Goal: Task Accomplishment & Management: Complete application form

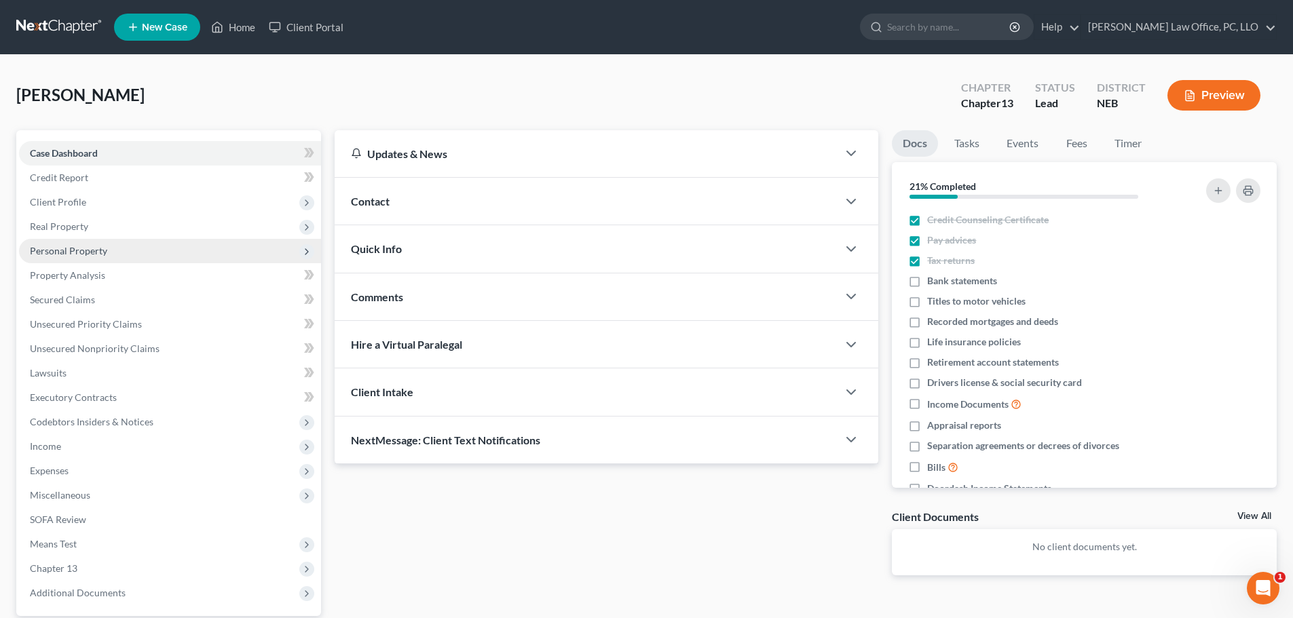
click at [45, 252] on span "Personal Property" at bounding box center [68, 251] width 77 height 12
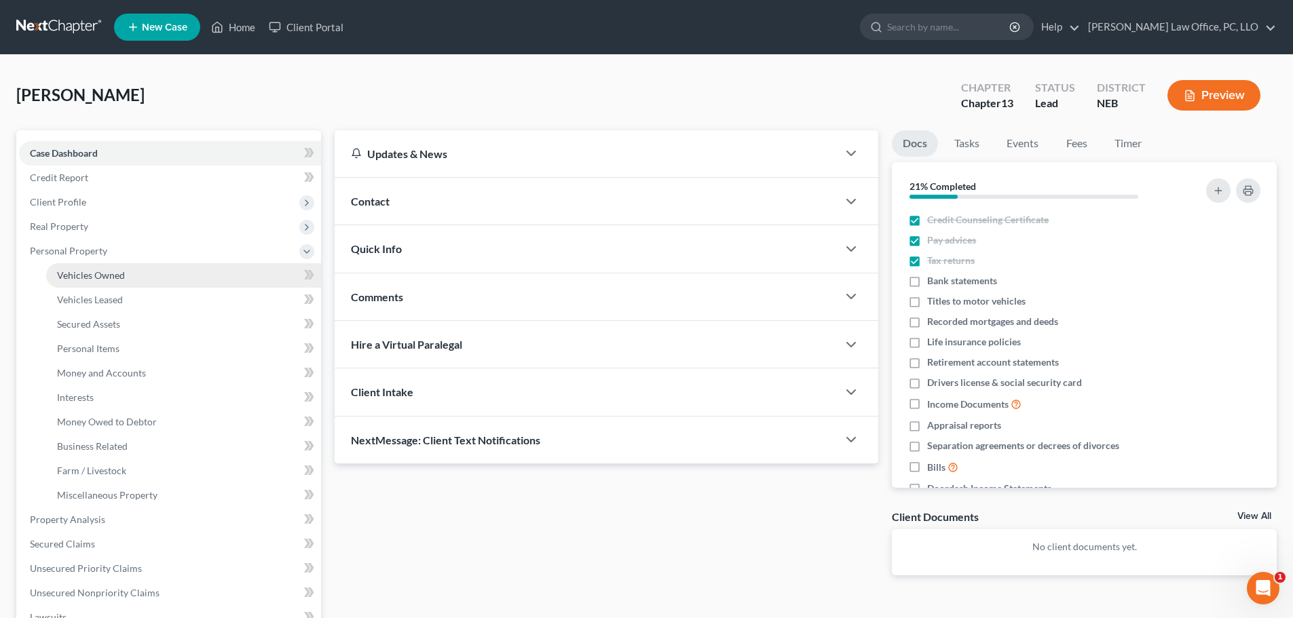
click at [88, 275] on span "Vehicles Owned" at bounding box center [91, 275] width 68 height 12
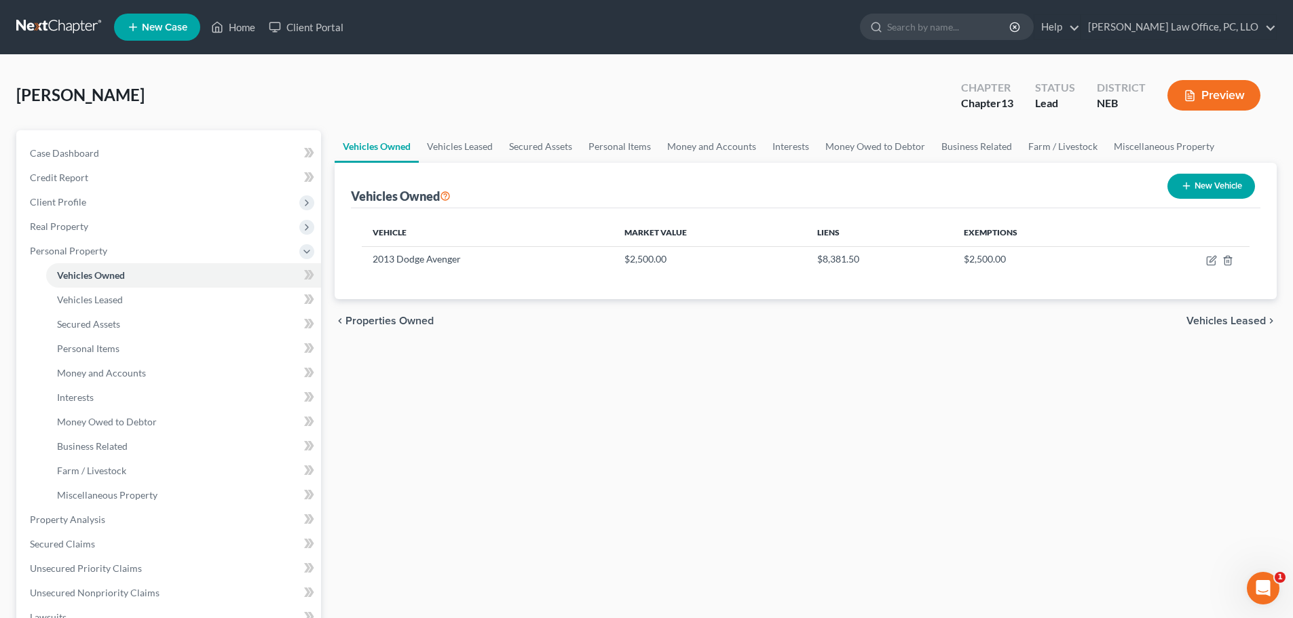
click at [1229, 322] on span "Vehicles Leased" at bounding box center [1225, 321] width 79 height 11
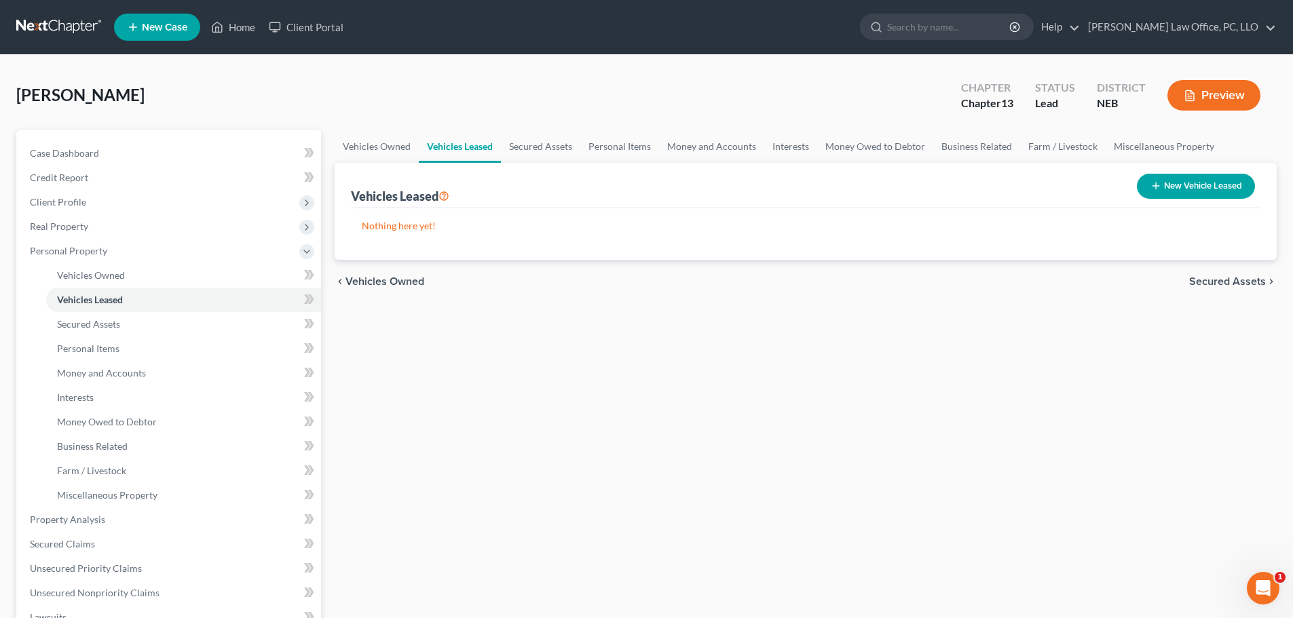
click at [1229, 280] on span "Secured Assets" at bounding box center [1227, 281] width 77 height 11
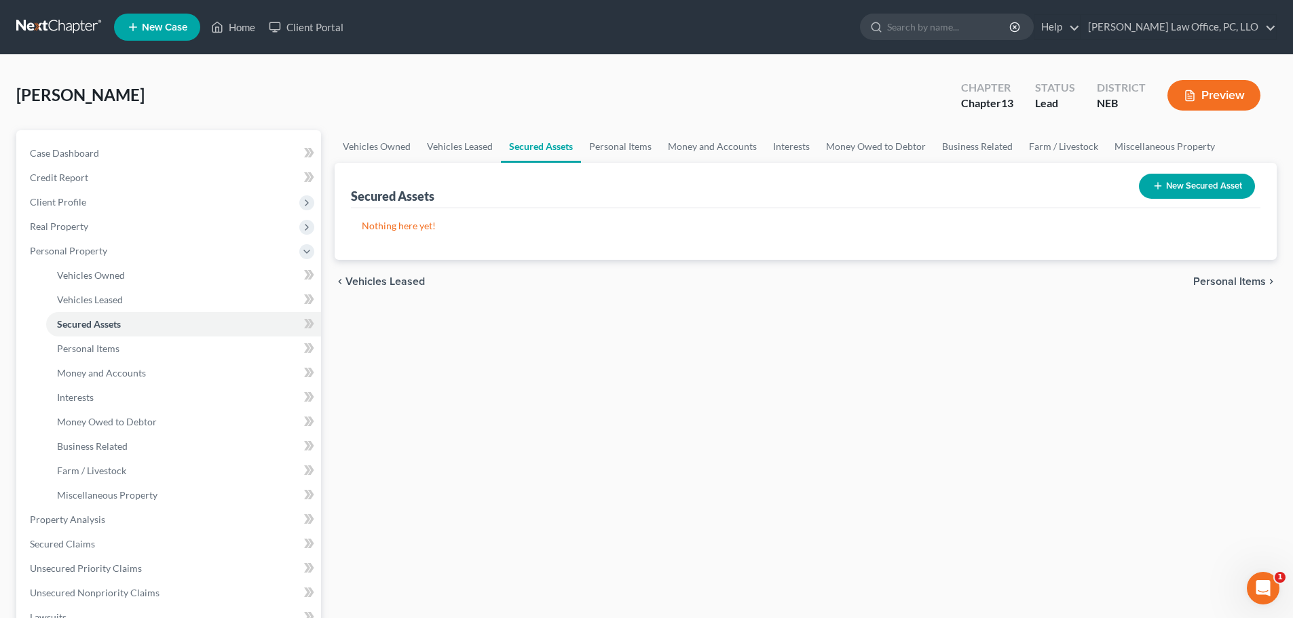
click at [1228, 280] on span "Personal Items" at bounding box center [1229, 281] width 73 height 11
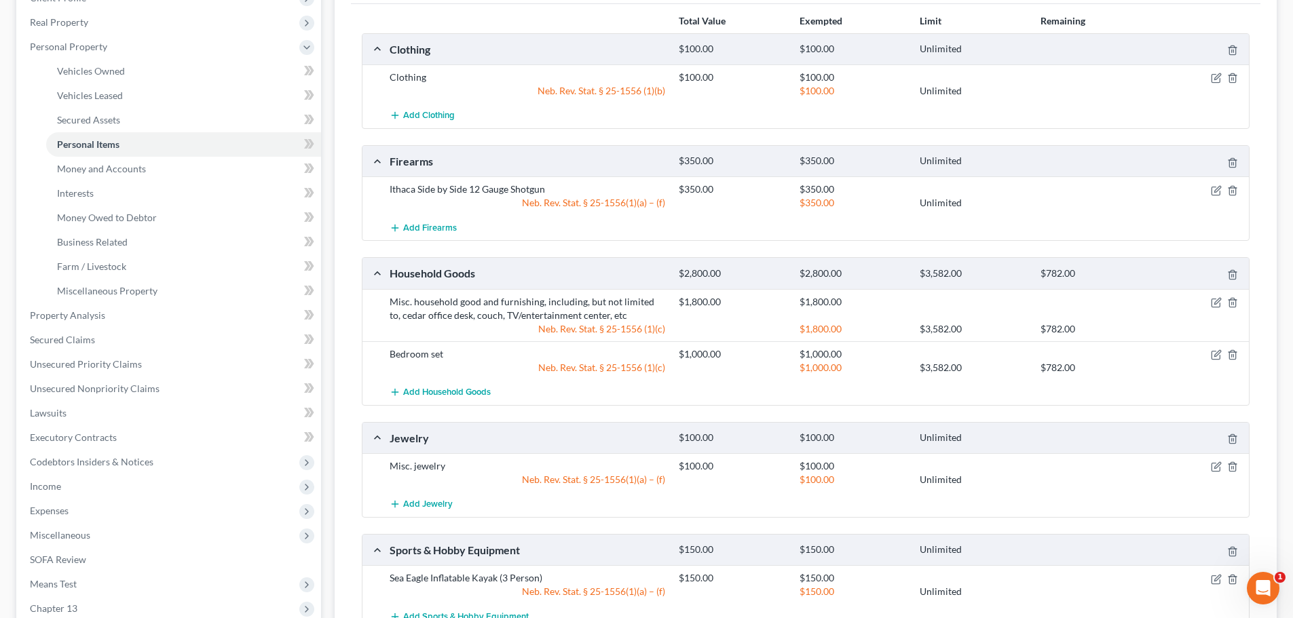
scroll to position [372, 0]
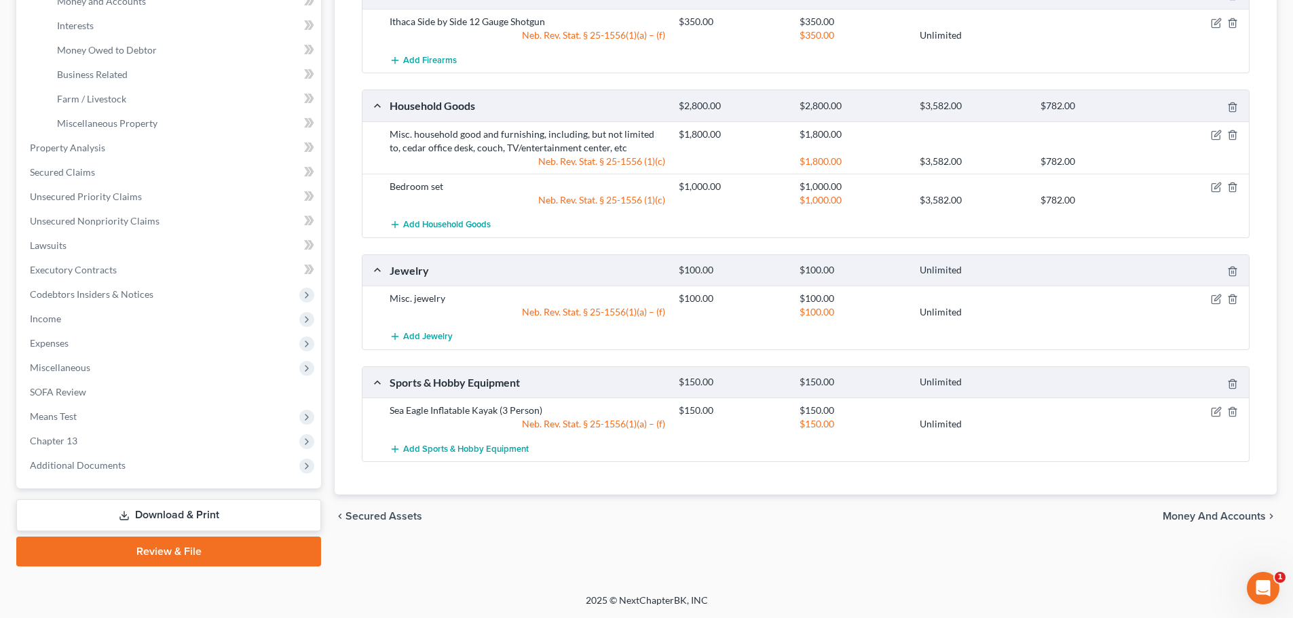
click at [1201, 517] on span "Money and Accounts" at bounding box center [1214, 516] width 103 height 11
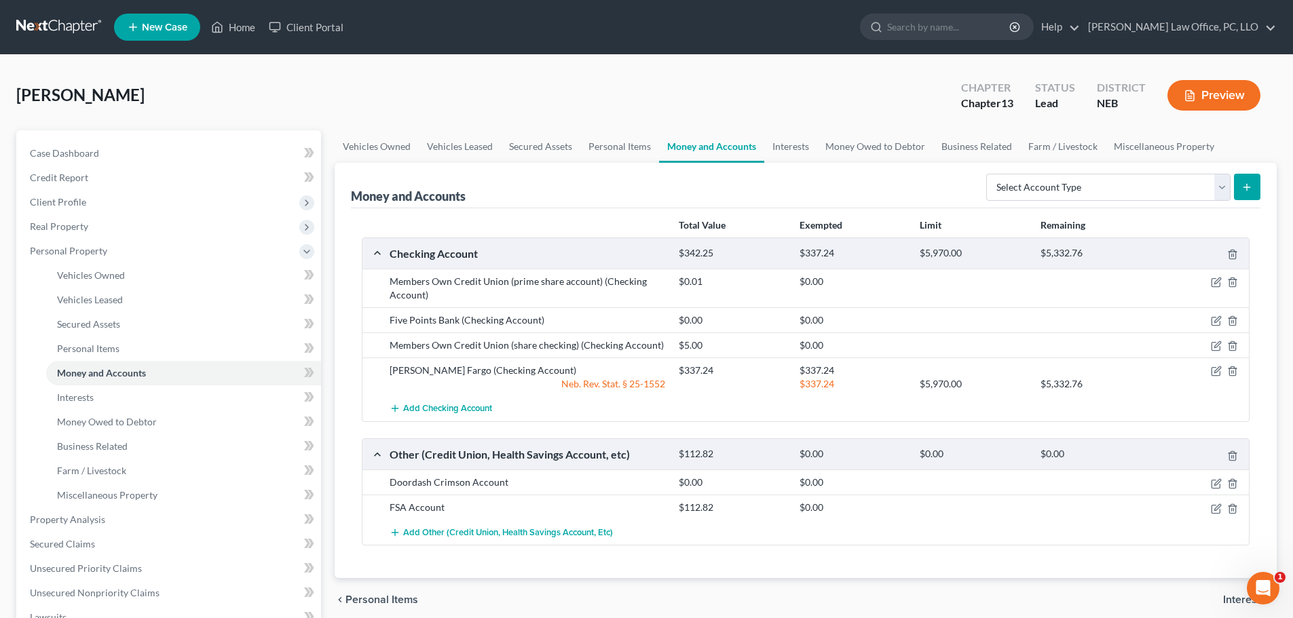
click at [1236, 598] on span "Interests" at bounding box center [1244, 600] width 43 height 11
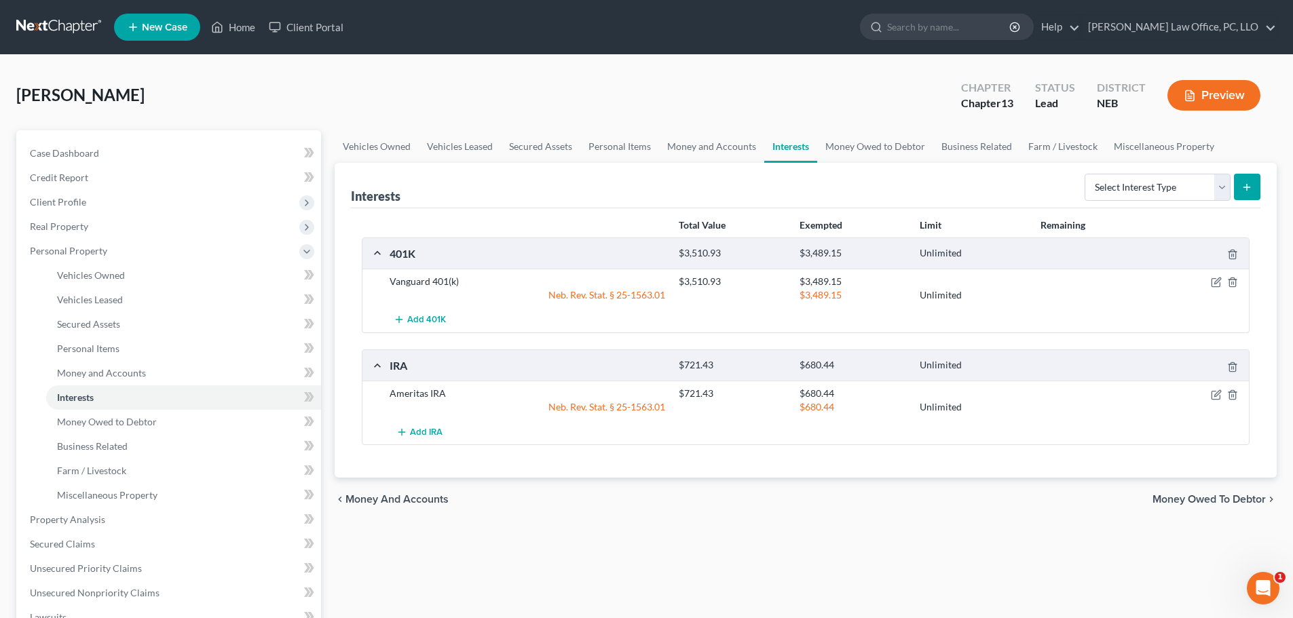
click at [1210, 498] on span "Money Owed to Debtor" at bounding box center [1208, 499] width 113 height 11
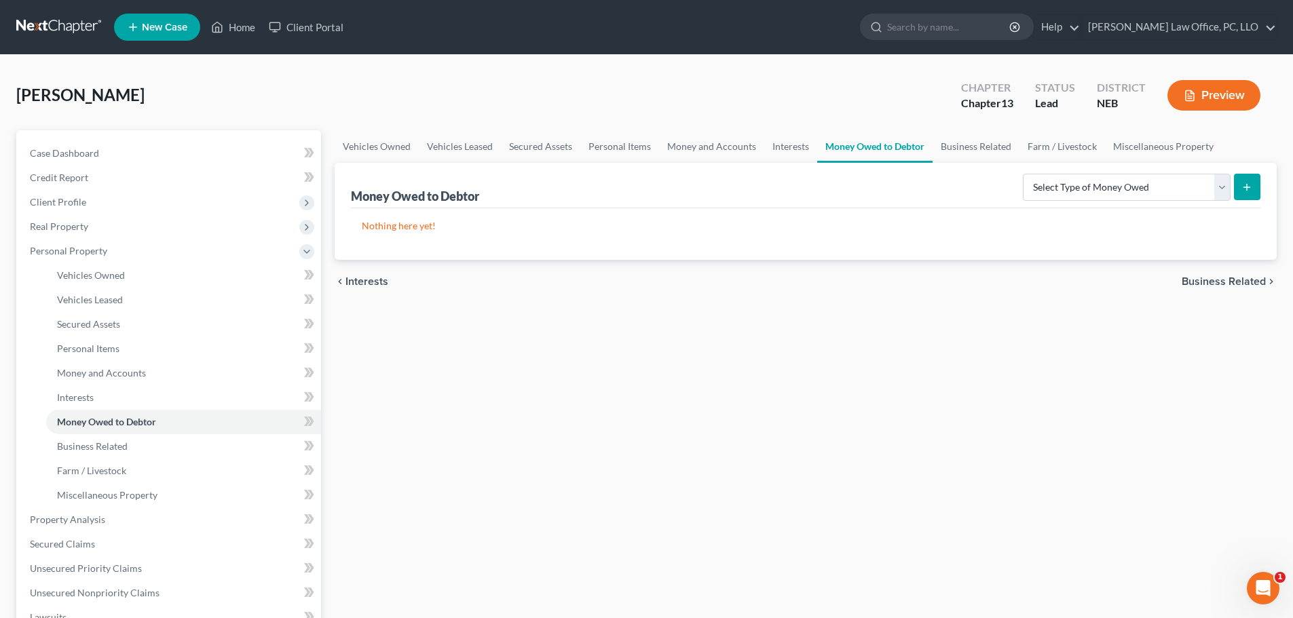
click at [1224, 284] on span "Business Related" at bounding box center [1224, 281] width 84 height 11
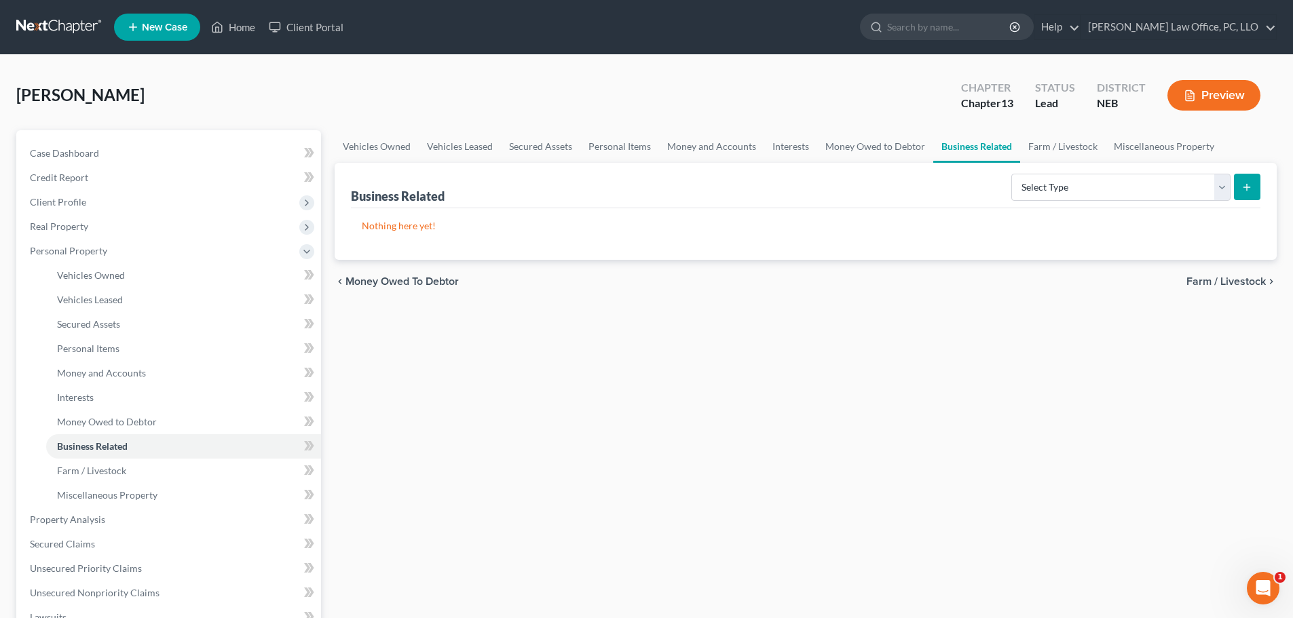
click at [1213, 276] on span "Farm / Livestock" at bounding box center [1225, 281] width 79 height 11
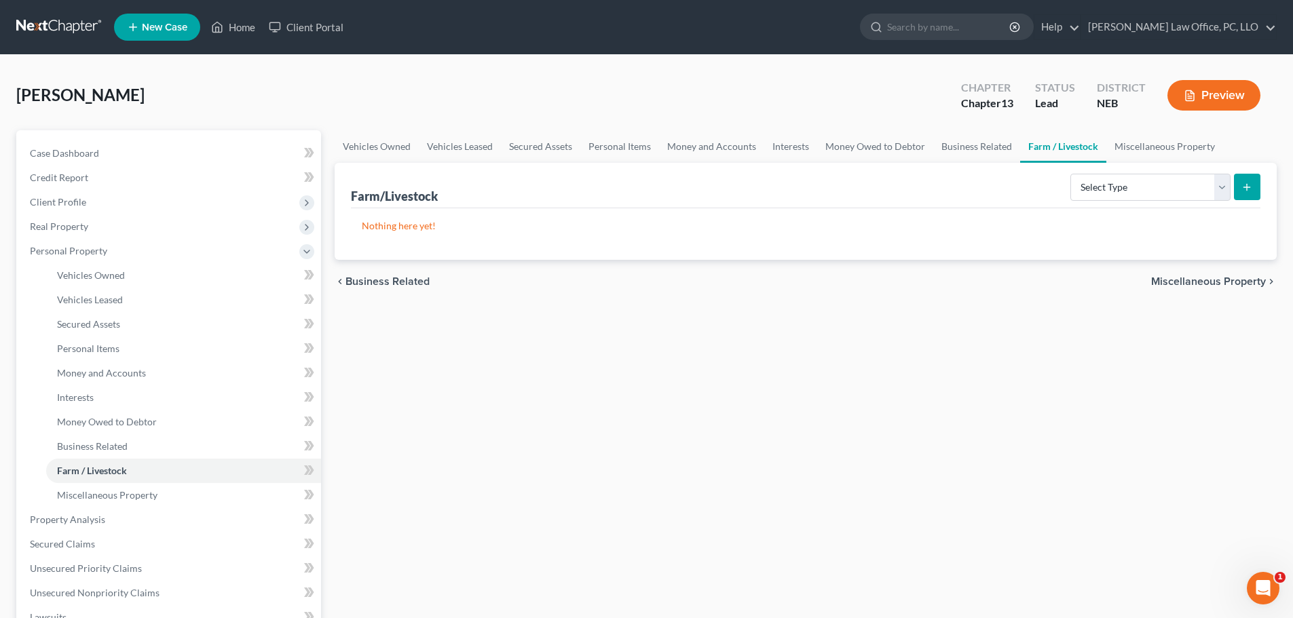
click at [1212, 279] on span "Miscellaneous Property" at bounding box center [1208, 281] width 115 height 11
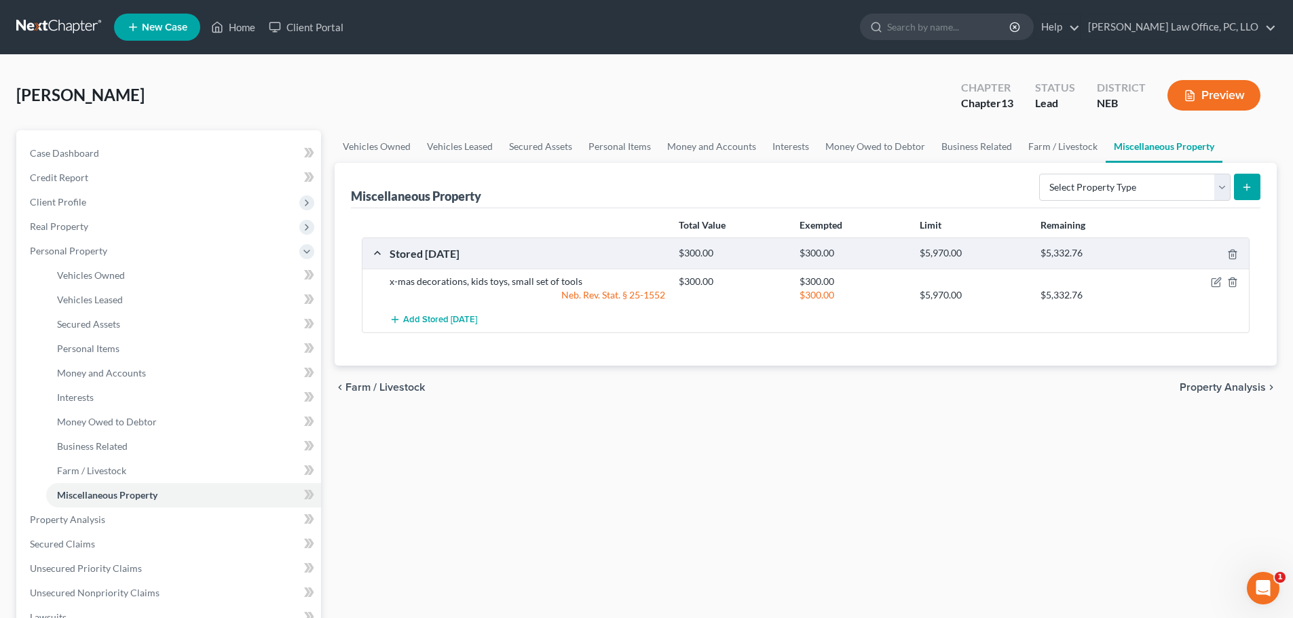
click at [1225, 387] on span "Property Analysis" at bounding box center [1223, 387] width 86 height 11
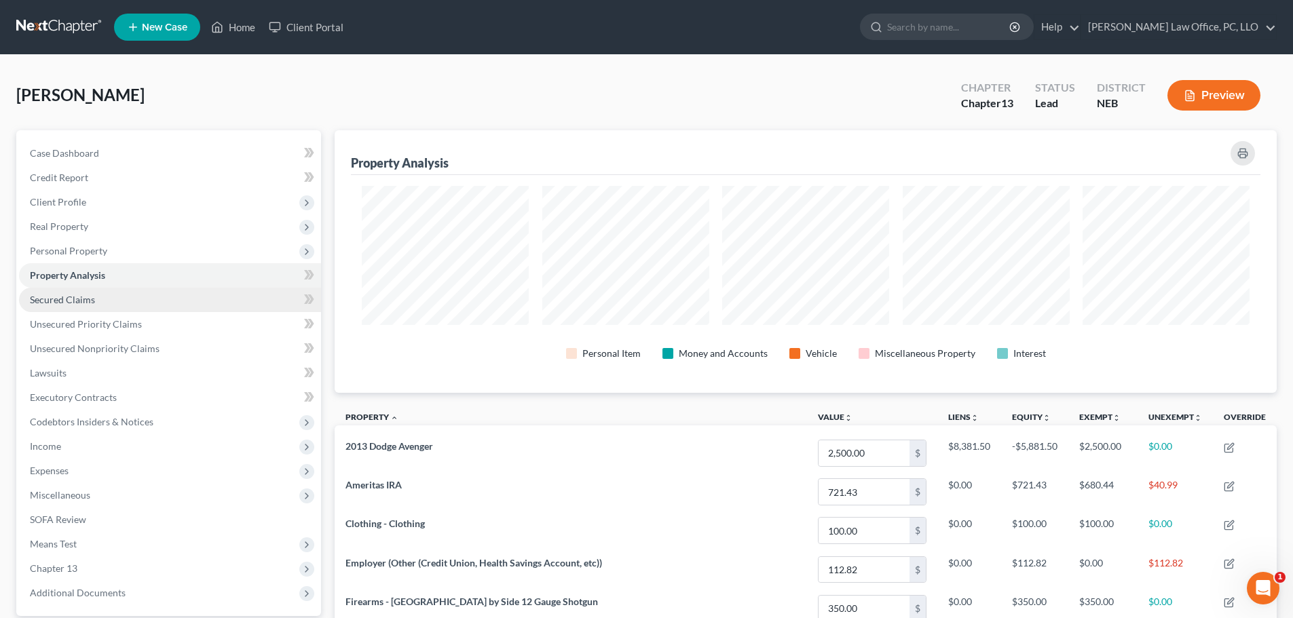
click at [73, 298] on span "Secured Claims" at bounding box center [62, 300] width 65 height 12
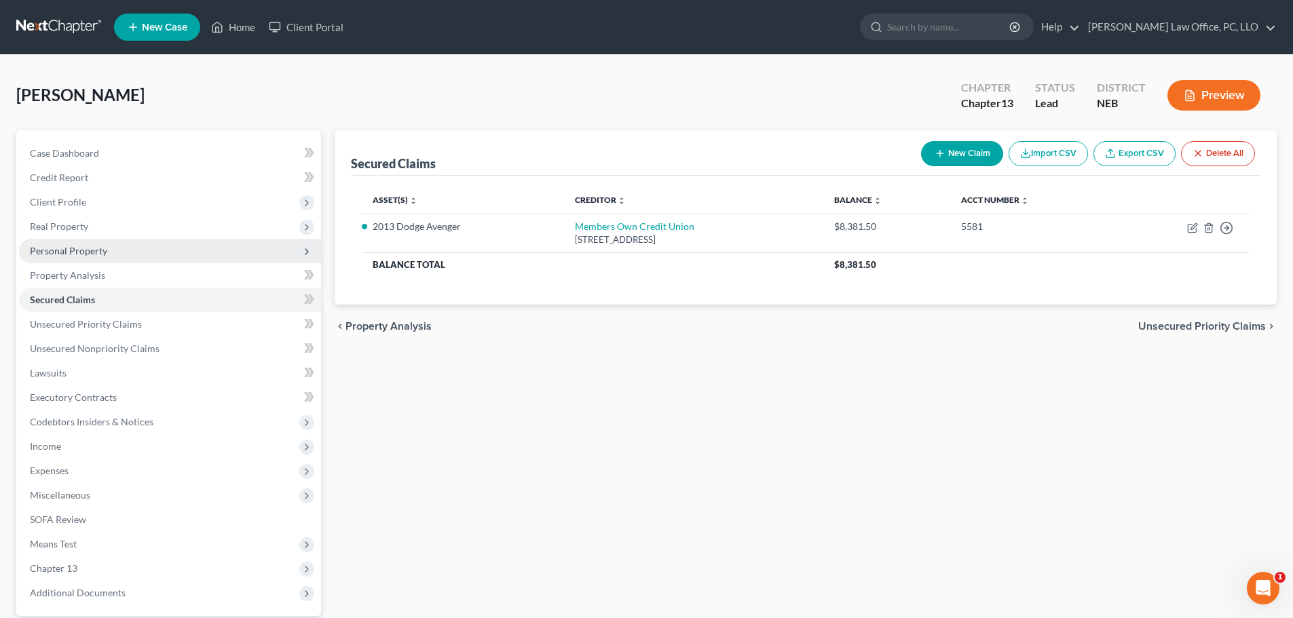
click at [77, 248] on span "Personal Property" at bounding box center [68, 251] width 77 height 12
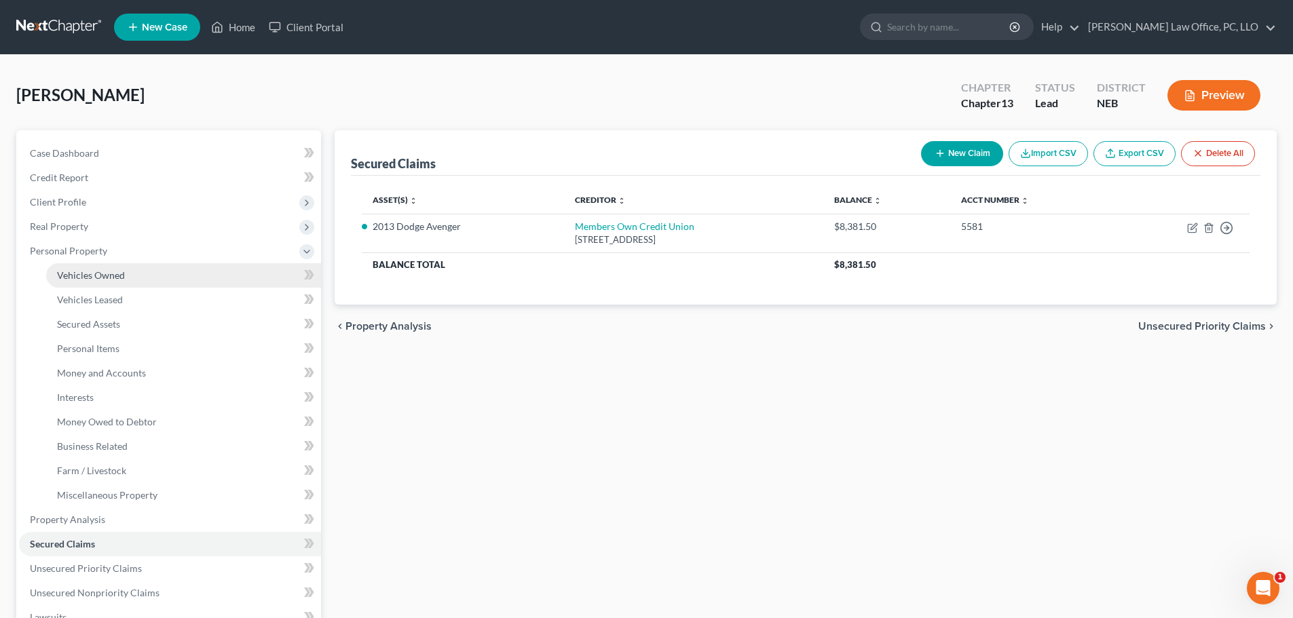
click at [96, 270] on span "Vehicles Owned" at bounding box center [91, 275] width 68 height 12
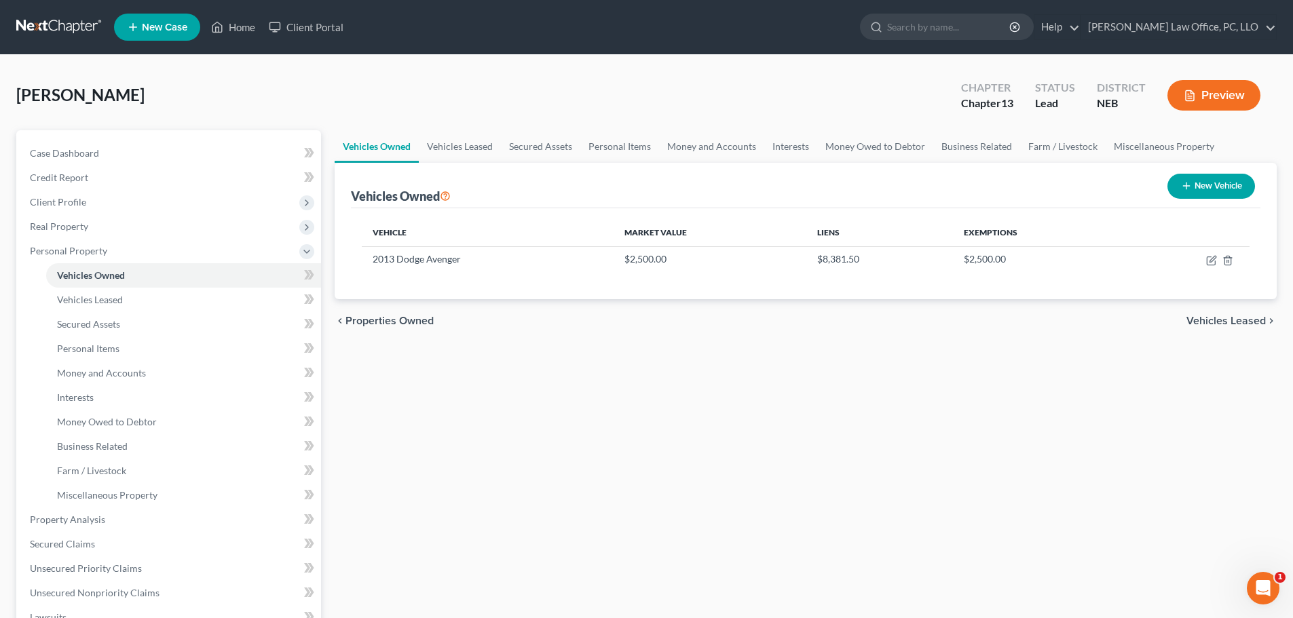
click at [1228, 322] on span "Vehicles Leased" at bounding box center [1225, 321] width 79 height 11
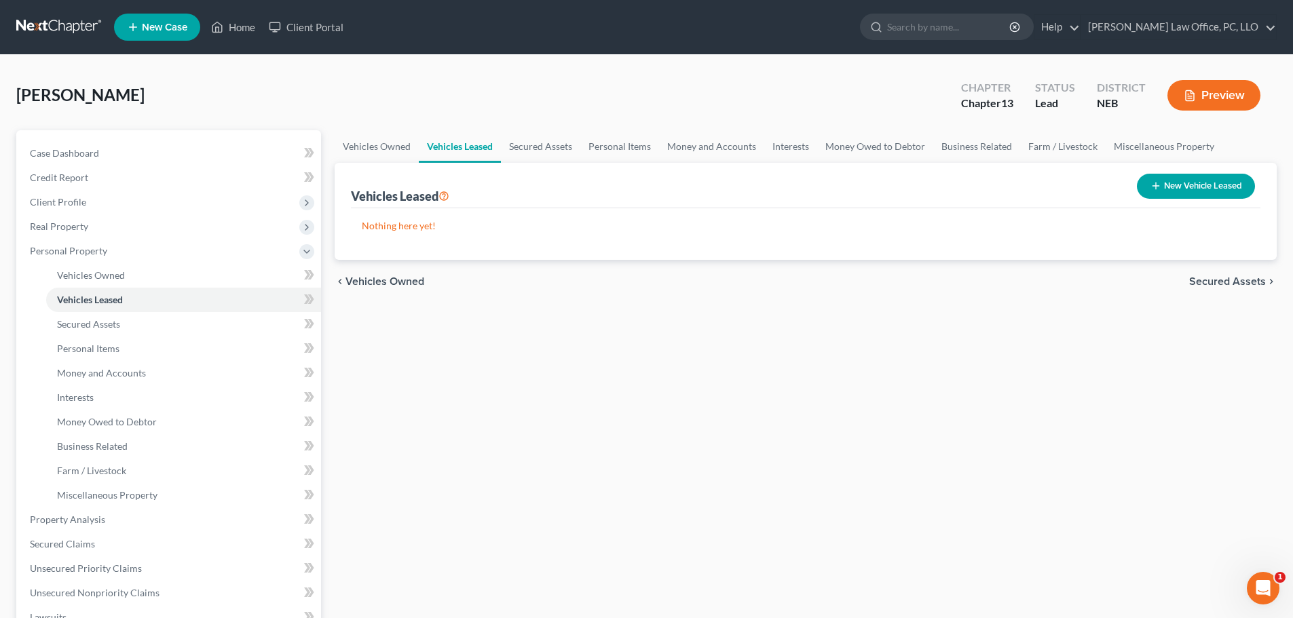
click at [1229, 277] on span "Secured Assets" at bounding box center [1227, 281] width 77 height 11
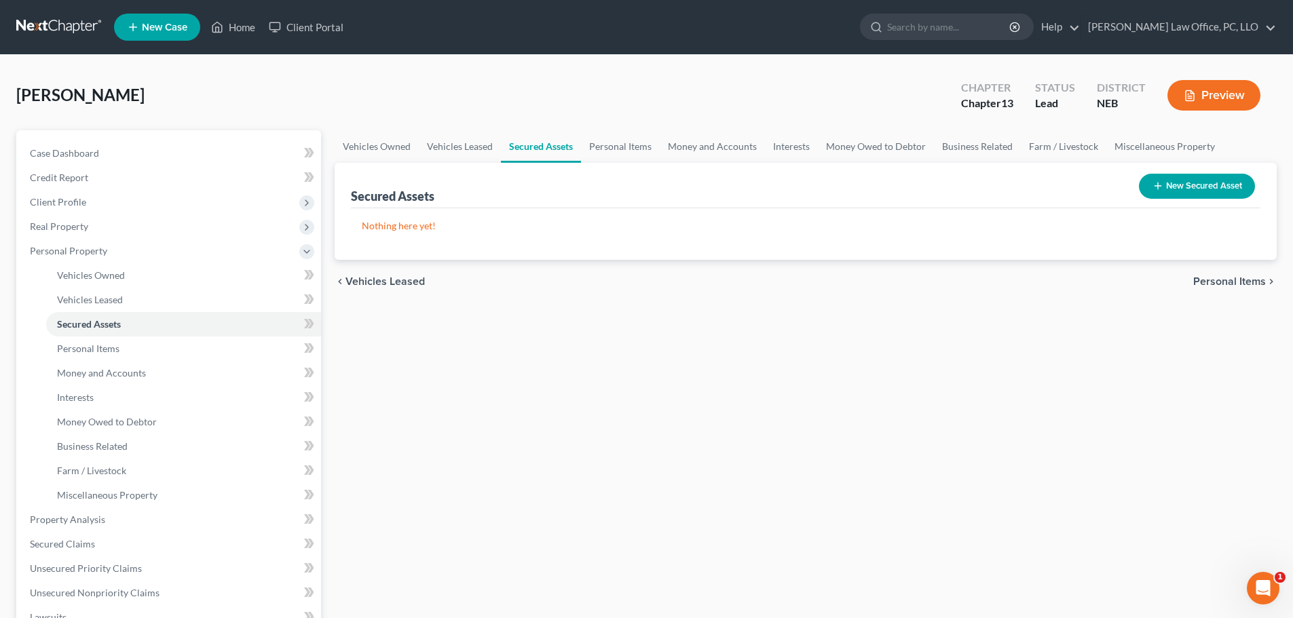
click at [1229, 278] on span "Personal Items" at bounding box center [1229, 281] width 73 height 11
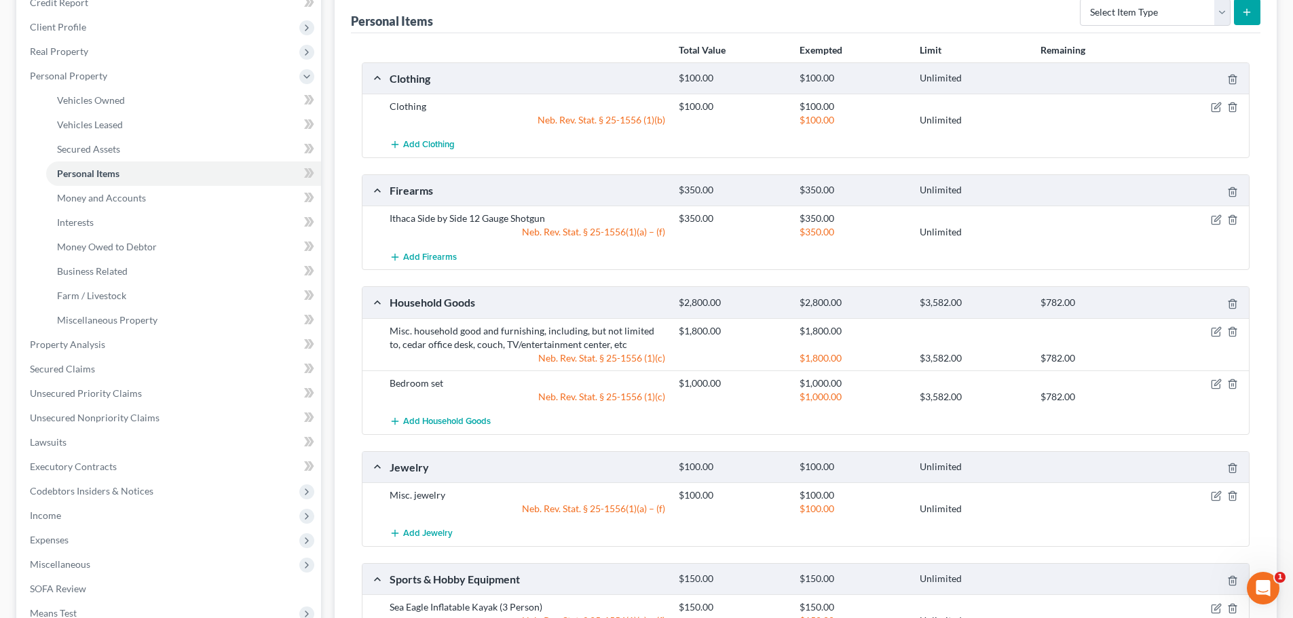
scroll to position [292, 0]
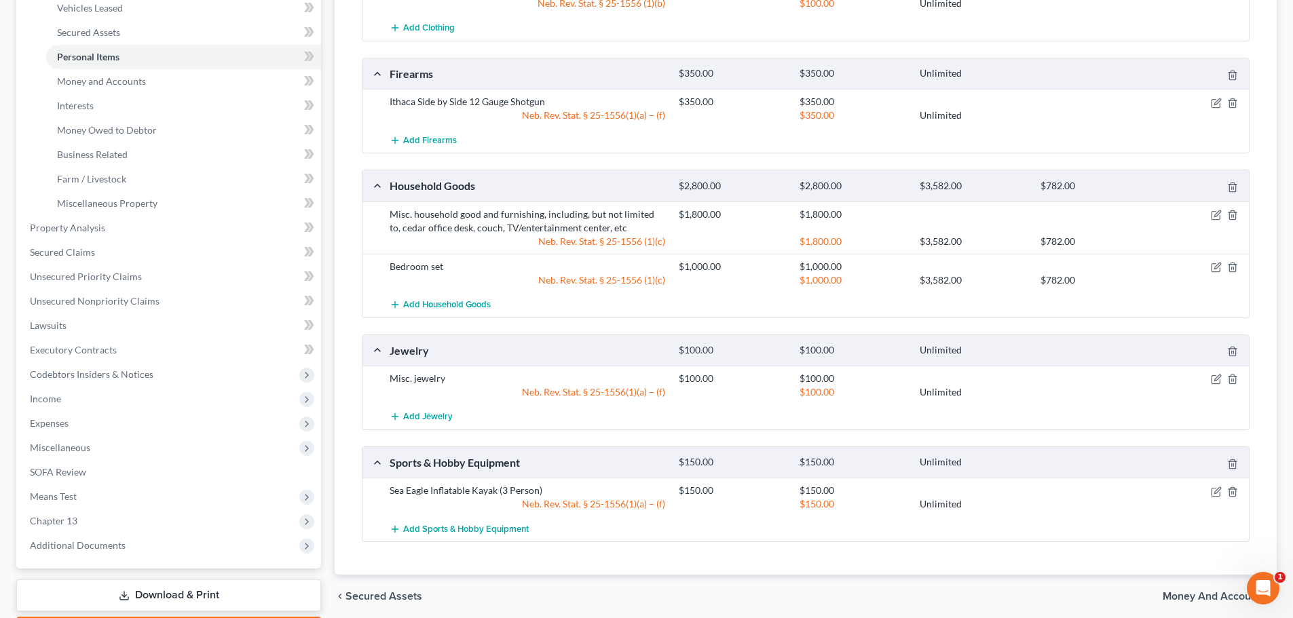
click at [1204, 599] on span "Money and Accounts" at bounding box center [1214, 596] width 103 height 11
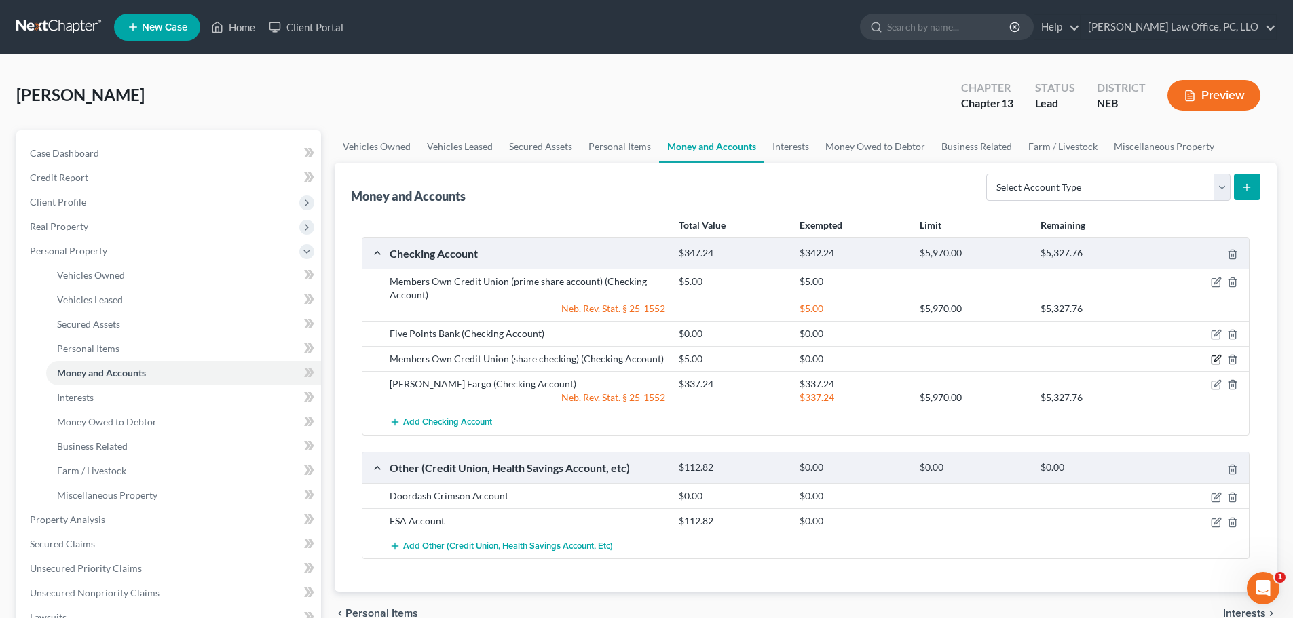
click at [1214, 358] on icon "button" at bounding box center [1216, 359] width 11 height 11
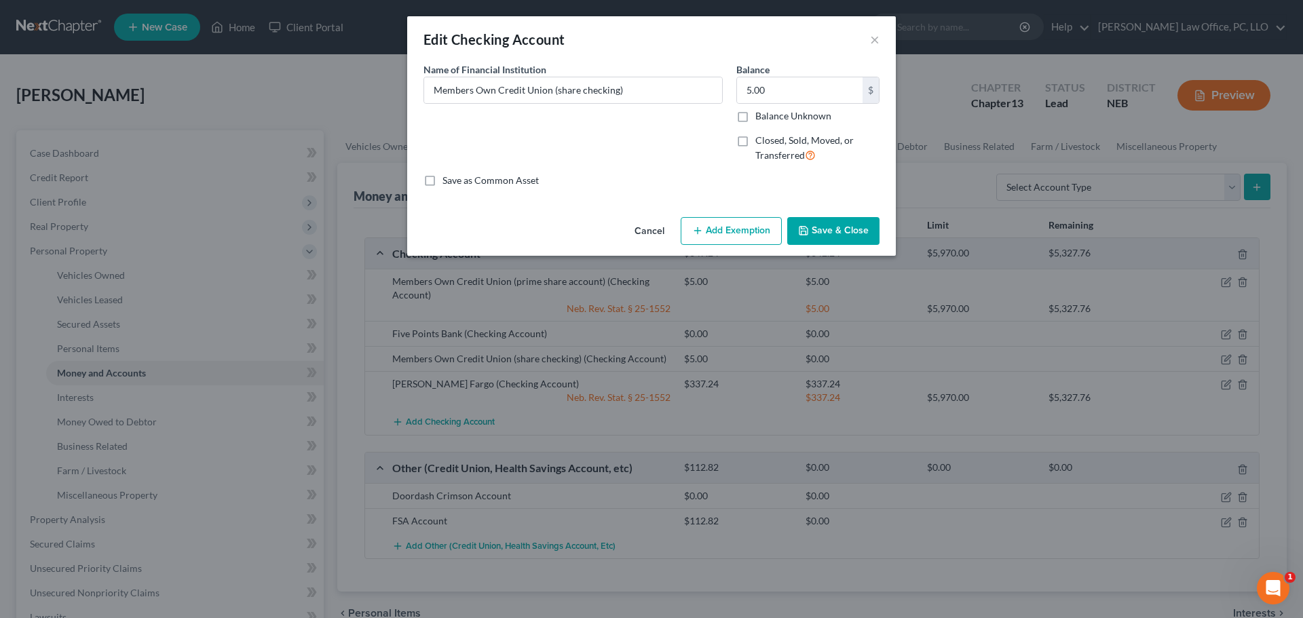
click at [720, 230] on button "Add Exemption" at bounding box center [731, 231] width 101 height 29
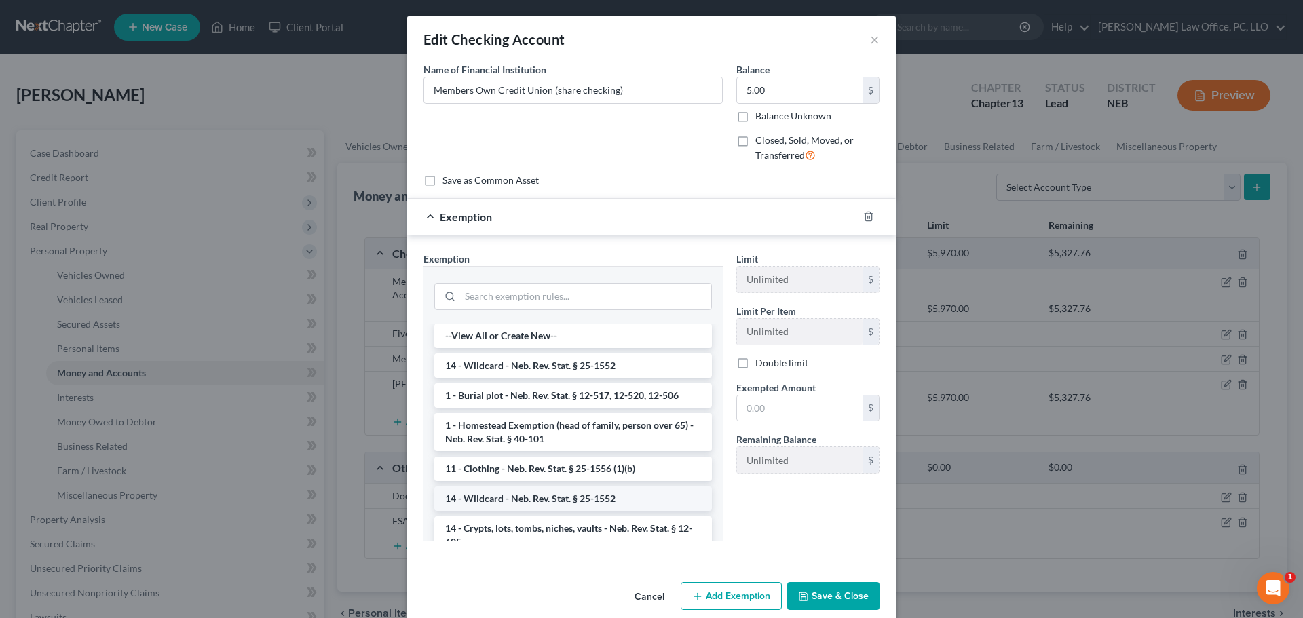
click at [588, 495] on li "14 - Wildcard - Neb. Rev. Stat. § 25-1552" at bounding box center [573, 499] width 278 height 24
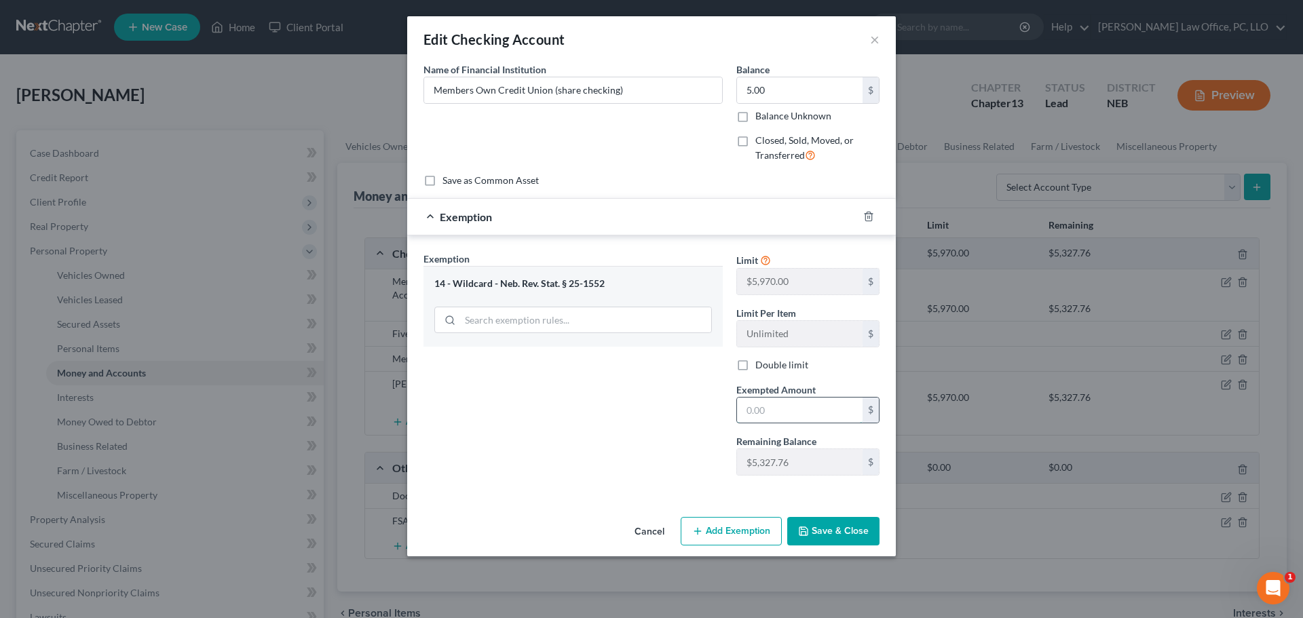
click at [809, 408] on input "text" at bounding box center [800, 411] width 126 height 26
type input "5"
click at [732, 571] on div "Edit Checking Account × An exemption set must first be selected from the Filing…" at bounding box center [651, 309] width 1303 height 618
click at [831, 529] on button "Save & Close" at bounding box center [833, 531] width 92 height 29
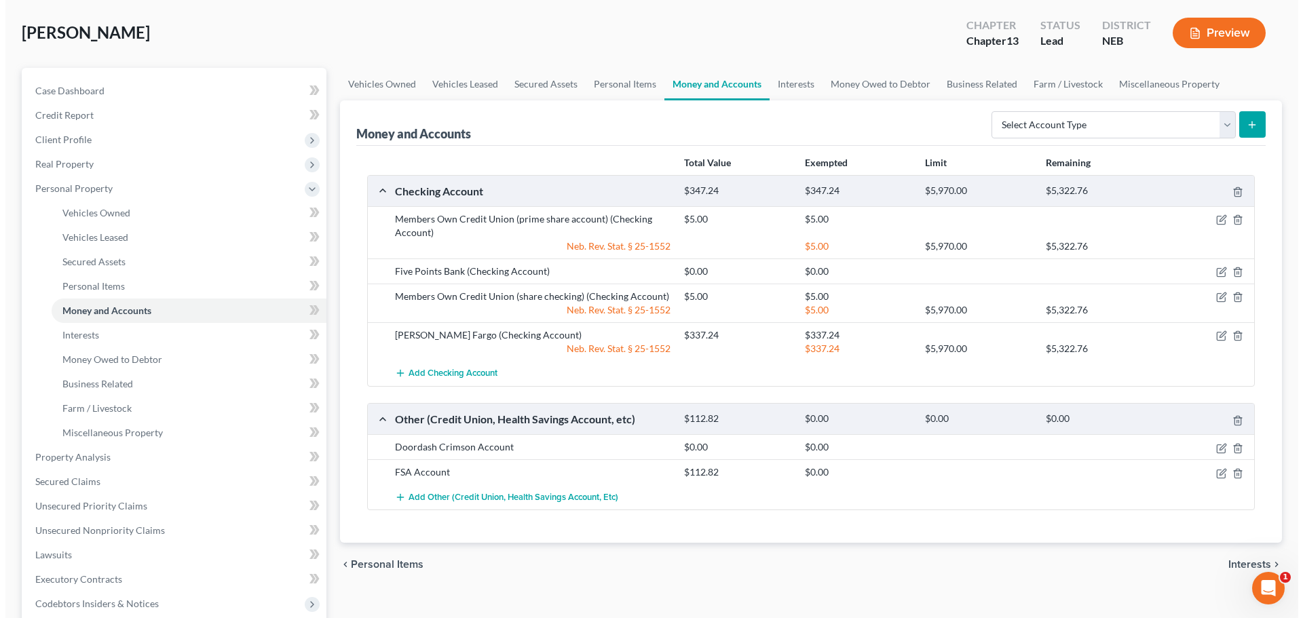
scroll to position [93, 0]
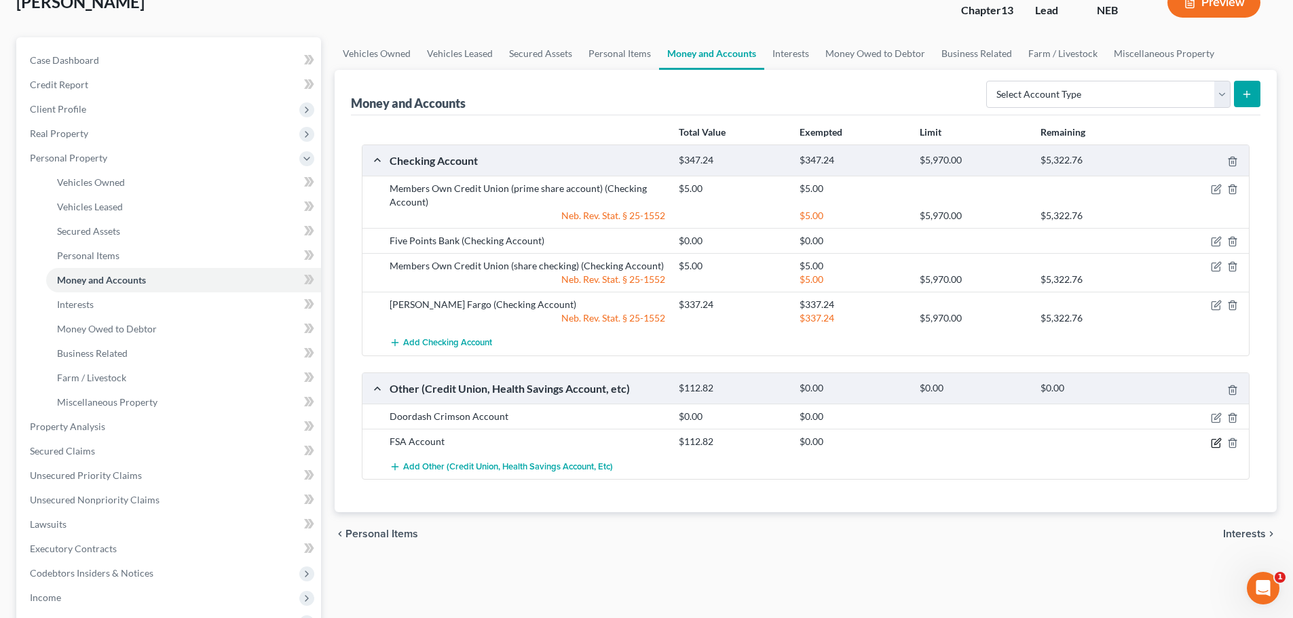
click at [1216, 441] on icon "button" at bounding box center [1216, 443] width 11 height 11
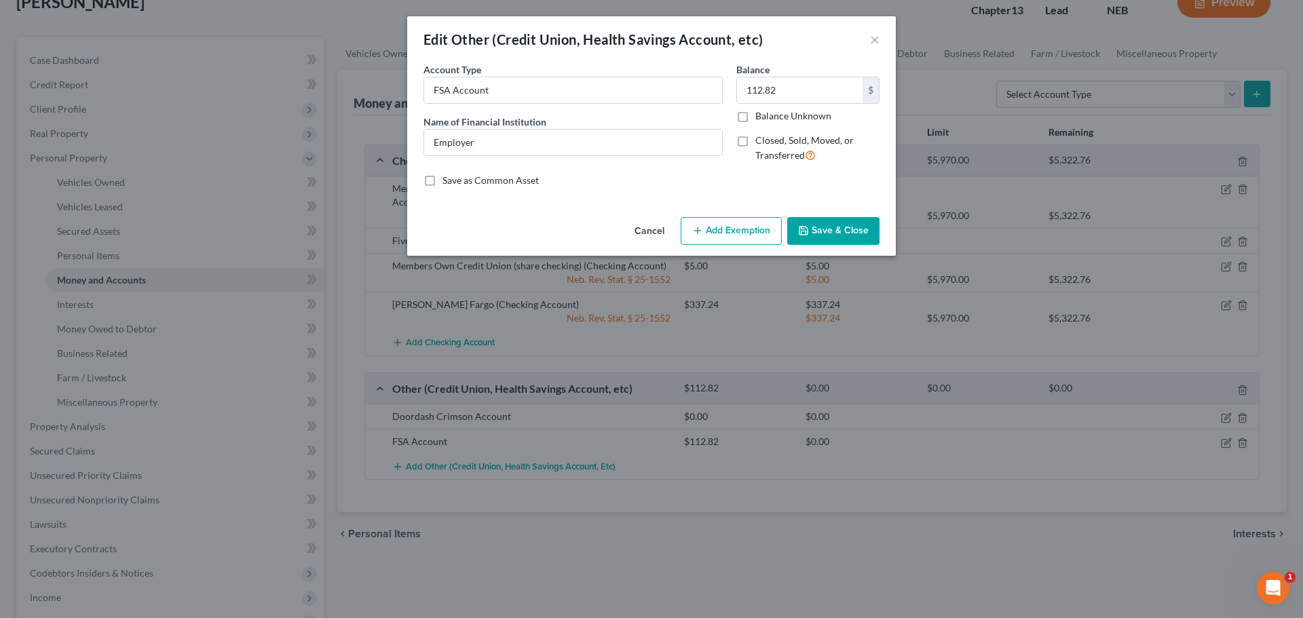
click at [730, 225] on button "Add Exemption" at bounding box center [731, 231] width 101 height 29
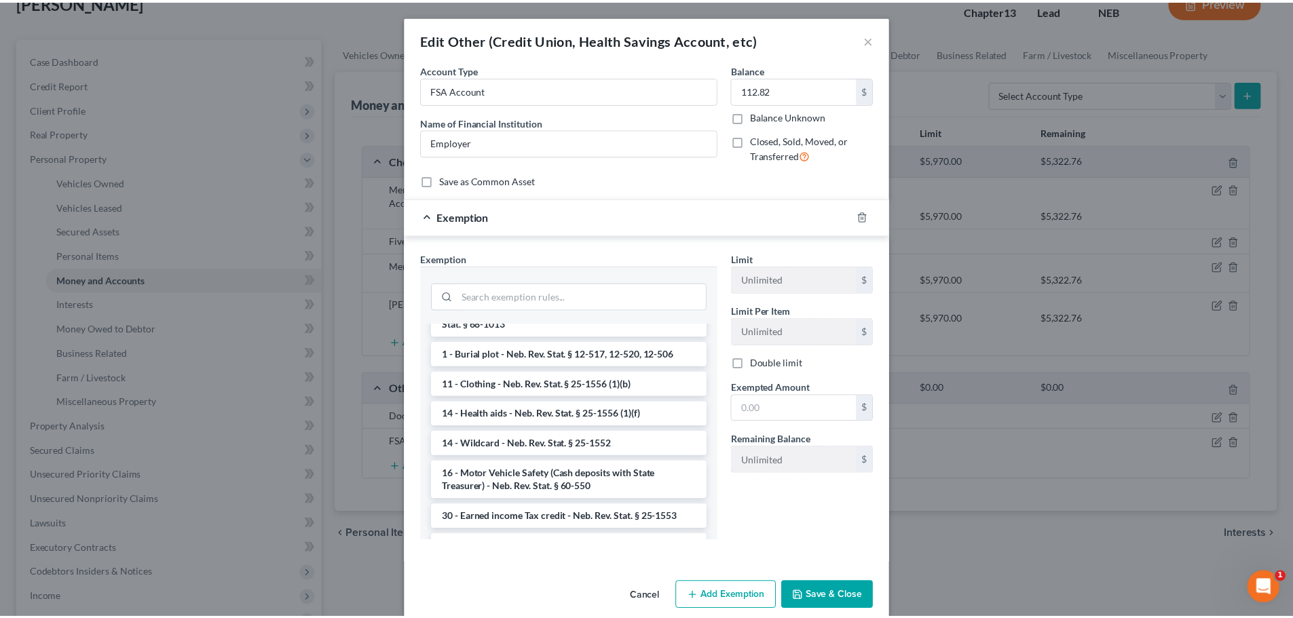
scroll to position [496, 0]
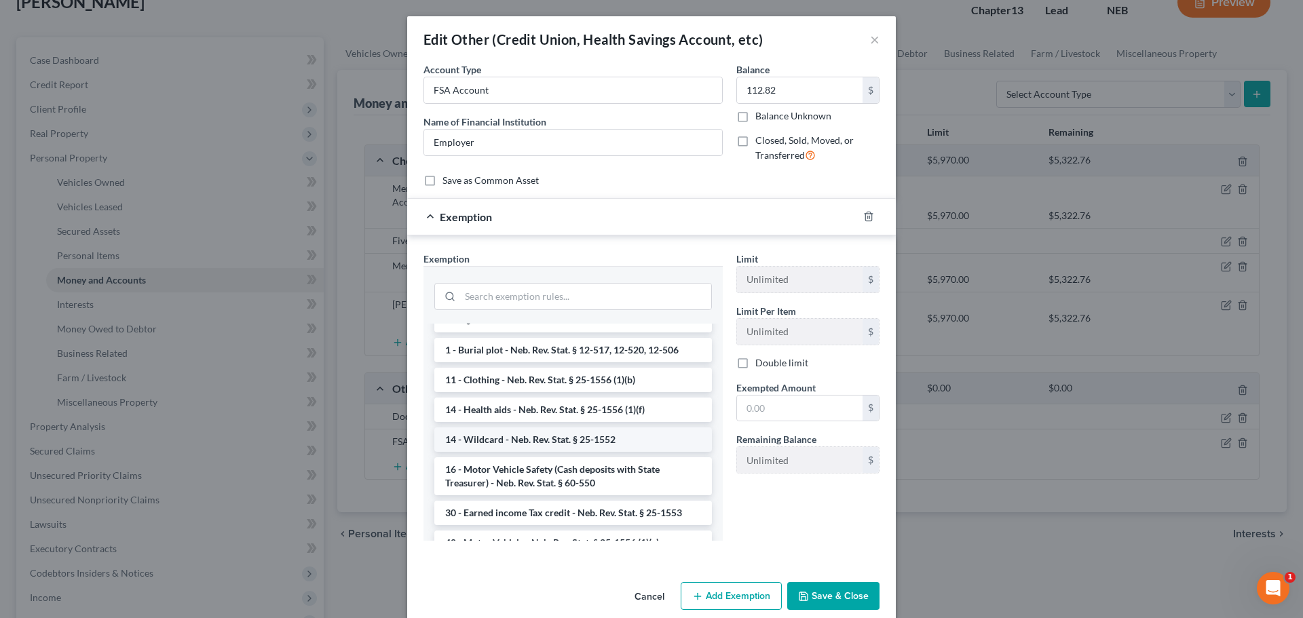
click at [649, 445] on li "14 - Wildcard - Neb. Rev. Stat. § 25-1552" at bounding box center [573, 440] width 278 height 24
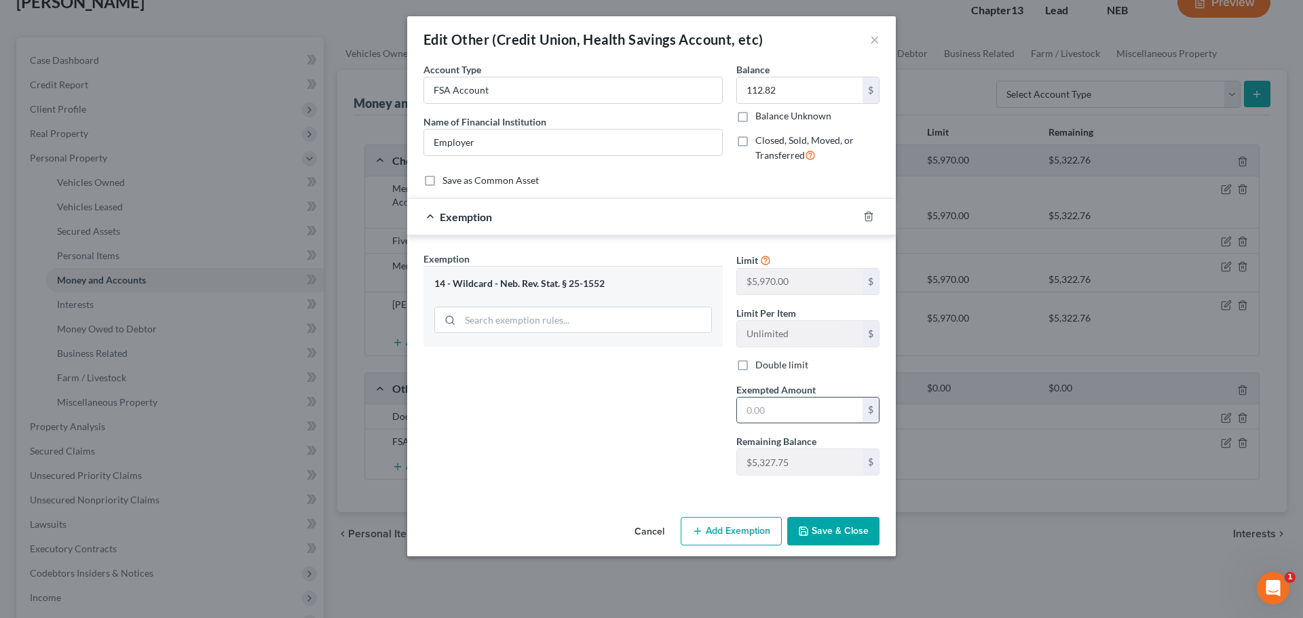
click at [804, 411] on input "text" at bounding box center [800, 411] width 126 height 26
type input "112.82"
click at [834, 536] on button "Save & Close" at bounding box center [833, 531] width 92 height 29
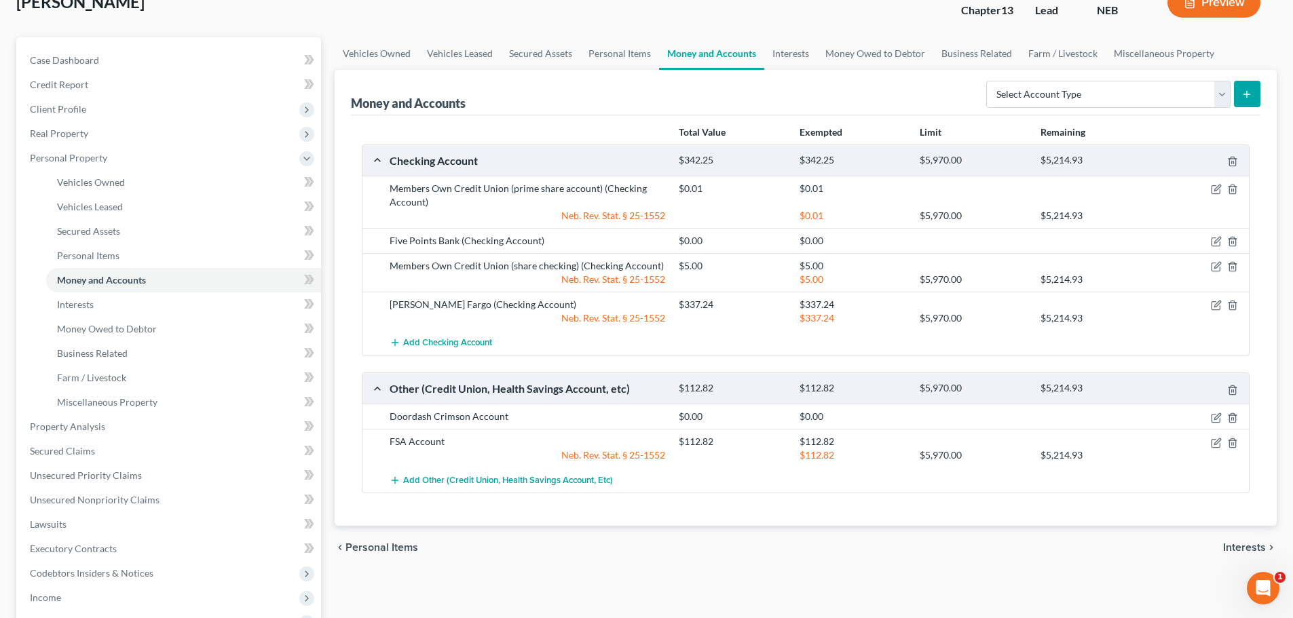
click at [1254, 545] on span "Interests" at bounding box center [1244, 547] width 43 height 11
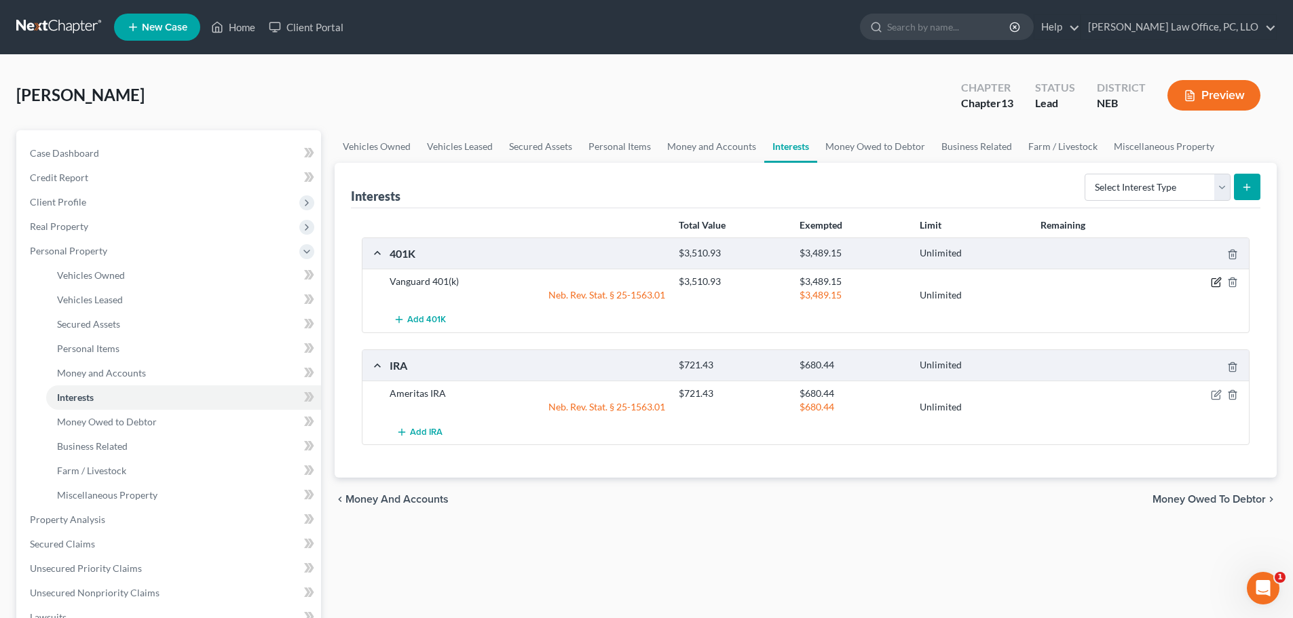
click at [1216, 282] on icon "button" at bounding box center [1216, 282] width 11 height 11
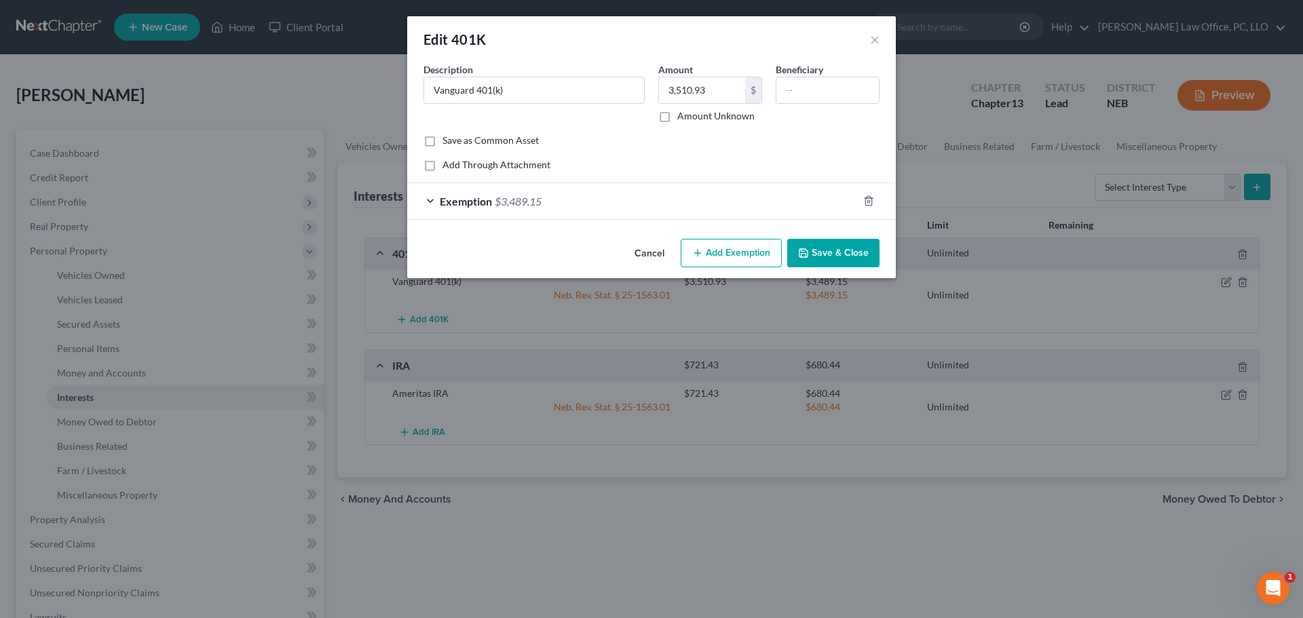
click at [434, 198] on div "Exemption $3,489.15" at bounding box center [632, 201] width 451 height 36
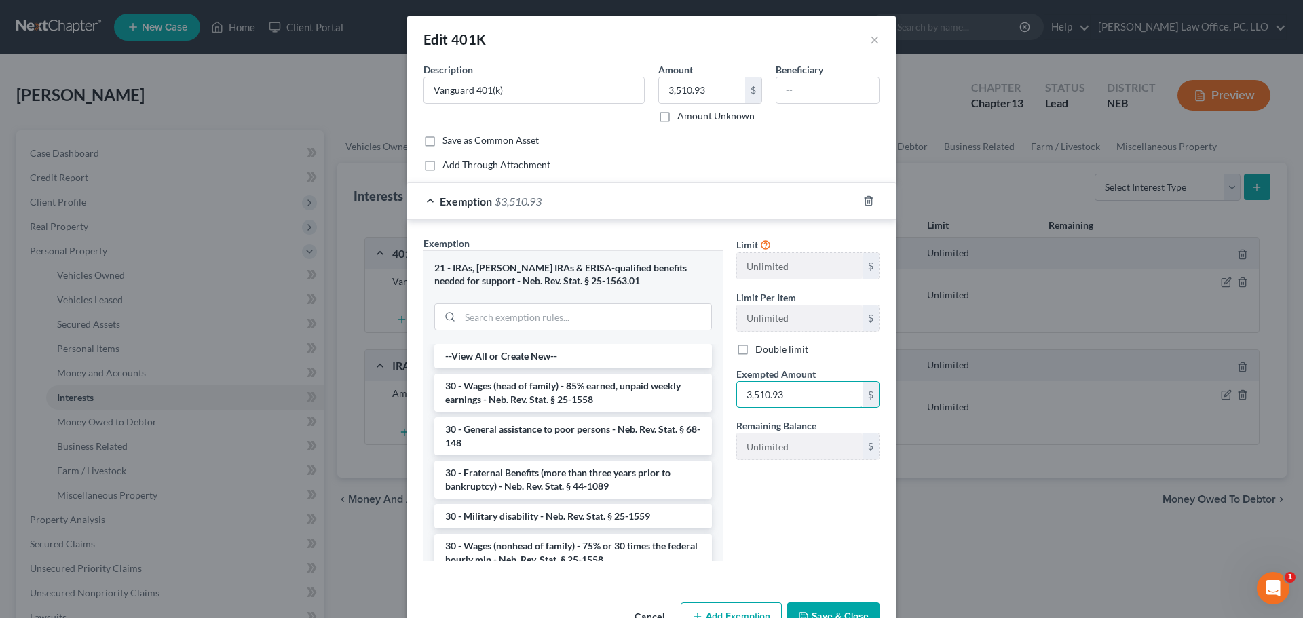
type input "3,510.93"
click at [848, 610] on button "Save & Close" at bounding box center [833, 617] width 92 height 29
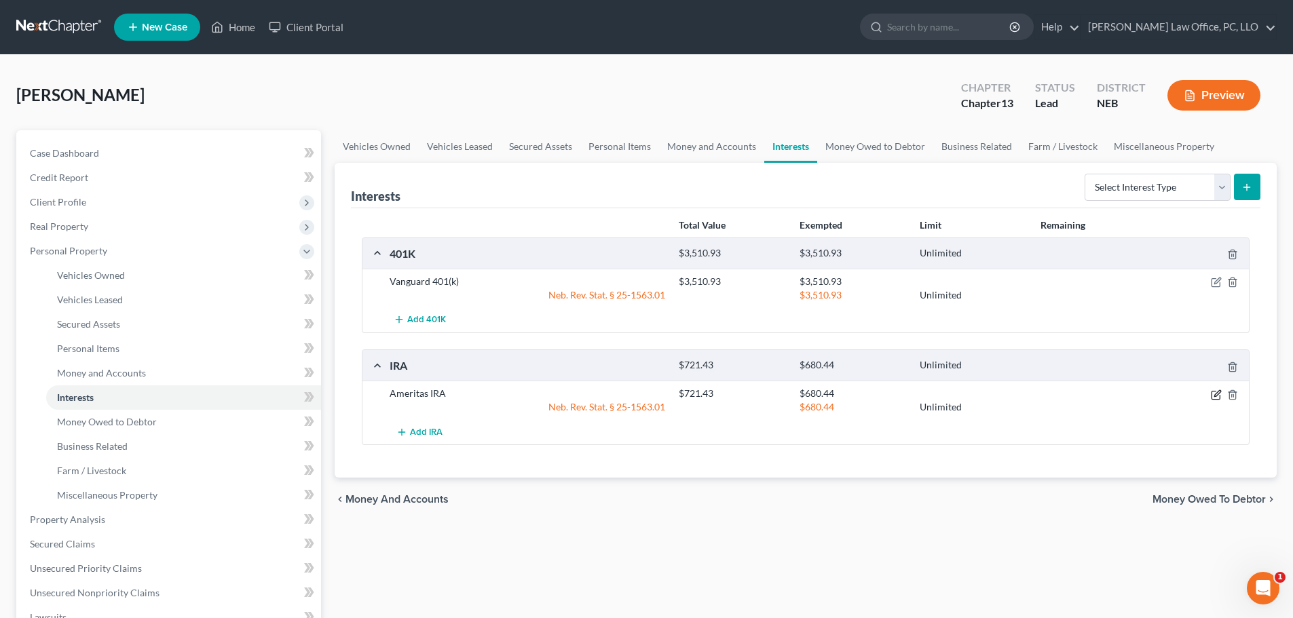
click at [1217, 392] on icon "button" at bounding box center [1216, 395] width 11 height 11
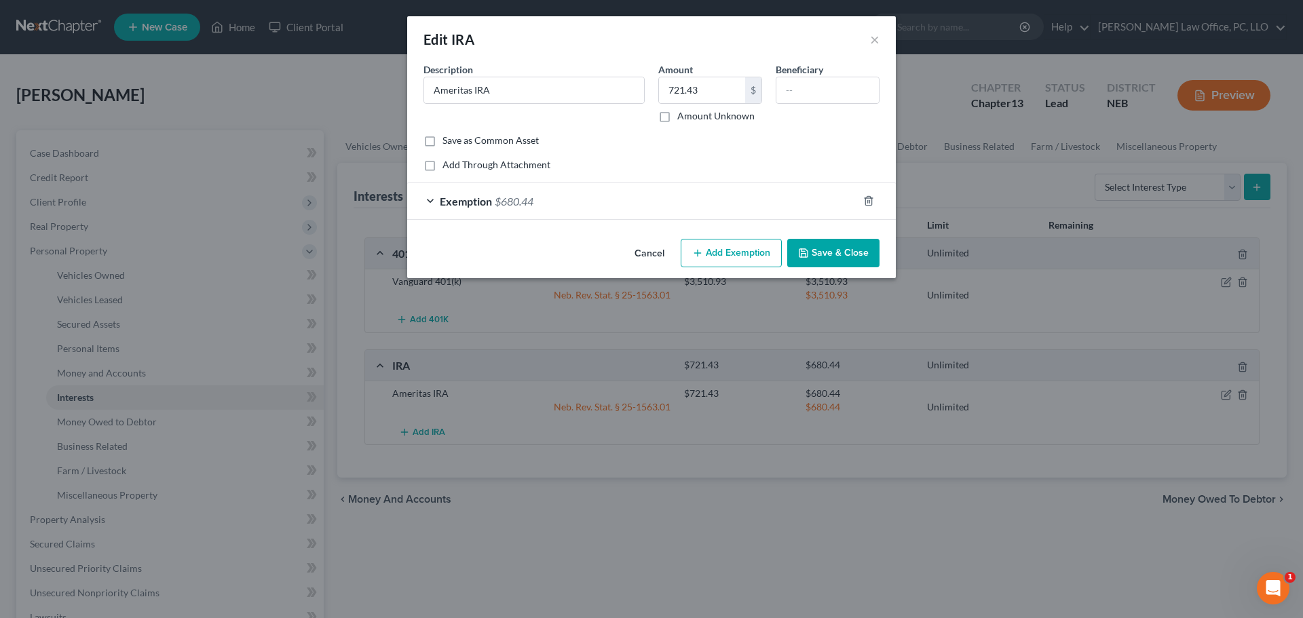
click at [462, 198] on span "Exemption" at bounding box center [466, 201] width 52 height 13
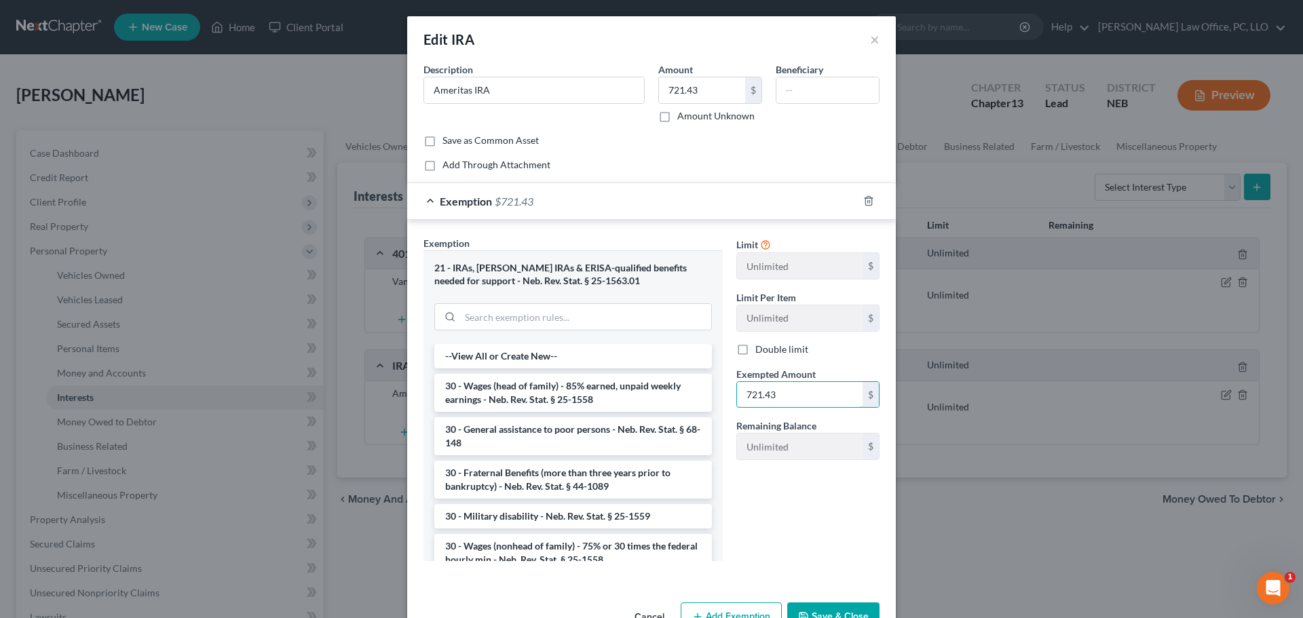
type input "721.43"
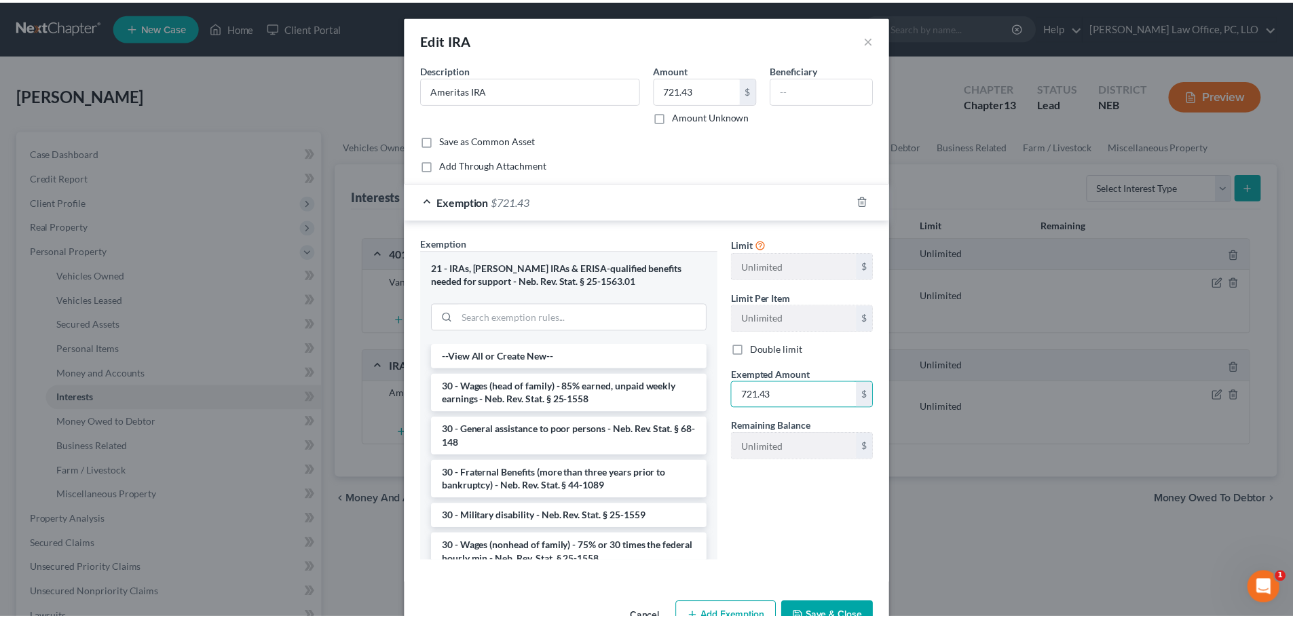
scroll to position [40, 0]
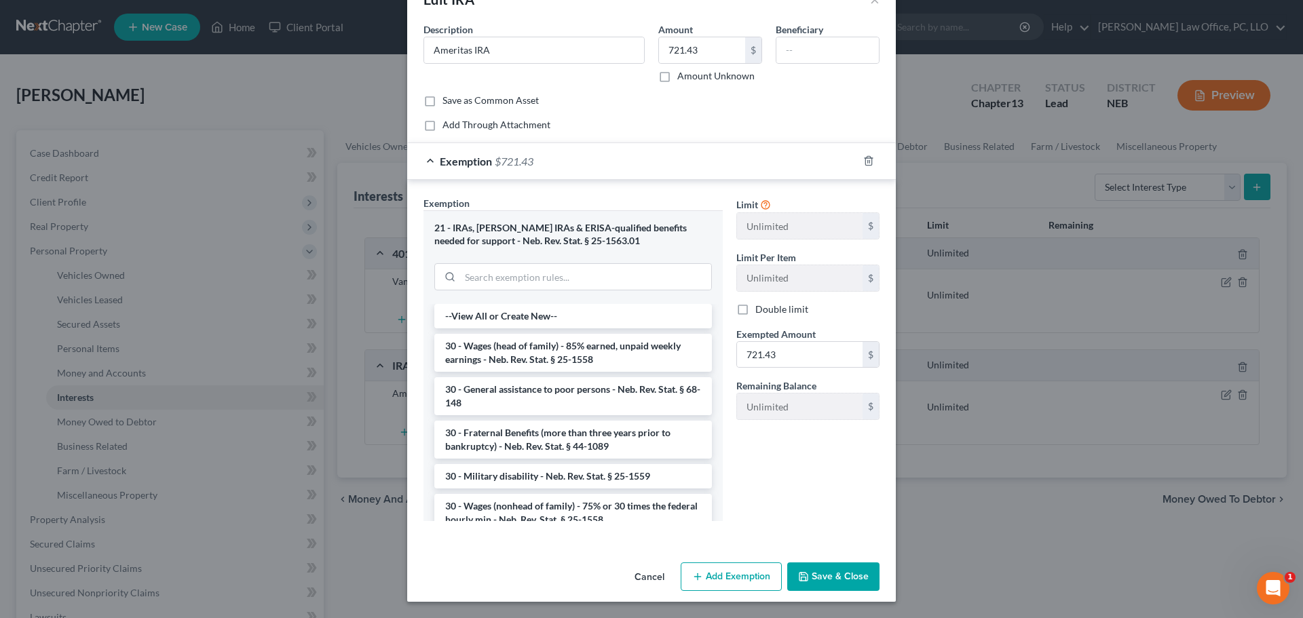
click at [832, 572] on button "Save & Close" at bounding box center [833, 577] width 92 height 29
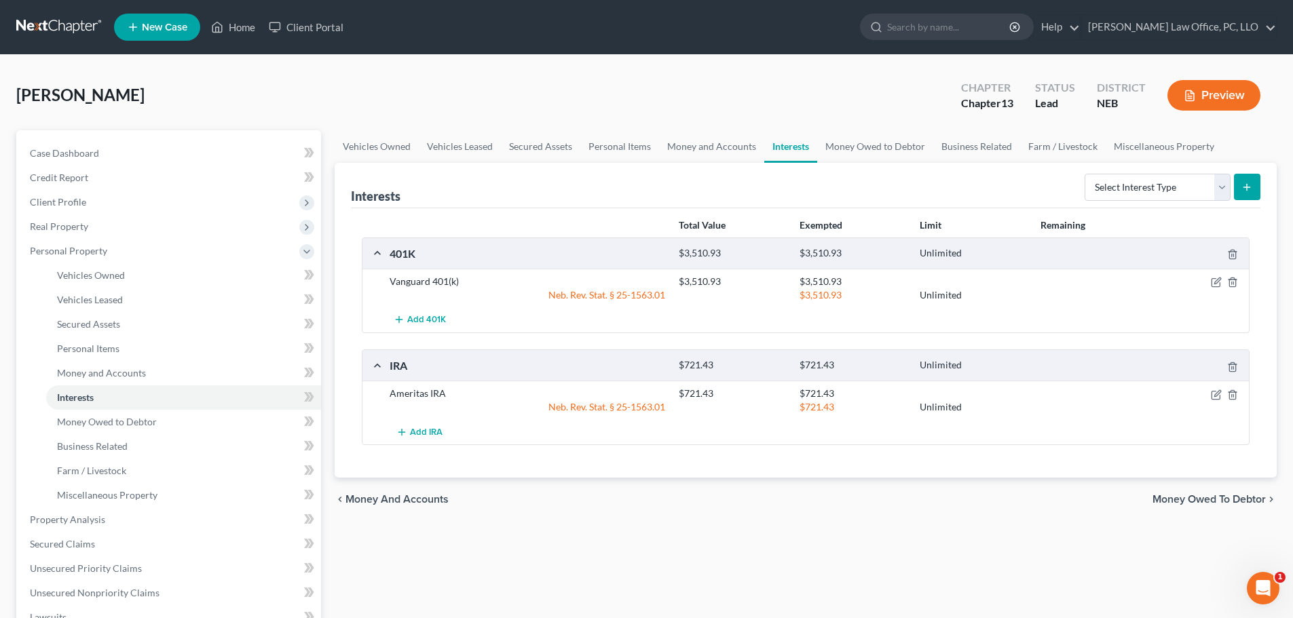
click at [1222, 497] on span "Money Owed to Debtor" at bounding box center [1208, 499] width 113 height 11
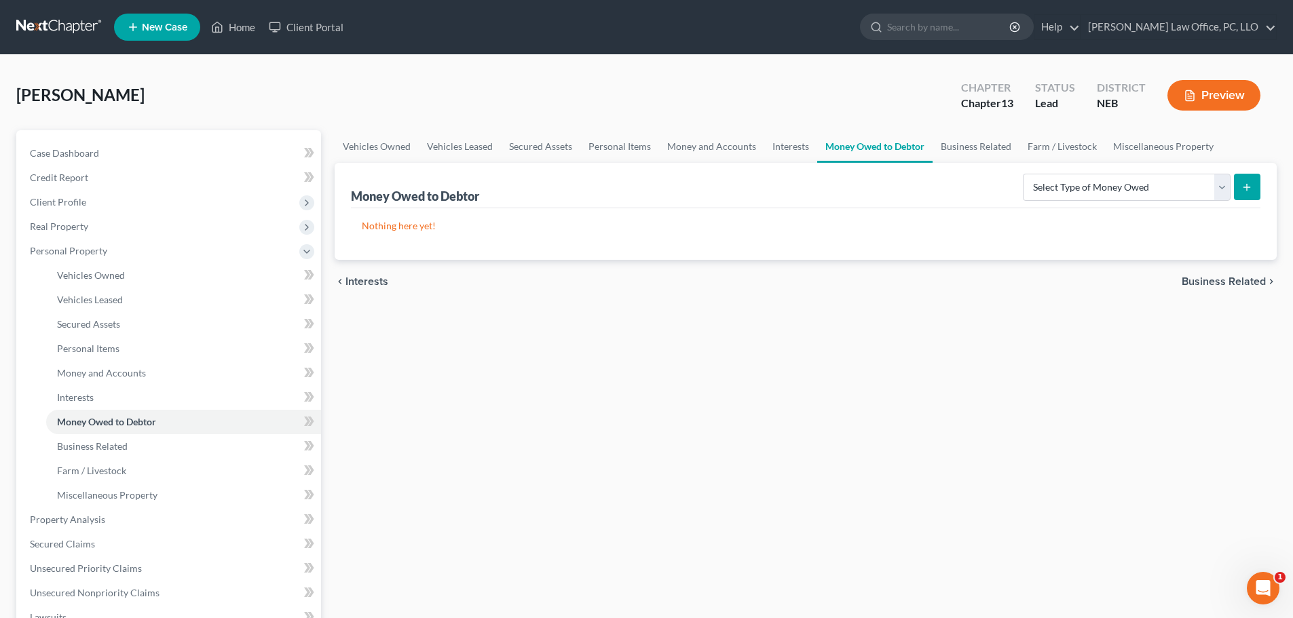
click at [1237, 281] on span "Business Related" at bounding box center [1224, 281] width 84 height 11
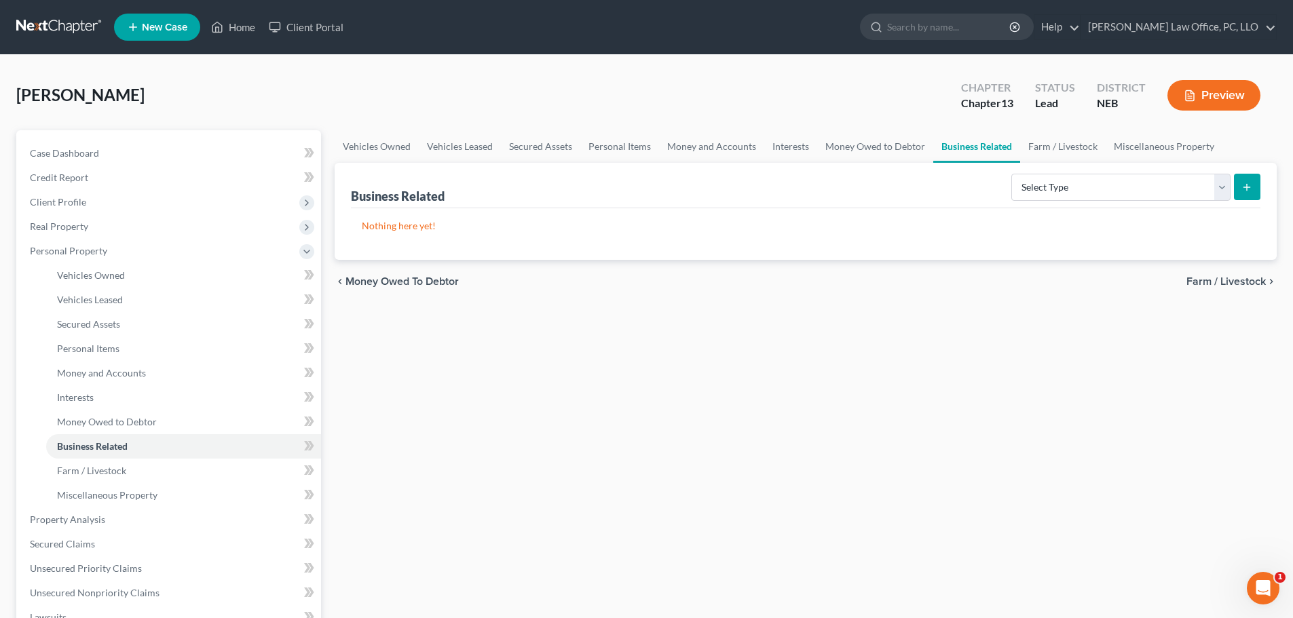
click at [1224, 284] on span "Farm / Livestock" at bounding box center [1225, 281] width 79 height 11
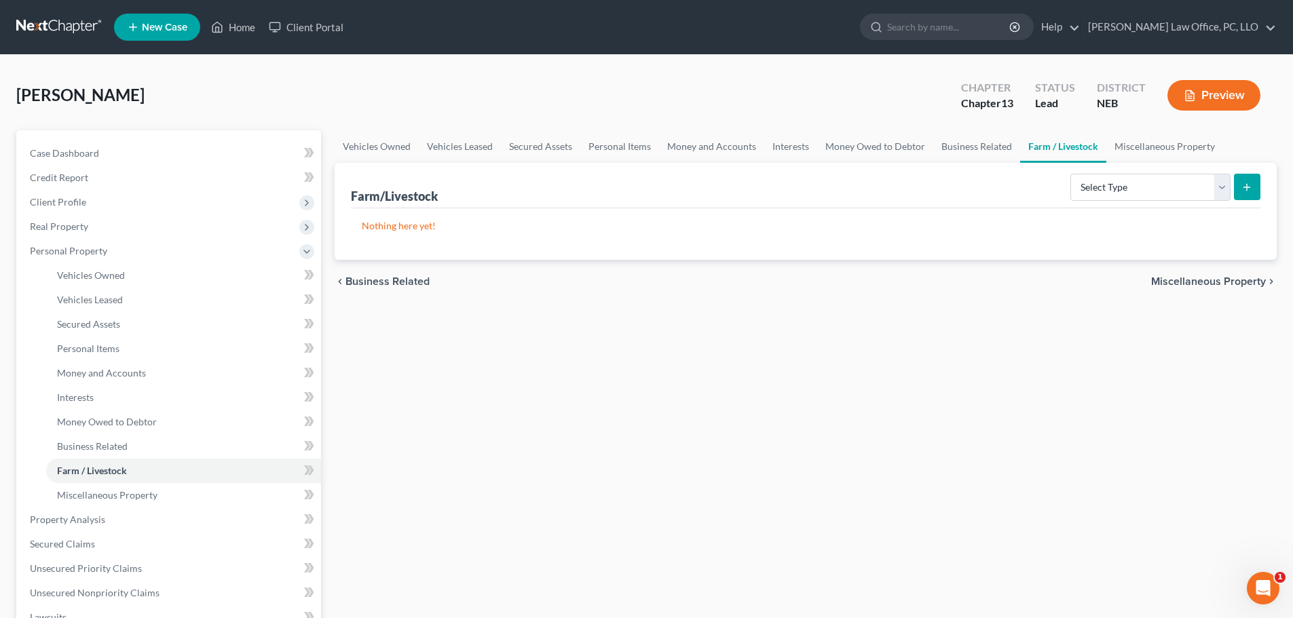
click at [1224, 284] on span "Miscellaneous Property" at bounding box center [1208, 281] width 115 height 11
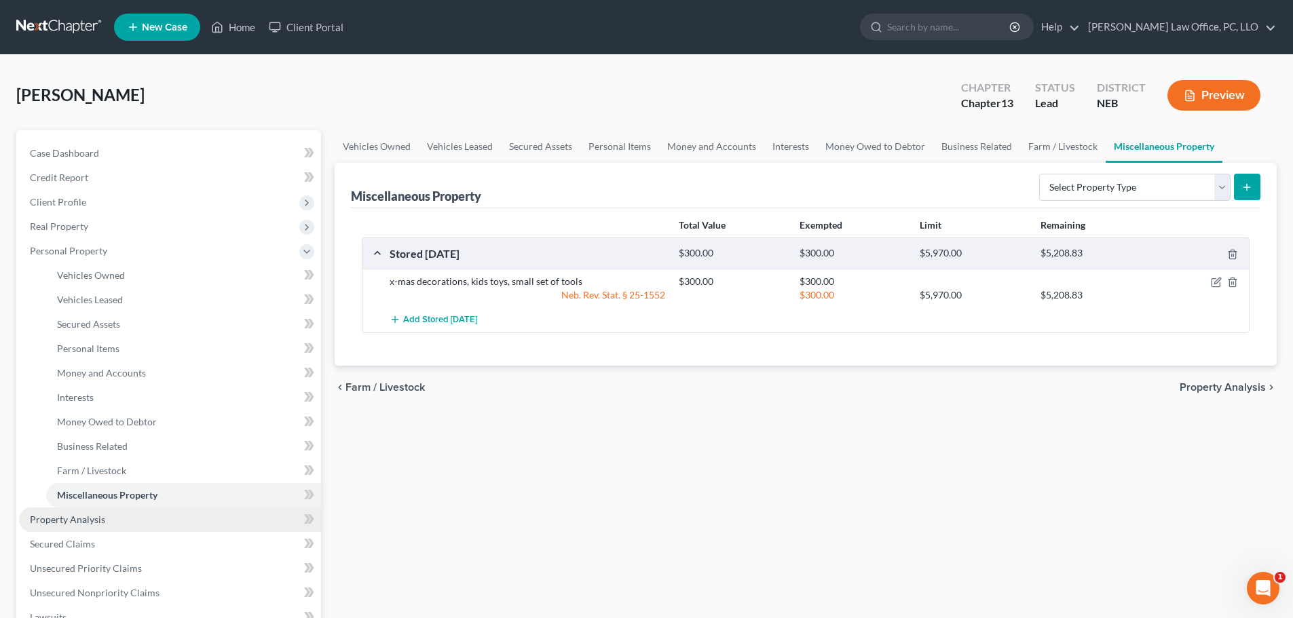
click at [89, 523] on span "Property Analysis" at bounding box center [67, 520] width 75 height 12
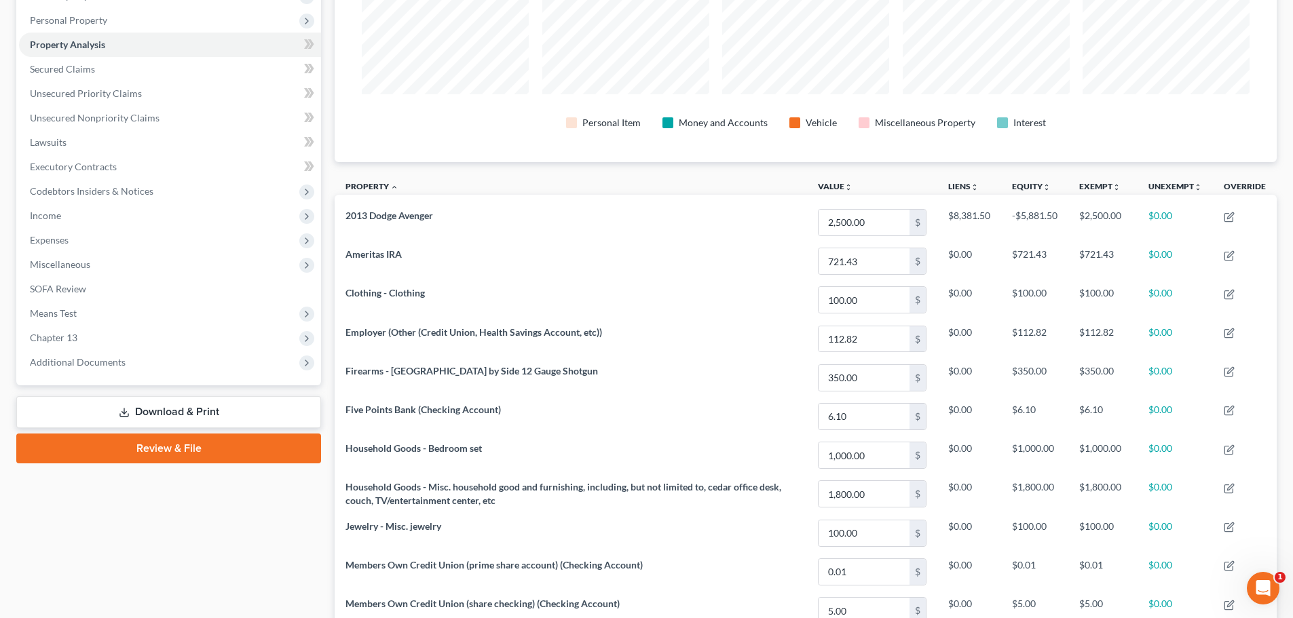
scroll to position [129, 0]
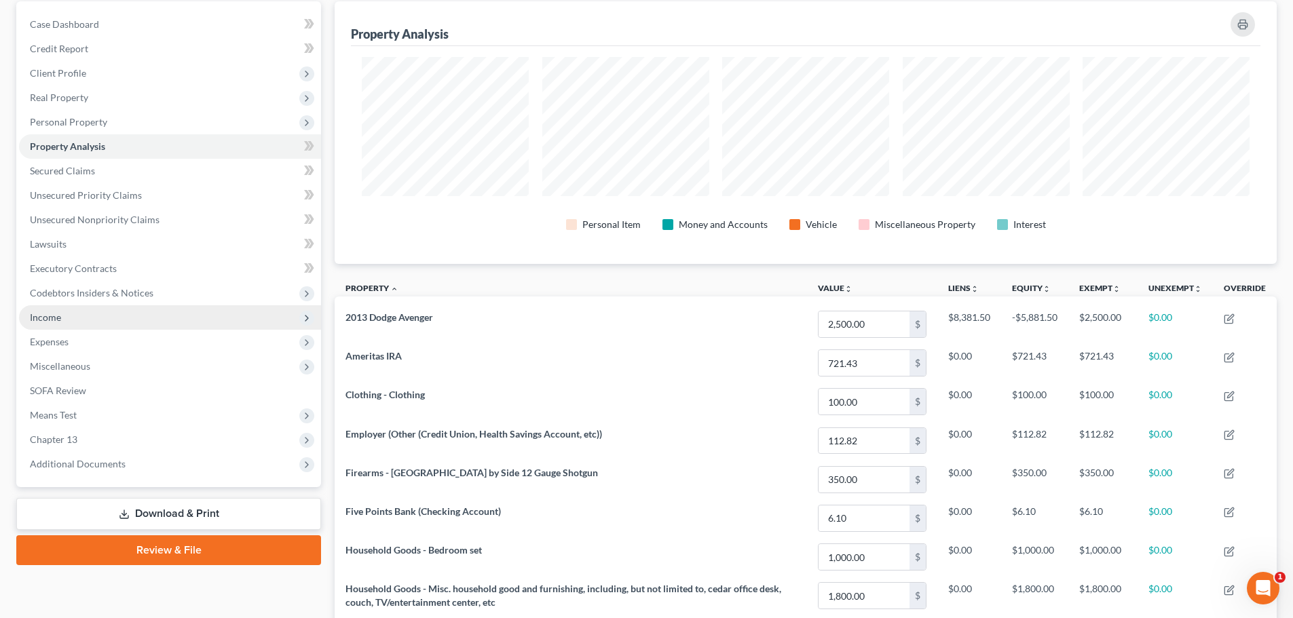
click at [62, 314] on span "Income" at bounding box center [170, 317] width 302 height 24
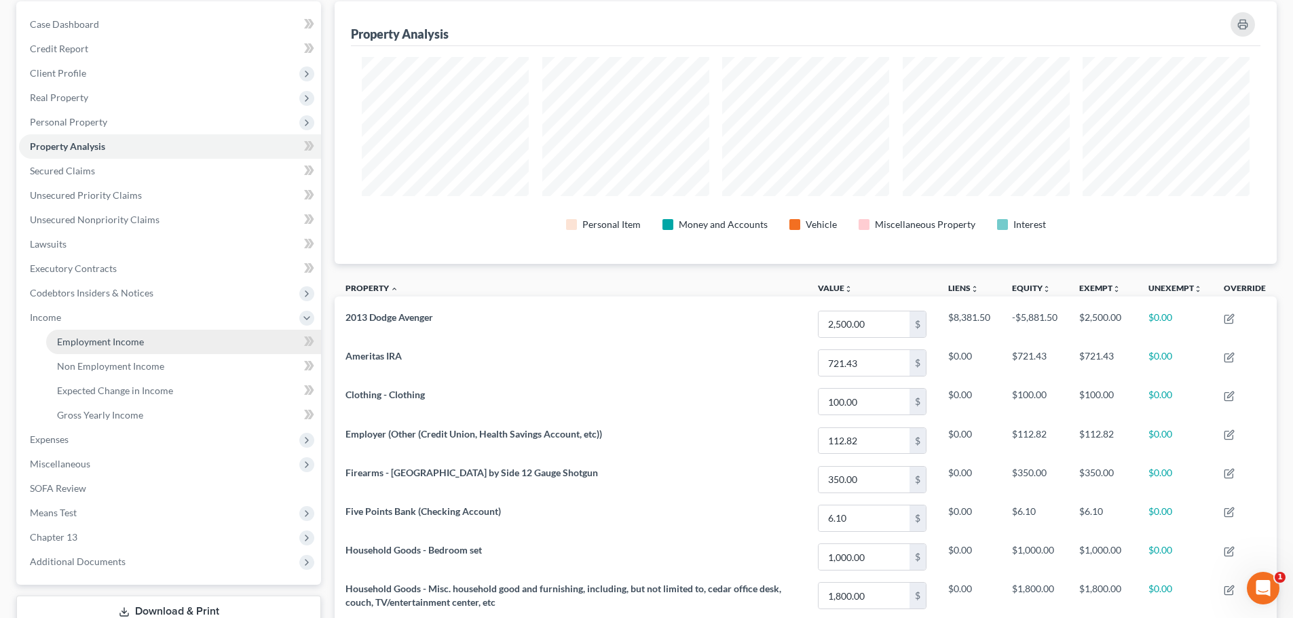
click at [100, 339] on span "Employment Income" at bounding box center [100, 342] width 87 height 12
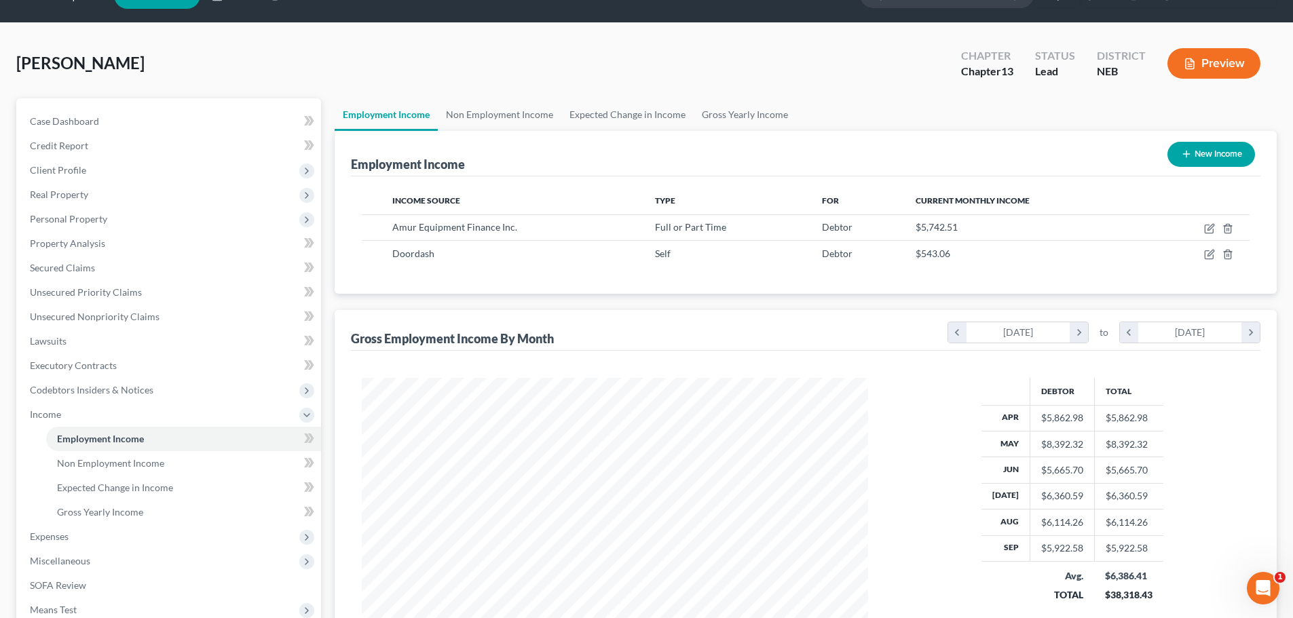
scroll to position [225, 0]
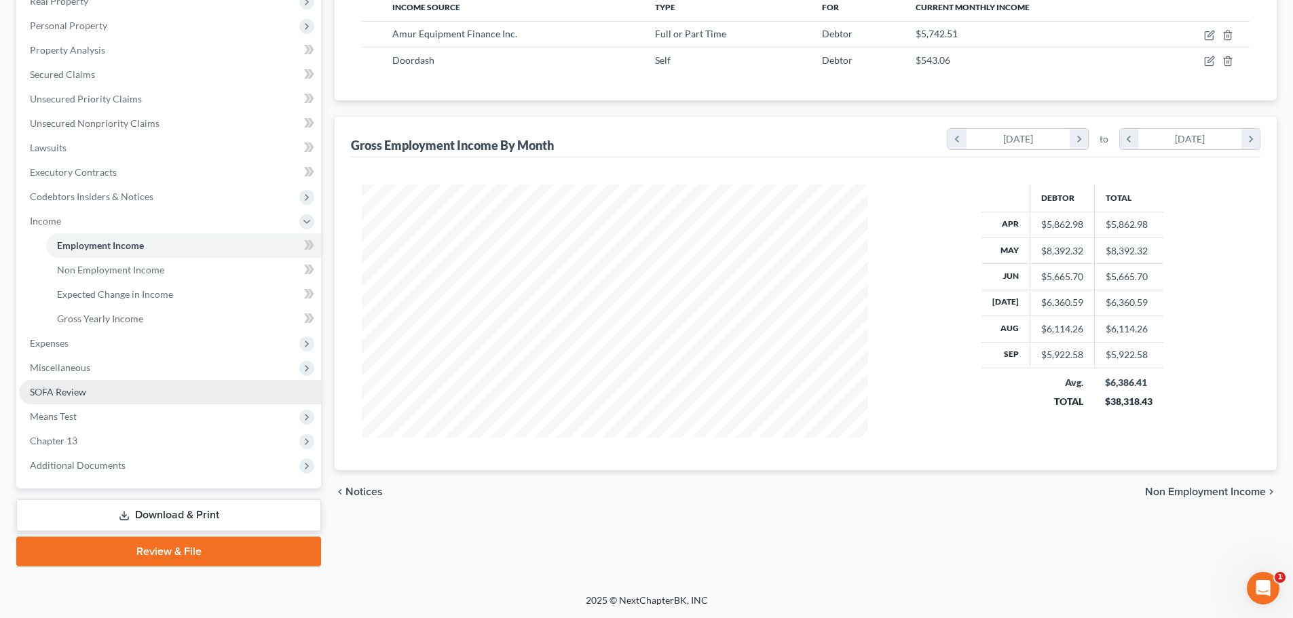
click at [90, 394] on link "SOFA Review" at bounding box center [170, 392] width 302 height 24
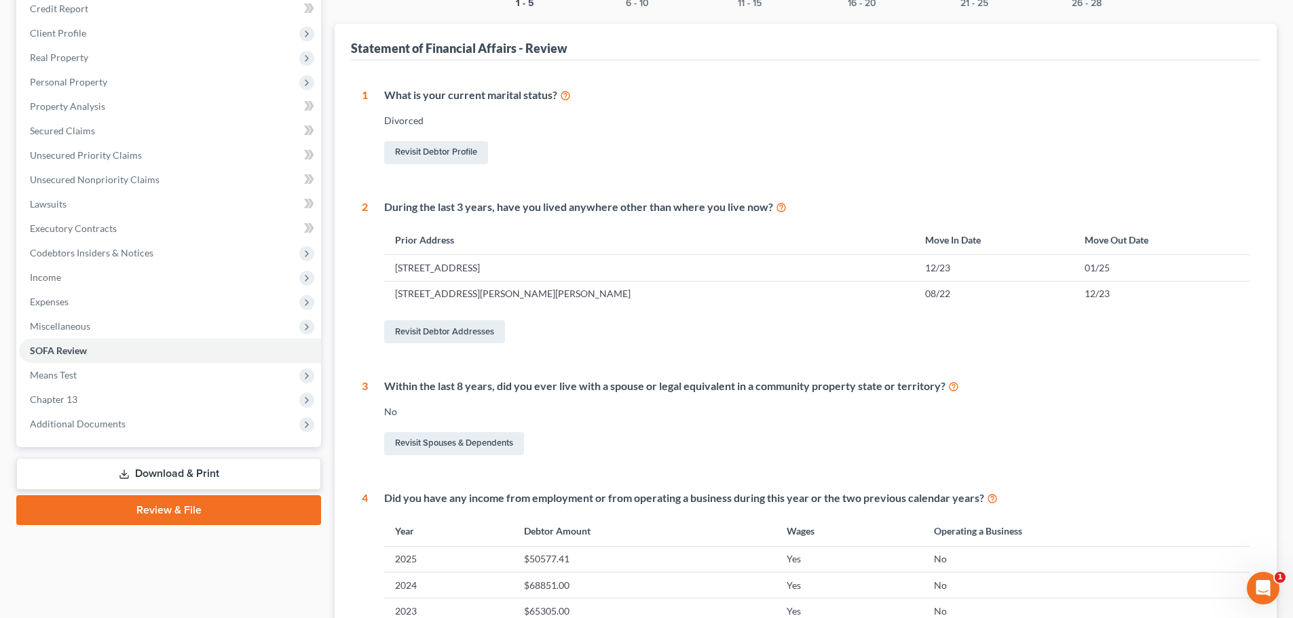
scroll to position [37, 0]
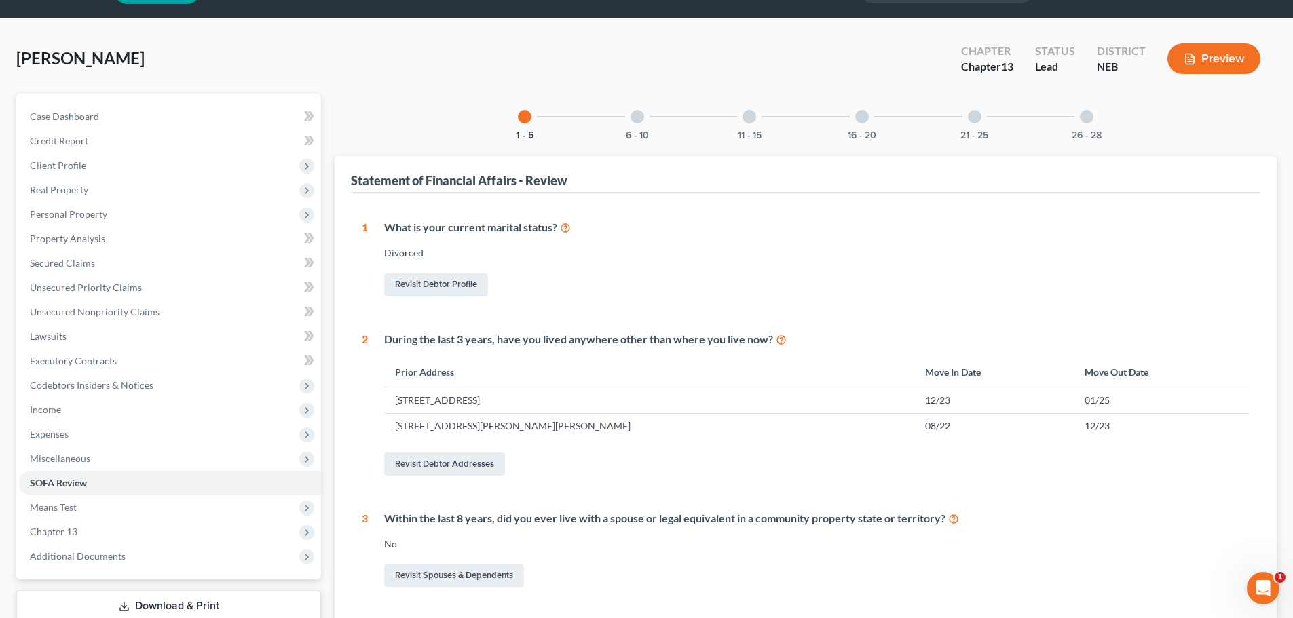
click at [638, 117] on div at bounding box center [638, 117] width 14 height 14
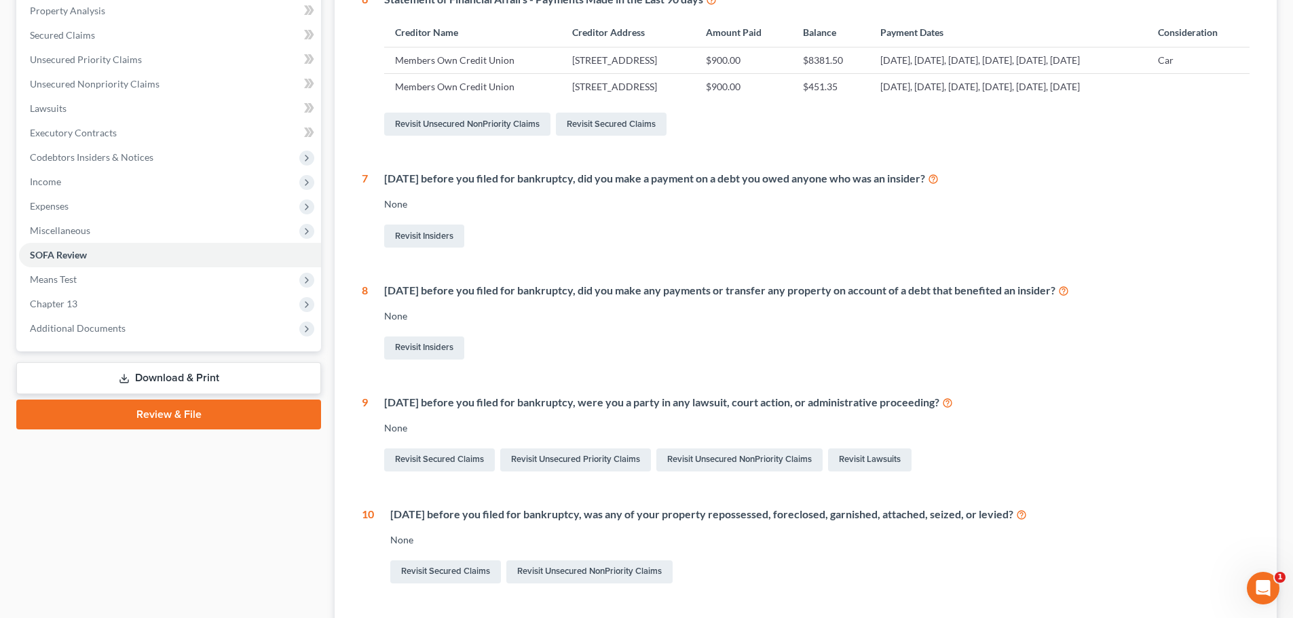
scroll to position [22, 0]
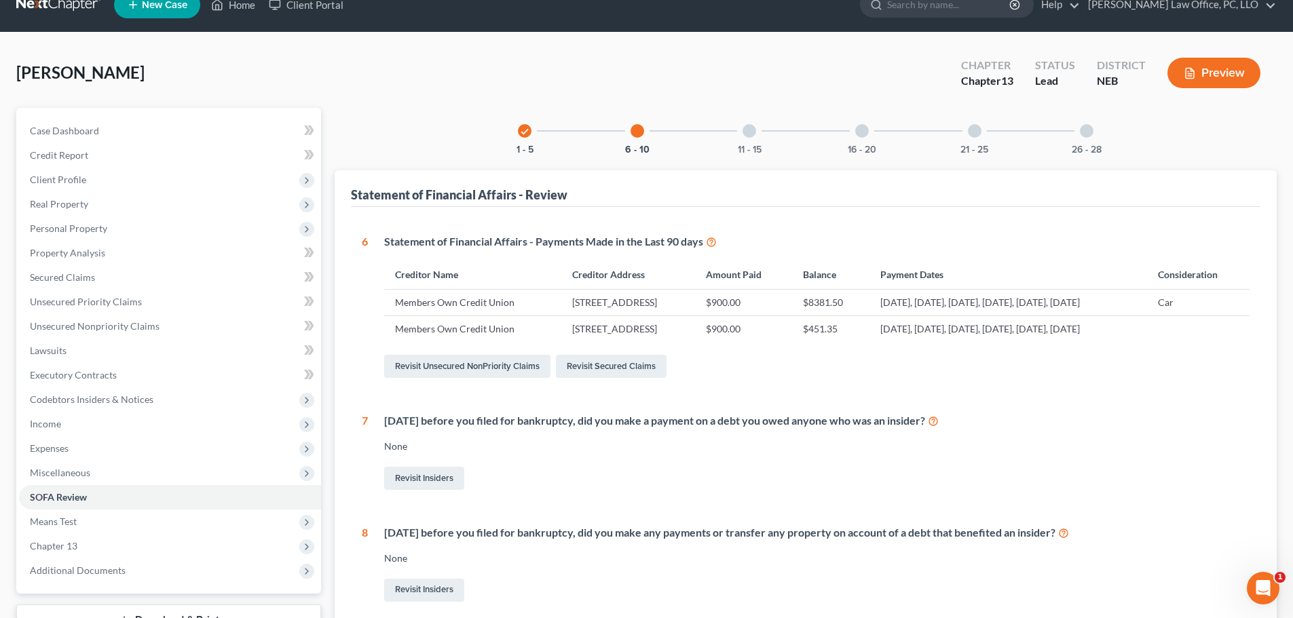
click at [750, 131] on div at bounding box center [750, 131] width 14 height 14
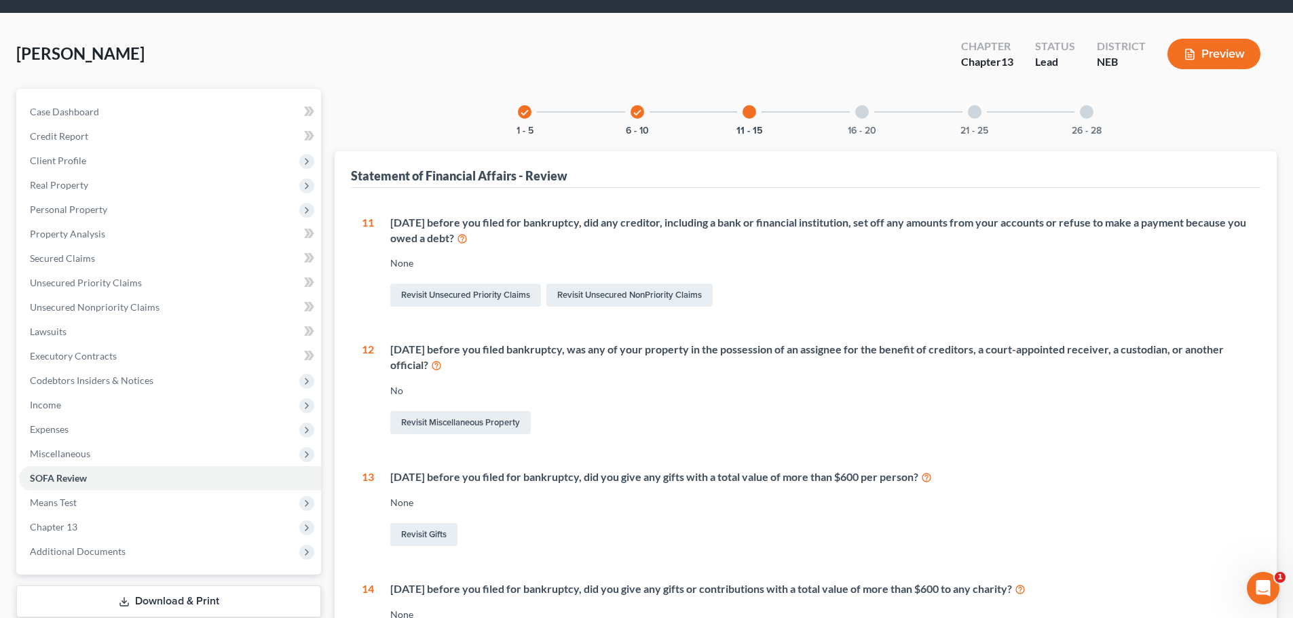
scroll to position [24, 0]
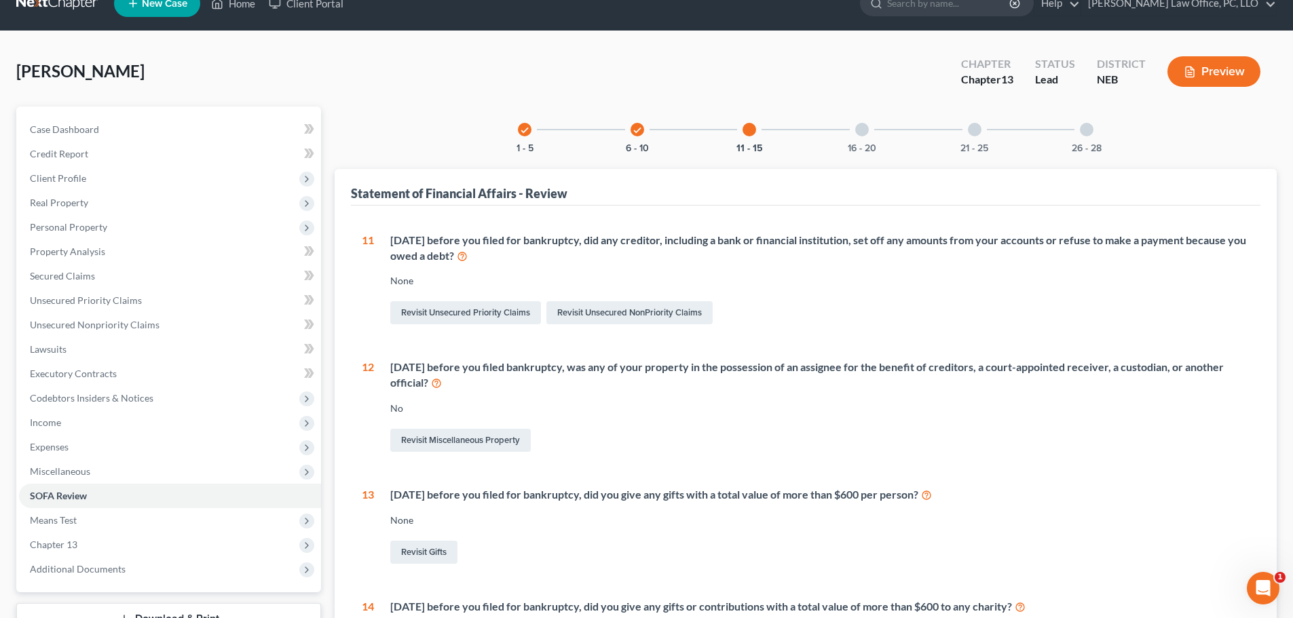
click at [863, 128] on div at bounding box center [862, 130] width 14 height 14
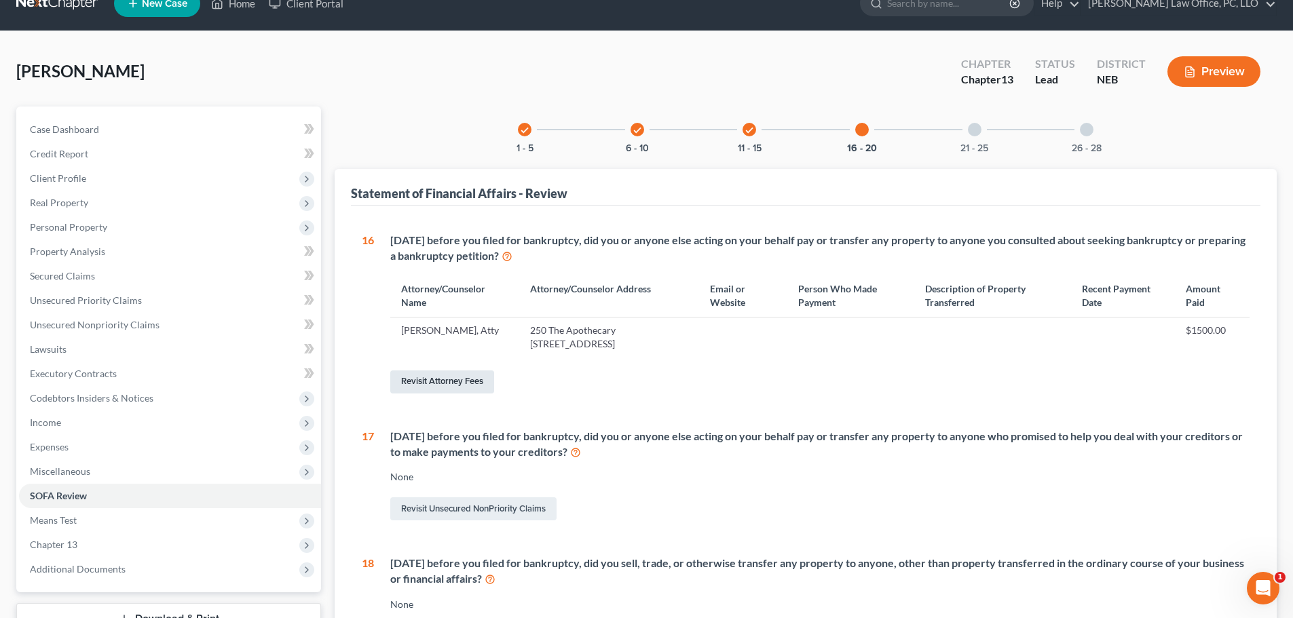
click at [432, 382] on link "Revisit Attorney Fees" at bounding box center [442, 382] width 104 height 23
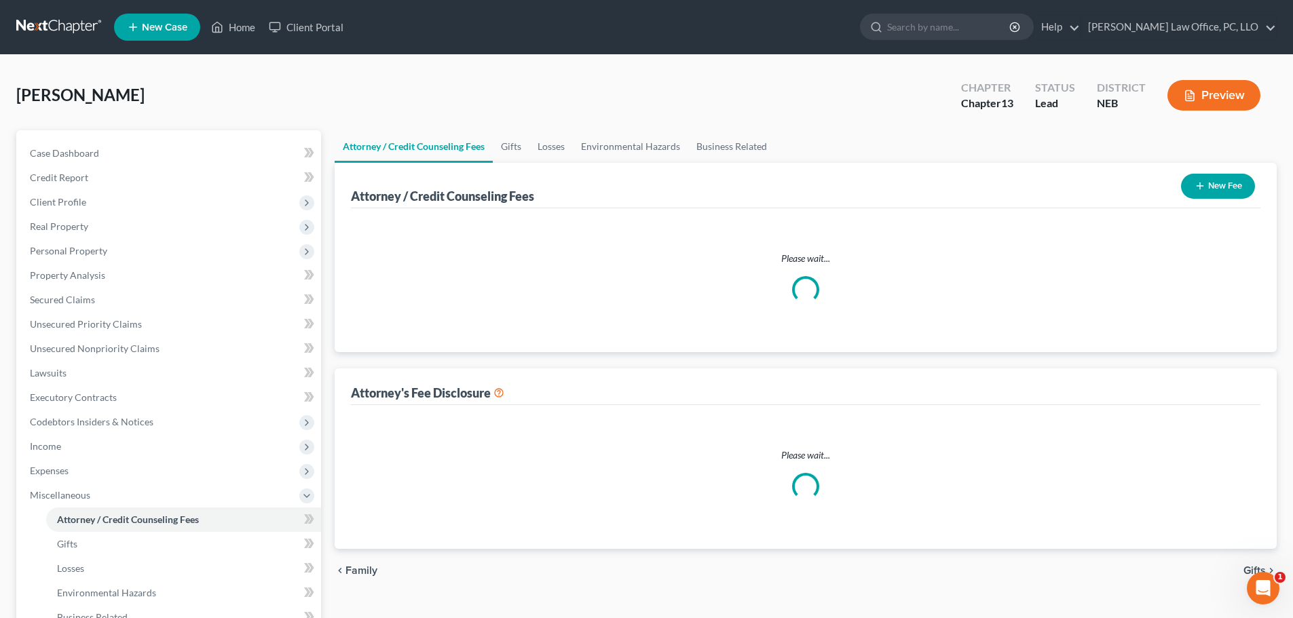
select select "0"
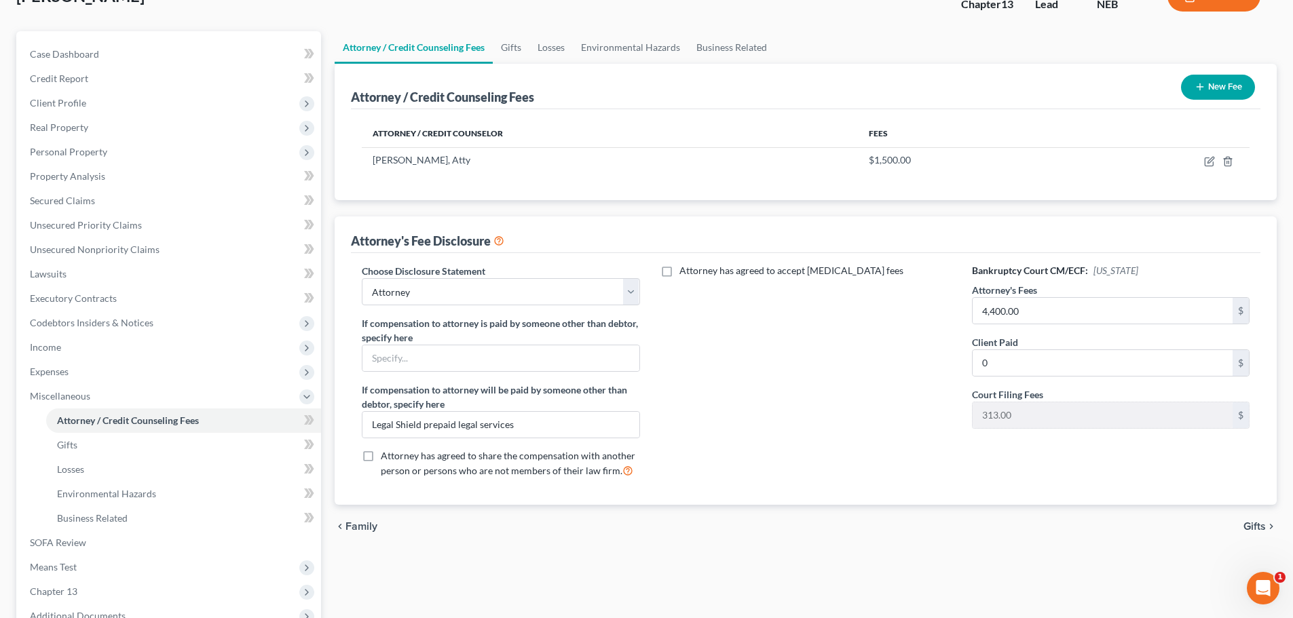
scroll to position [98, 0]
click at [1212, 162] on icon "button" at bounding box center [1210, 160] width 6 height 6
select select "30"
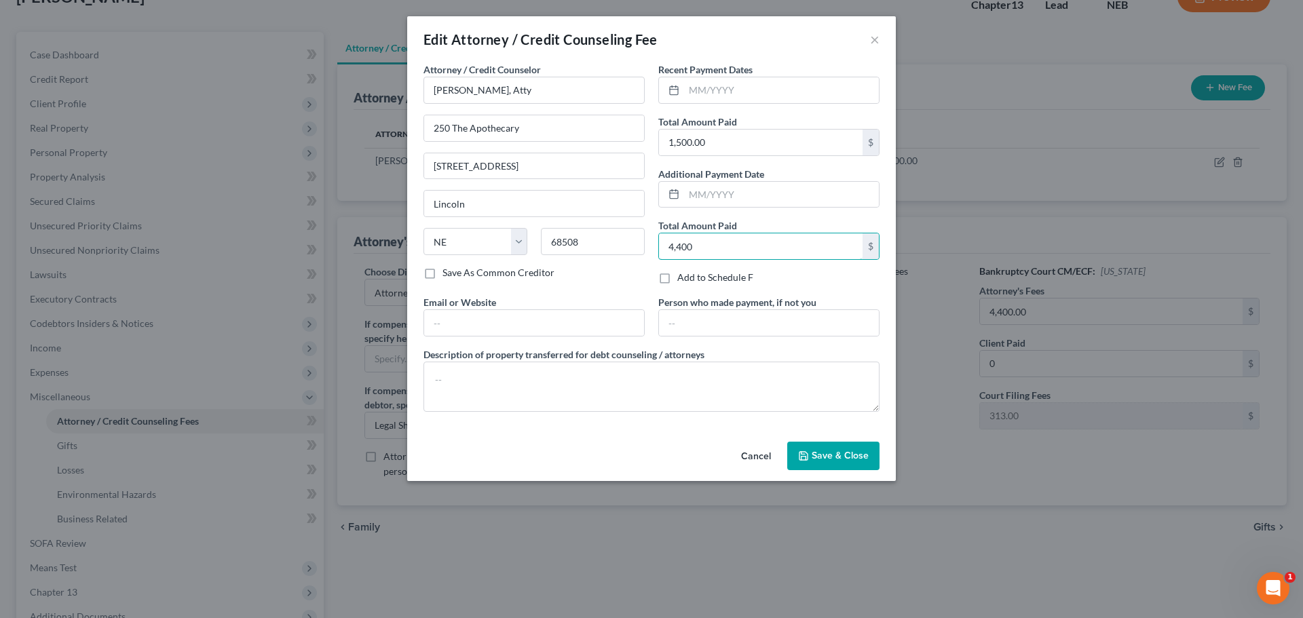
type input "4,400"
click at [837, 451] on span "Save & Close" at bounding box center [840, 456] width 57 height 12
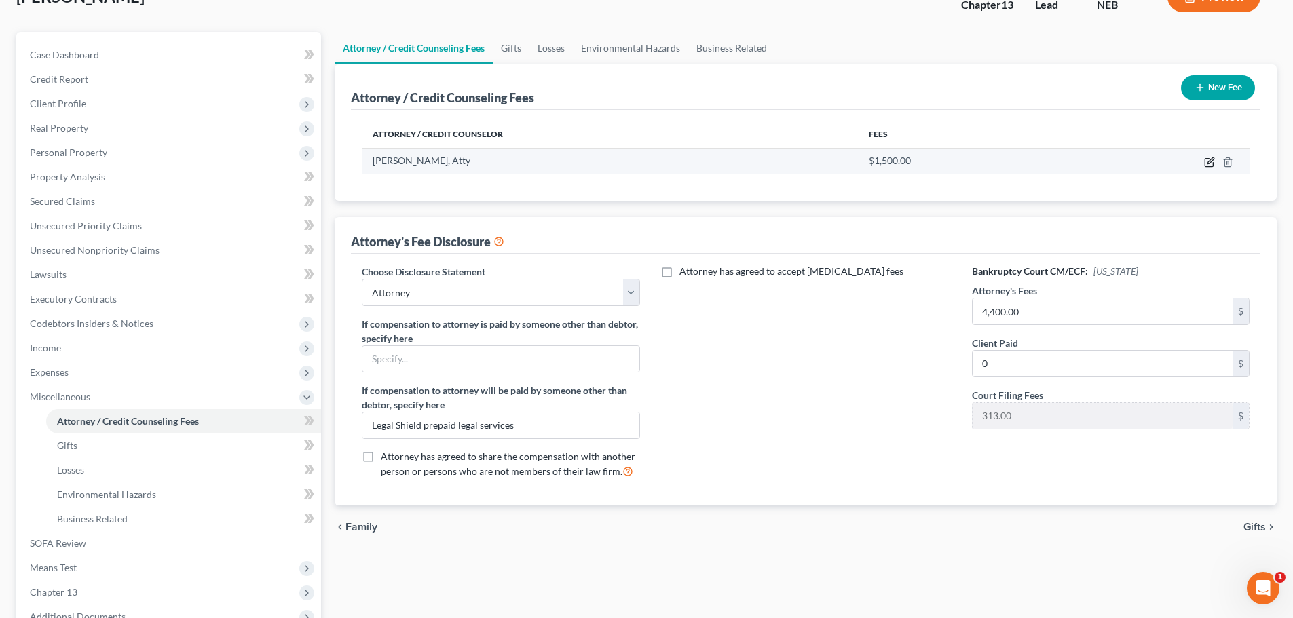
click at [1208, 161] on icon "button" at bounding box center [1209, 162] width 11 height 11
select select "30"
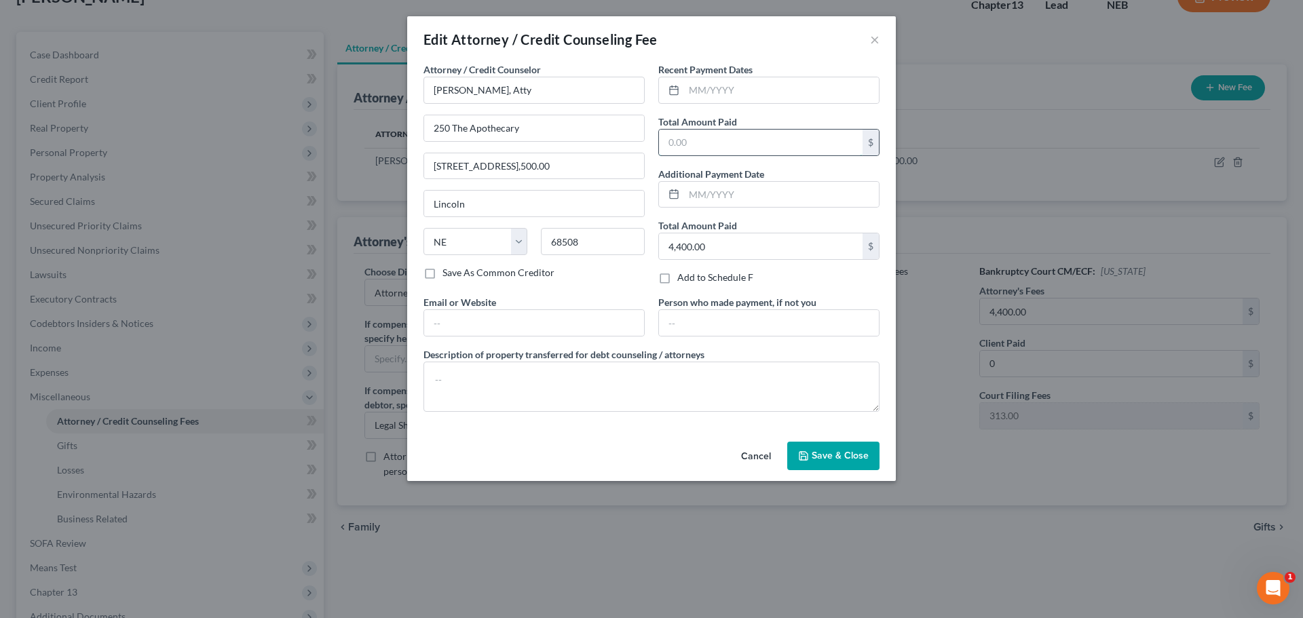
click at [716, 141] on input "text" at bounding box center [761, 143] width 204 height 26
click at [556, 167] on input "[STREET_ADDRESS],500.00" at bounding box center [534, 166] width 220 height 26
type input "[STREET_ADDRESS]"
click at [869, 455] on button "Save & Close" at bounding box center [833, 456] width 92 height 29
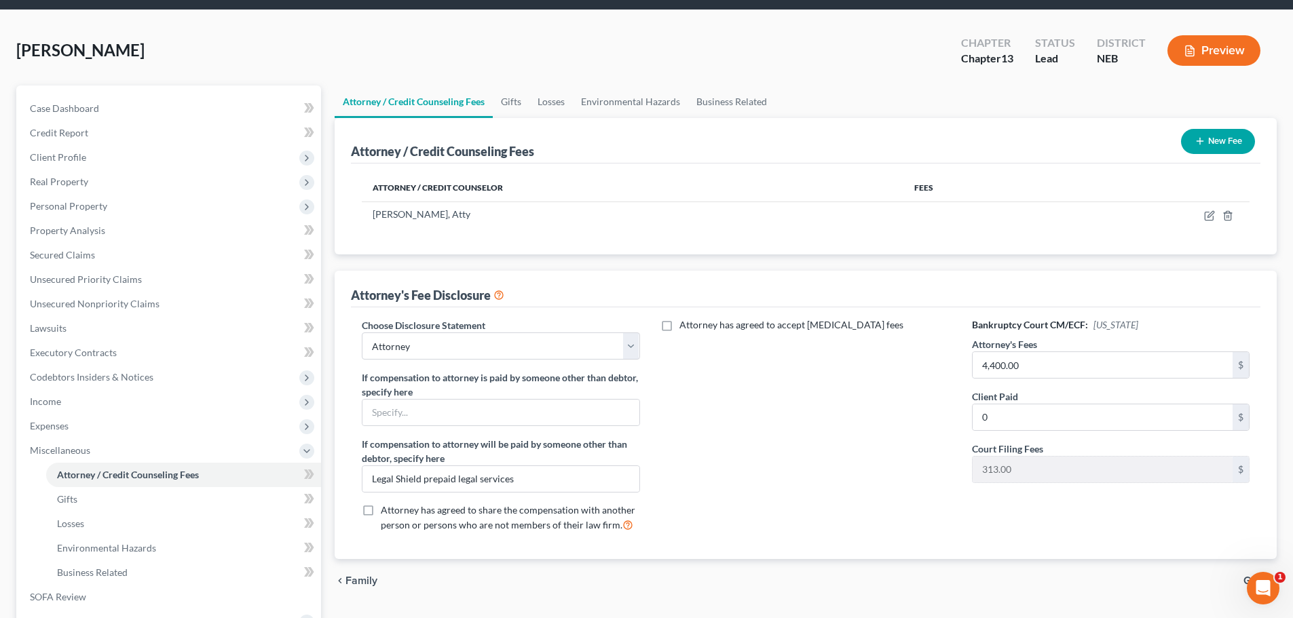
scroll to position [92, 0]
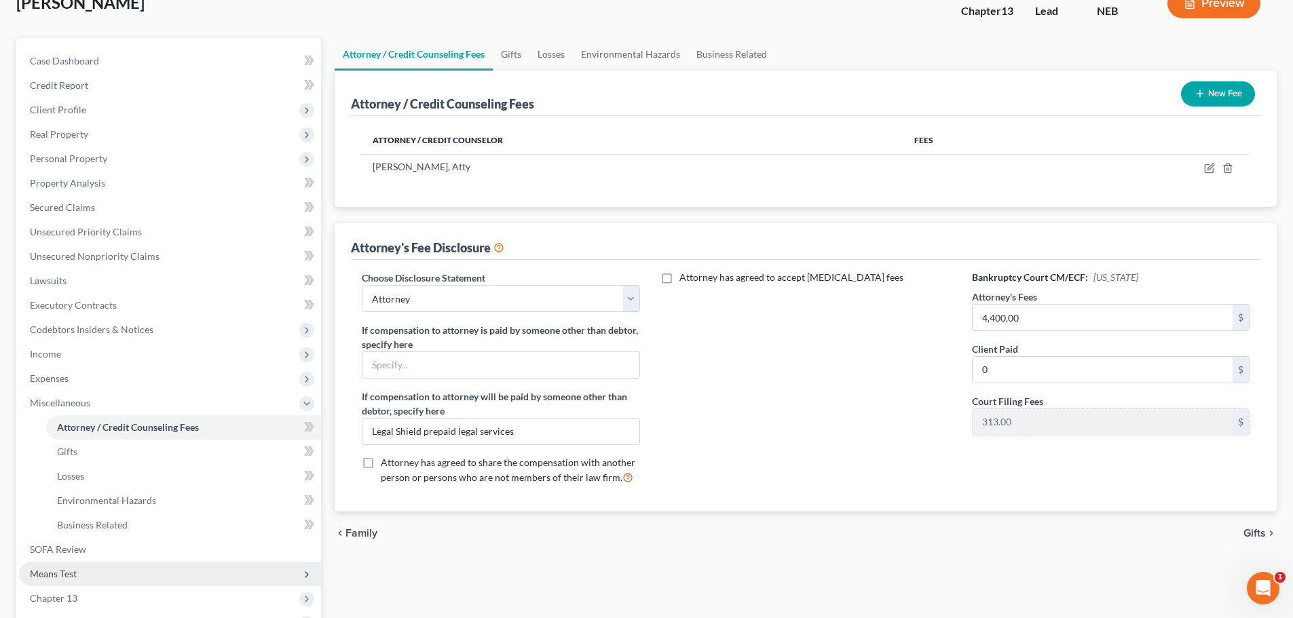
click at [67, 574] on span "Means Test" at bounding box center [53, 574] width 47 height 12
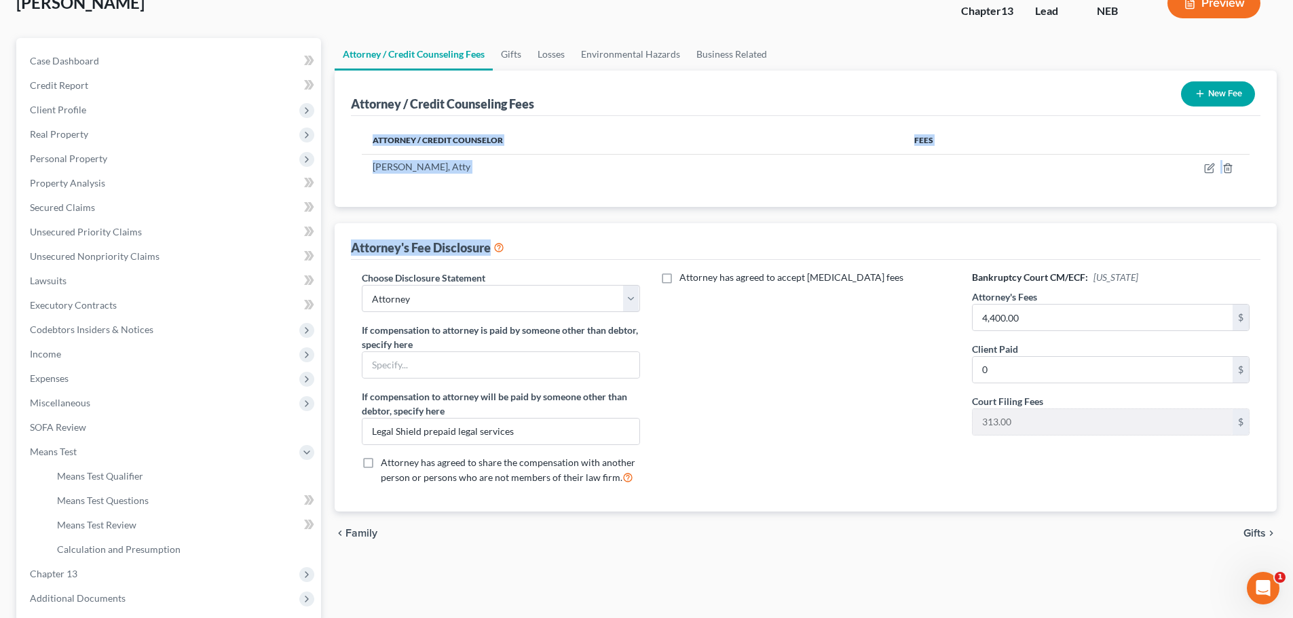
drag, startPoint x: 1292, startPoint y: 236, endPoint x: 1302, endPoint y: 138, distance: 99.0
click at [1292, 138] on html "Home New Case Client Portal [PERSON_NAME] Law Office, PC, LLO [EMAIL_ADDRESS][D…" at bounding box center [646, 330] width 1293 height 844
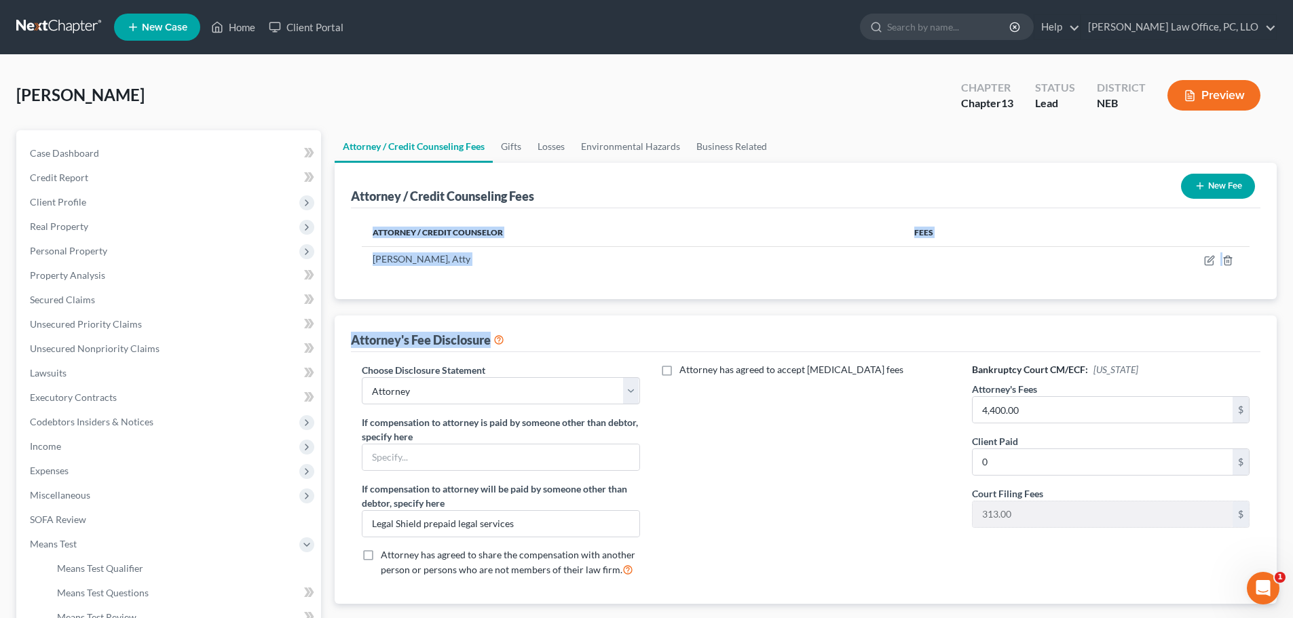
click at [1226, 92] on button "Preview" at bounding box center [1213, 95] width 93 height 31
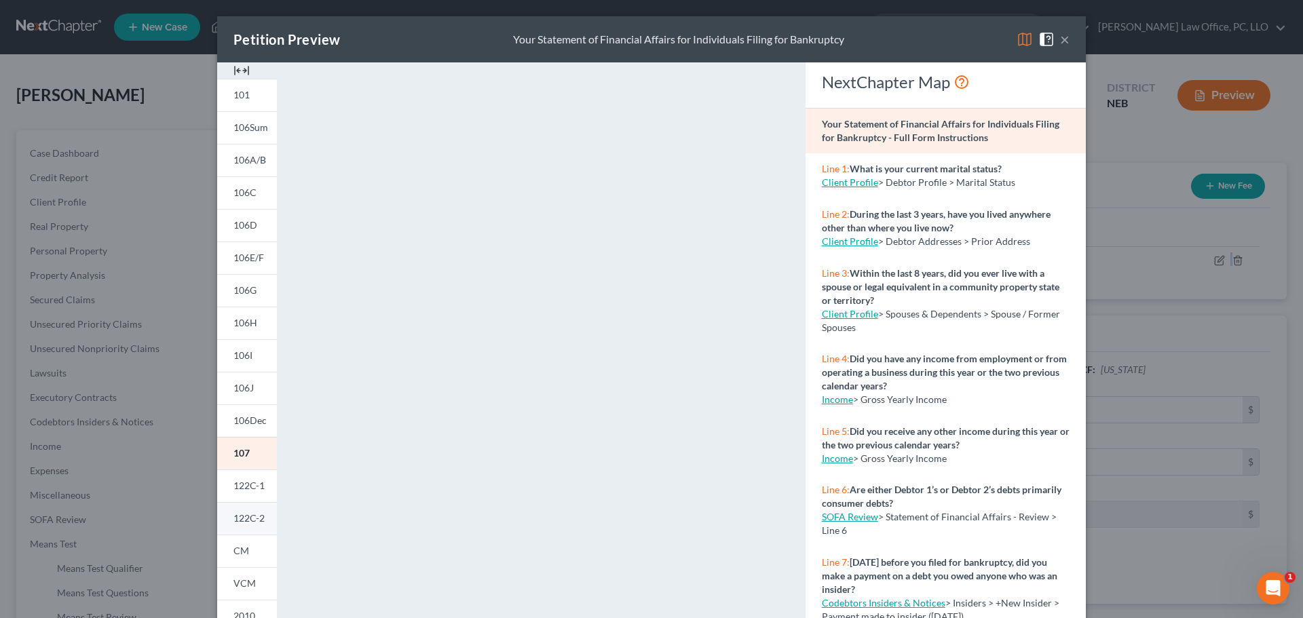
click at [244, 514] on span "122C-2" at bounding box center [248, 518] width 31 height 12
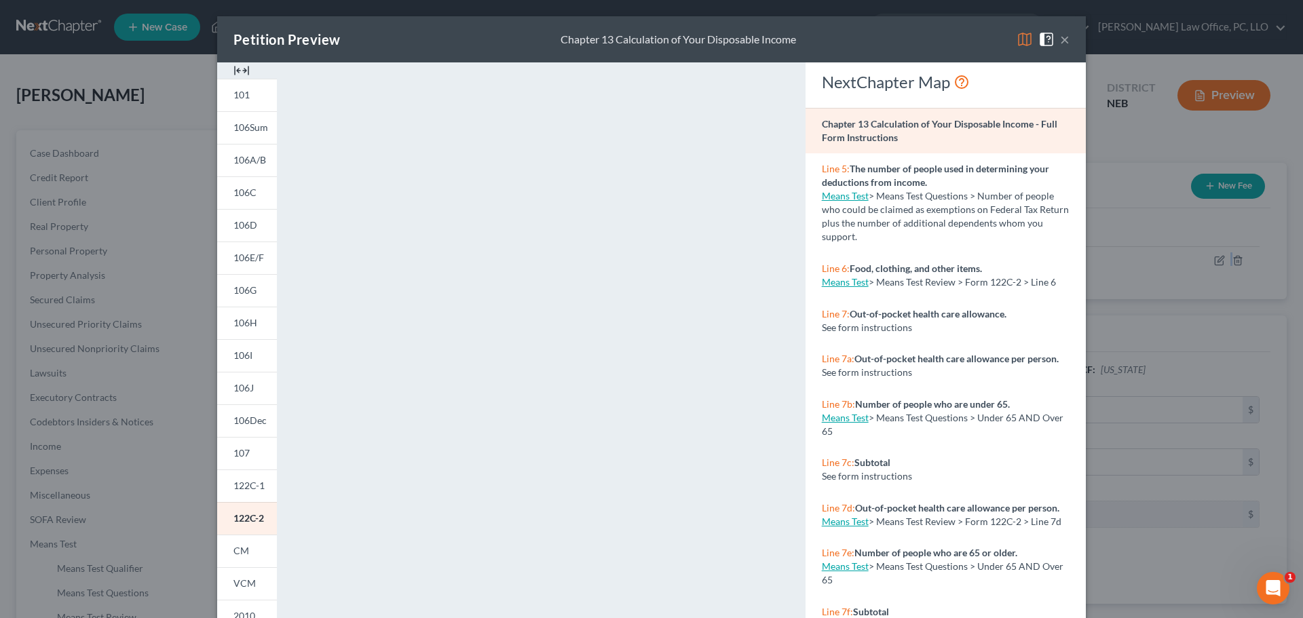
click at [1060, 39] on button "×" at bounding box center [1065, 39] width 10 height 16
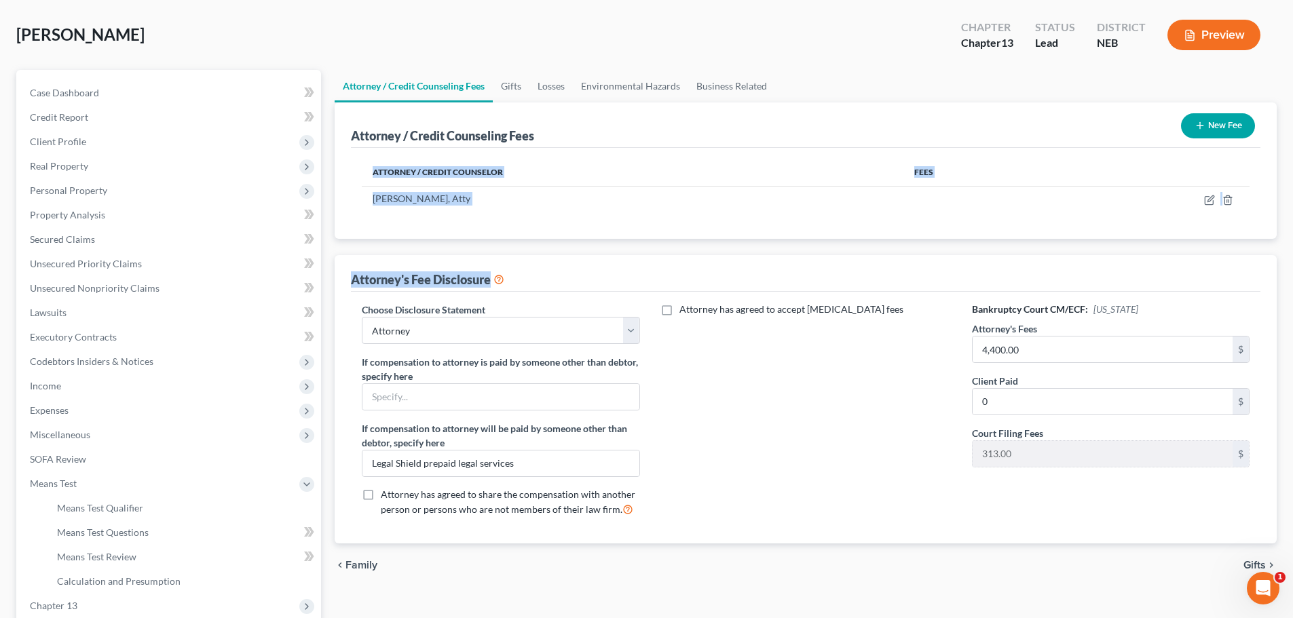
scroll to position [119, 0]
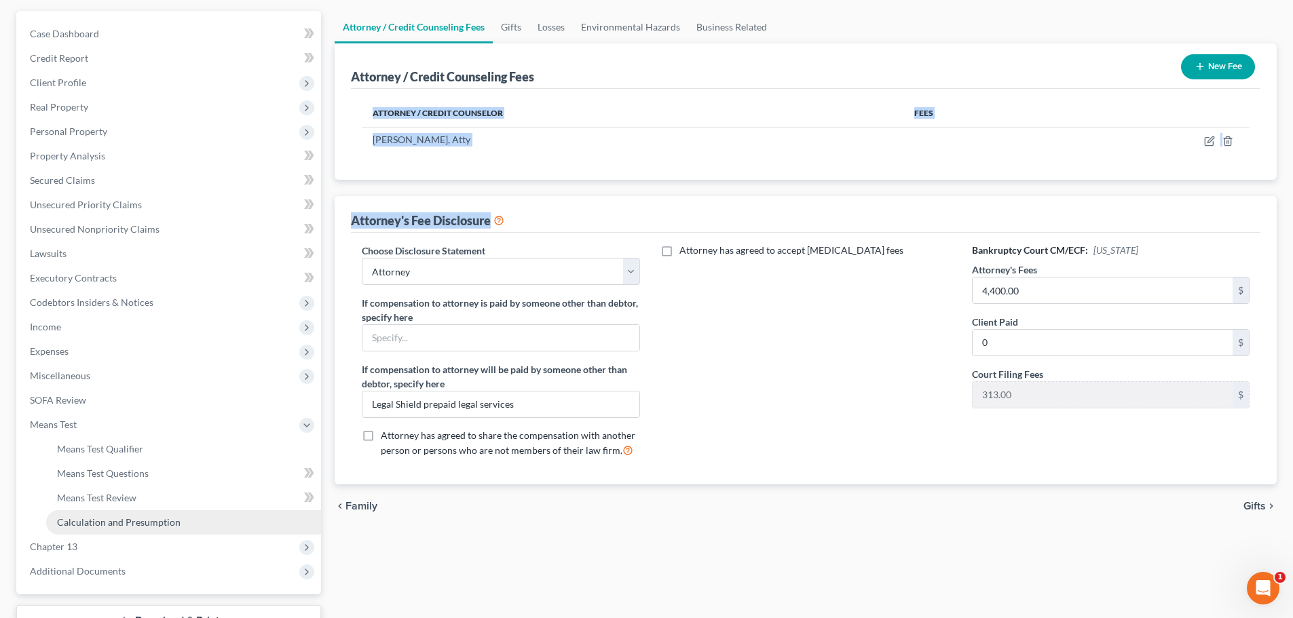
click at [95, 520] on span "Calculation and Presumption" at bounding box center [119, 523] width 124 height 12
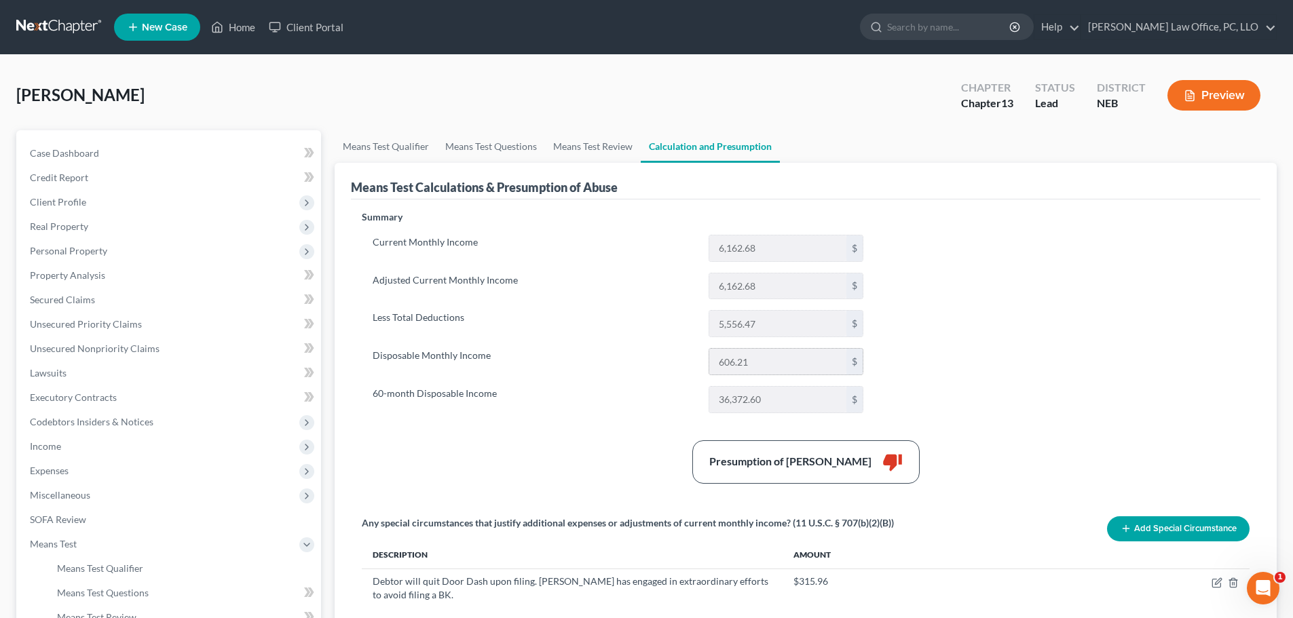
click at [787, 363] on input "606.21" at bounding box center [777, 362] width 137 height 26
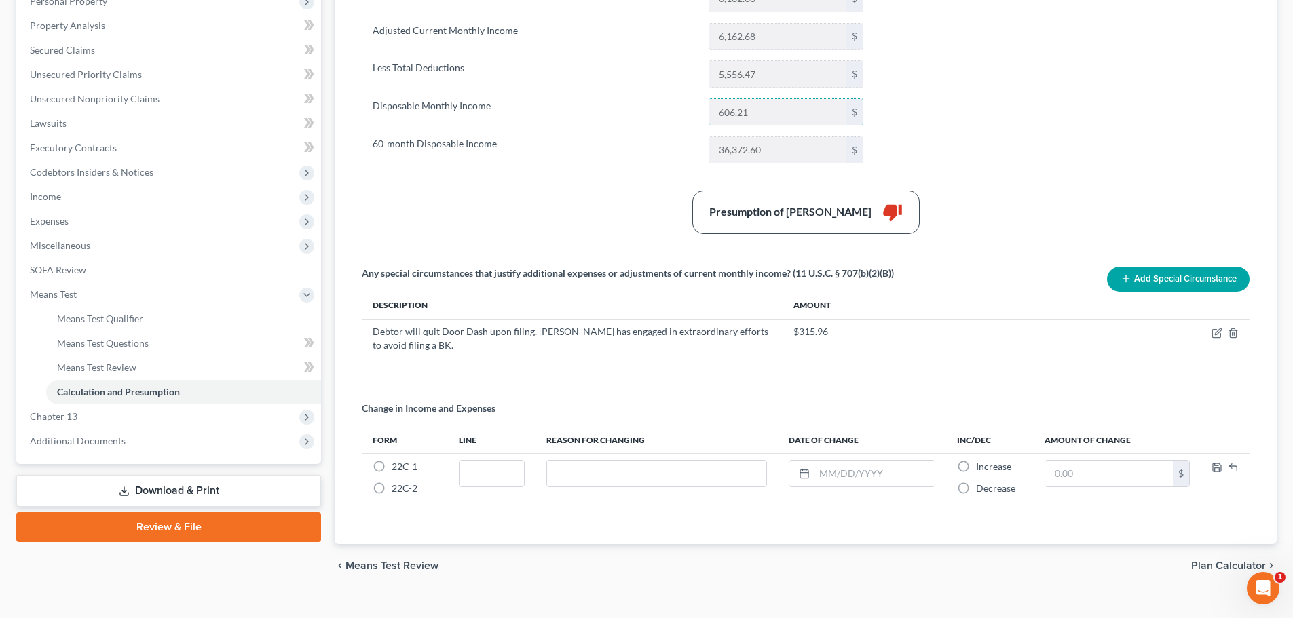
scroll to position [208, 0]
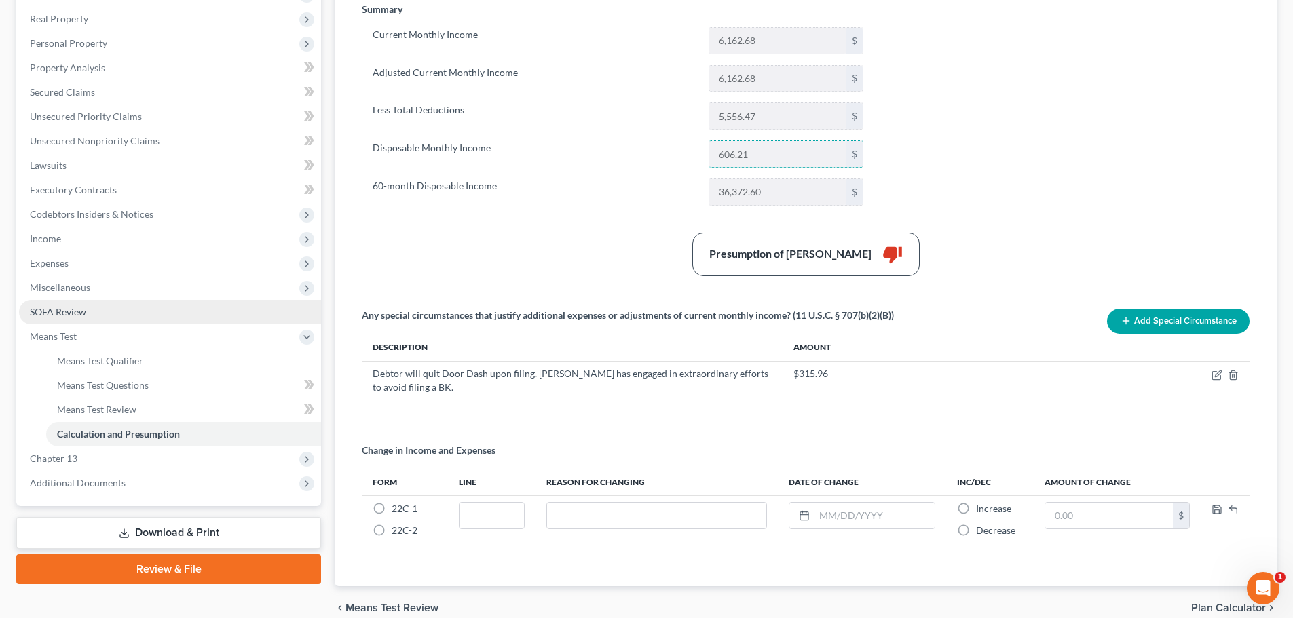
click at [50, 313] on span "SOFA Review" at bounding box center [58, 312] width 56 height 12
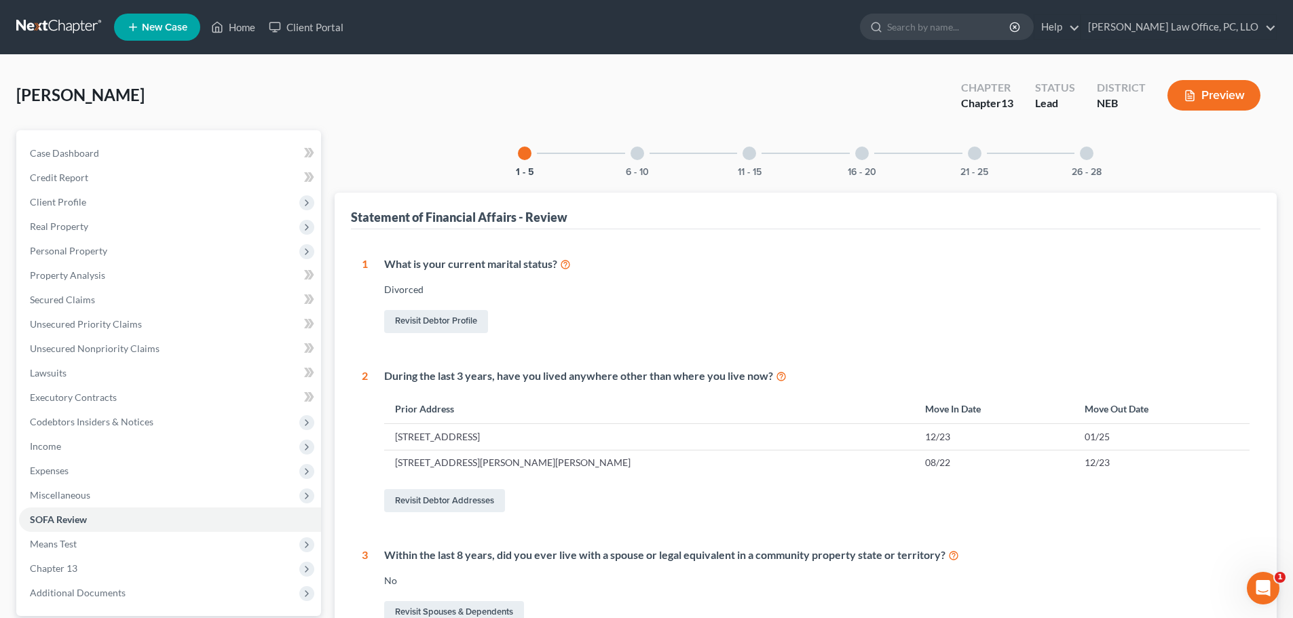
click at [637, 153] on div at bounding box center [638, 154] width 14 height 14
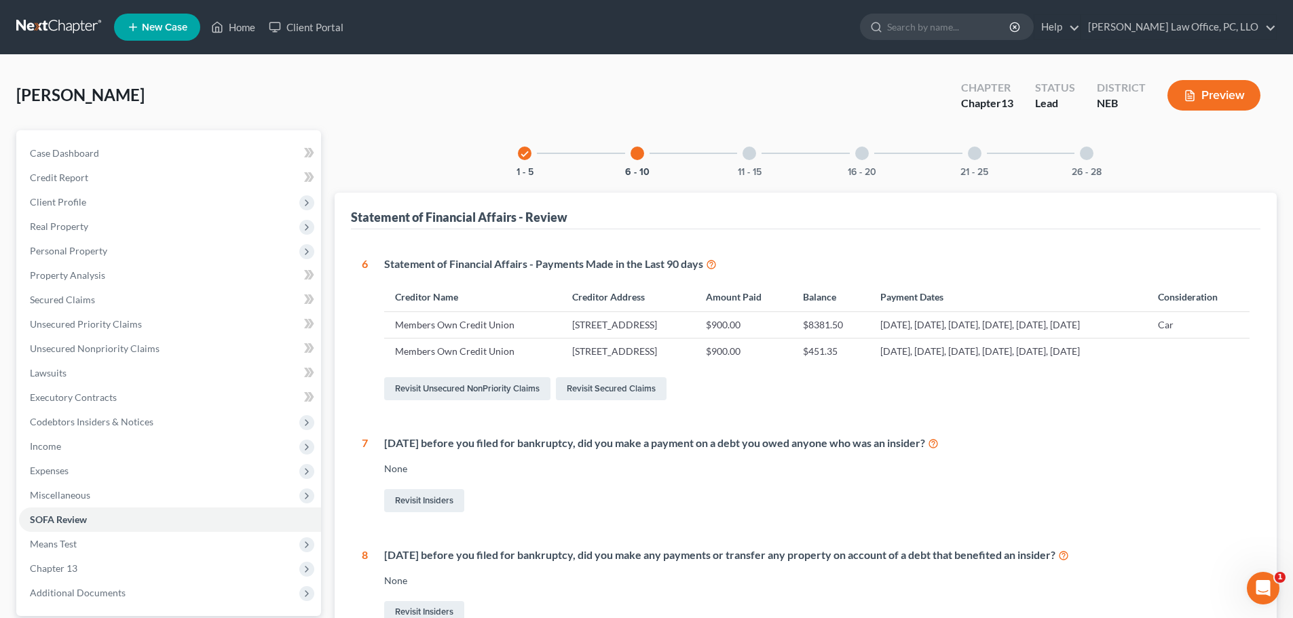
click at [749, 157] on div at bounding box center [750, 154] width 14 height 14
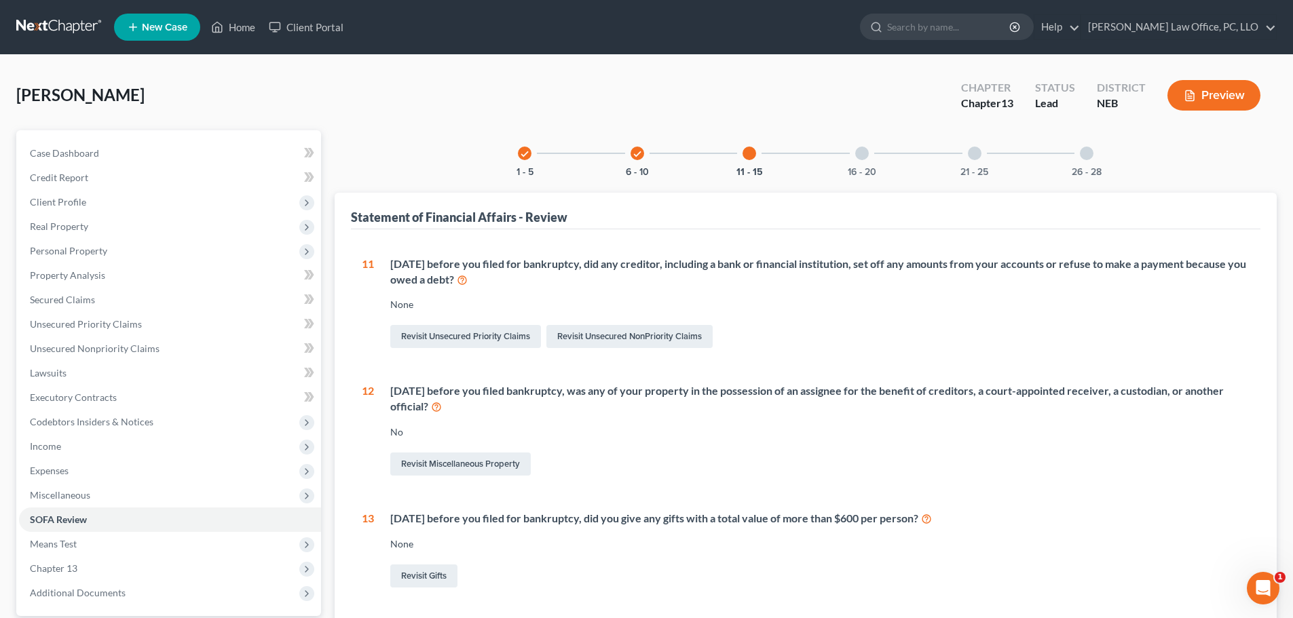
scroll to position [229, 0]
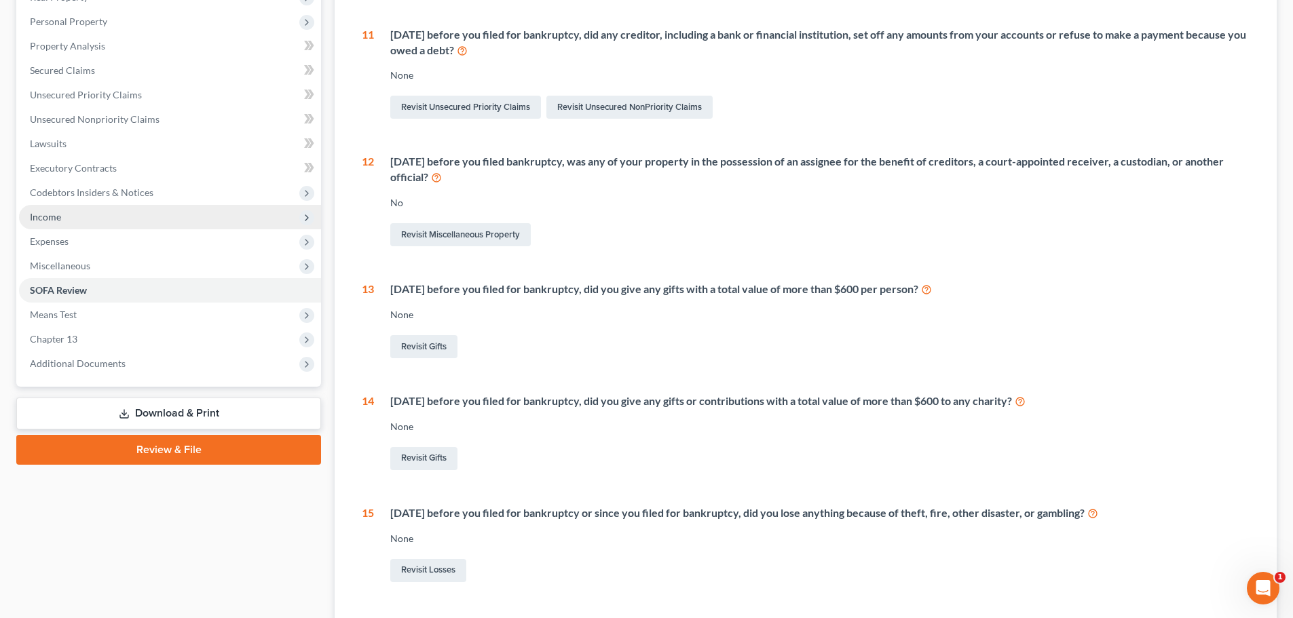
click at [54, 221] on span "Income" at bounding box center [45, 217] width 31 height 12
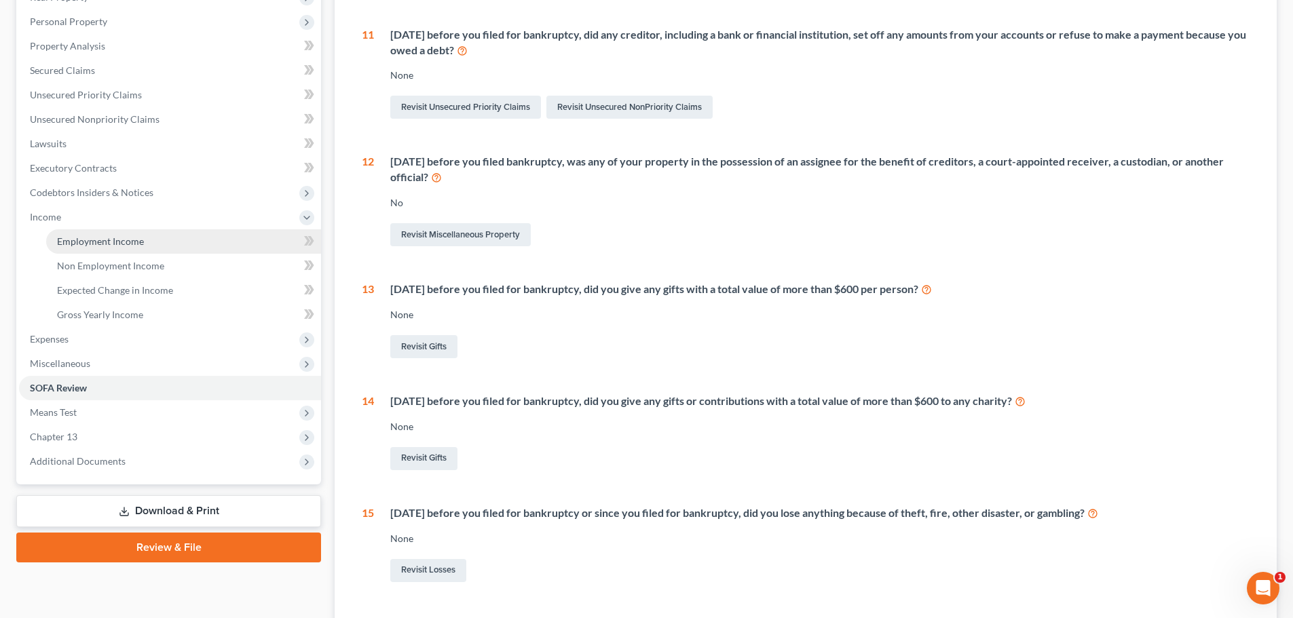
click at [81, 242] on span "Employment Income" at bounding box center [100, 242] width 87 height 12
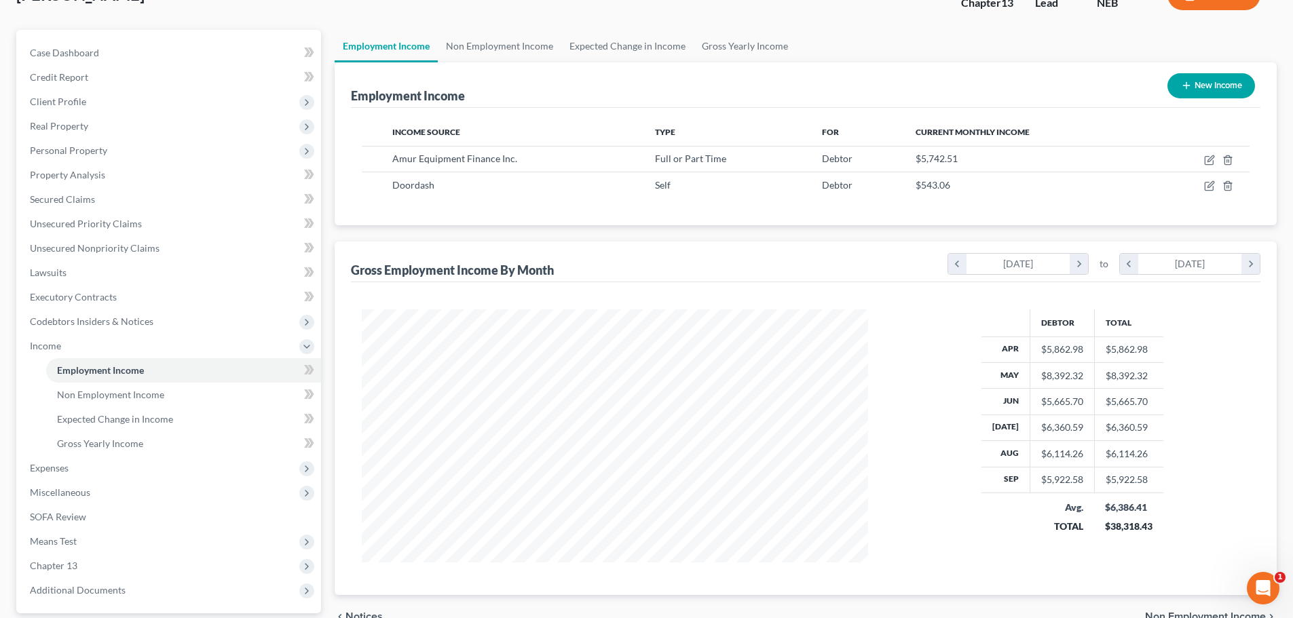
scroll to position [225, 0]
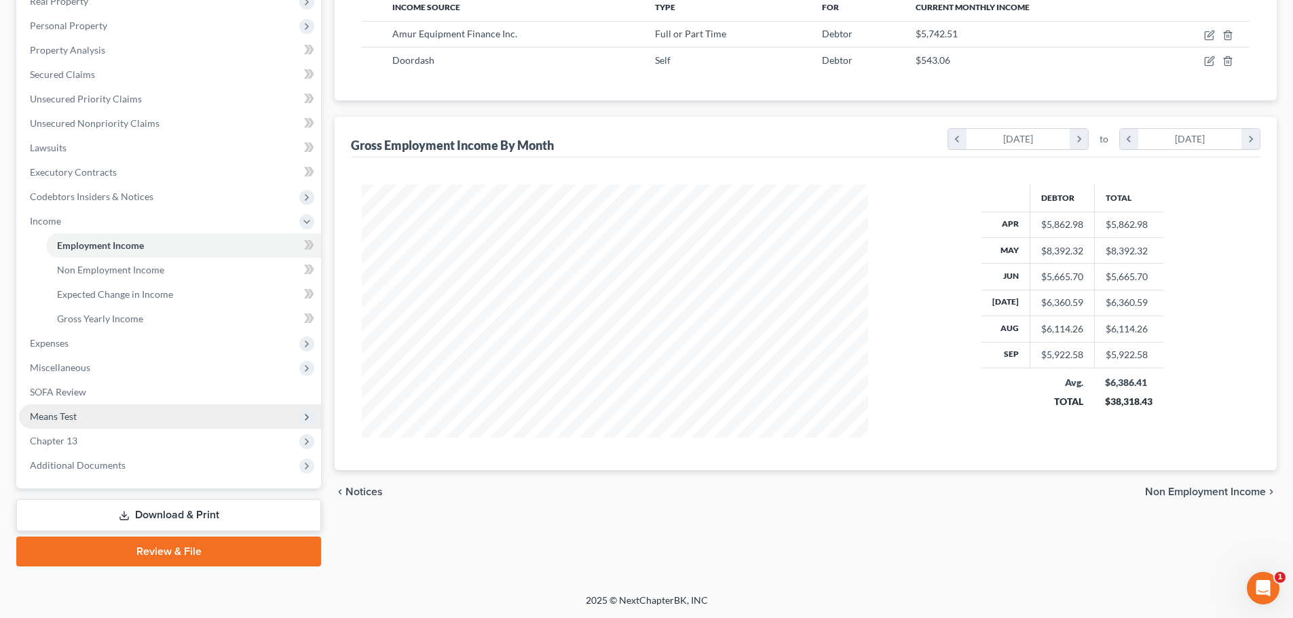
click at [79, 419] on span "Means Test" at bounding box center [170, 417] width 302 height 24
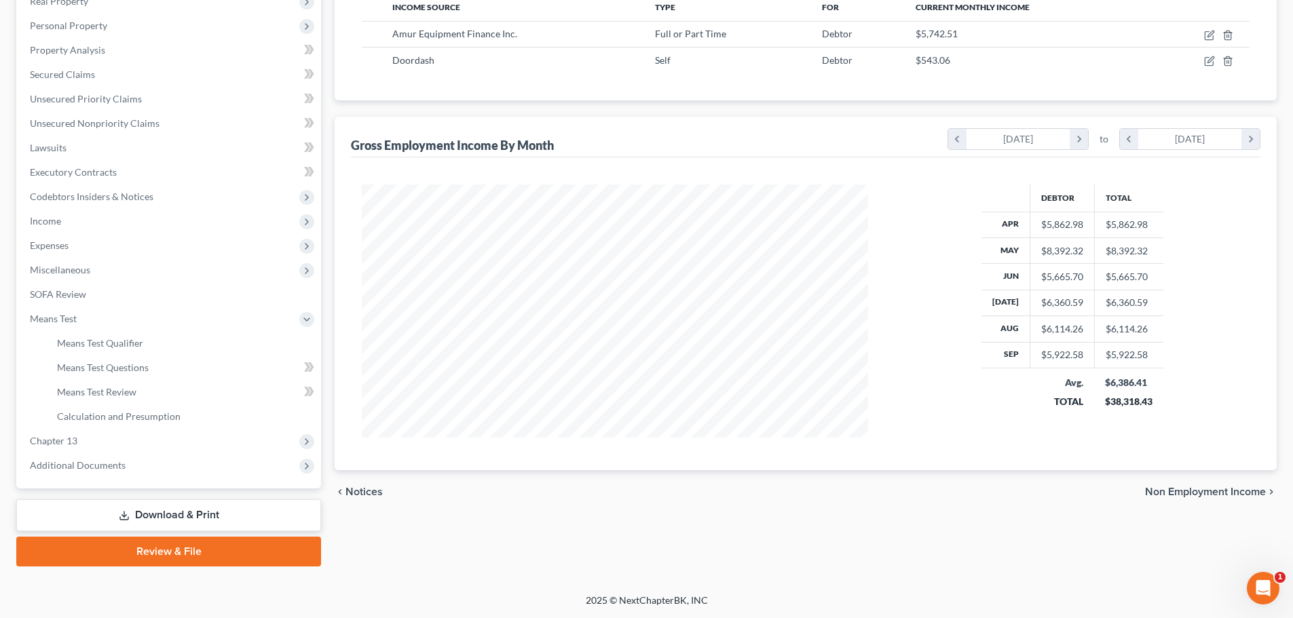
scroll to position [0, 0]
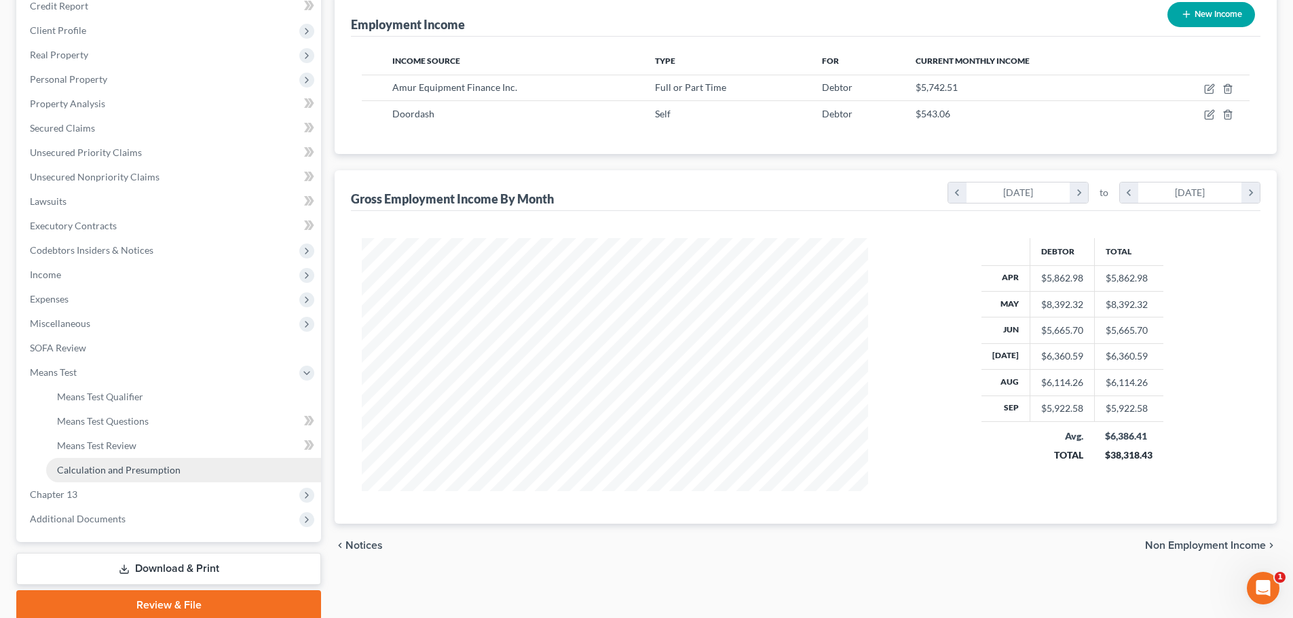
click at [145, 473] on span "Calculation and Presumption" at bounding box center [119, 470] width 124 height 12
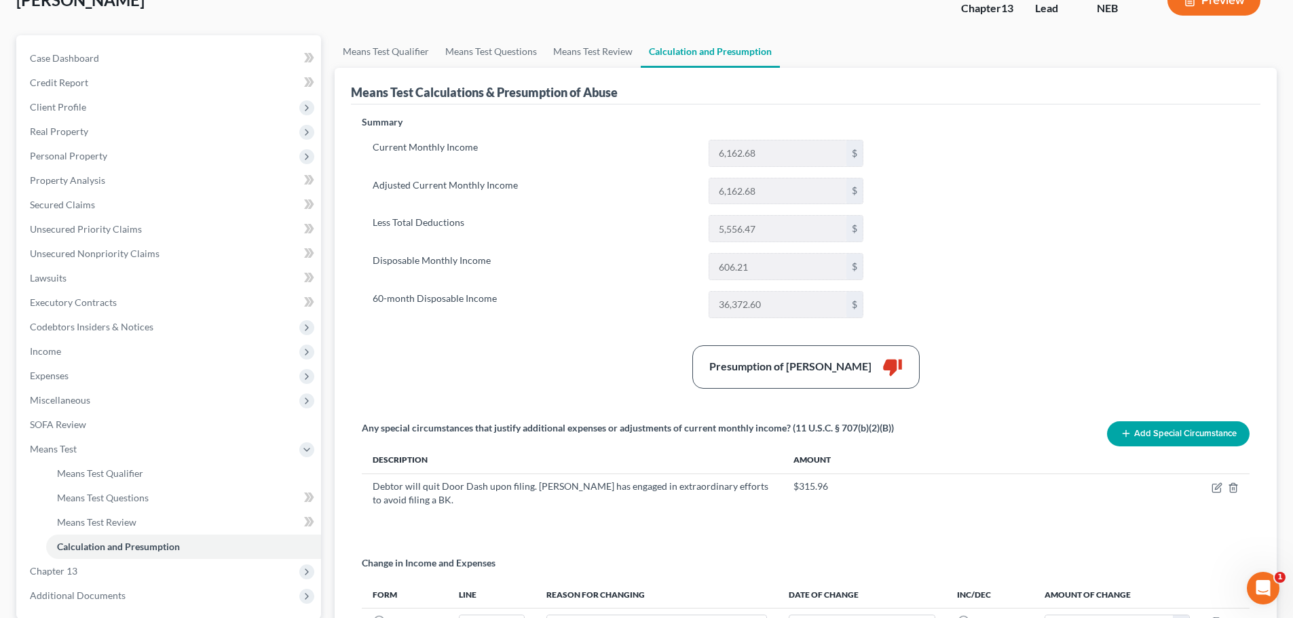
scroll to position [115, 0]
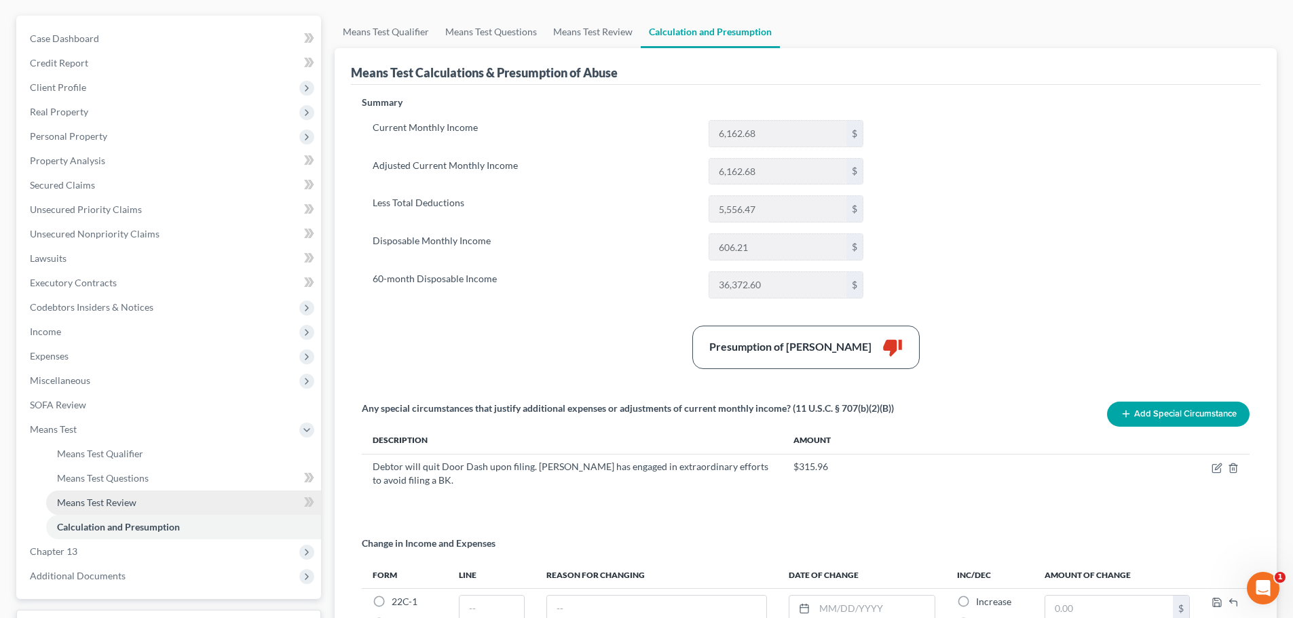
click at [102, 506] on span "Means Test Review" at bounding box center [96, 503] width 79 height 12
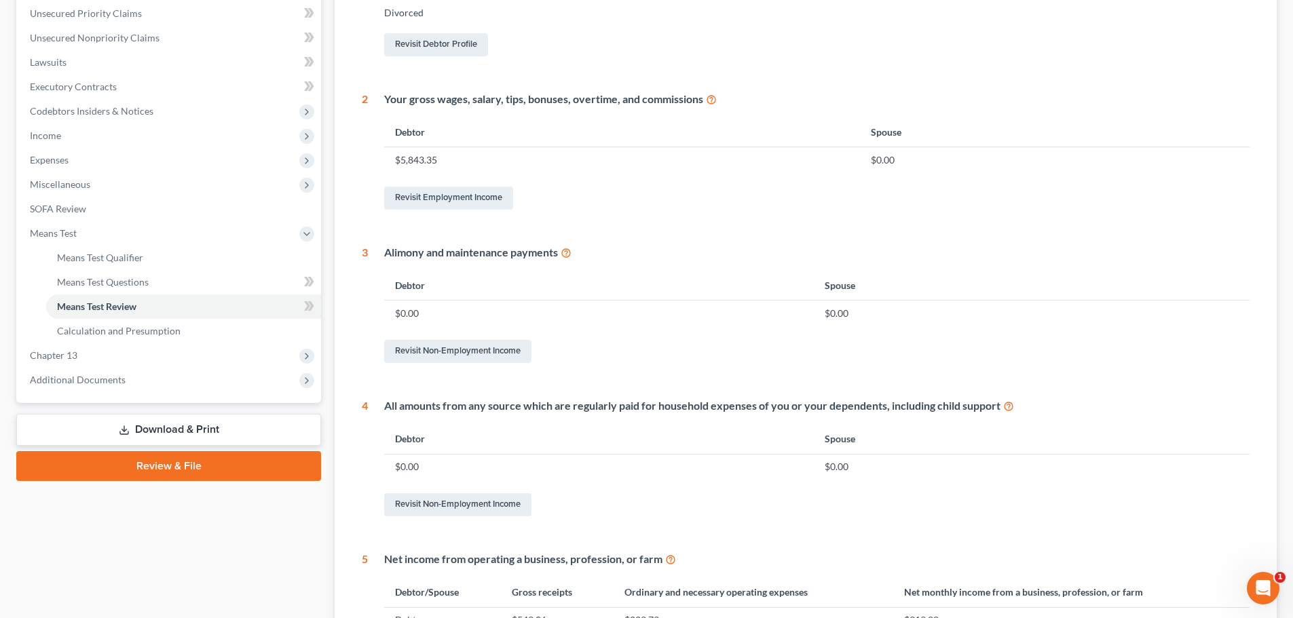
scroll to position [449, 0]
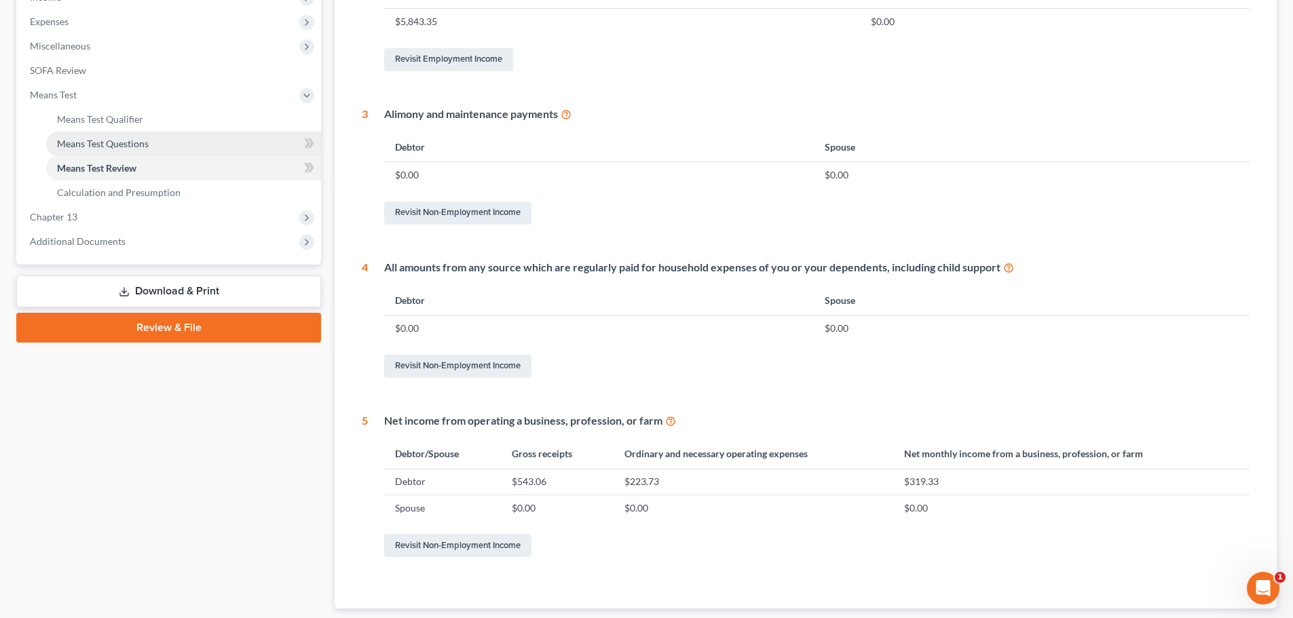
click at [119, 140] on span "Means Test Questions" at bounding box center [103, 144] width 92 height 12
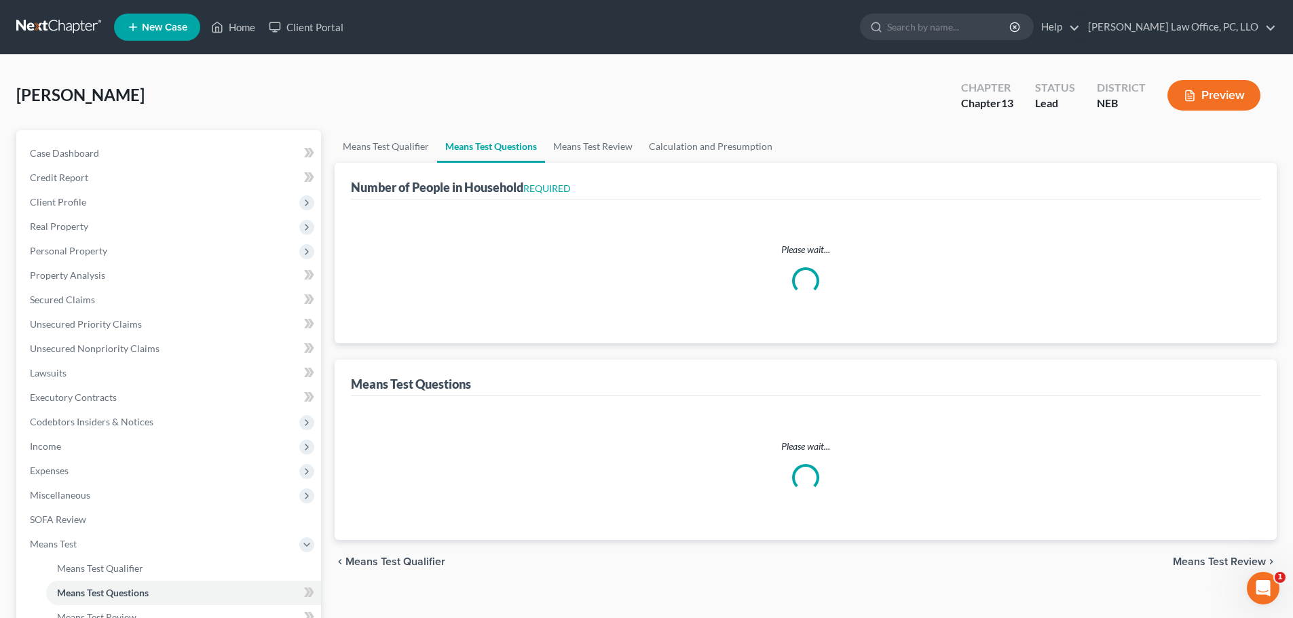
select select "1"
select select "60"
select select "1"
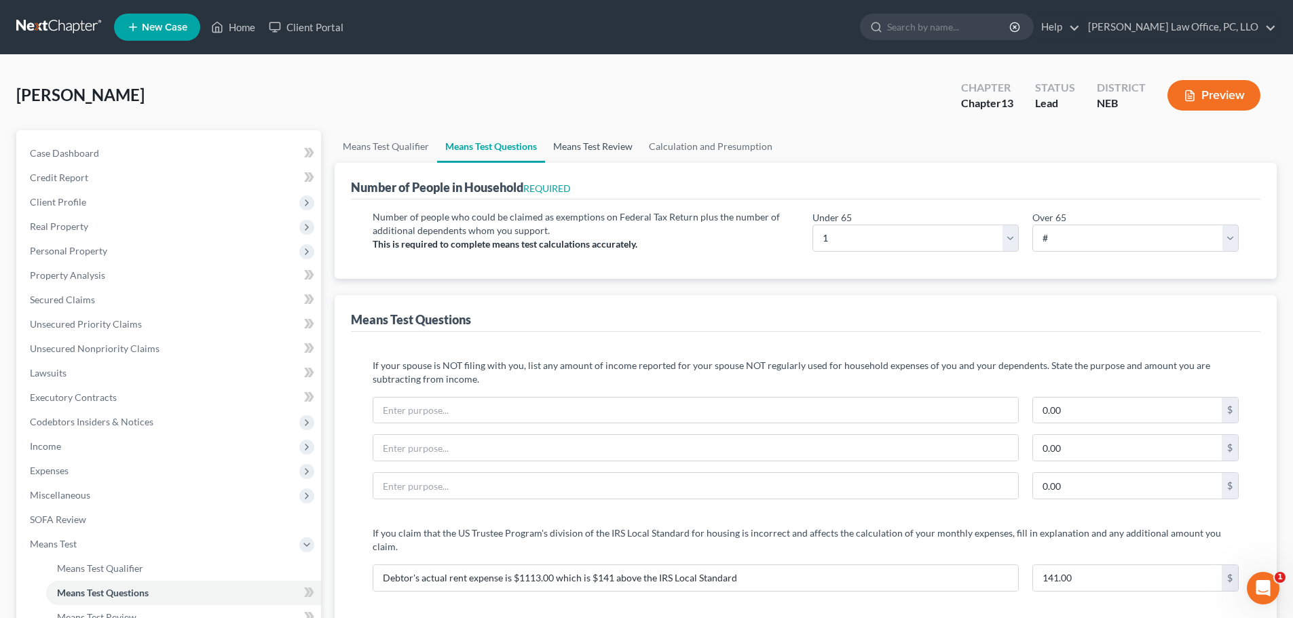
click at [603, 143] on link "Means Test Review" at bounding box center [593, 146] width 96 height 33
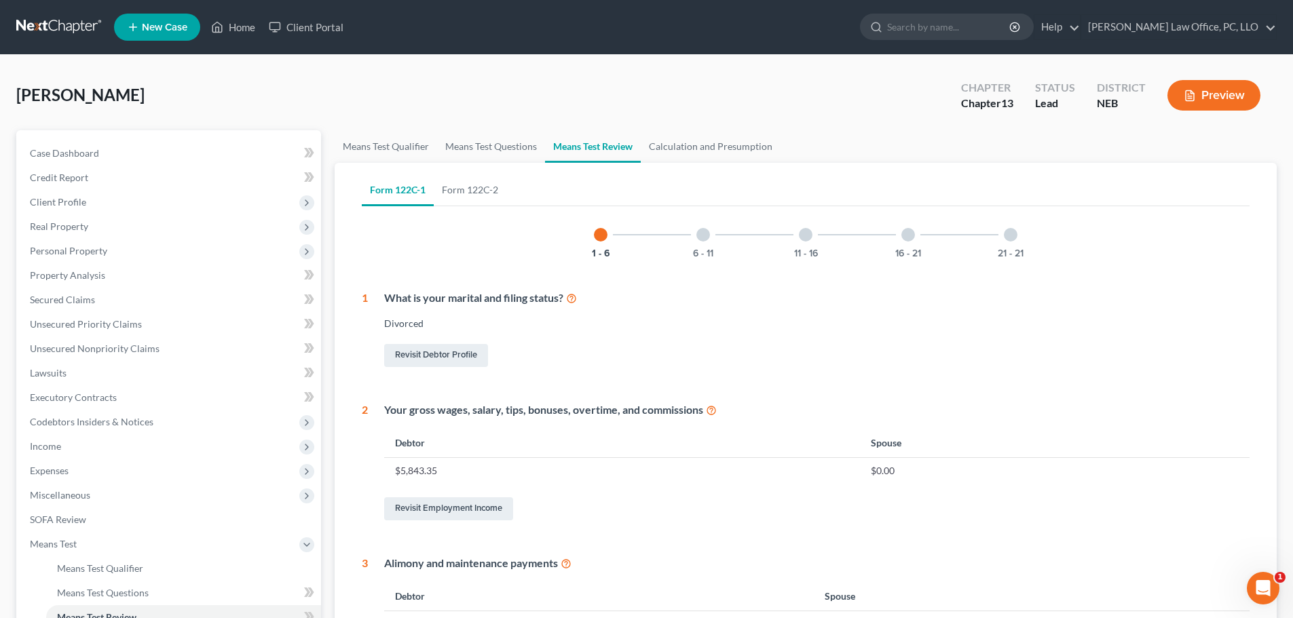
click at [1009, 236] on div at bounding box center [1011, 235] width 14 height 14
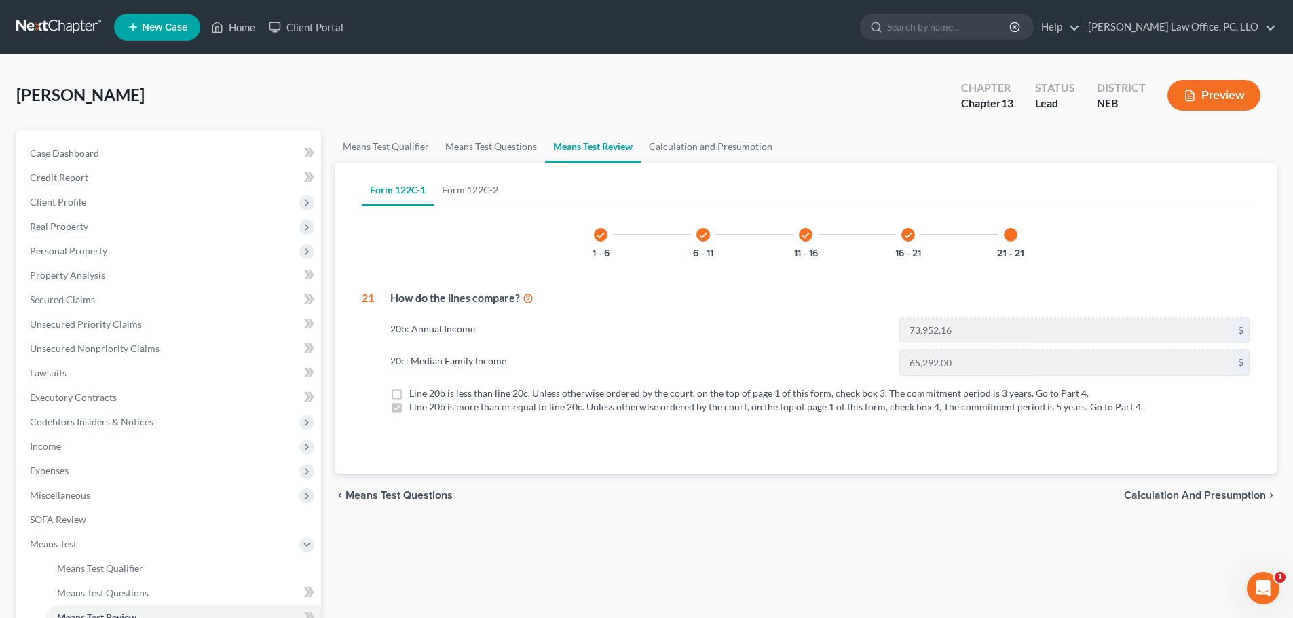
click at [909, 237] on icon "check" at bounding box center [908, 236] width 10 height 10
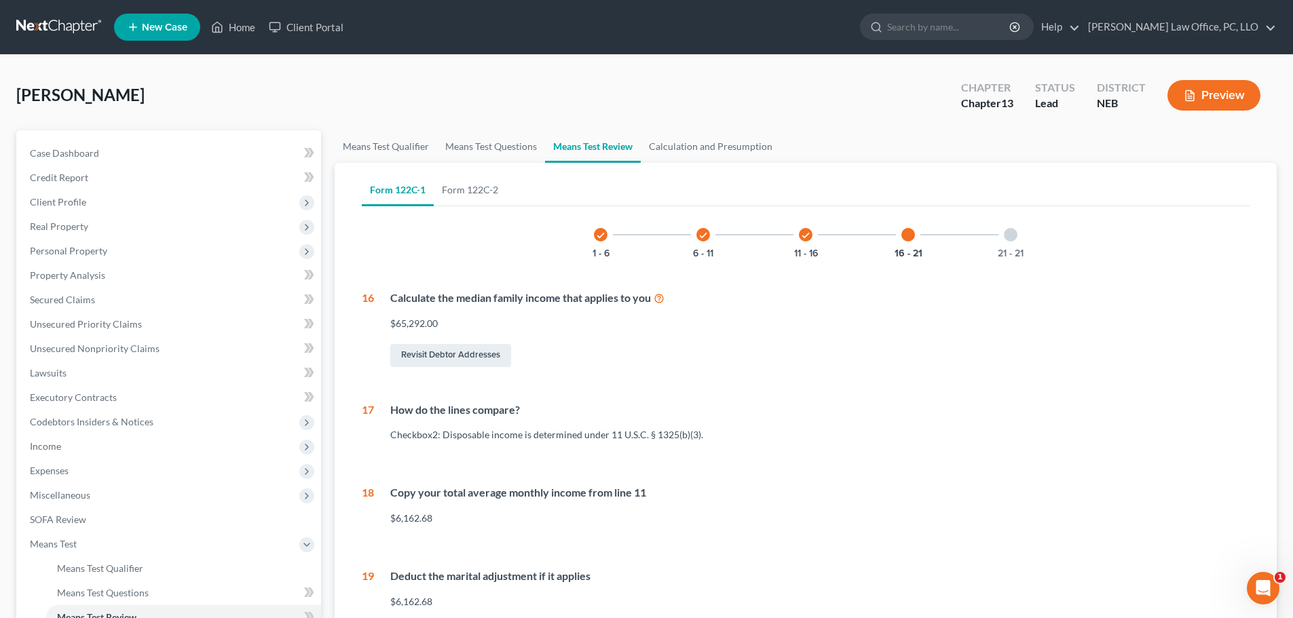
click at [808, 228] on div "check" at bounding box center [806, 235] width 14 height 14
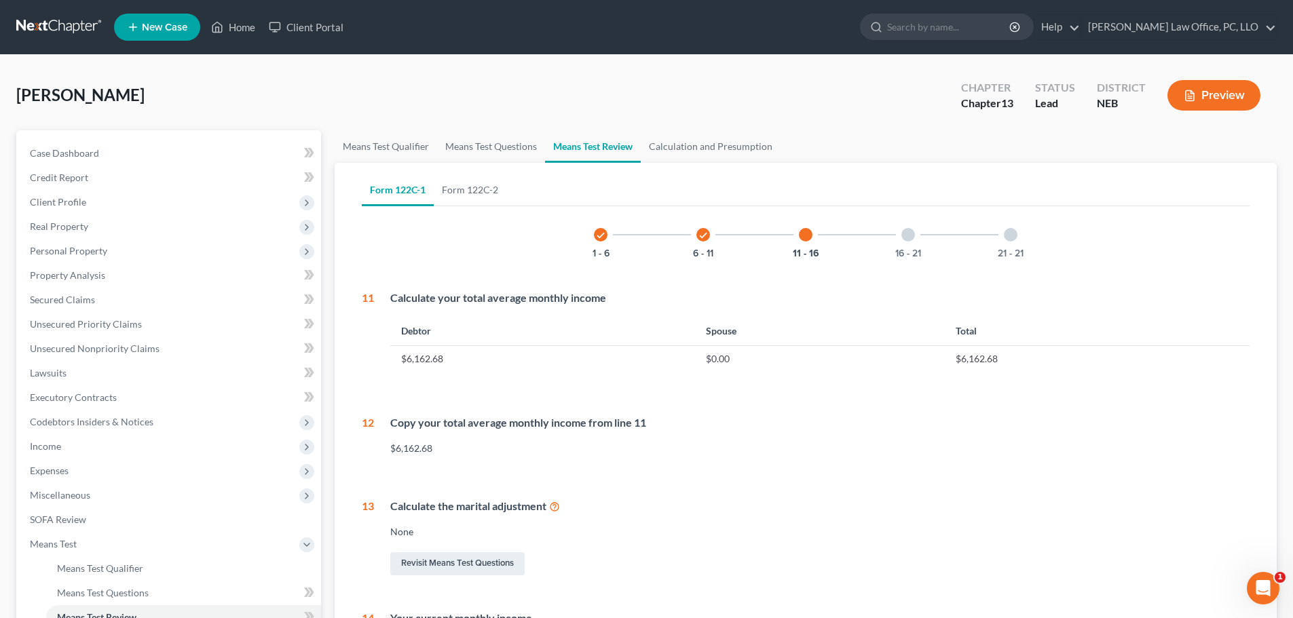
click at [703, 234] on icon "check" at bounding box center [703, 236] width 10 height 10
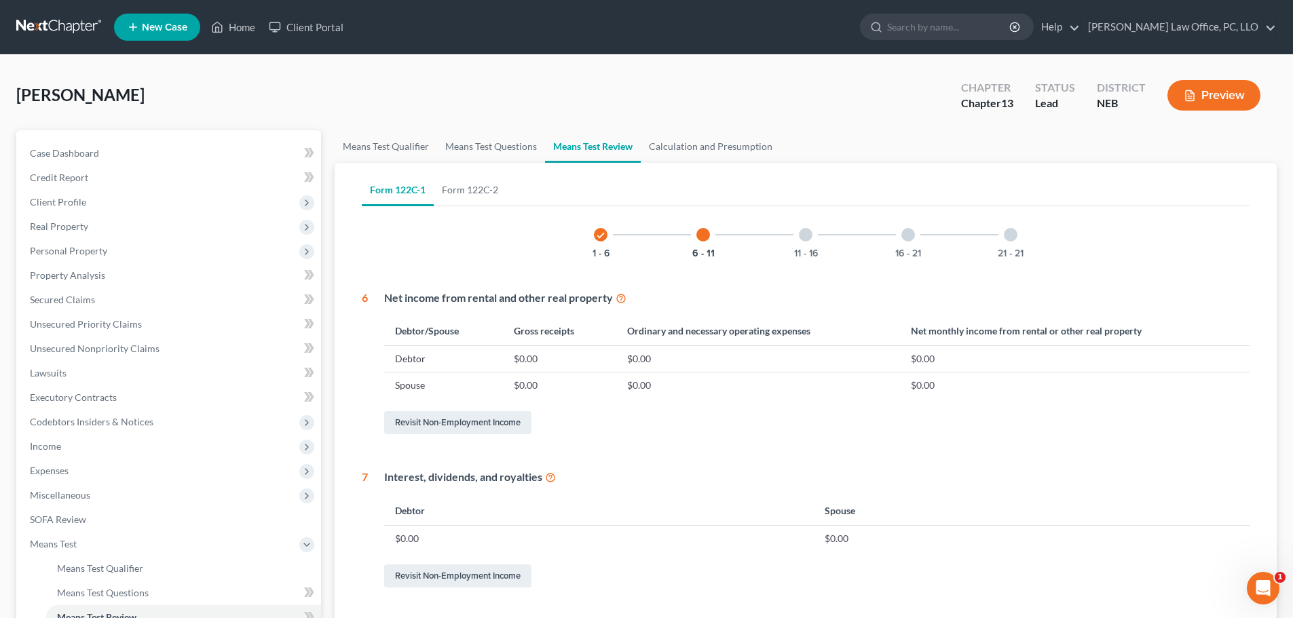
click at [603, 232] on icon "check" at bounding box center [601, 236] width 10 height 10
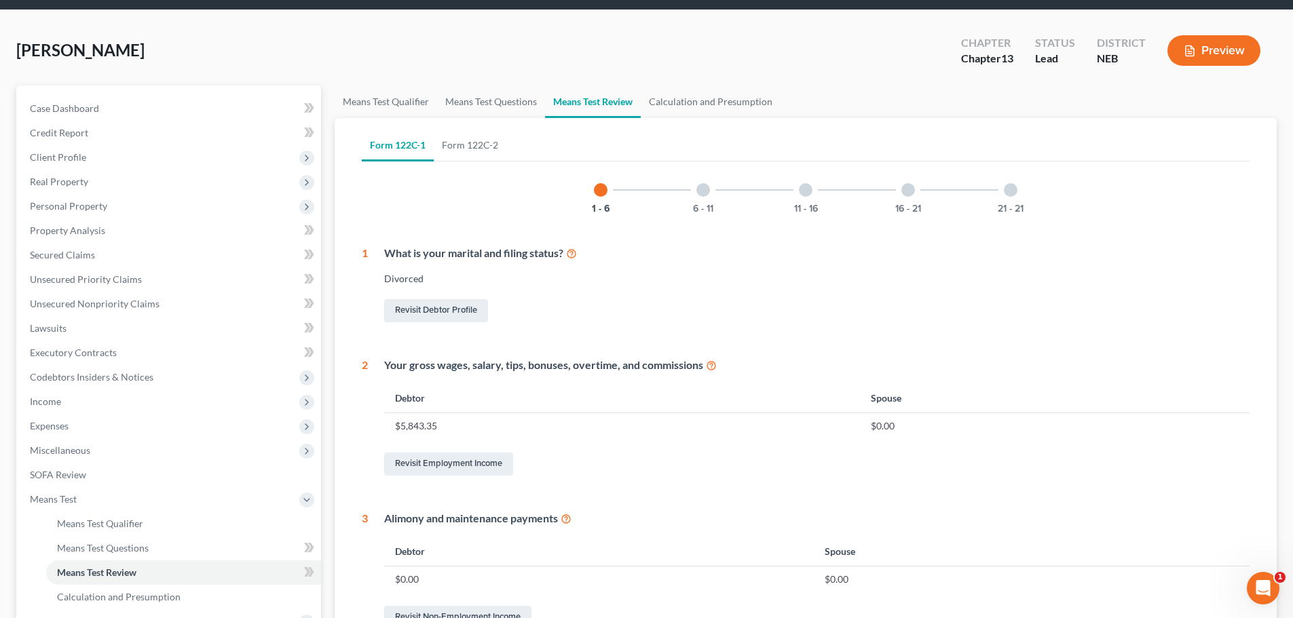
scroll to position [171, 0]
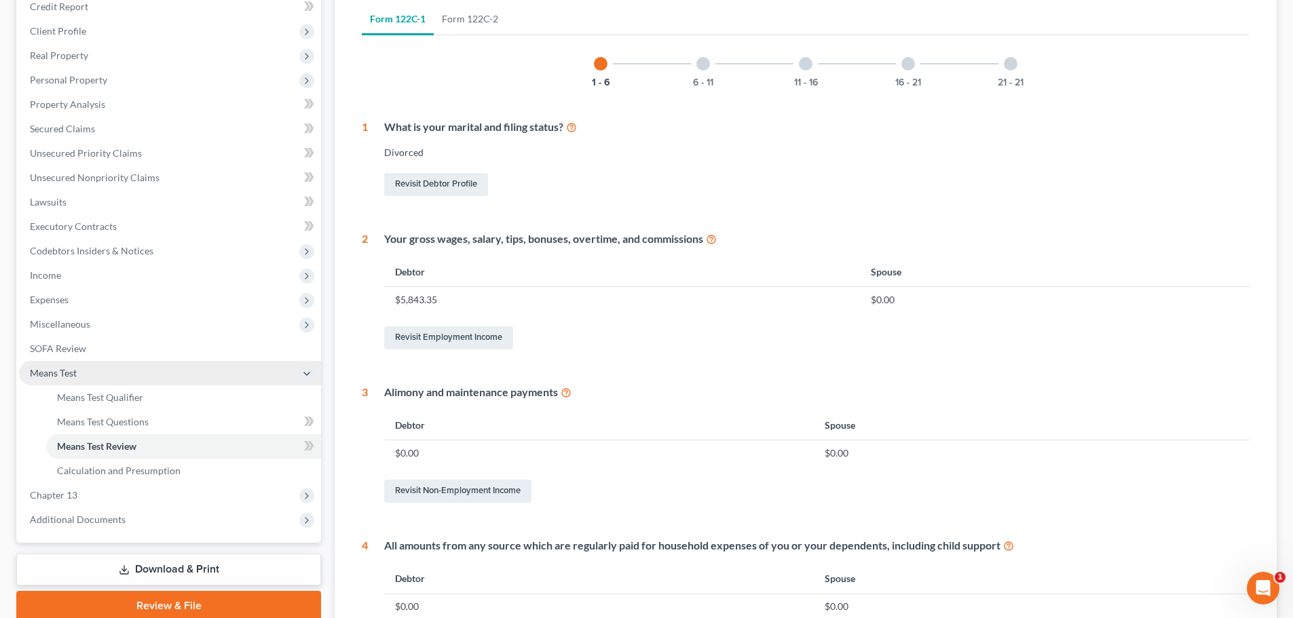
click at [59, 374] on span "Means Test" at bounding box center [53, 373] width 47 height 12
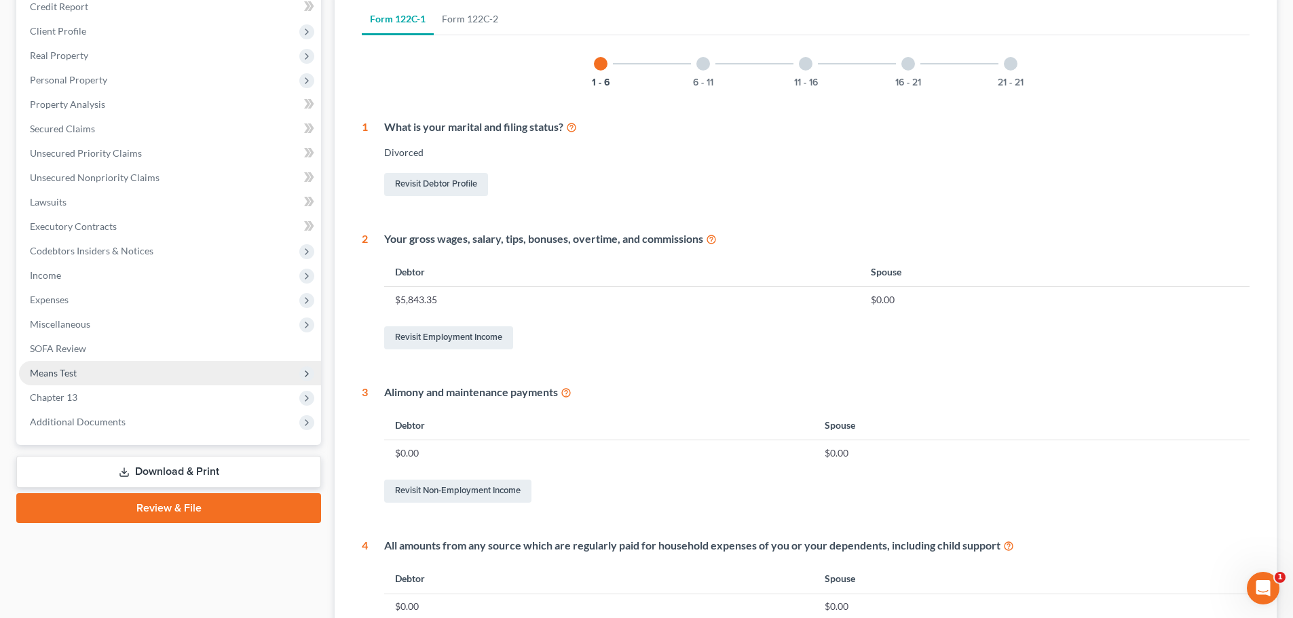
click at [58, 373] on span "Means Test" at bounding box center [53, 373] width 47 height 12
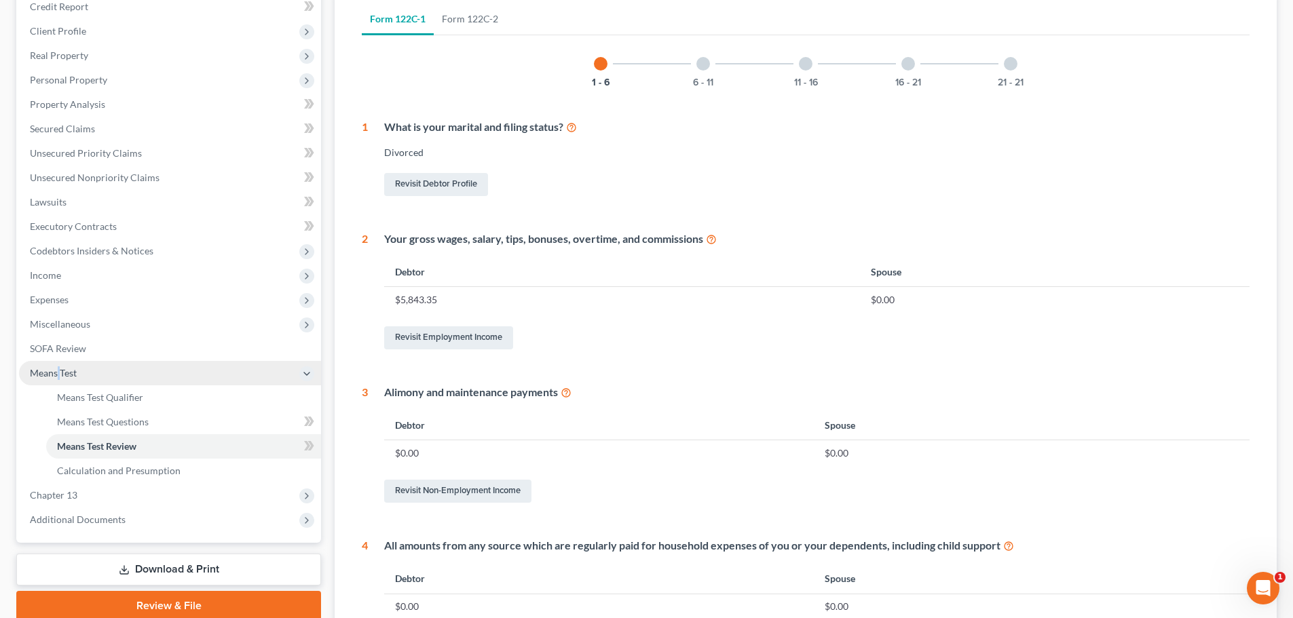
click at [58, 373] on span "Means Test" at bounding box center [53, 373] width 47 height 12
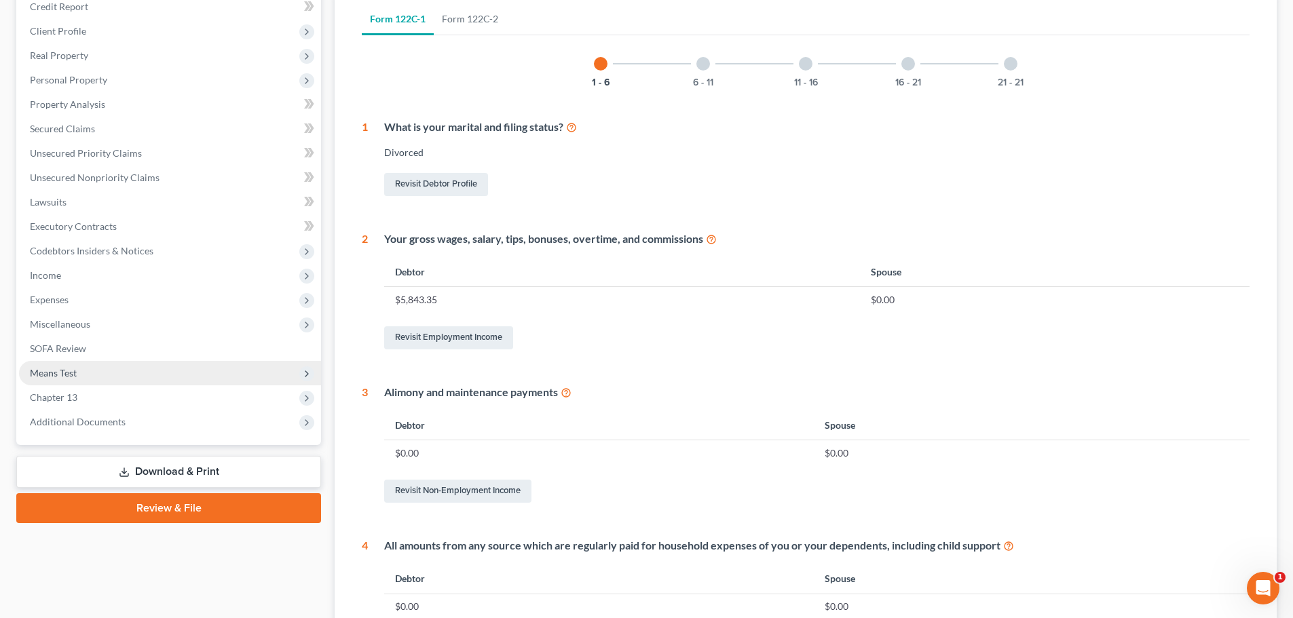
click at [76, 367] on span "Means Test" at bounding box center [53, 373] width 47 height 12
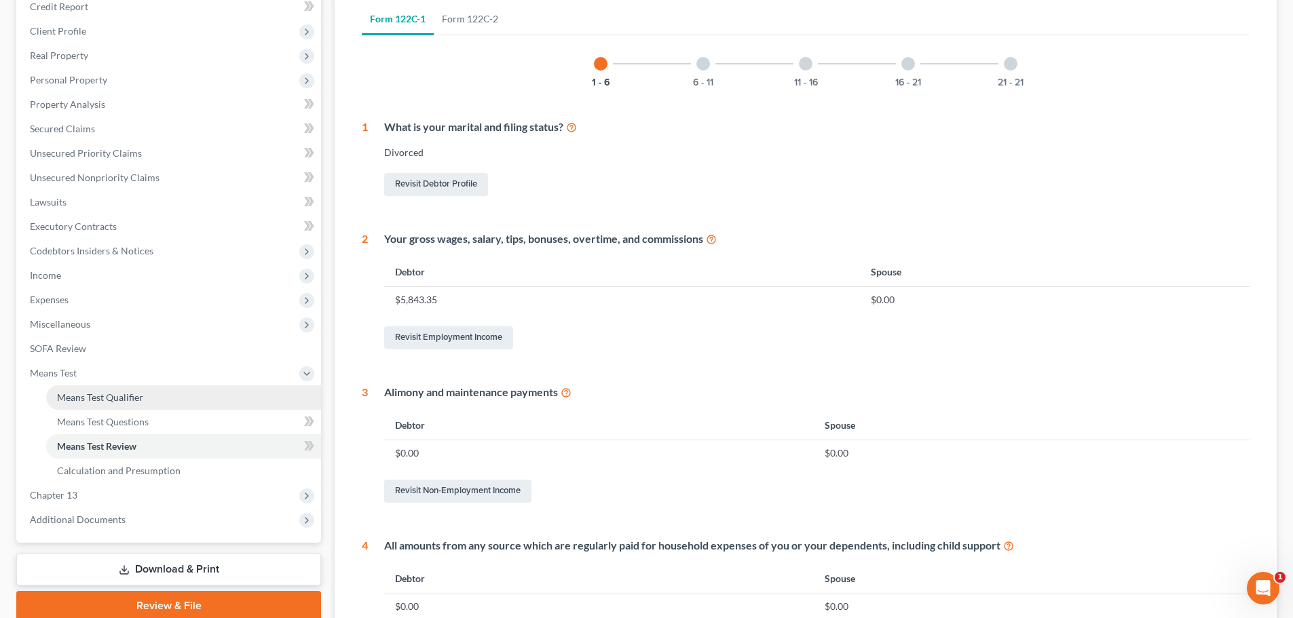
click at [88, 396] on span "Means Test Qualifier" at bounding box center [100, 398] width 86 height 12
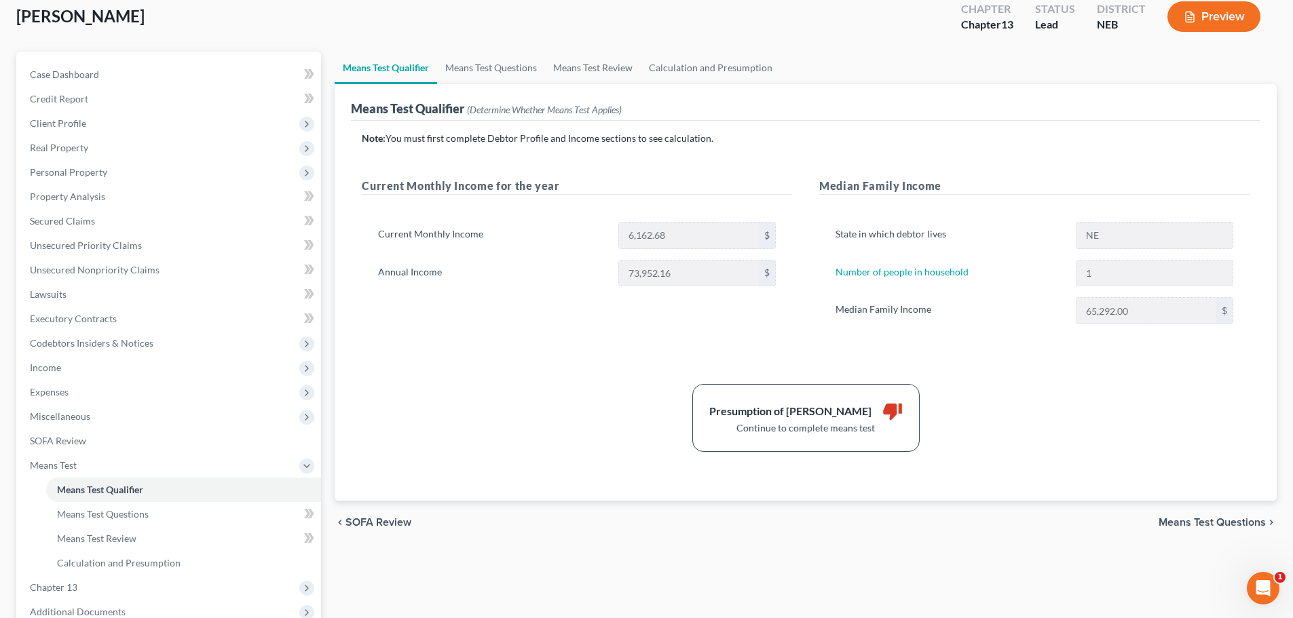
scroll to position [73, 0]
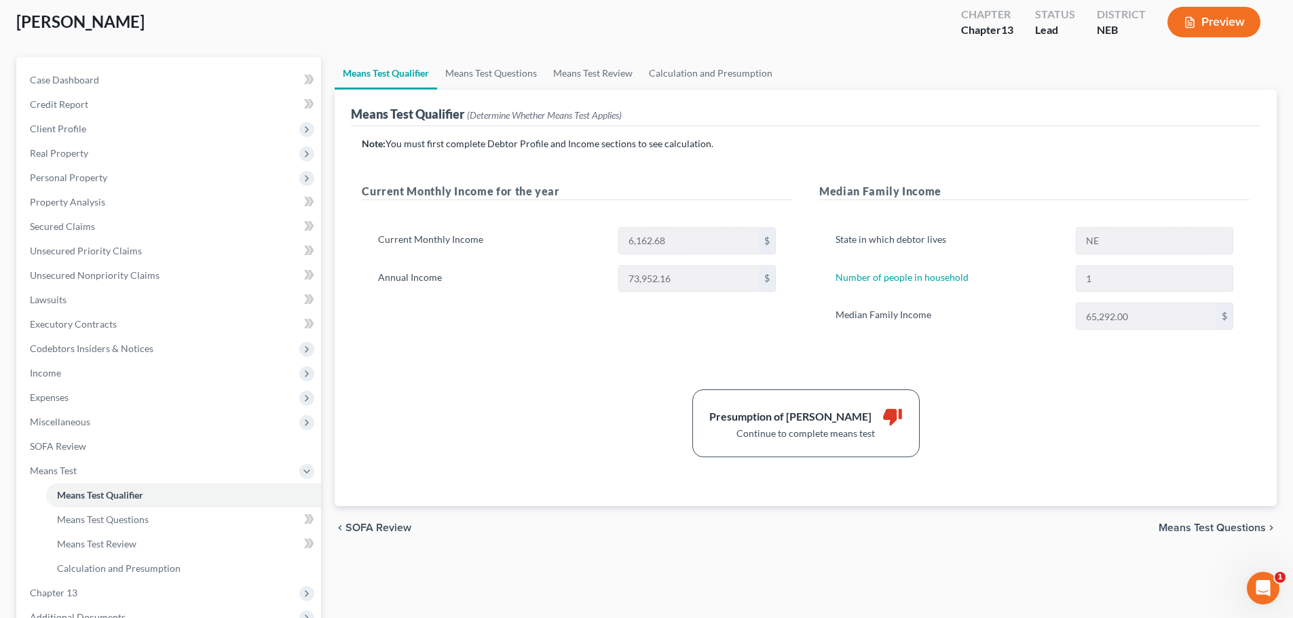
click at [1193, 527] on span "Means Test Questions" at bounding box center [1212, 528] width 107 height 11
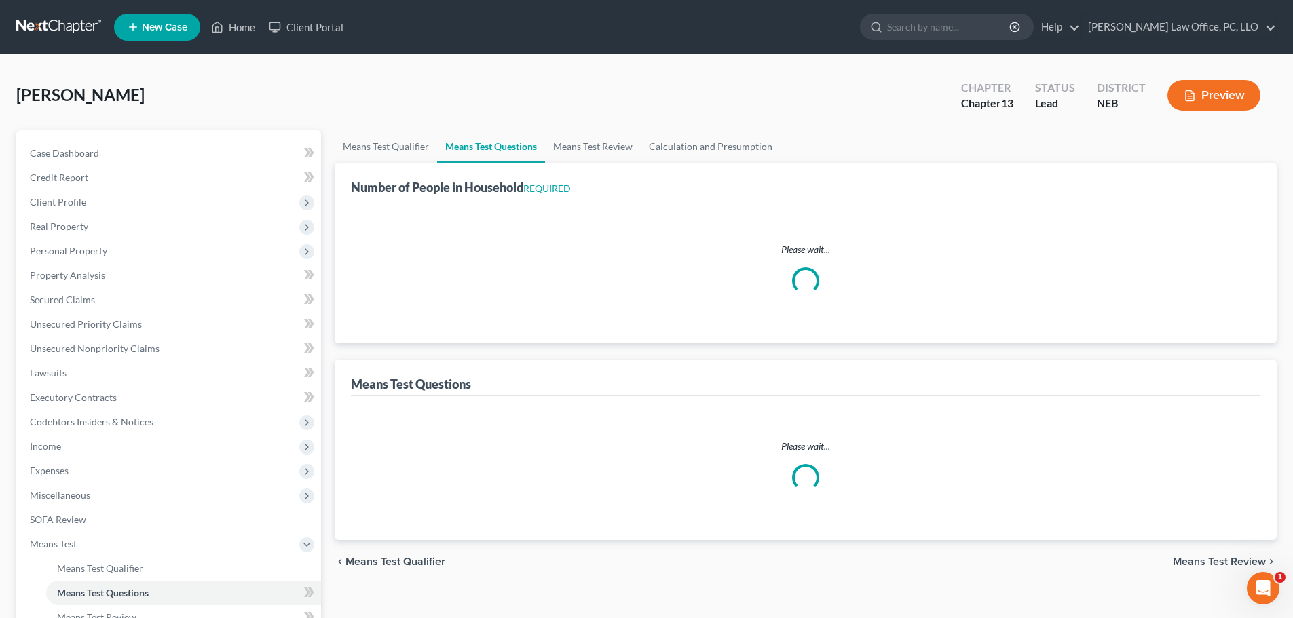
select select "1"
select select "60"
select select "1"
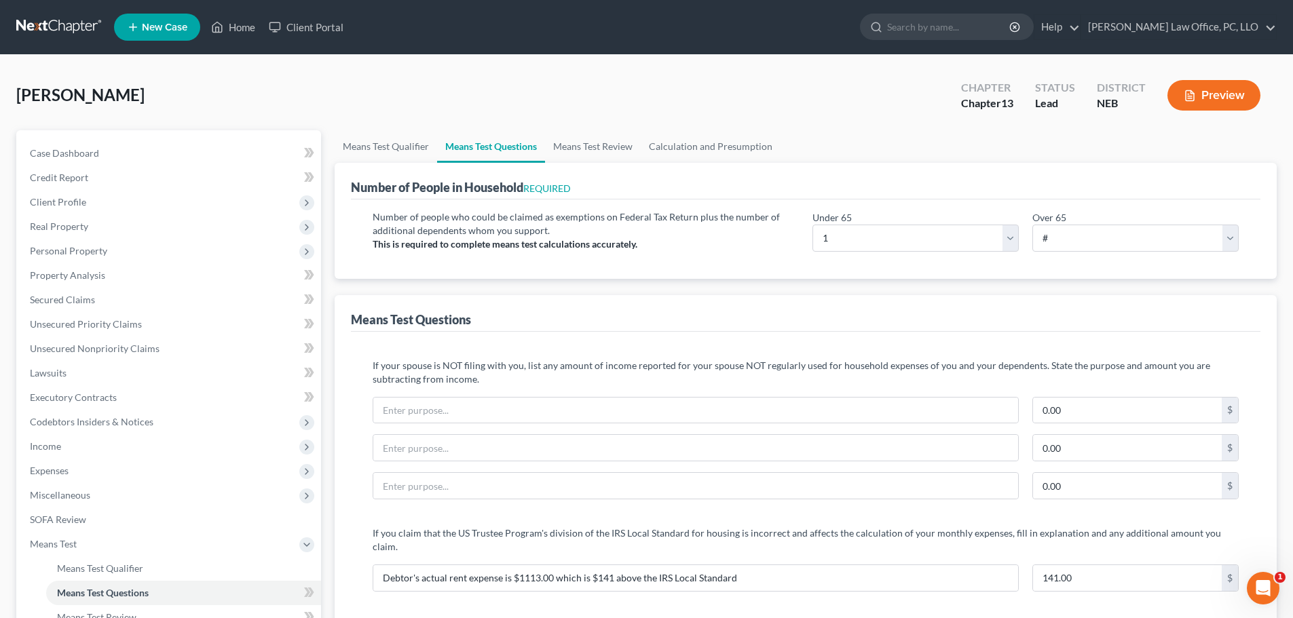
scroll to position [1269, 0]
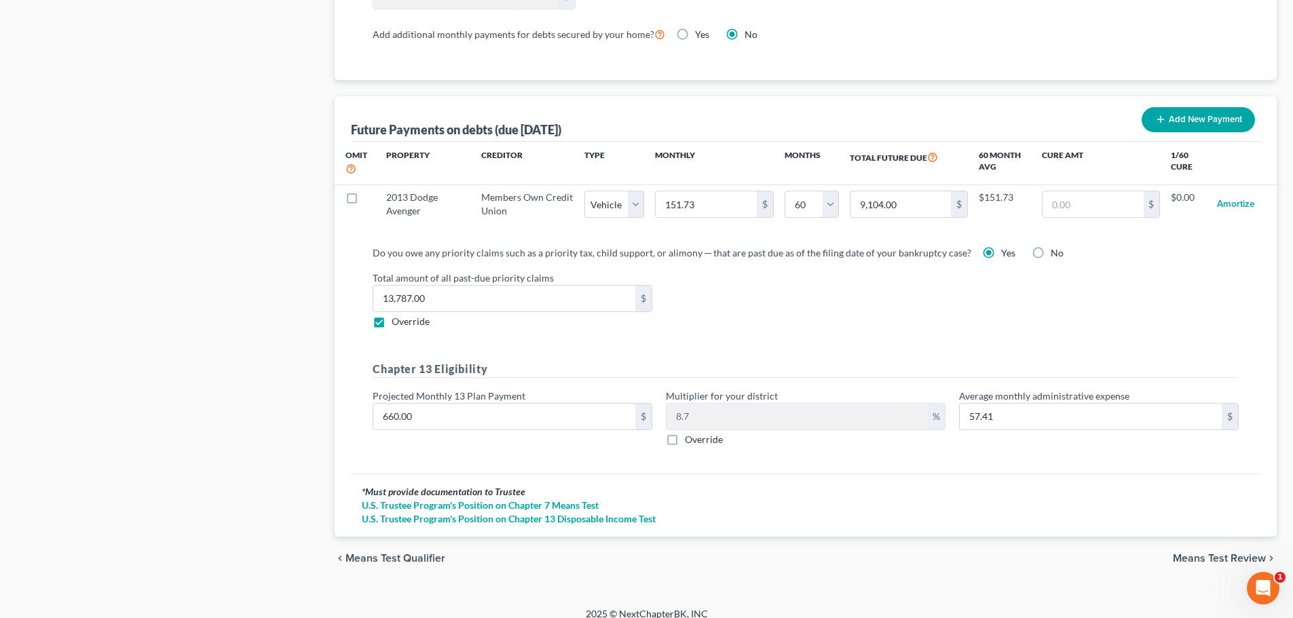
click at [1205, 553] on span "Means Test Review" at bounding box center [1219, 558] width 93 height 11
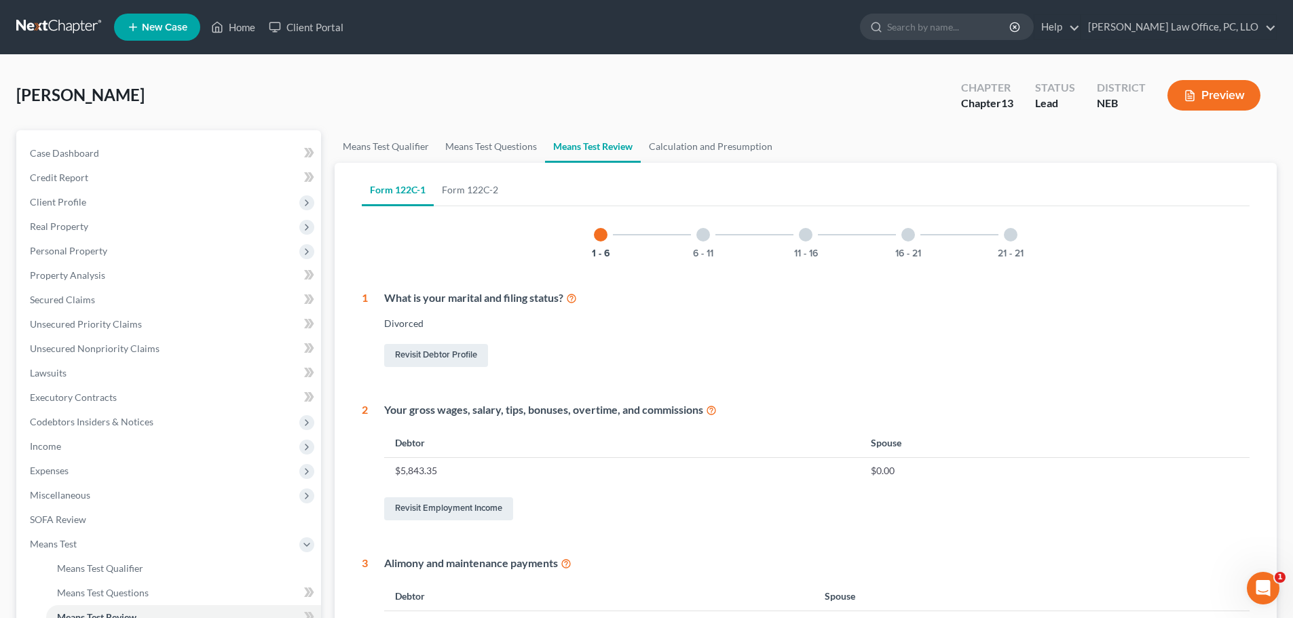
click at [701, 234] on div at bounding box center [703, 235] width 14 height 14
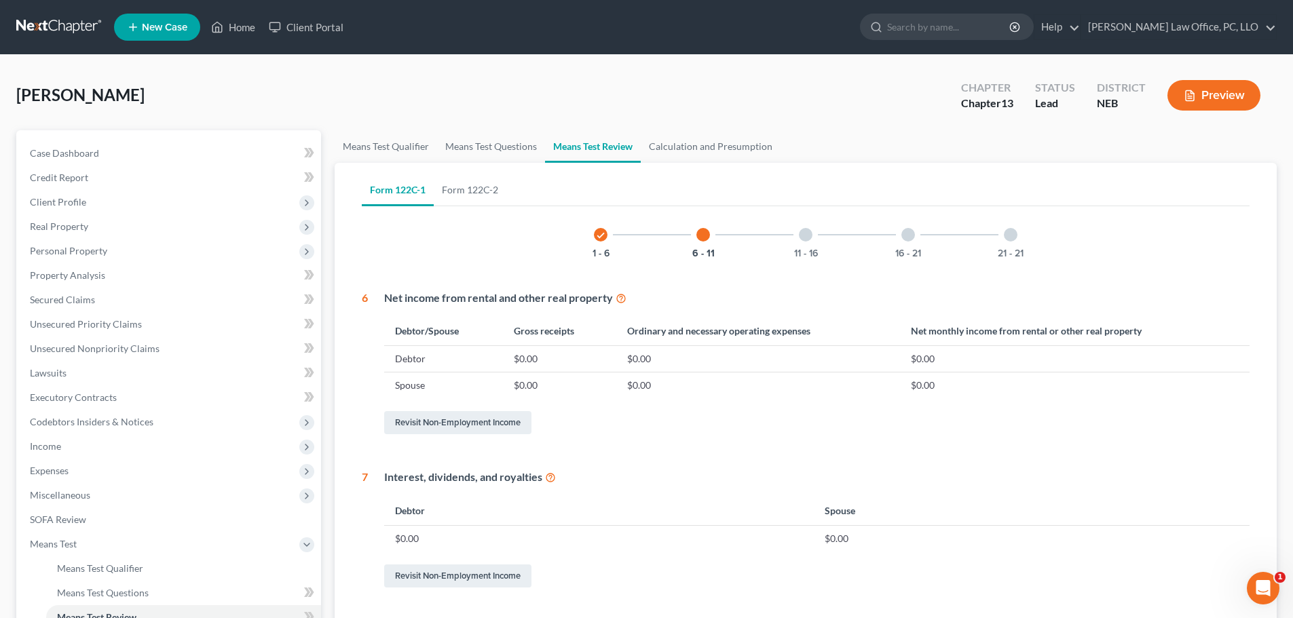
drag, startPoint x: 810, startPoint y: 233, endPoint x: 829, endPoint y: 233, distance: 18.3
click at [810, 233] on div at bounding box center [806, 235] width 14 height 14
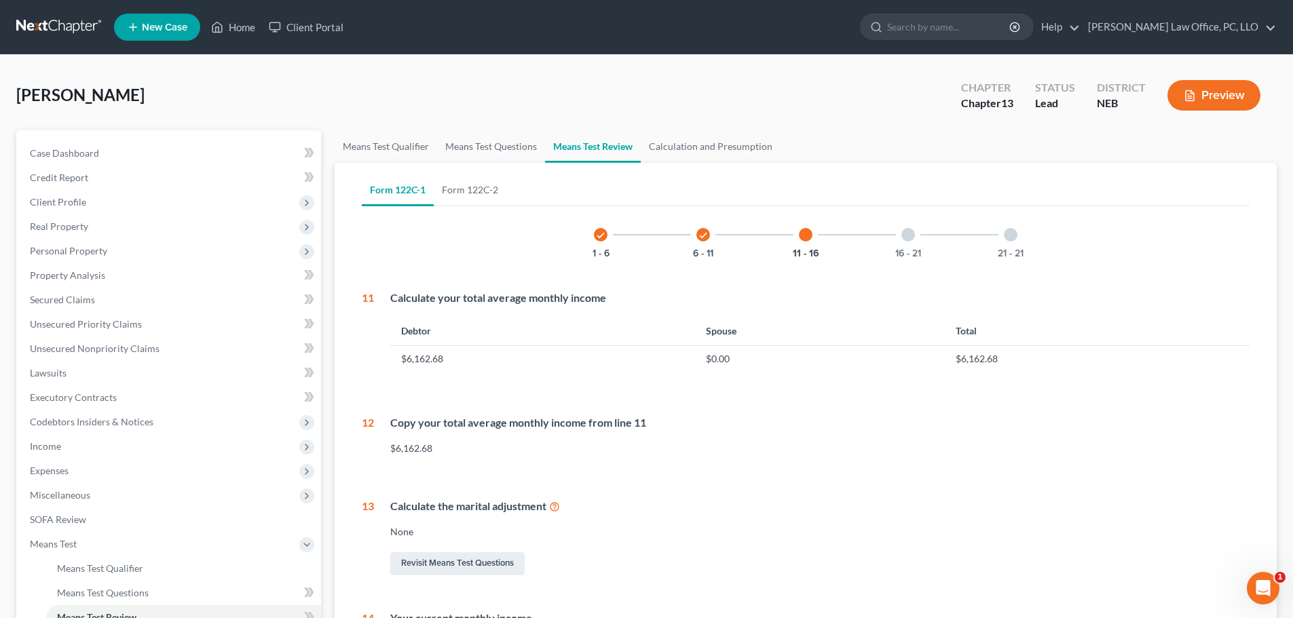
click at [804, 239] on div at bounding box center [806, 235] width 14 height 14
click at [911, 233] on div at bounding box center [908, 235] width 14 height 14
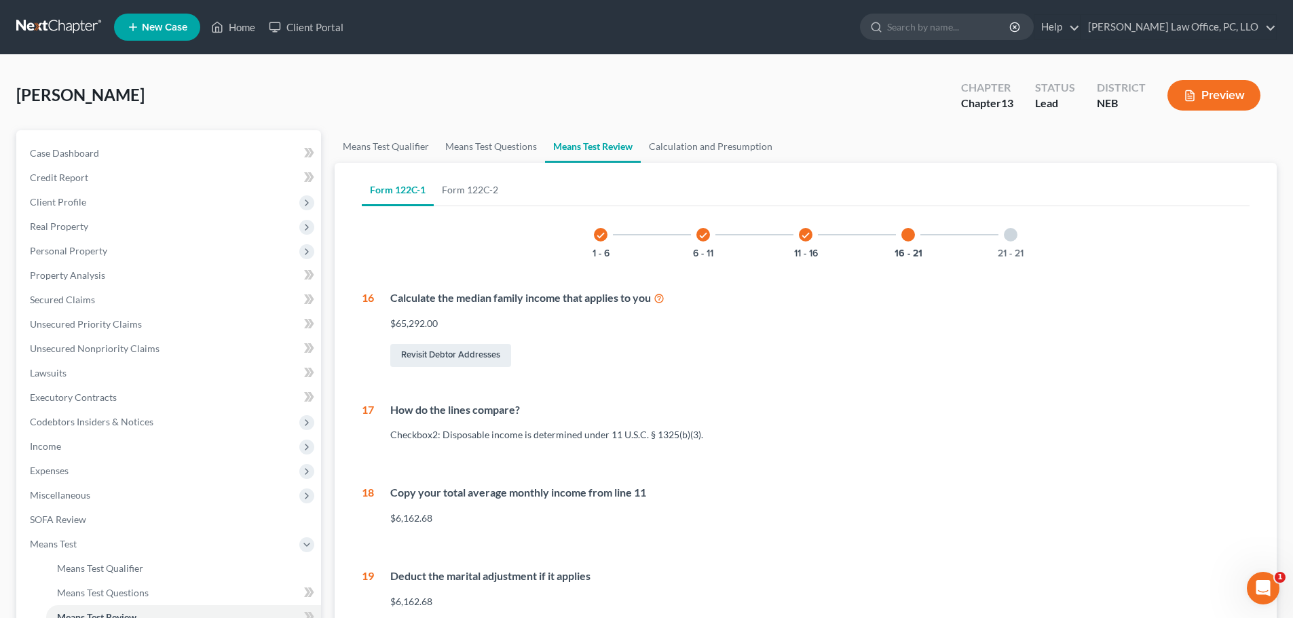
click at [1011, 234] on div at bounding box center [1011, 235] width 14 height 14
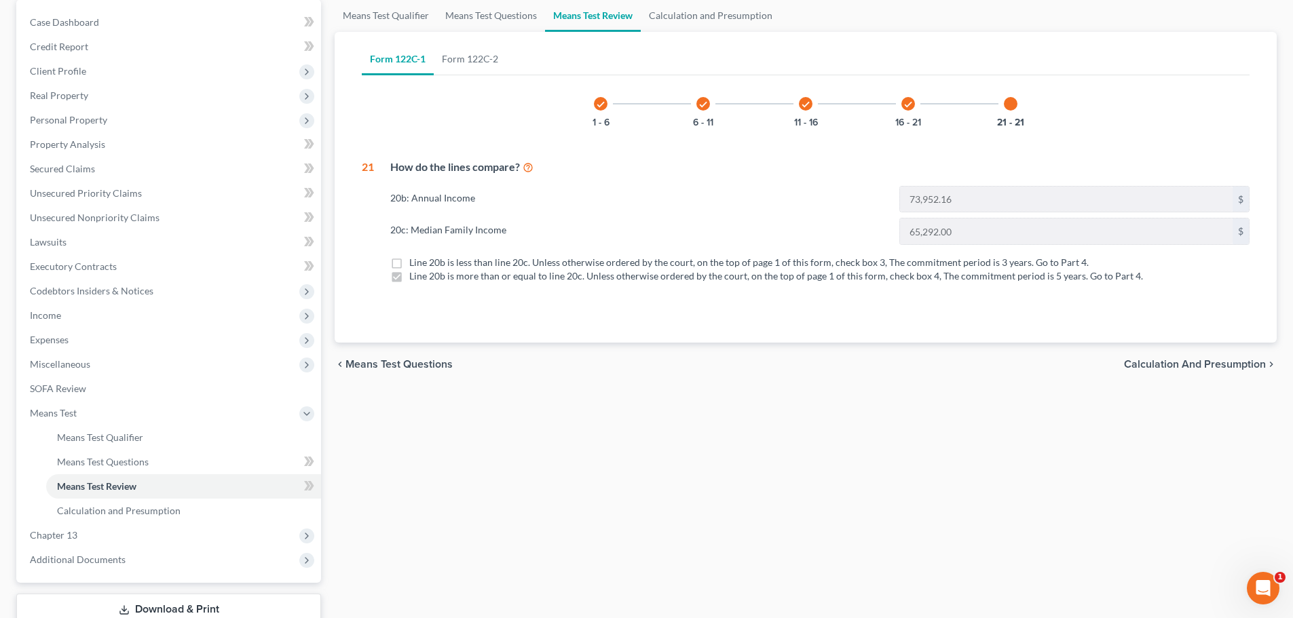
scroll to position [74, 0]
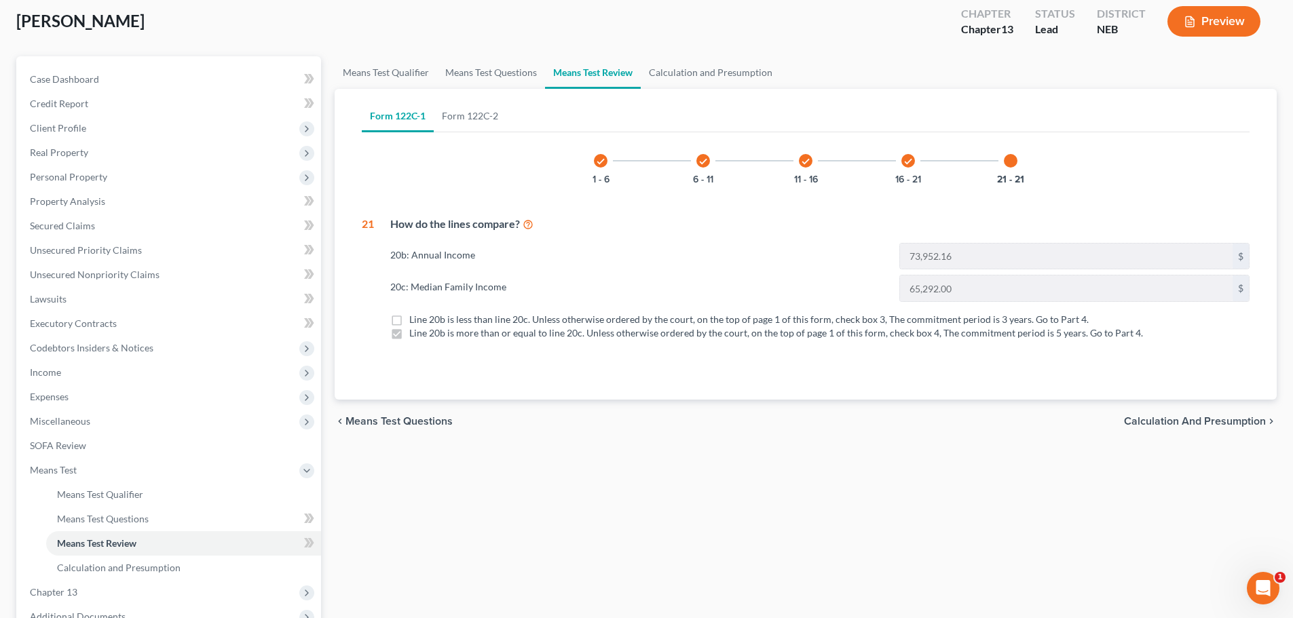
click at [1187, 422] on span "Calculation and Presumption" at bounding box center [1195, 421] width 142 height 11
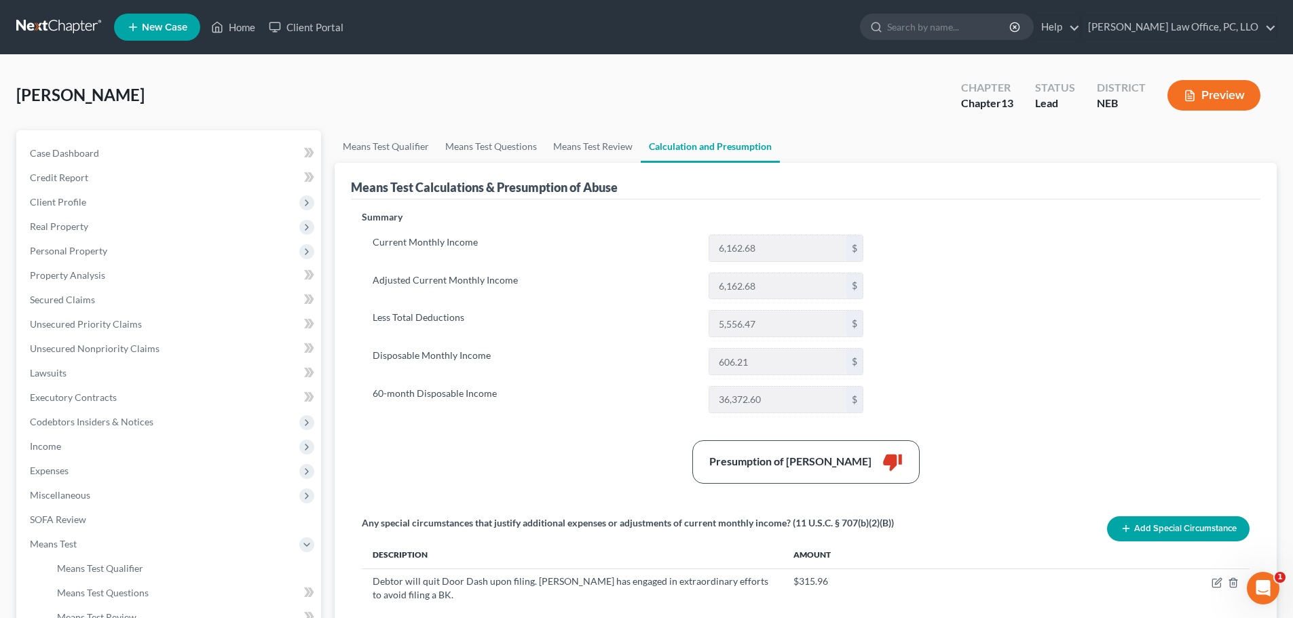
scroll to position [133, 0]
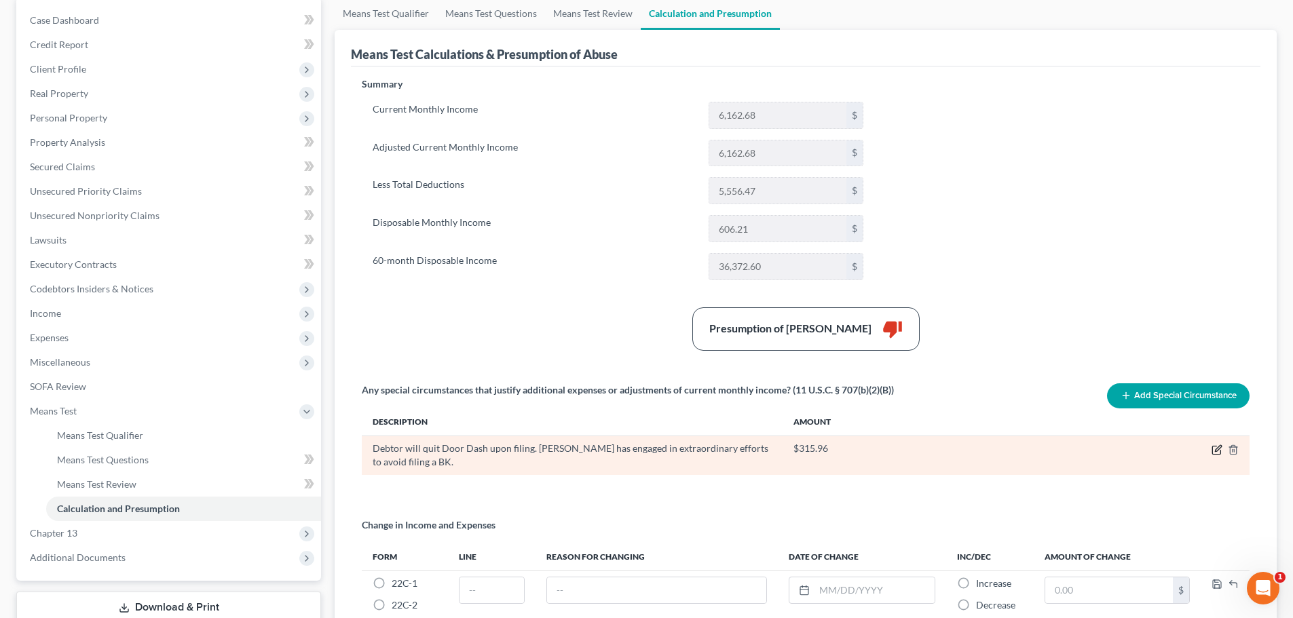
click at [1220, 450] on icon "button" at bounding box center [1217, 450] width 11 height 11
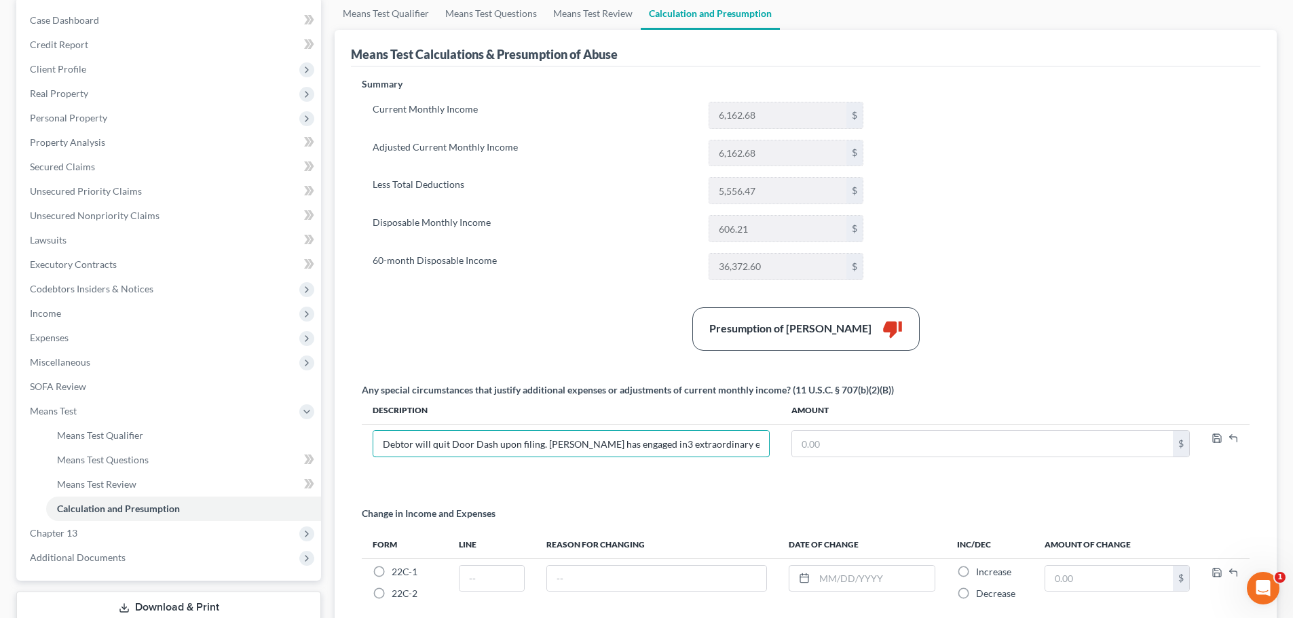
type input "Debtor will quit Door Dash upon filing. [PERSON_NAME] has engaged in extraordin…"
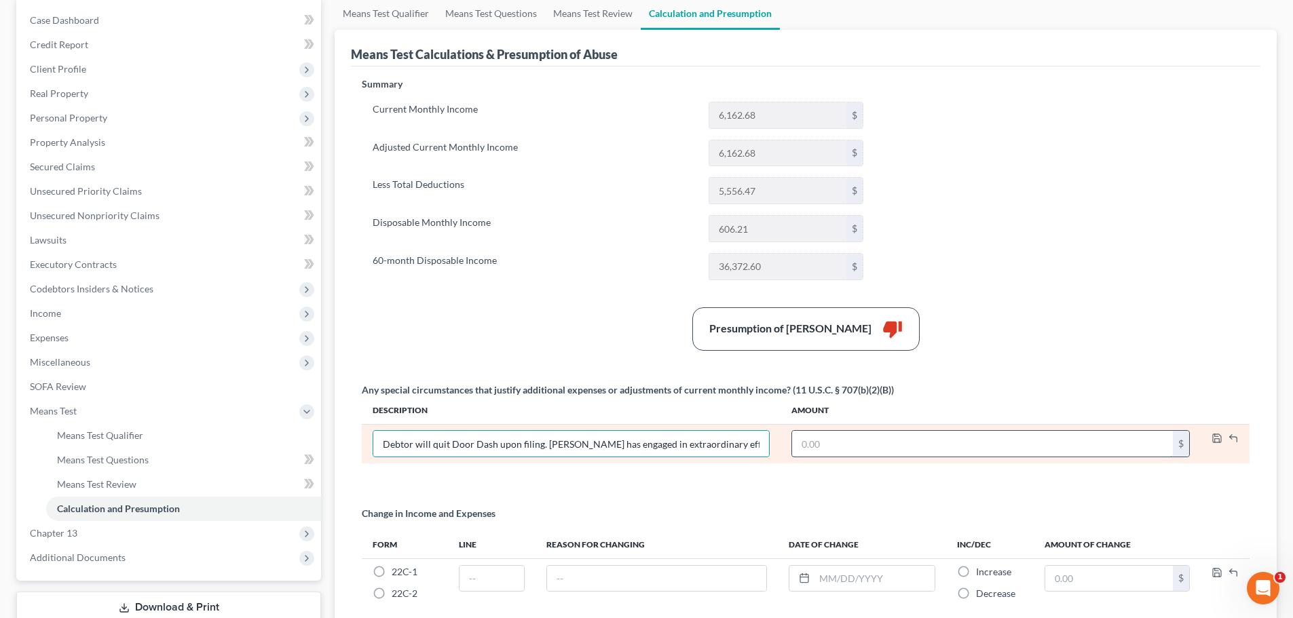
click at [889, 445] on input "text" at bounding box center [982, 444] width 381 height 26
type input "319.33"
click at [1216, 440] on icon "button" at bounding box center [1217, 438] width 11 height 11
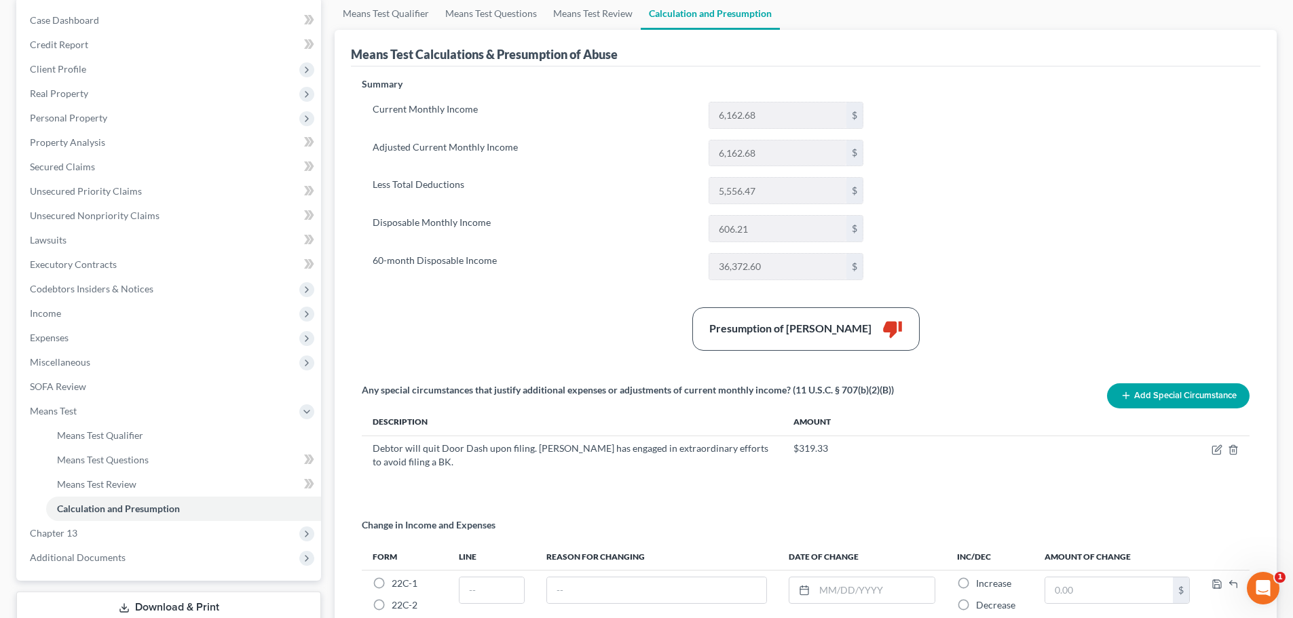
scroll to position [271, 0]
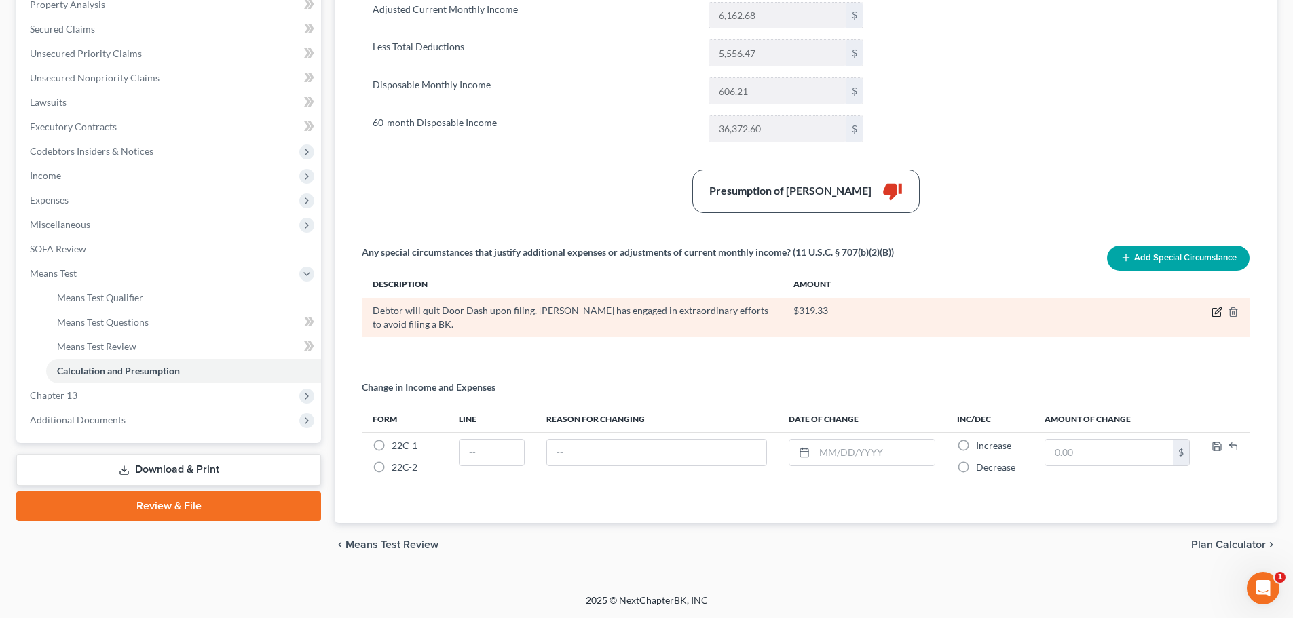
click at [1214, 313] on icon "button" at bounding box center [1217, 312] width 11 height 11
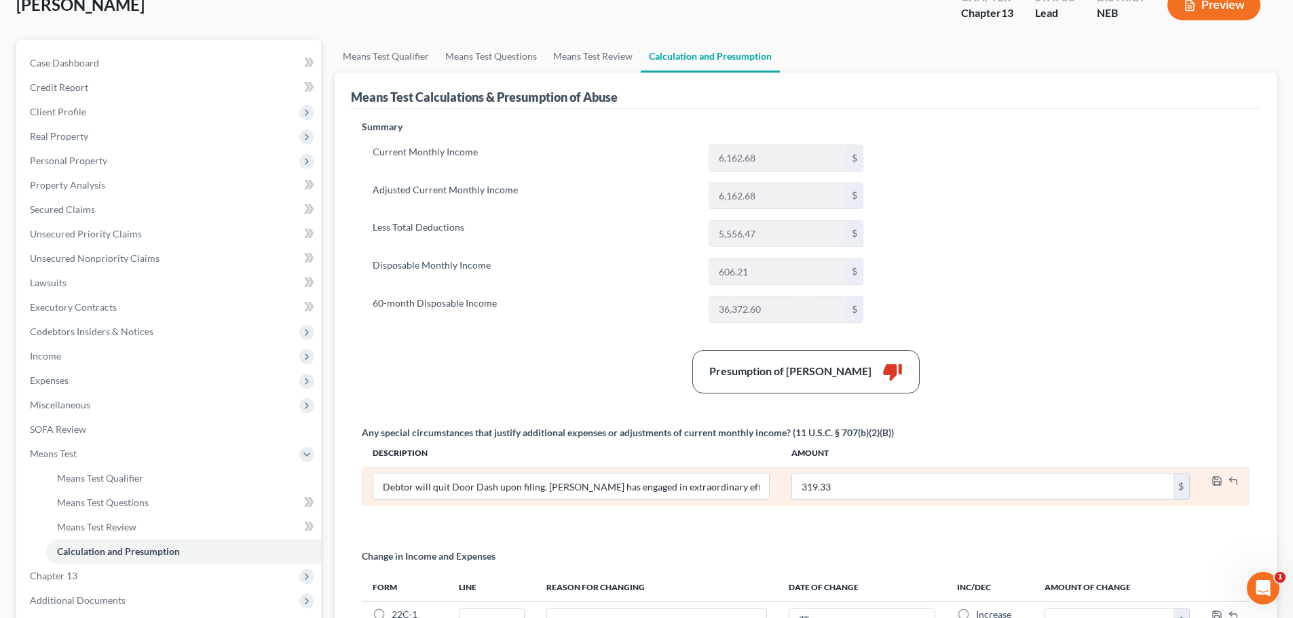
scroll to position [0, 0]
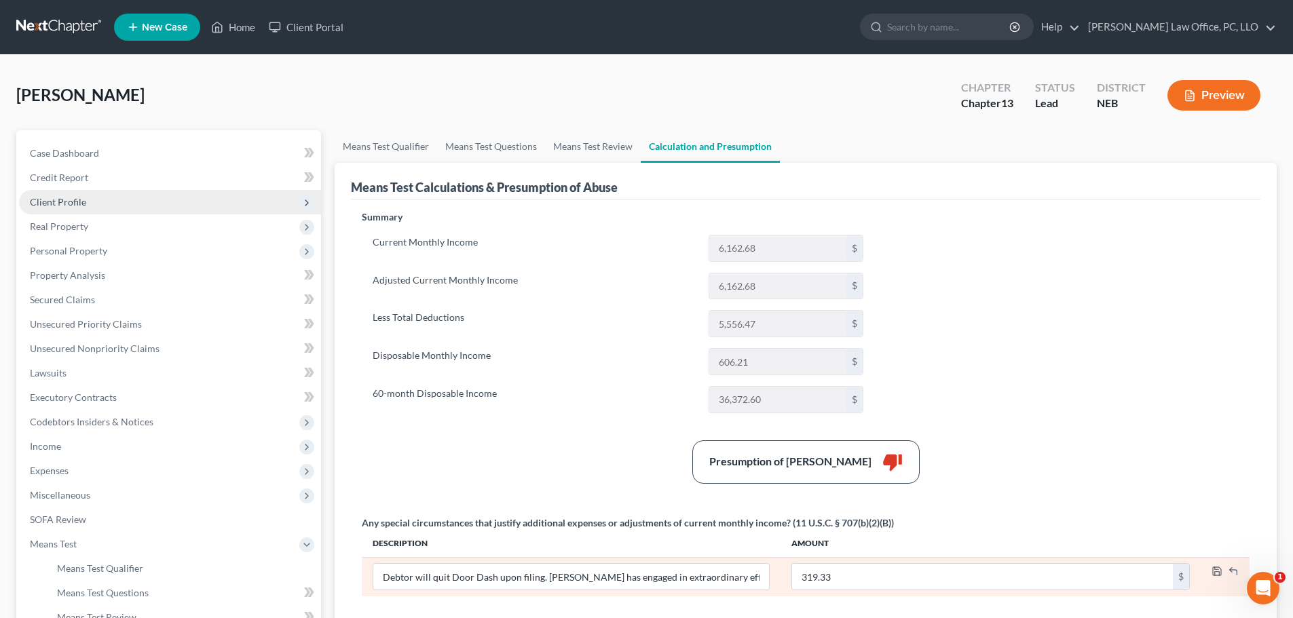
click at [82, 197] on span "Client Profile" at bounding box center [58, 202] width 56 height 12
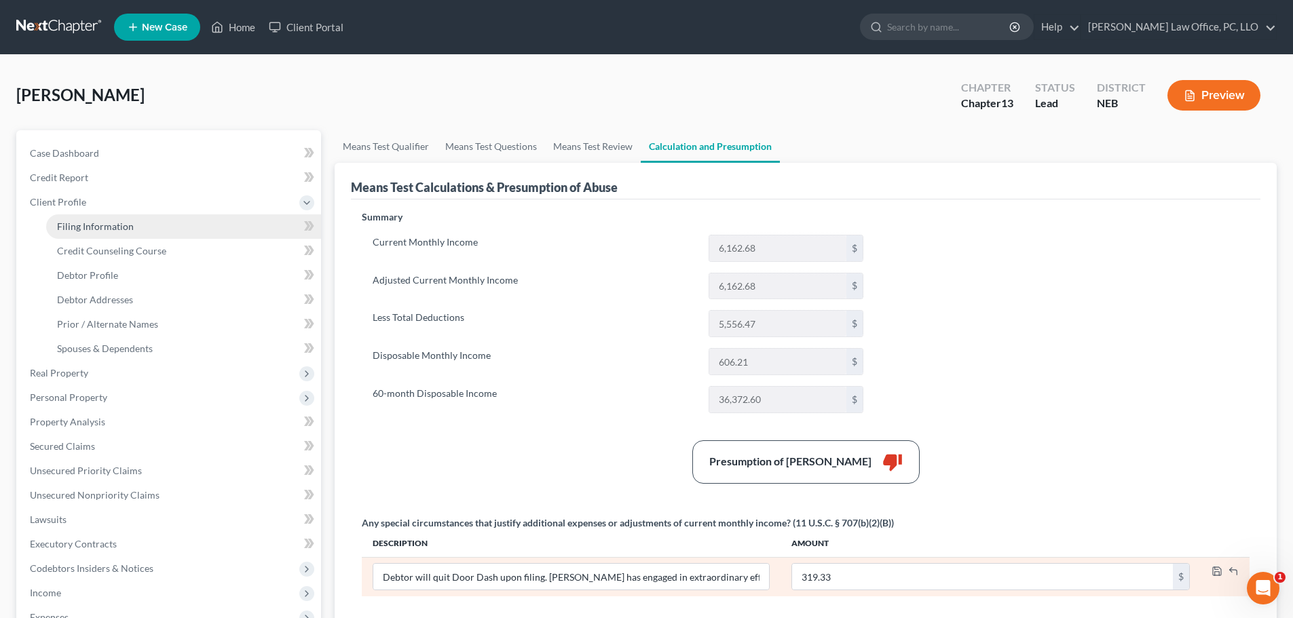
drag, startPoint x: 88, startPoint y: 223, endPoint x: 88, endPoint y: 213, distance: 9.5
click at [88, 223] on span "Filing Information" at bounding box center [95, 227] width 77 height 12
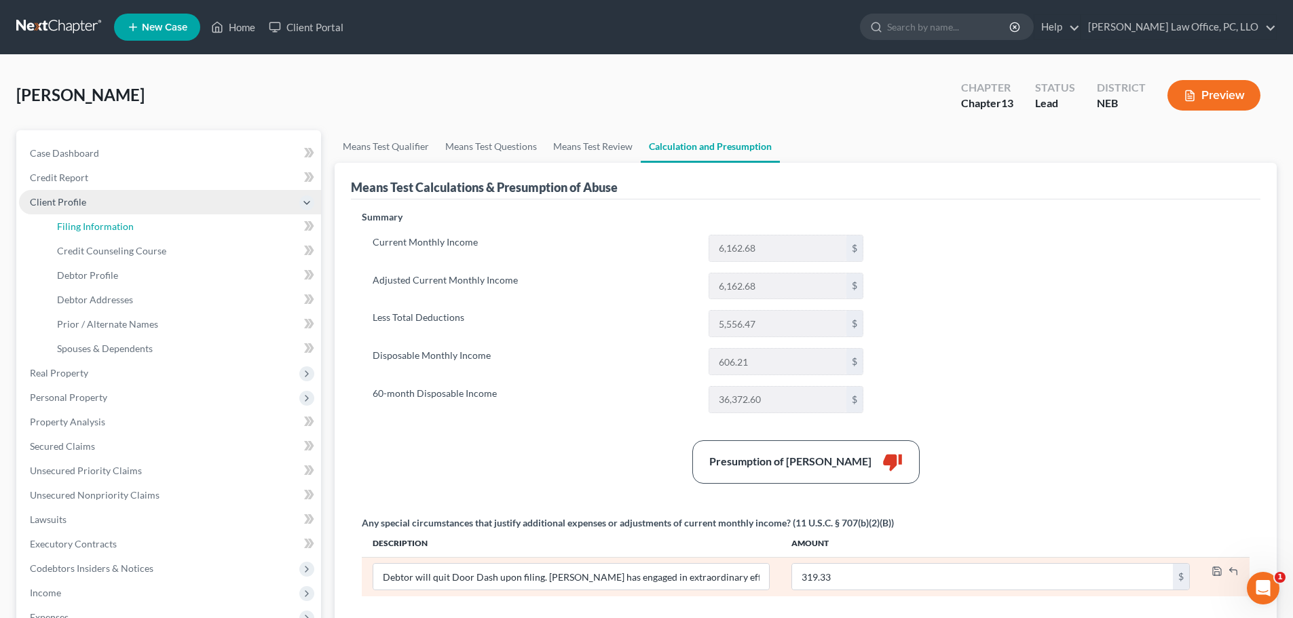
select select "1"
select select "0"
select select "3"
select select "30"
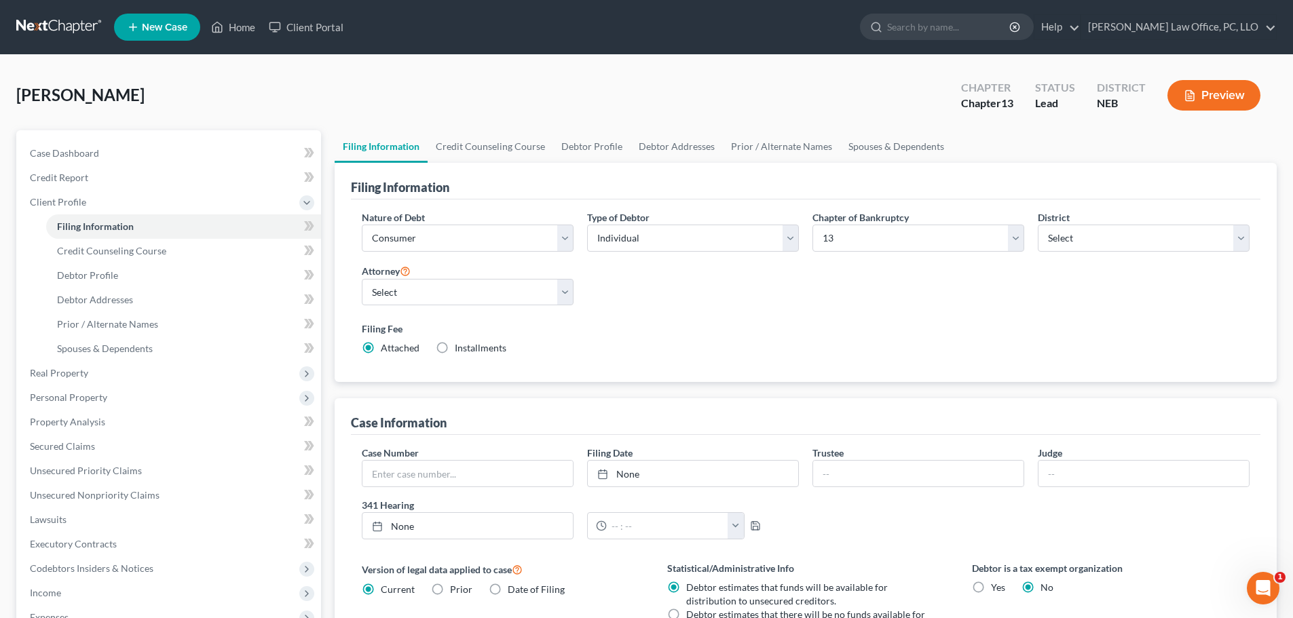
scroll to position [276, 0]
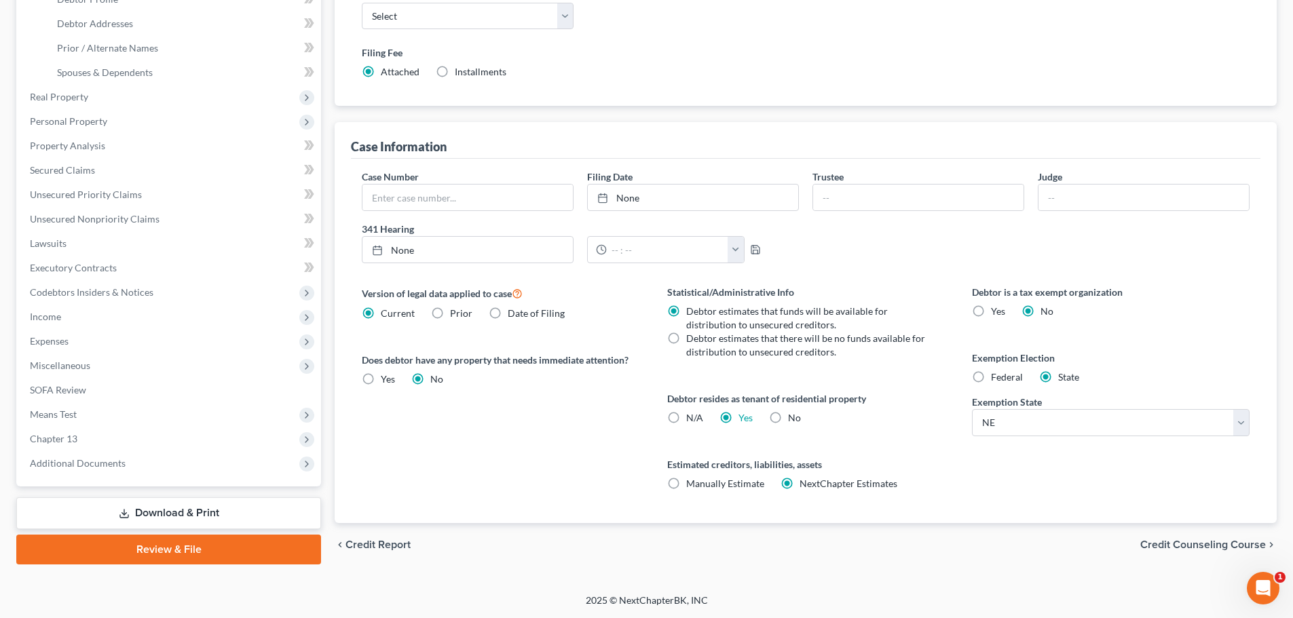
click at [201, 505] on link "Download & Print" at bounding box center [168, 513] width 305 height 32
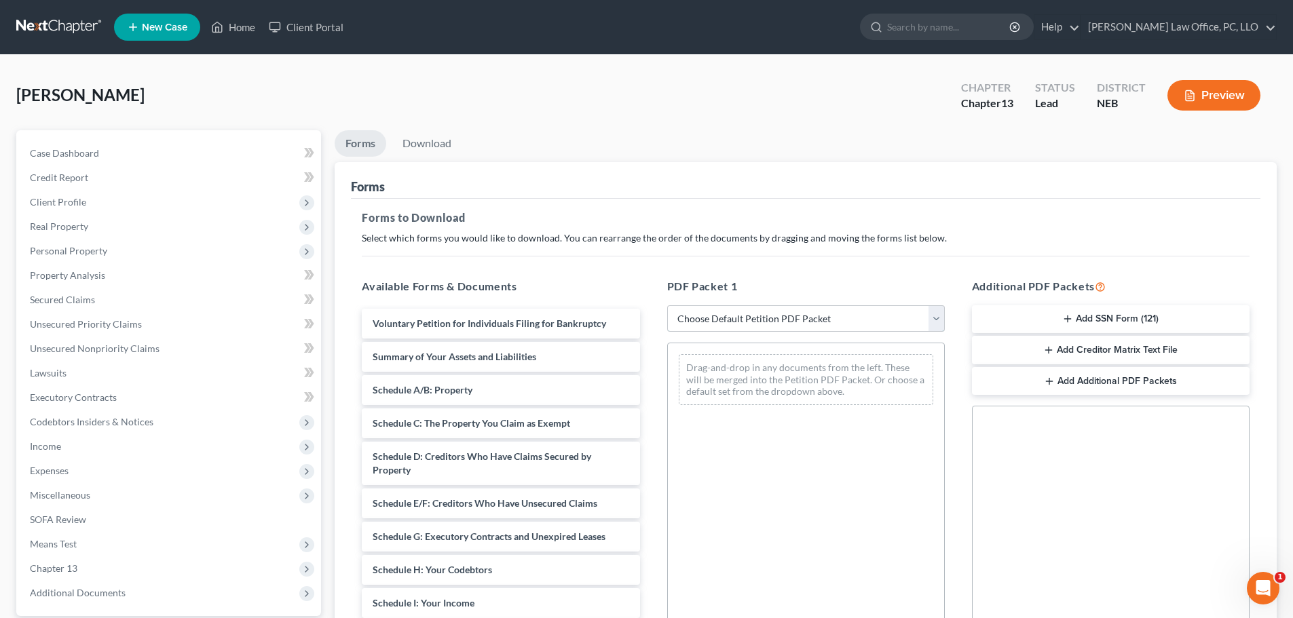
click at [939, 320] on select "Choose Default Petition PDF Packet Complete Bankruptcy Petition (all forms and …" at bounding box center [806, 318] width 278 height 27
select select "0"
click at [667, 305] on select "Choose Default Petition PDF Packet Complete Bankruptcy Petition (all forms and …" at bounding box center [806, 318] width 278 height 27
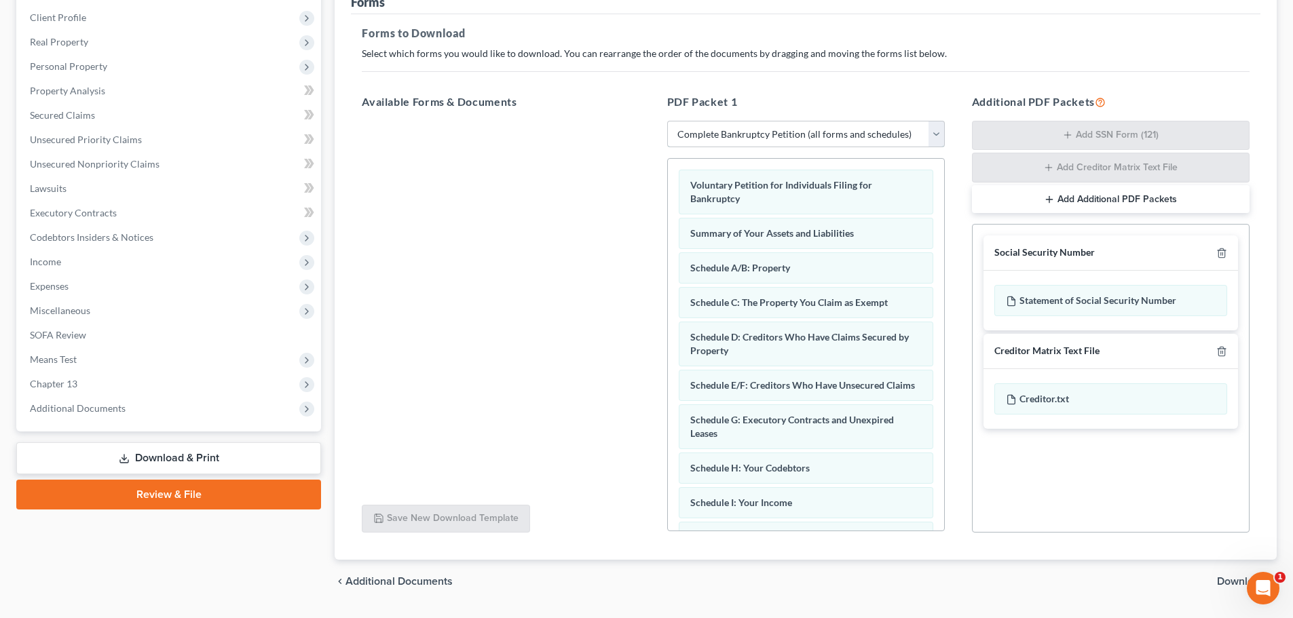
scroll to position [221, 0]
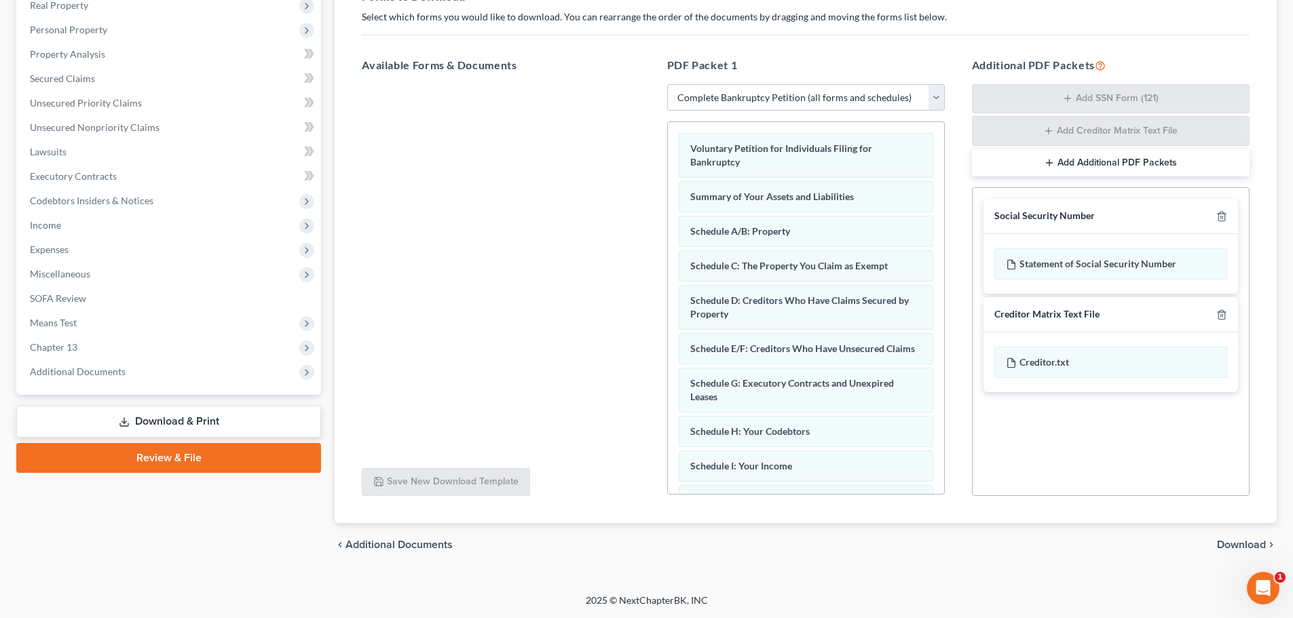
click at [1252, 540] on span "Download" at bounding box center [1241, 545] width 49 height 11
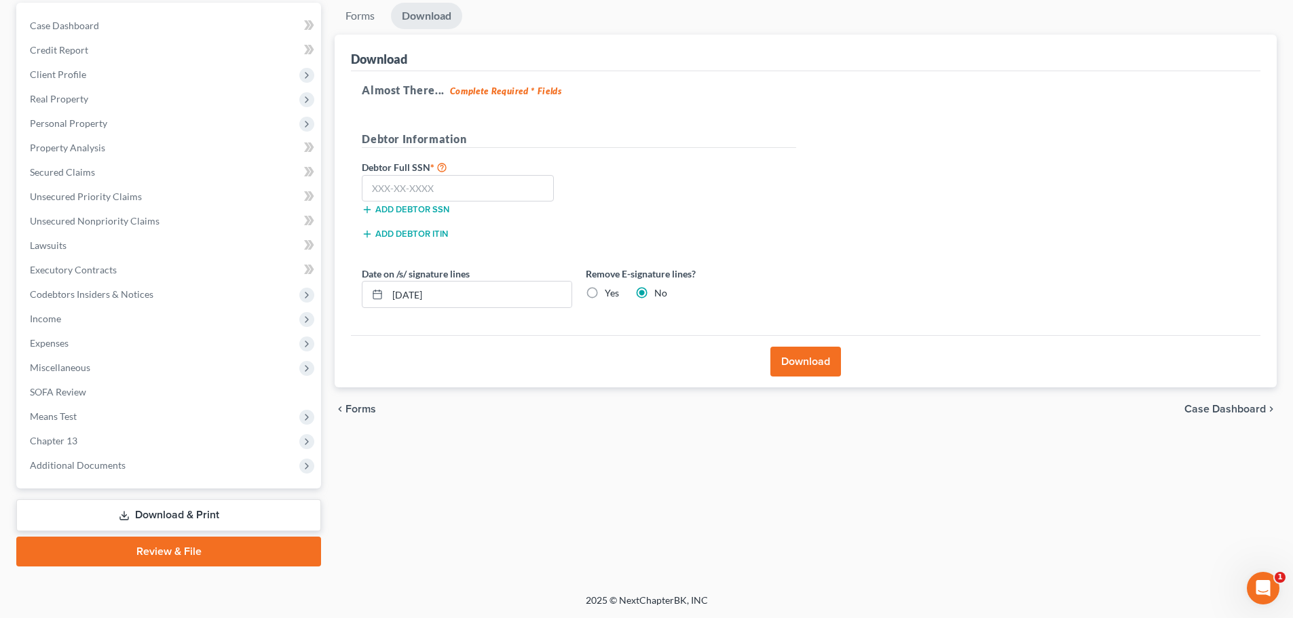
scroll to position [128, 0]
click at [475, 185] on input "text" at bounding box center [458, 188] width 192 height 27
type input "507-02-5146"
click at [786, 359] on button "Download" at bounding box center [805, 362] width 71 height 30
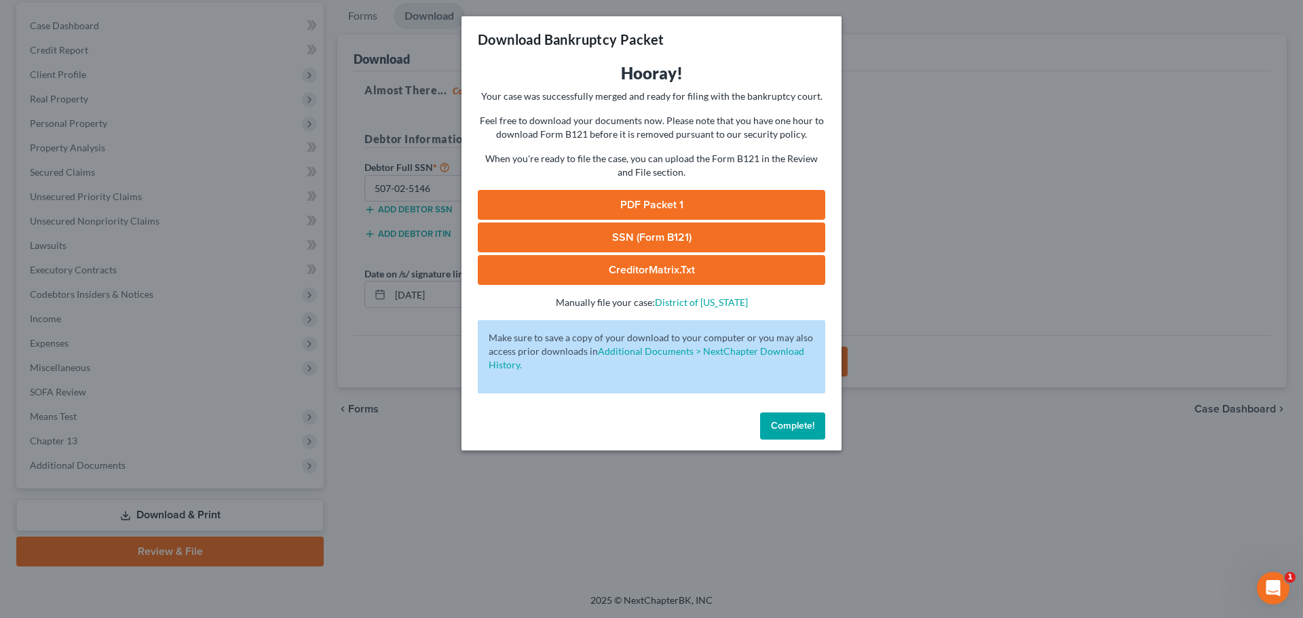
click at [653, 204] on link "PDF Packet 1" at bounding box center [652, 205] width 348 height 30
click at [696, 236] on link "SSN (Form B121)" at bounding box center [652, 238] width 348 height 30
click at [788, 424] on span "Complete!" at bounding box center [792, 426] width 43 height 12
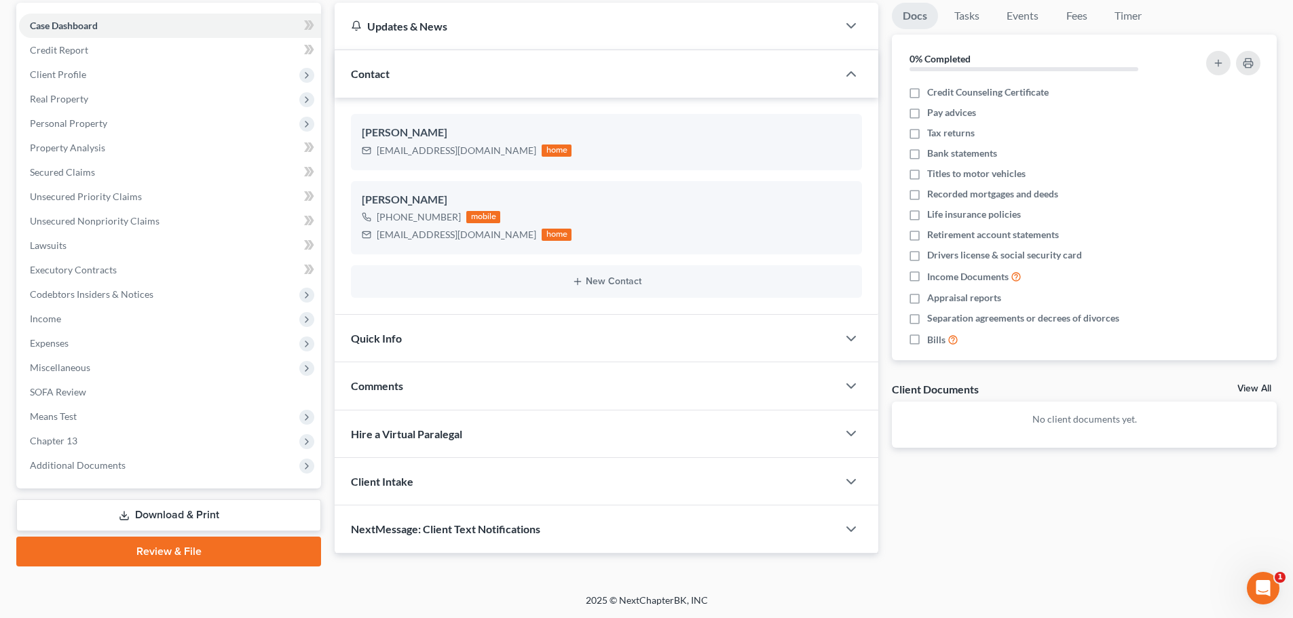
scroll to position [88, 0]
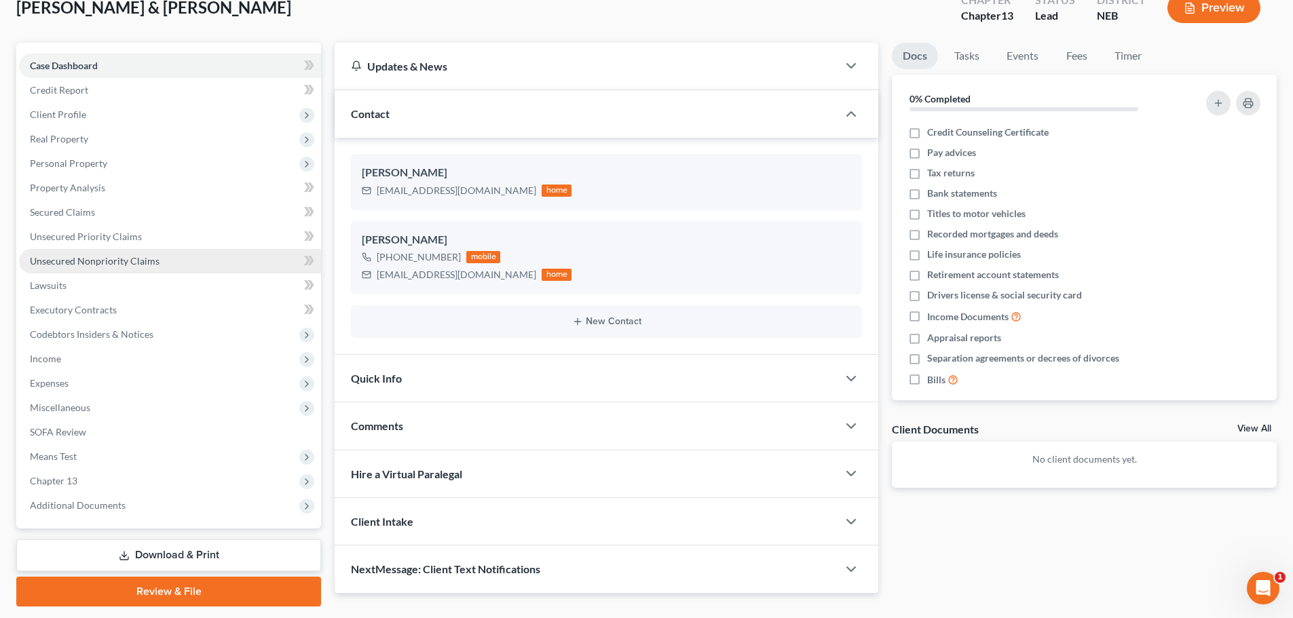
click at [106, 261] on span "Unsecured Nonpriority Claims" at bounding box center [95, 261] width 130 height 12
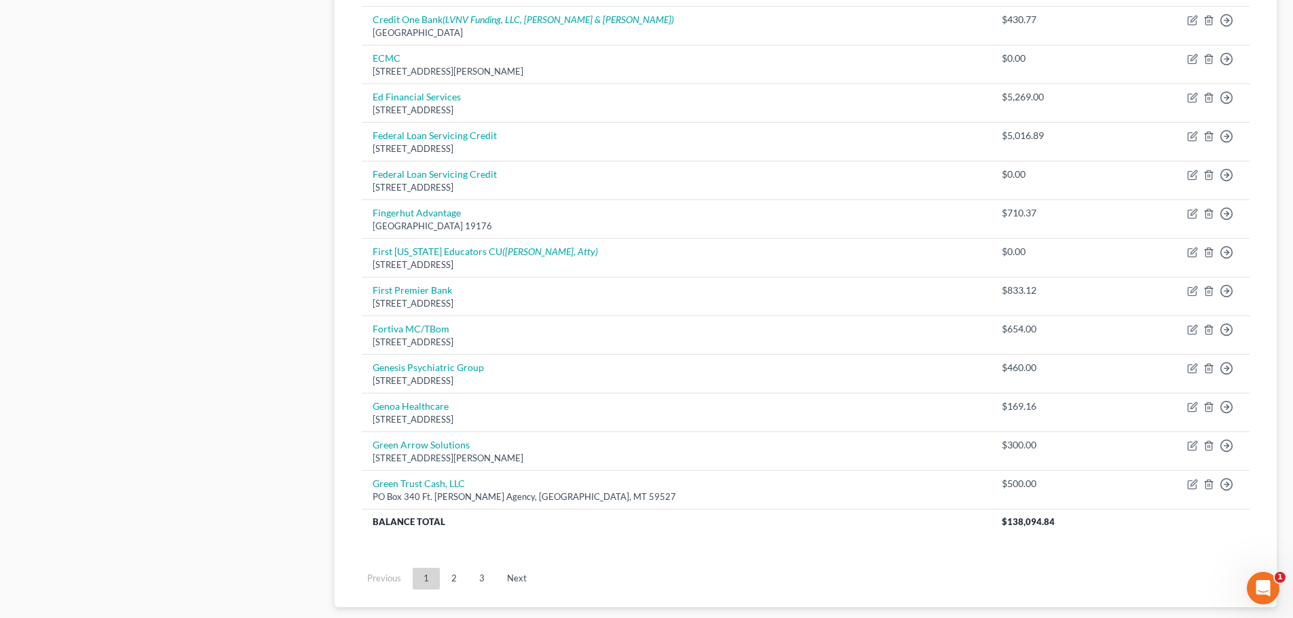
scroll to position [876, 0]
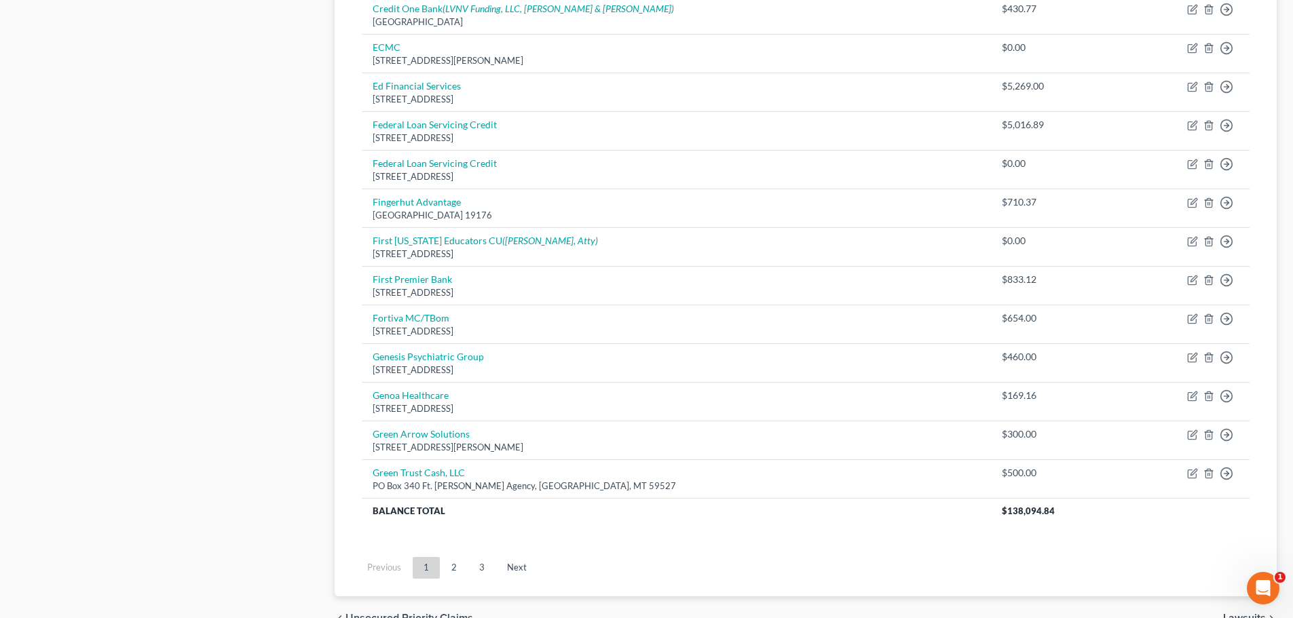
click at [460, 567] on link "2" at bounding box center [453, 568] width 27 height 22
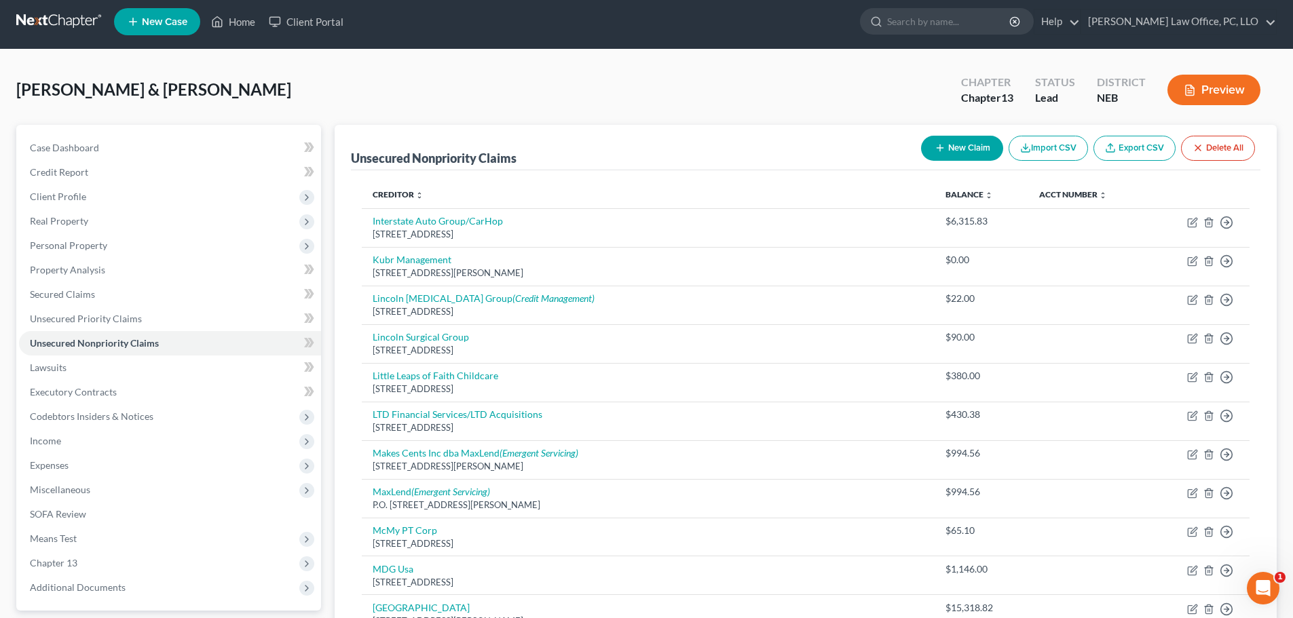
scroll to position [0, 0]
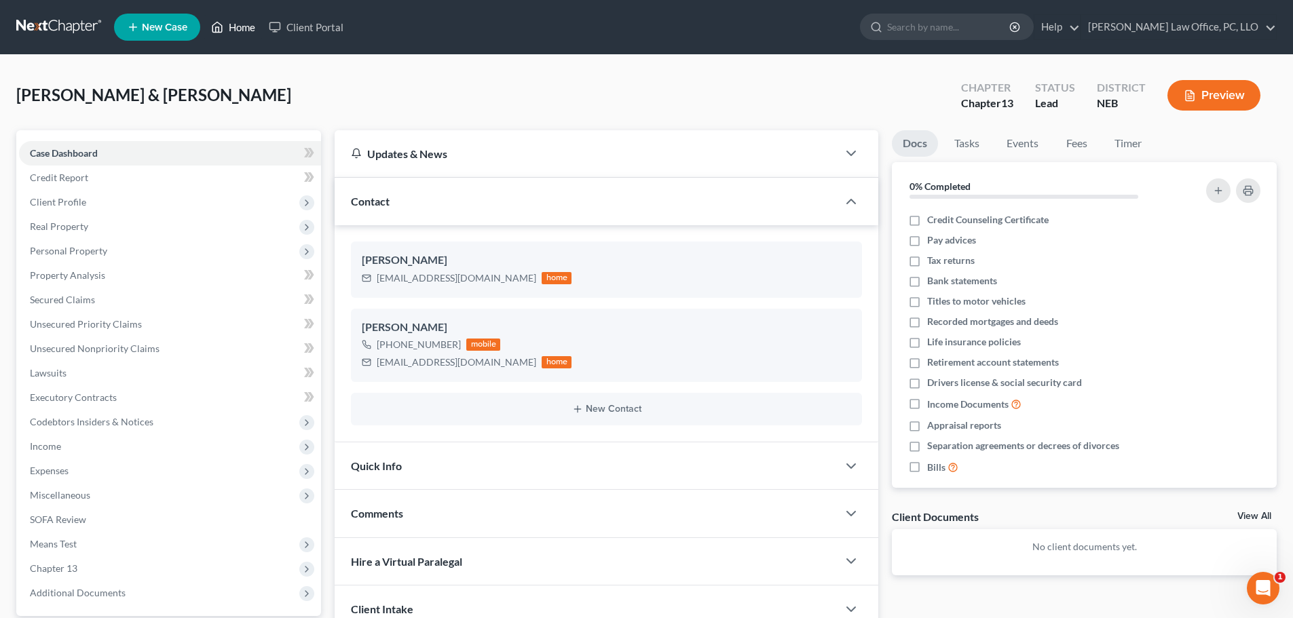
click at [234, 29] on link "Home" at bounding box center [233, 27] width 58 height 24
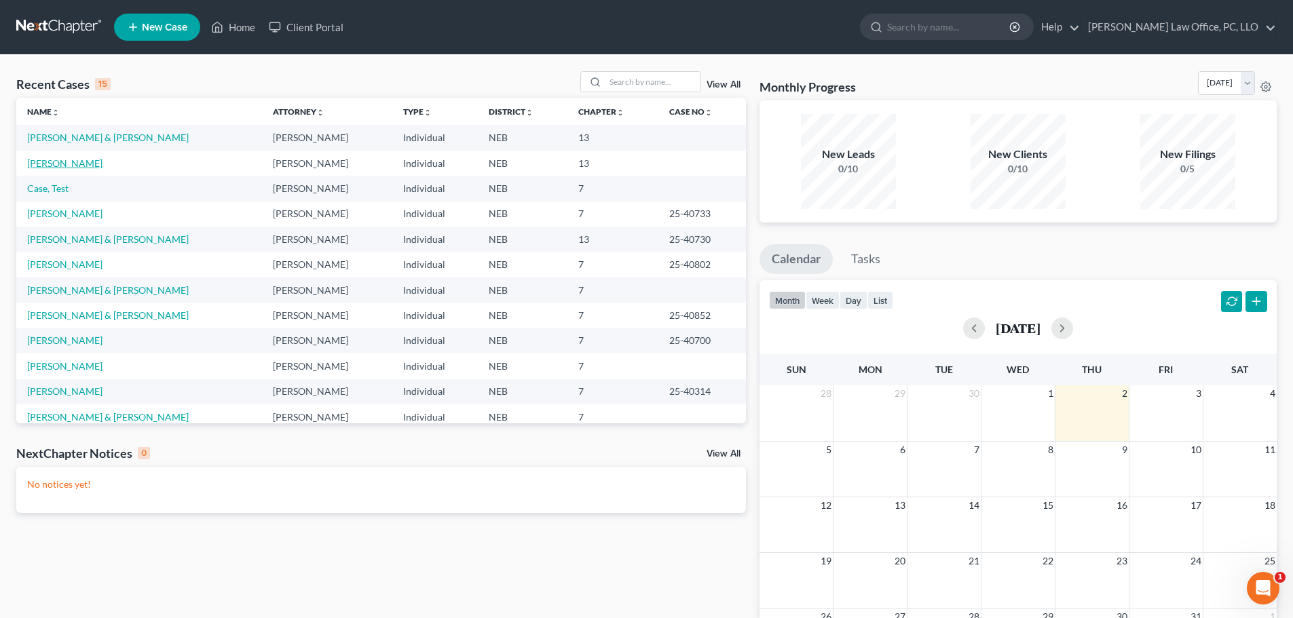
click at [53, 159] on link "[PERSON_NAME]" at bounding box center [64, 163] width 75 height 12
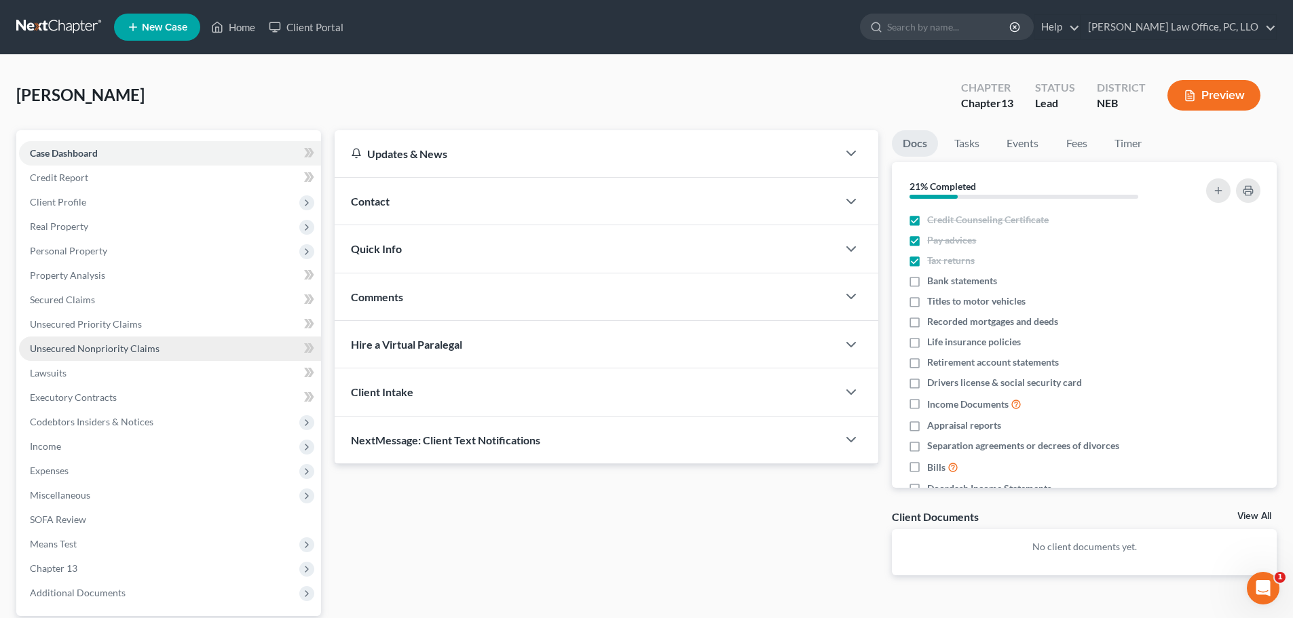
click at [150, 349] on span "Unsecured Nonpriority Claims" at bounding box center [95, 349] width 130 height 12
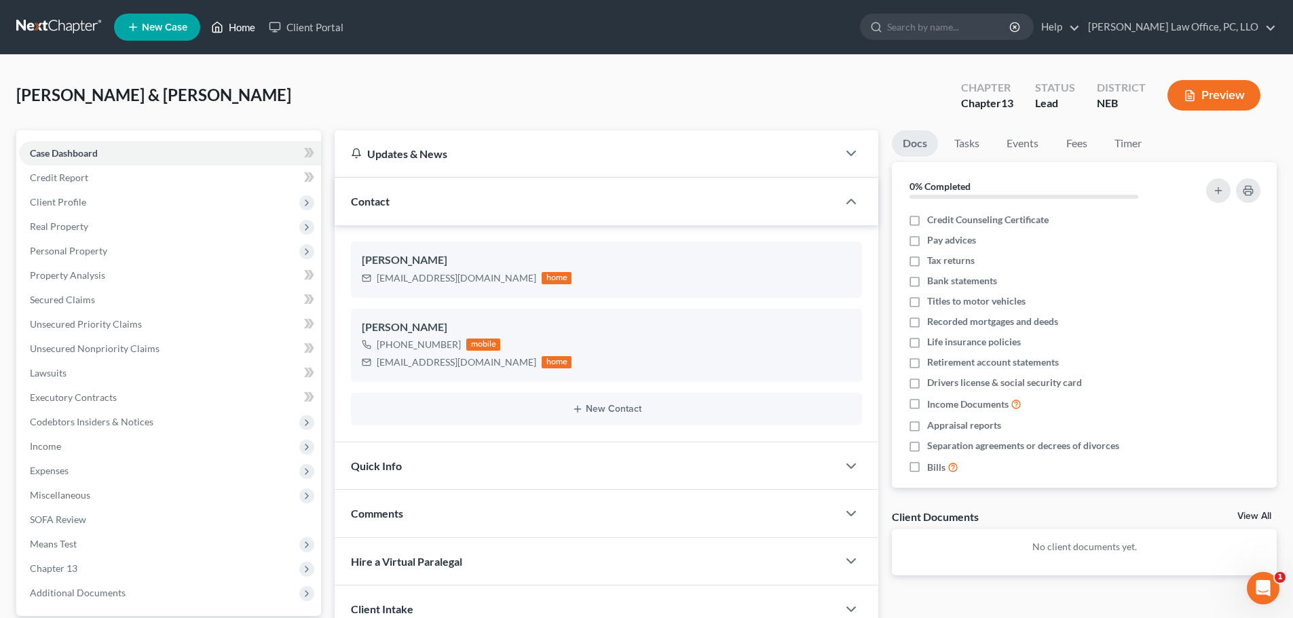
click at [230, 27] on link "Home" at bounding box center [233, 27] width 58 height 24
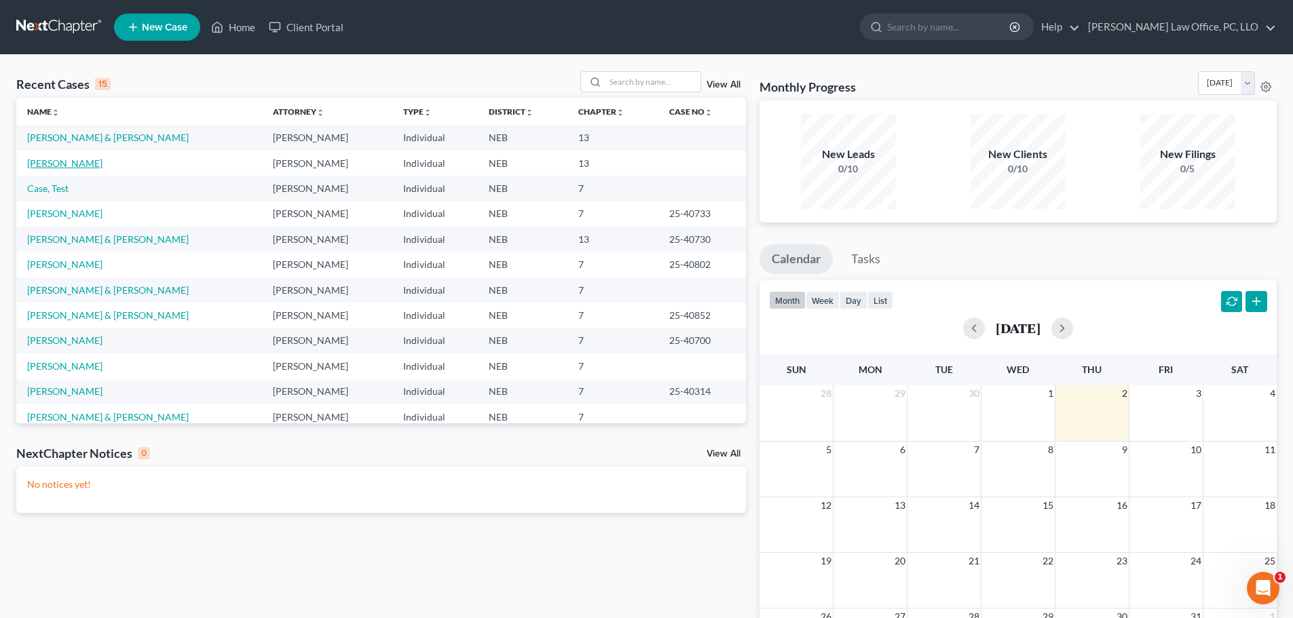
click at [51, 161] on link "[PERSON_NAME]" at bounding box center [64, 163] width 75 height 12
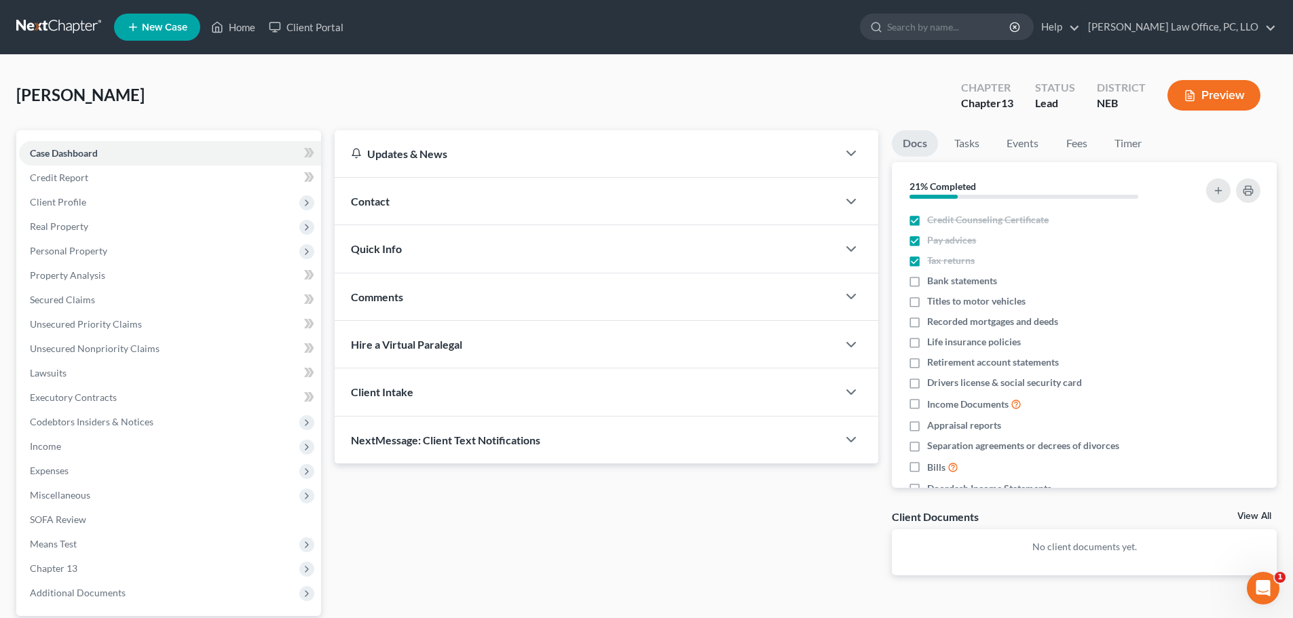
scroll to position [128, 0]
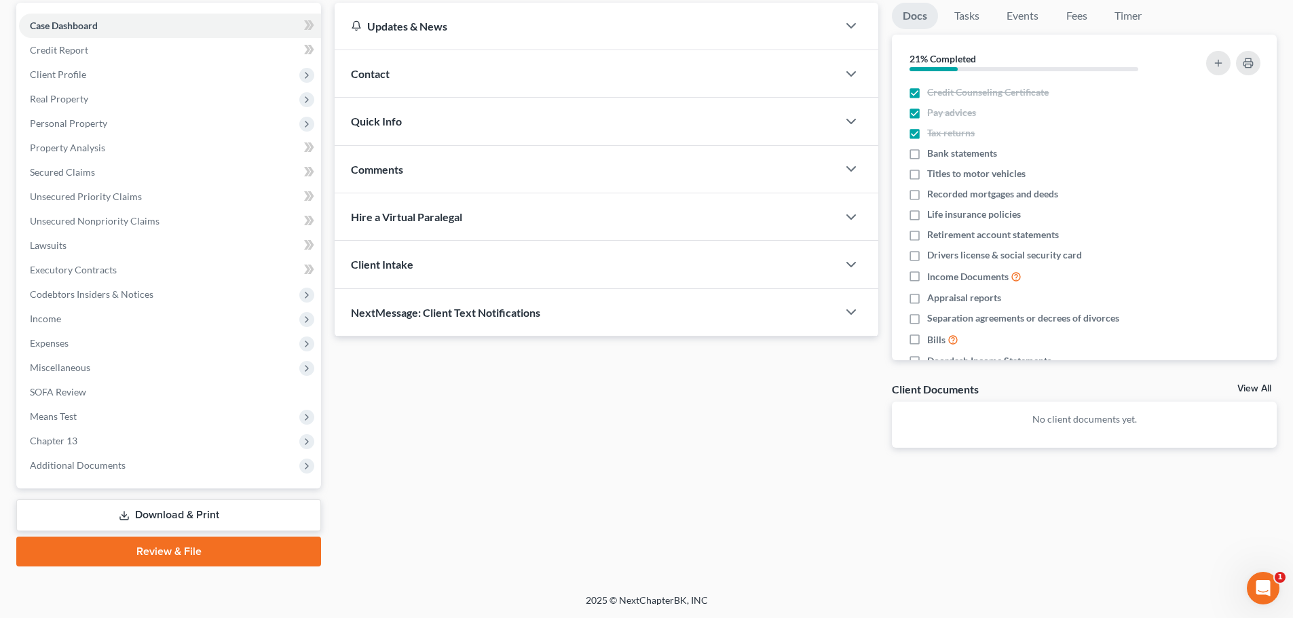
click at [208, 552] on link "Review & File" at bounding box center [168, 552] width 305 height 30
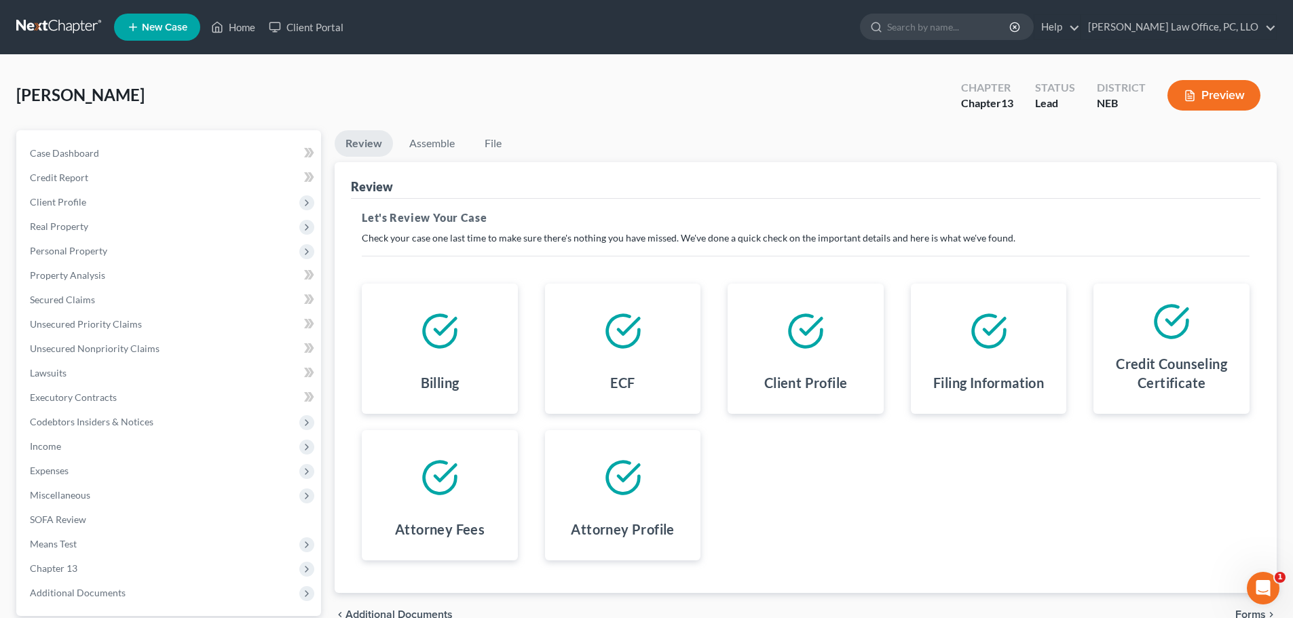
click at [1218, 94] on button "Preview" at bounding box center [1213, 95] width 93 height 31
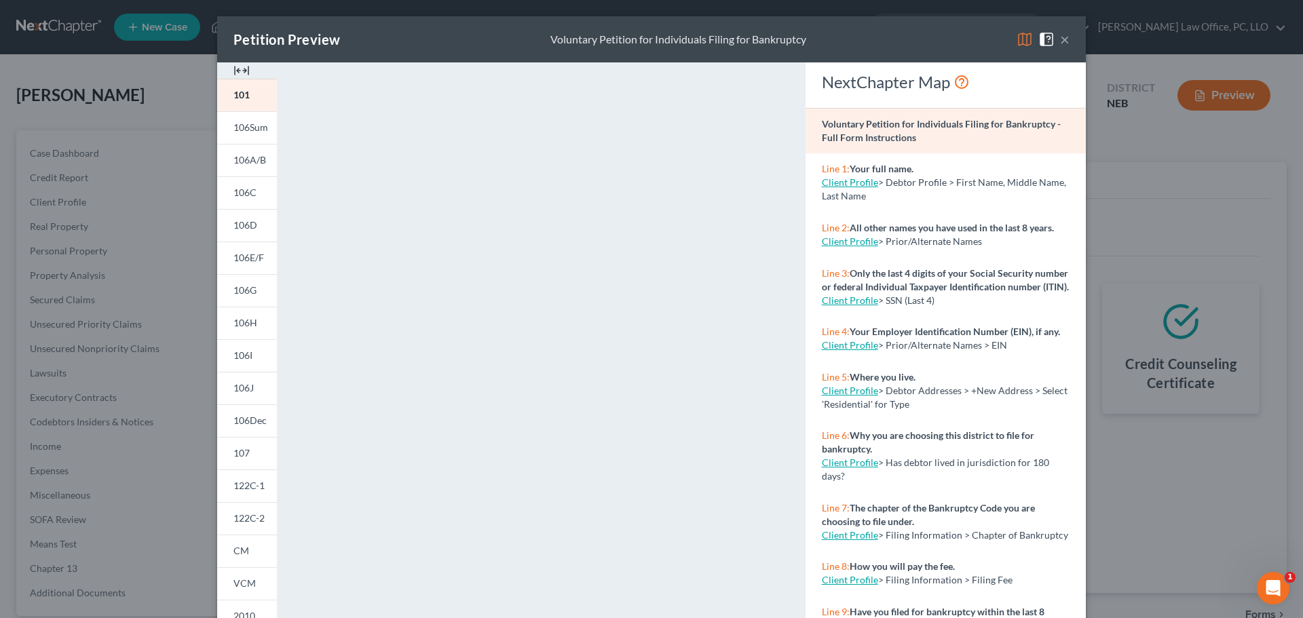
click at [1062, 39] on button "×" at bounding box center [1065, 39] width 10 height 16
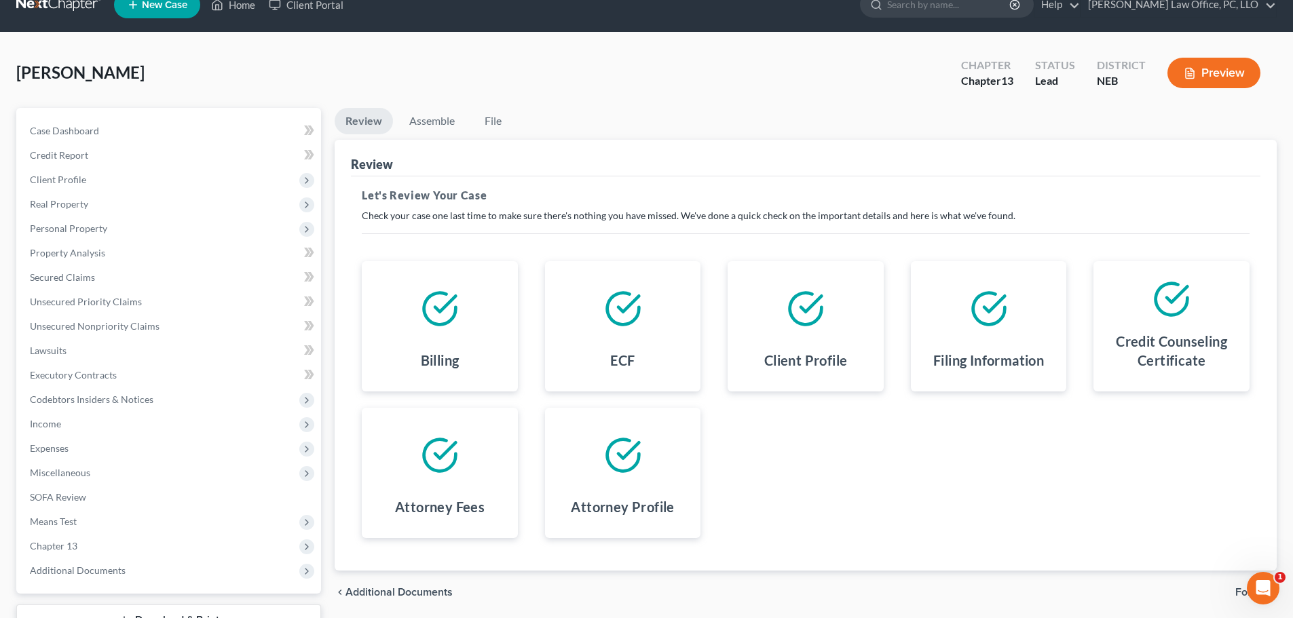
scroll to position [107, 0]
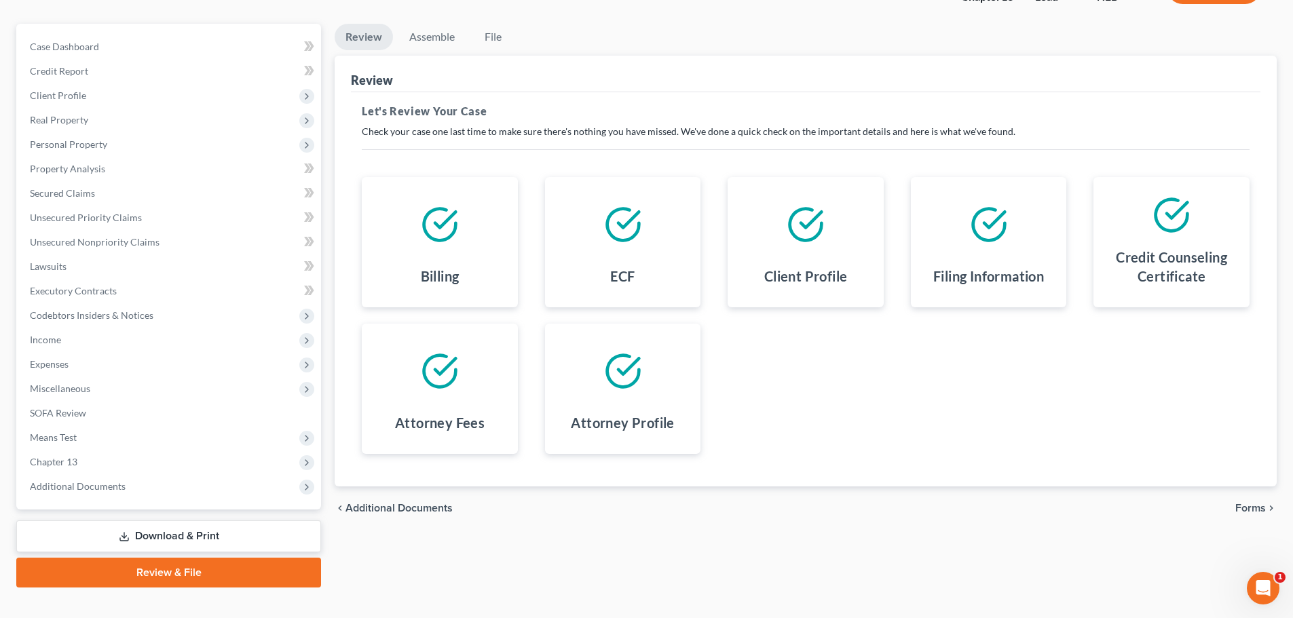
click at [143, 571] on link "Review & File" at bounding box center [168, 573] width 305 height 30
click at [145, 568] on link "Review & File" at bounding box center [168, 573] width 305 height 30
drag, startPoint x: 1265, startPoint y: 501, endPoint x: 1258, endPoint y: 512, distance: 12.8
click at [1265, 502] on div "chevron_left Additional Documents Forms chevron_right" at bounding box center [806, 508] width 942 height 43
click at [1257, 512] on span "Forms" at bounding box center [1250, 508] width 31 height 11
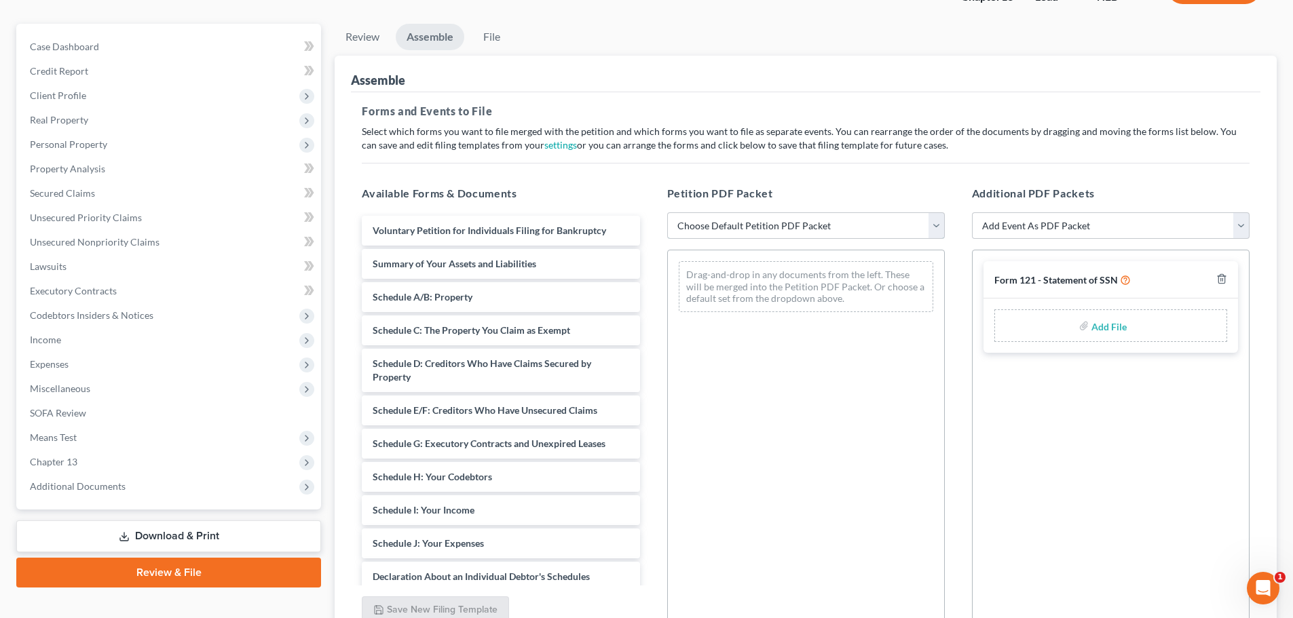
click at [936, 223] on select "Choose Default Petition PDF Packet Complete Bankruptcy Petition (all forms and …" at bounding box center [806, 225] width 278 height 27
select select "0"
click at [667, 212] on select "Choose Default Petition PDF Packet Complete Bankruptcy Petition (all forms and …" at bounding box center [806, 225] width 278 height 27
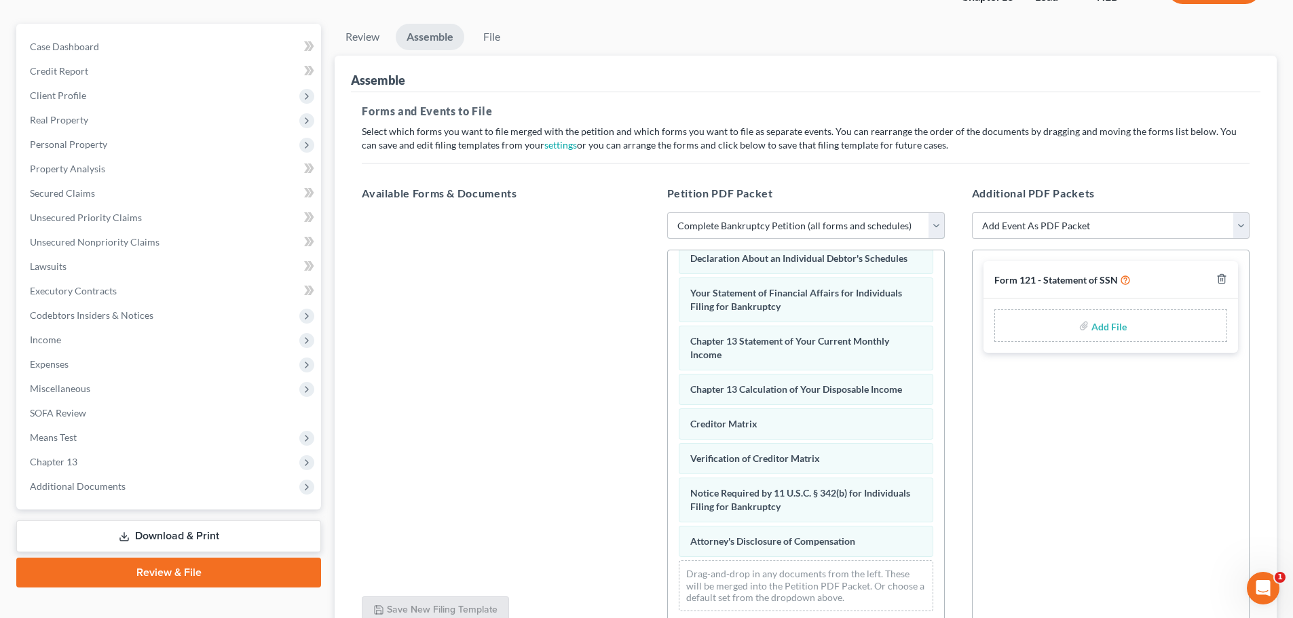
scroll to position [233, 0]
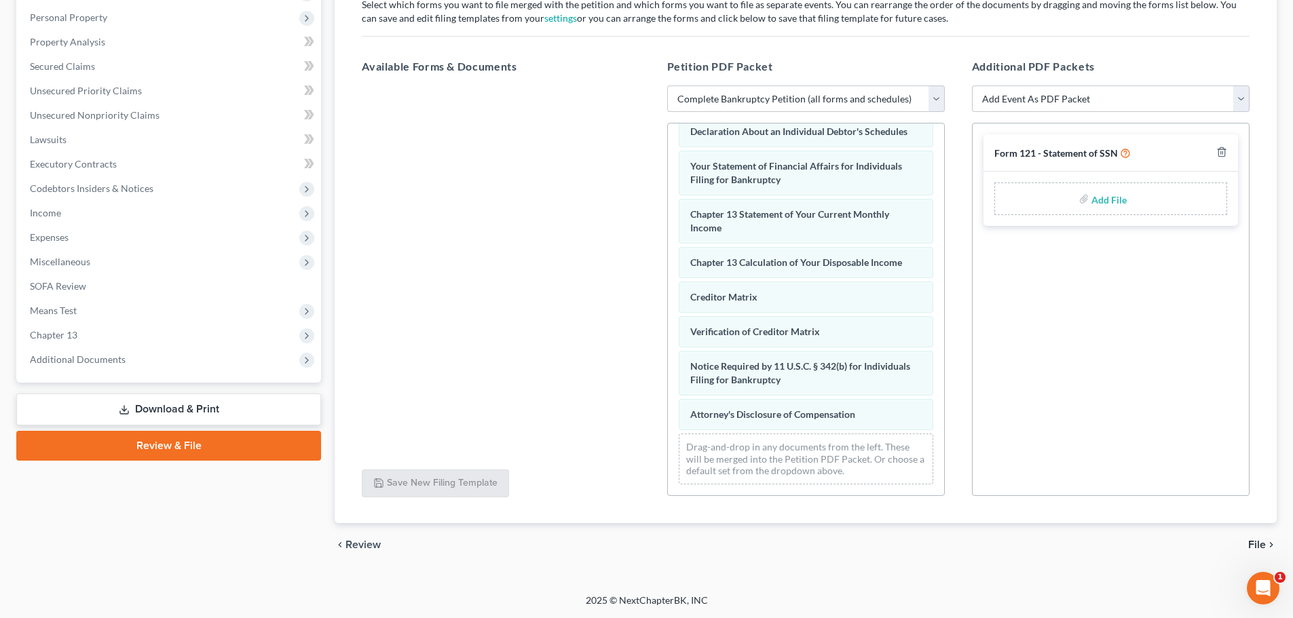
click at [1254, 544] on span "File" at bounding box center [1257, 545] width 18 height 11
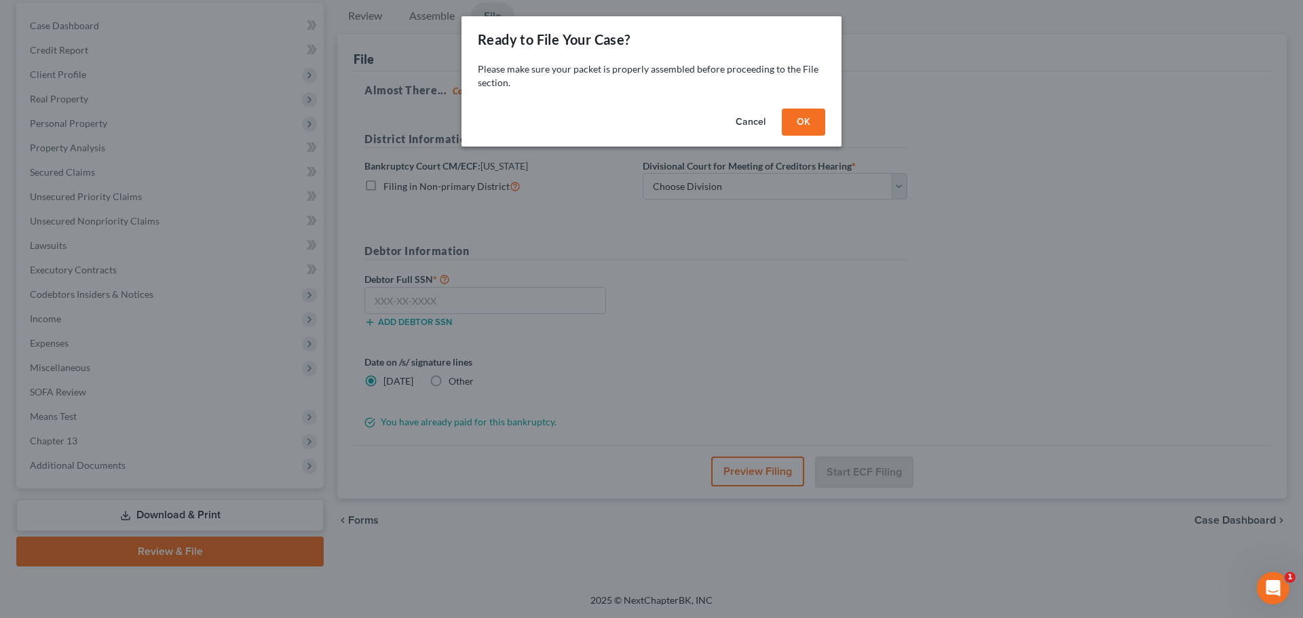
click at [802, 122] on button "OK" at bounding box center [803, 122] width 43 height 27
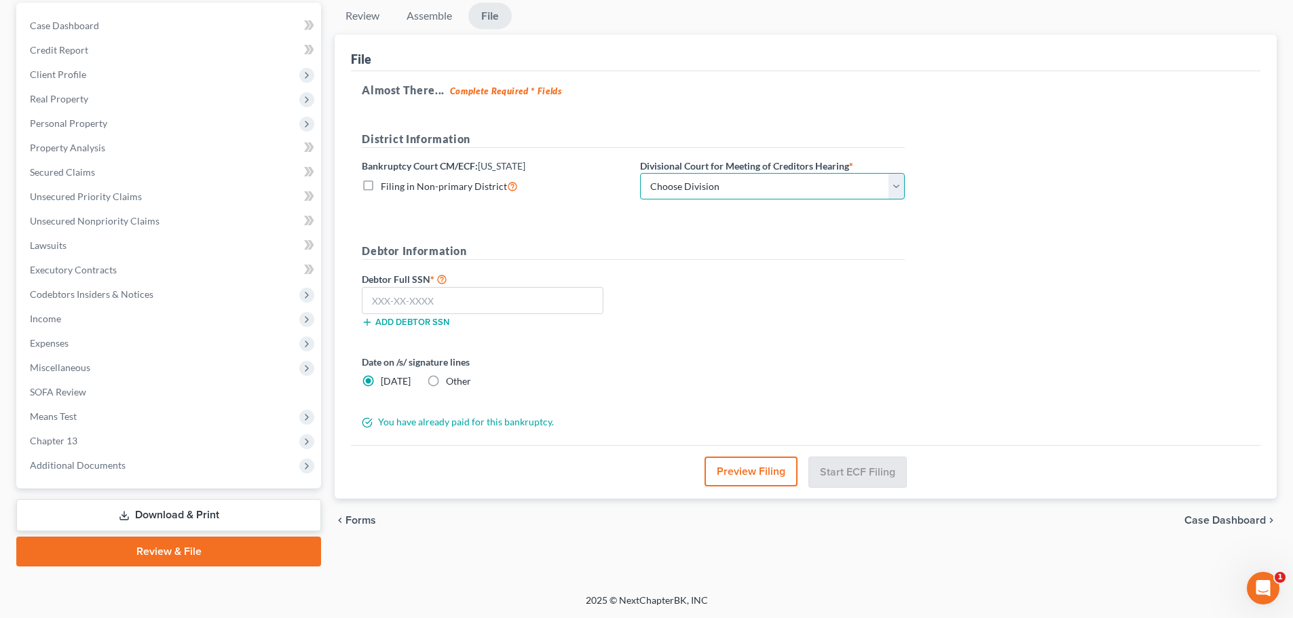
click at [897, 187] on select "Choose Division Lincoln Omaha" at bounding box center [772, 186] width 265 height 27
select select "0"
click at [640, 173] on select "Choose Division Lincoln Omaha" at bounding box center [772, 186] width 265 height 27
drag, startPoint x: 476, startPoint y: 300, endPoint x: 483, endPoint y: 299, distance: 6.8
click at [476, 299] on input "text" at bounding box center [483, 300] width 242 height 27
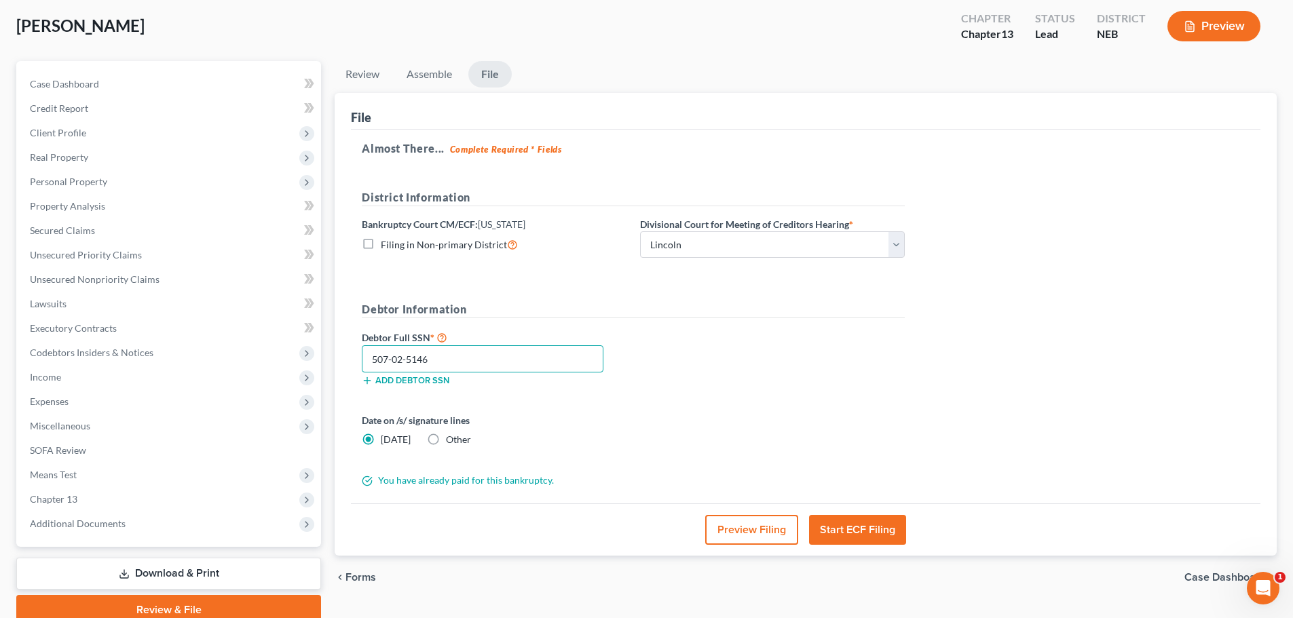
scroll to position [68, 0]
type input "507-02-5146"
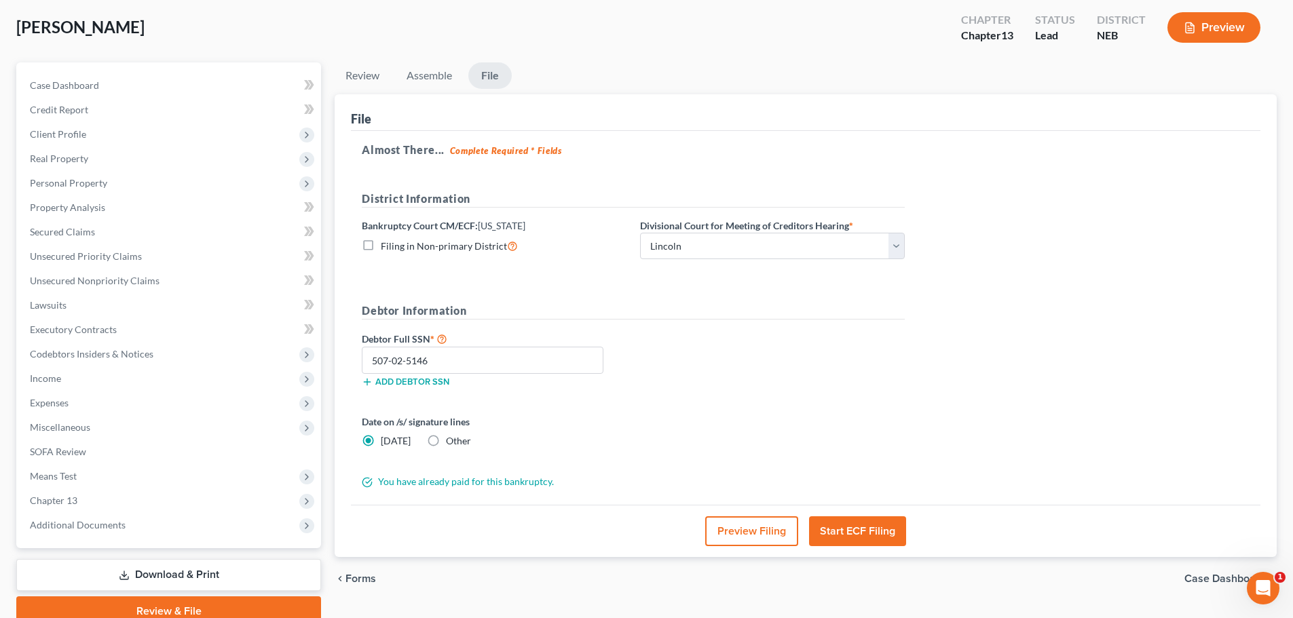
click at [862, 530] on button "Start ECF Filing" at bounding box center [857, 532] width 97 height 30
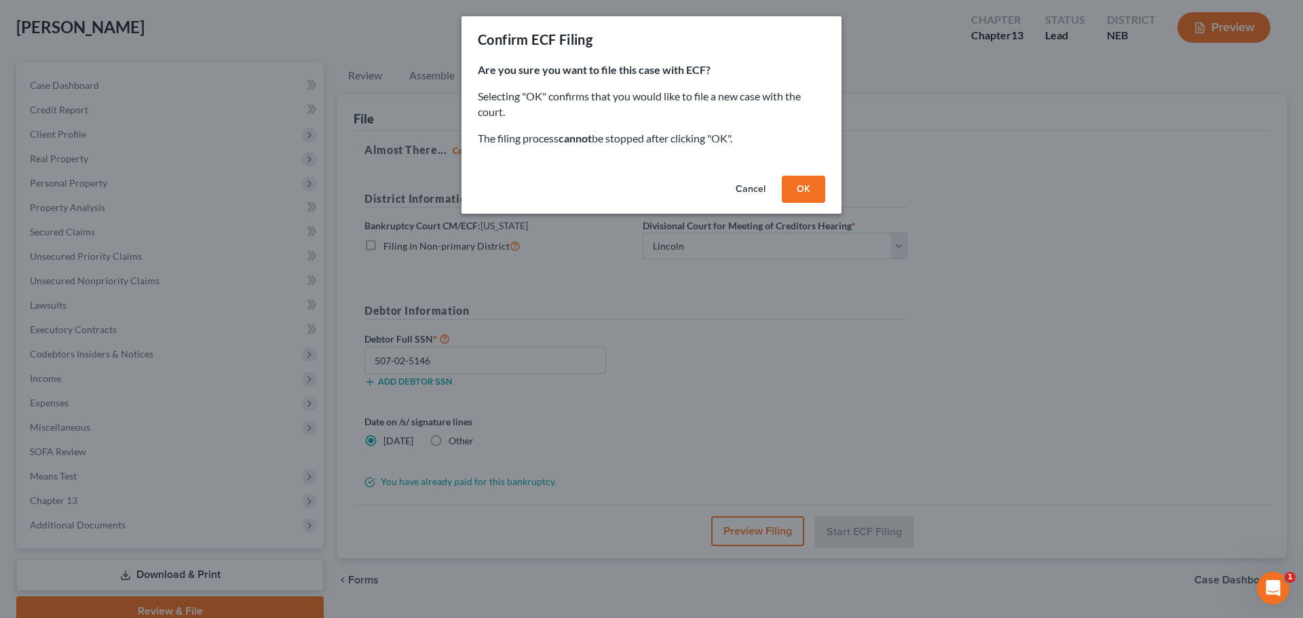
click at [797, 189] on button "OK" at bounding box center [803, 189] width 43 height 27
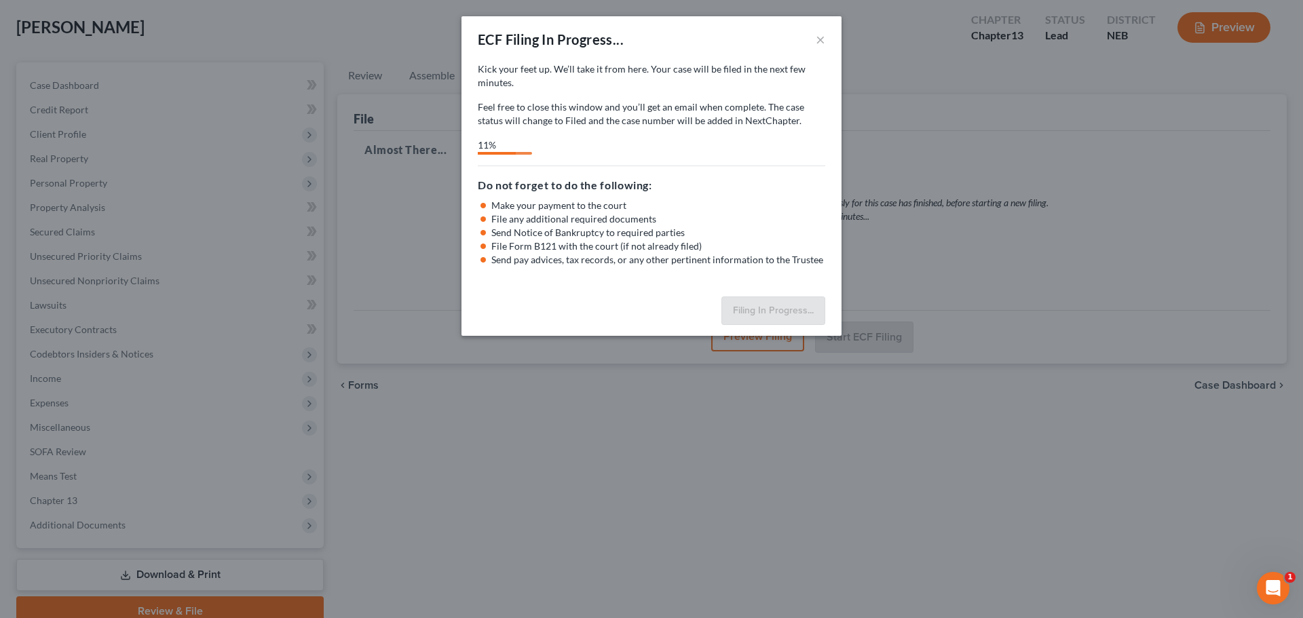
select select "0"
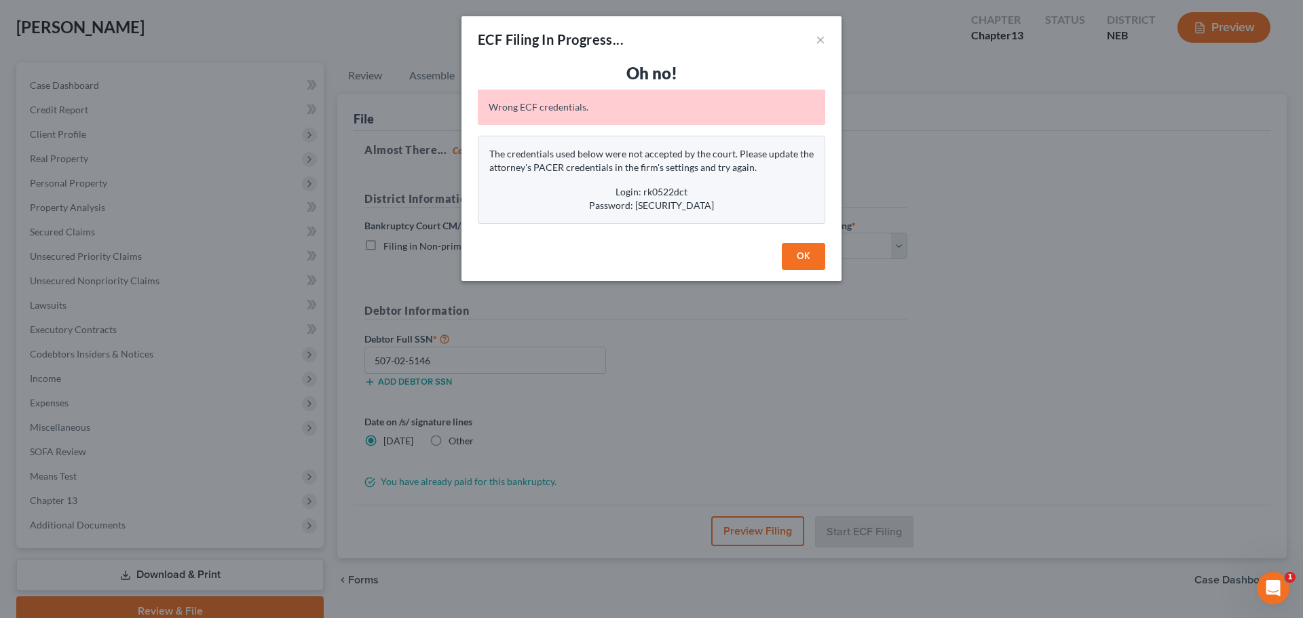
click at [802, 250] on button "OK" at bounding box center [803, 256] width 43 height 27
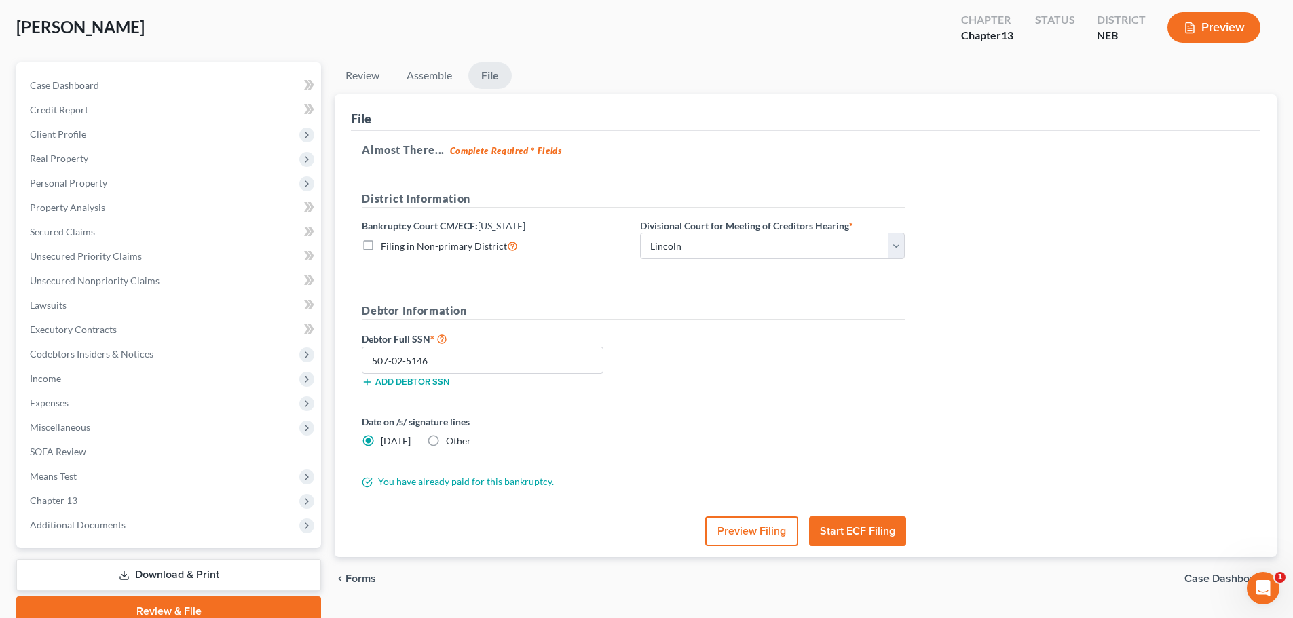
click at [869, 529] on button "Start ECF Filing" at bounding box center [857, 532] width 97 height 30
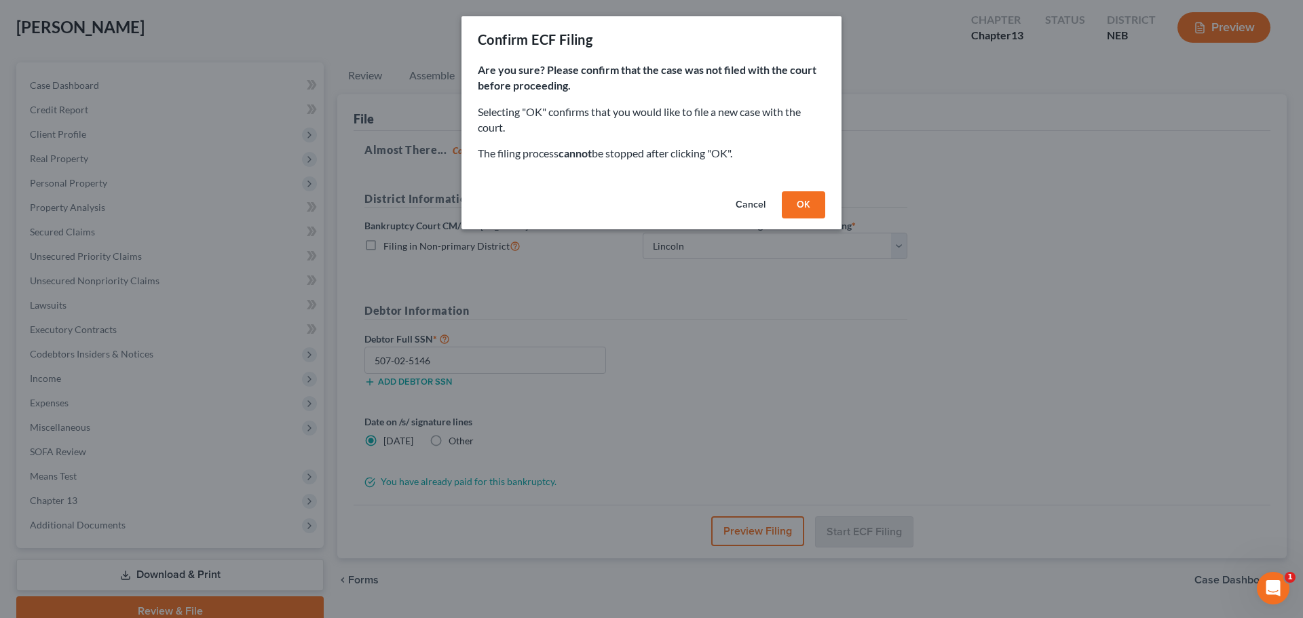
click at [807, 200] on button "OK" at bounding box center [803, 204] width 43 height 27
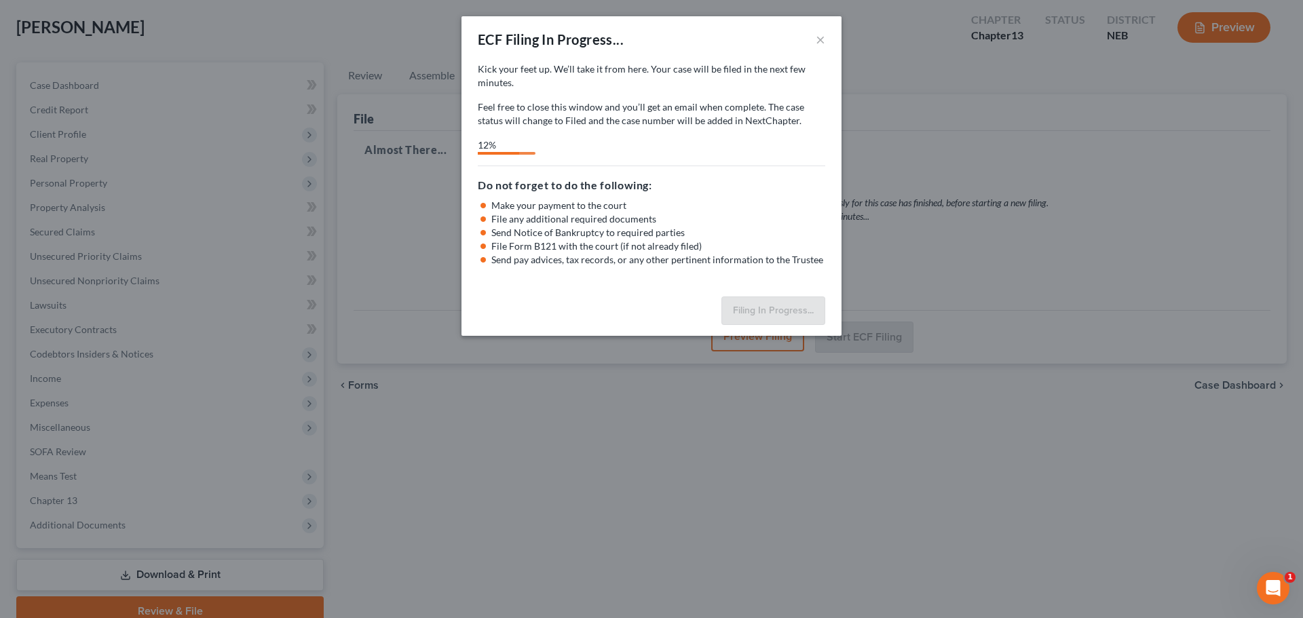
select select "0"
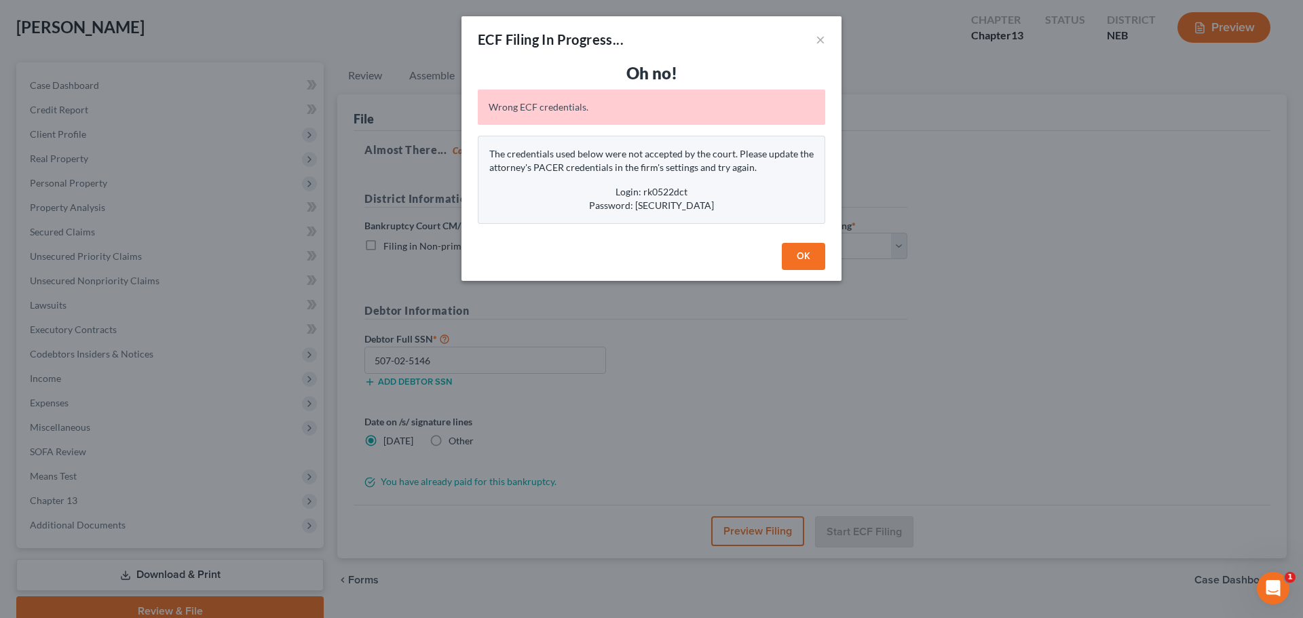
click at [704, 172] on p "The credentials used below were not accepted by the court. Please update the at…" at bounding box center [651, 160] width 324 height 27
click at [705, 172] on p "The credentials used below were not accepted by the court. Please update the at…" at bounding box center [651, 160] width 324 height 27
click at [759, 183] on div "The credentials used below were not accepted by the court. Please update the at…" at bounding box center [652, 180] width 348 height 88
click at [815, 263] on button "OK" at bounding box center [803, 256] width 43 height 27
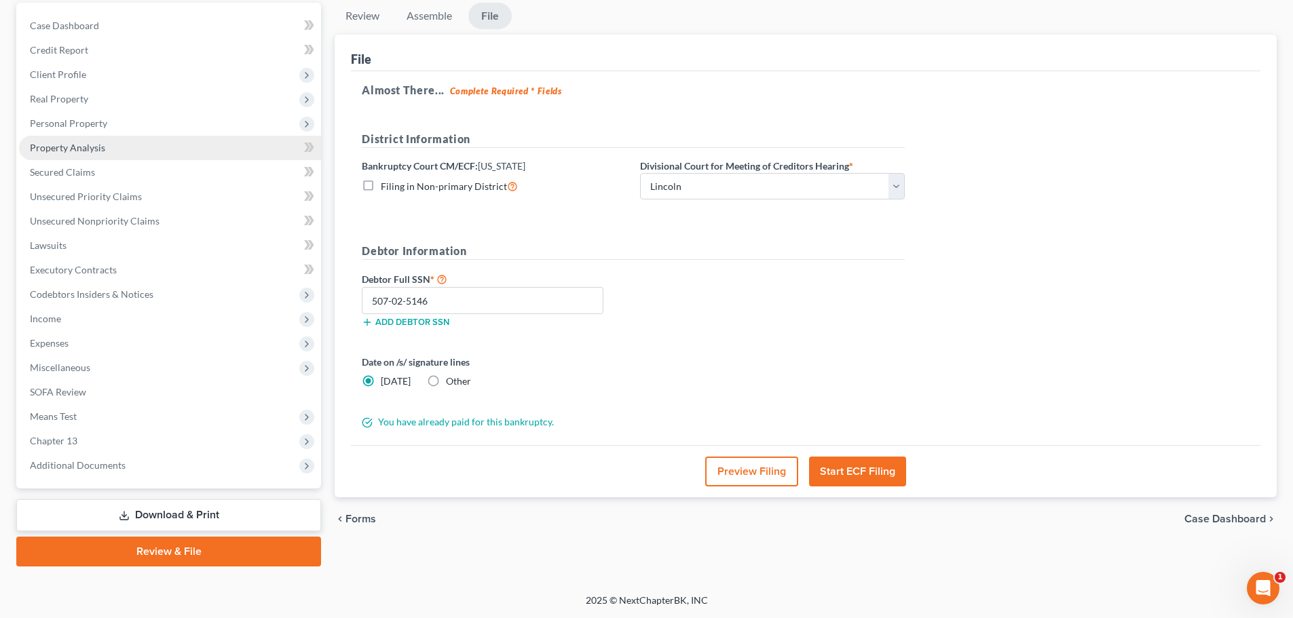
scroll to position [0, 0]
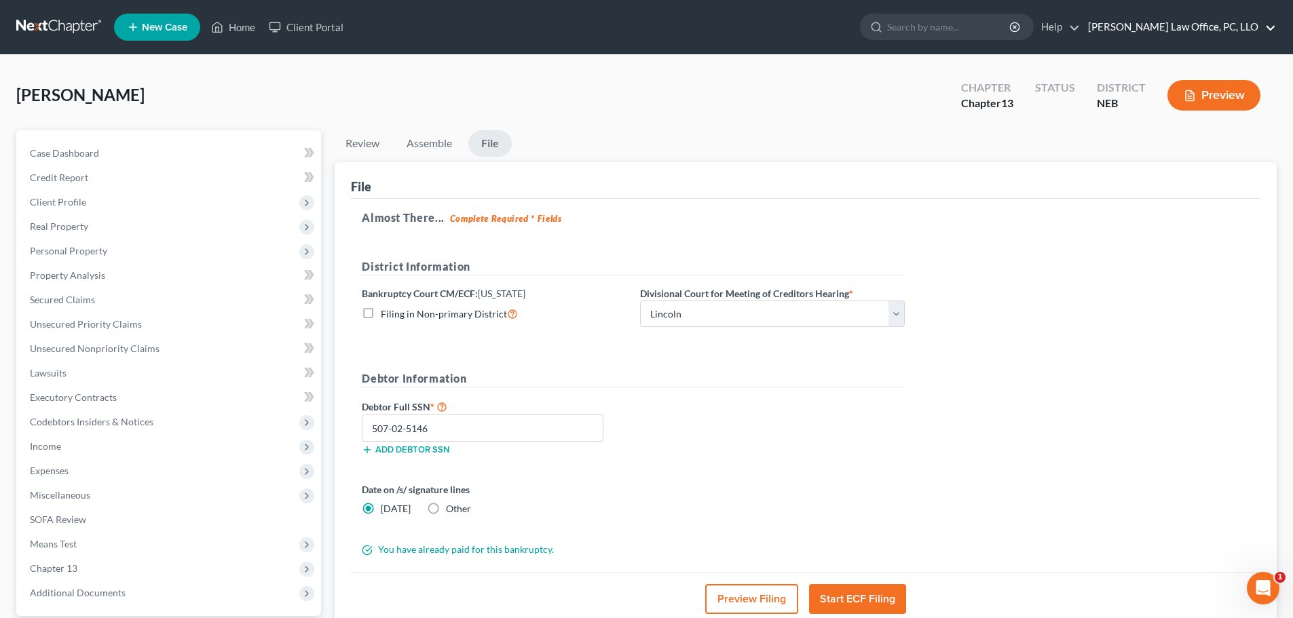
click at [1180, 20] on link "[PERSON_NAME] Law Office, PC, LLO" at bounding box center [1178, 27] width 195 height 24
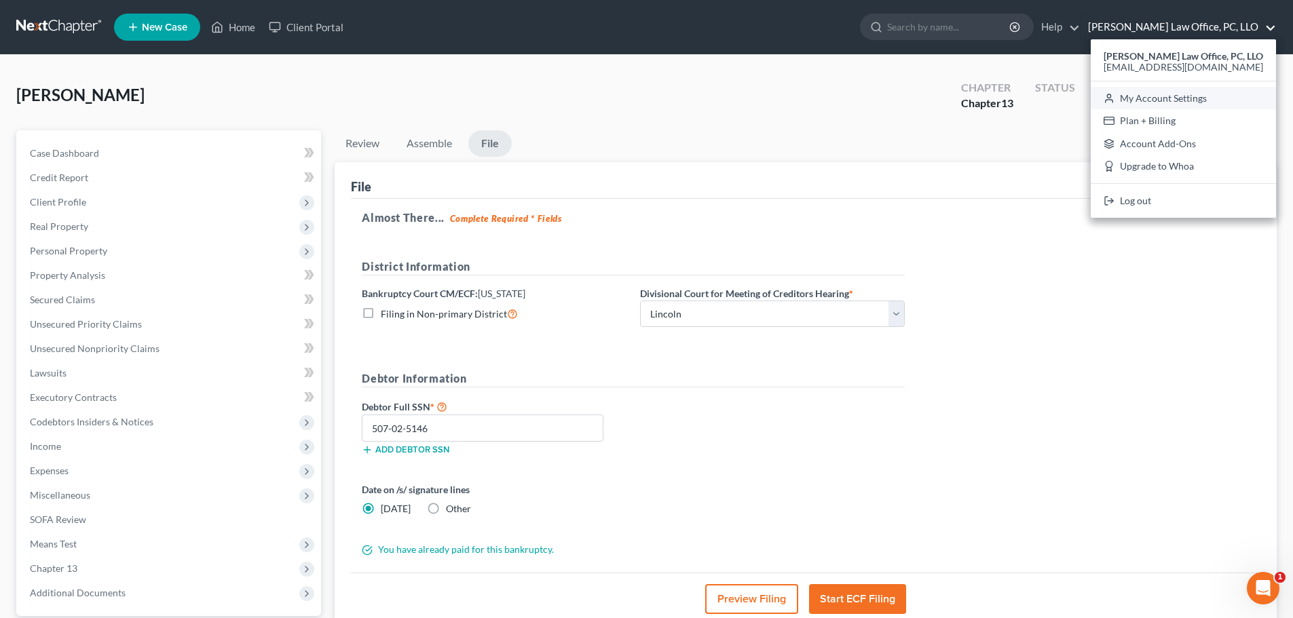
click at [1159, 91] on link "My Account Settings" at bounding box center [1183, 98] width 185 height 23
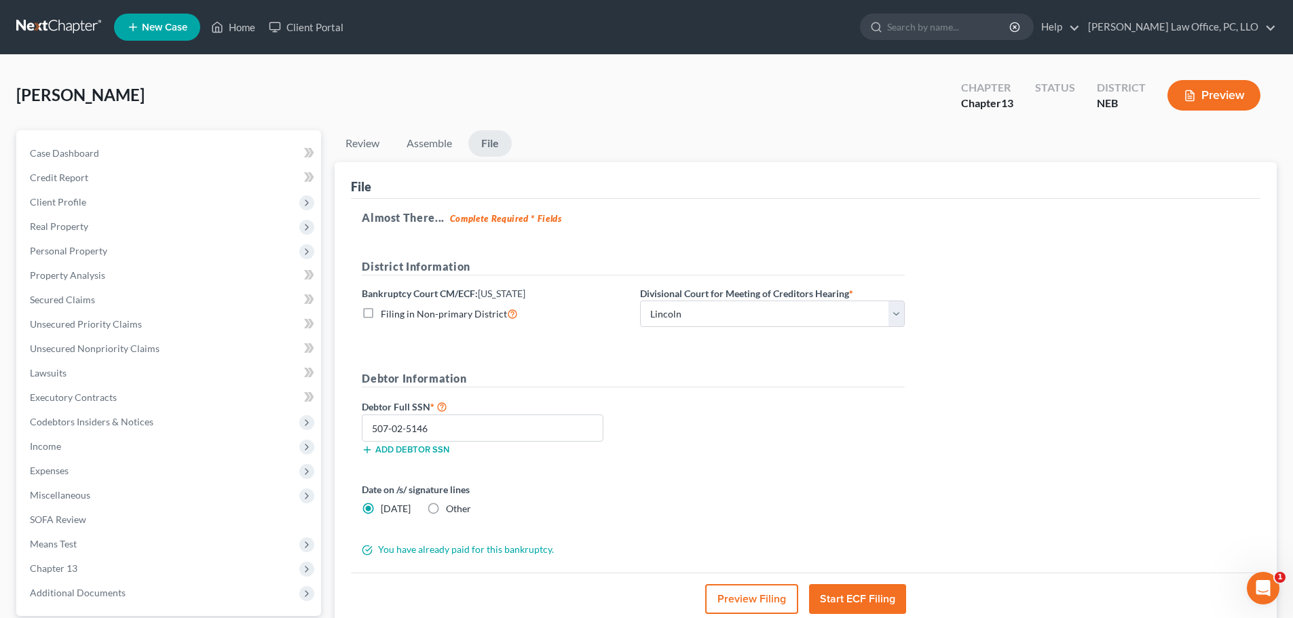
select select "48"
select select "23"
select select "30"
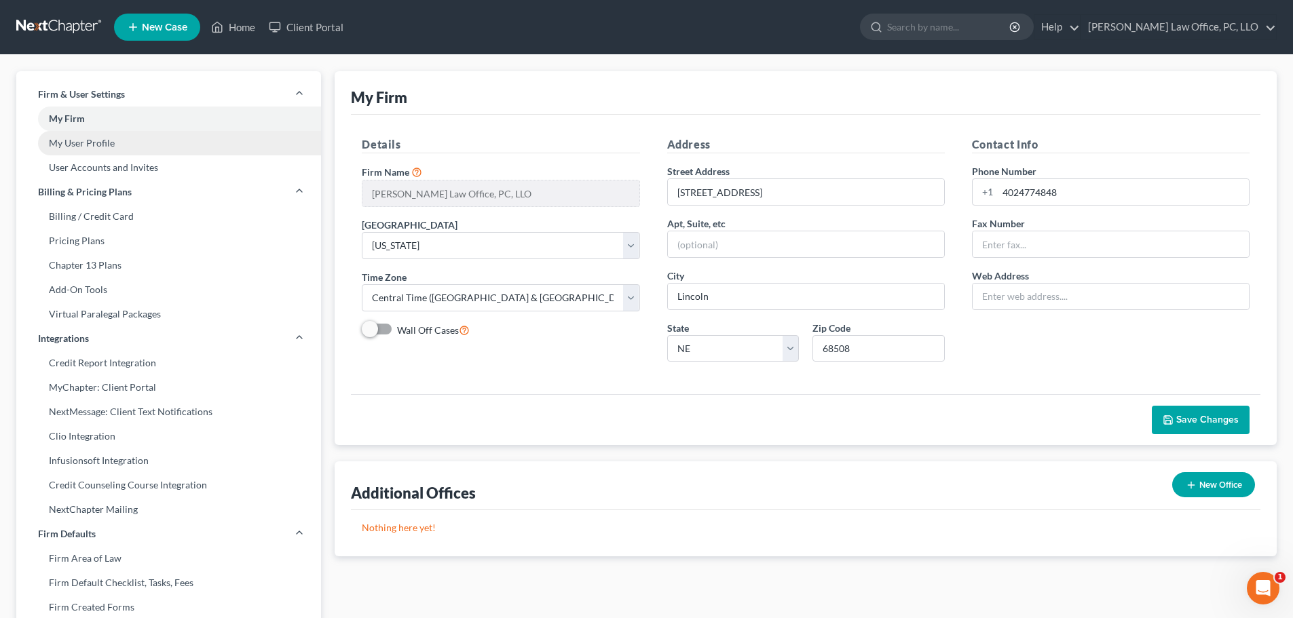
click at [258, 154] on link "My User Profile" at bounding box center [168, 143] width 305 height 24
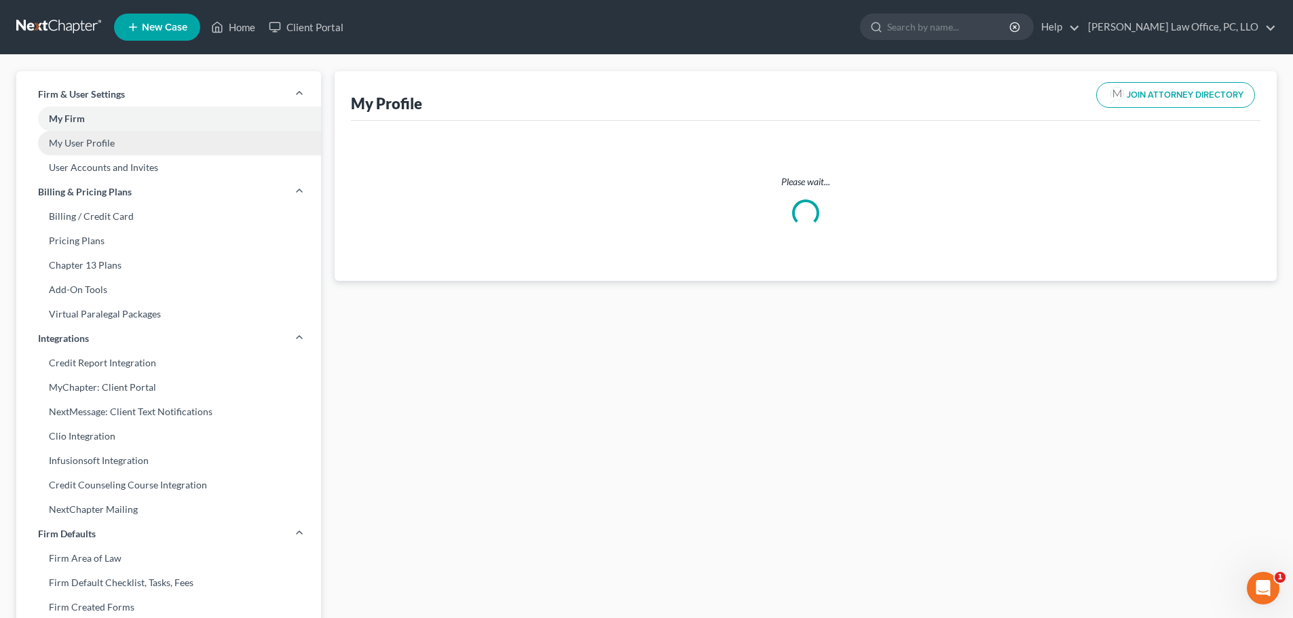
select select "30"
select select "48"
select select "attorney"
select select "2"
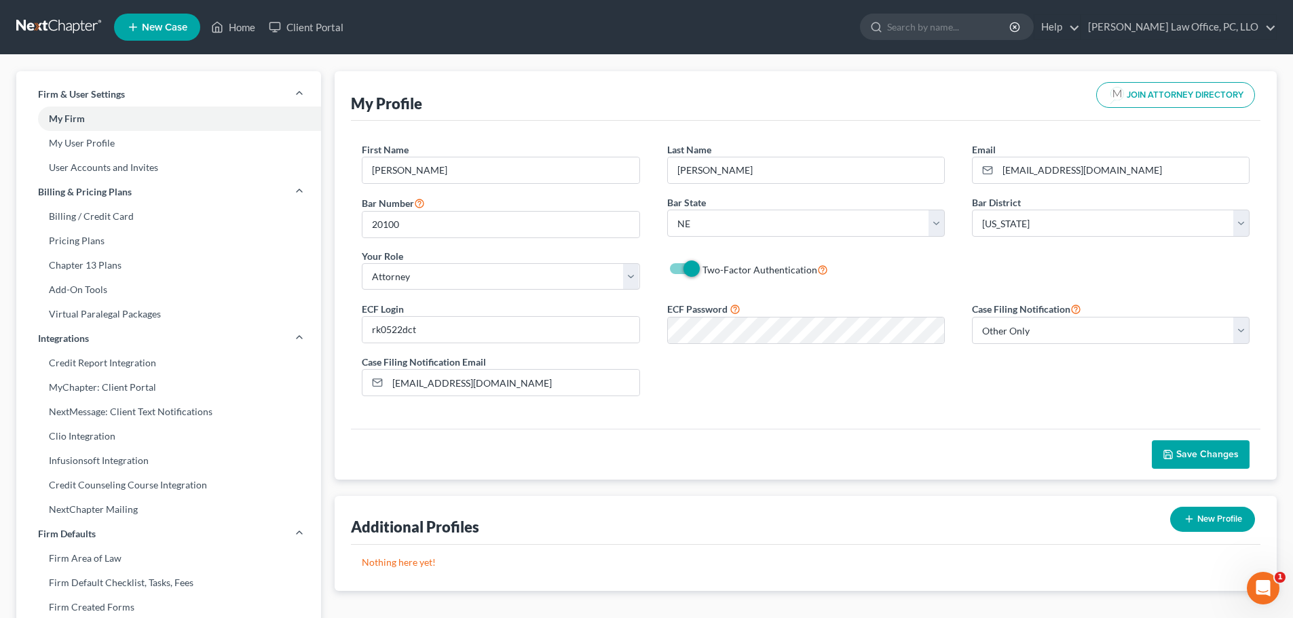
click at [1230, 315] on div "Case Filing Notification Select Attorney Only Attorney And Other Other Only" at bounding box center [1110, 322] width 305 height 43
click at [1233, 320] on select "Select Attorney Only Attorney And Other Other Only" at bounding box center [1111, 330] width 278 height 27
click at [1231, 276] on div "First Name * David Last Name * Kyker Email * kykerlaw@gmail.com Bar Number 2010…" at bounding box center [805, 222] width 915 height 158
click at [438, 331] on input "rk0522dct" at bounding box center [500, 330] width 276 height 26
click at [790, 388] on div "ECF Login rk0522dct ECF Password Case Filing Notification Select Attorney Only …" at bounding box center [805, 354] width 915 height 107
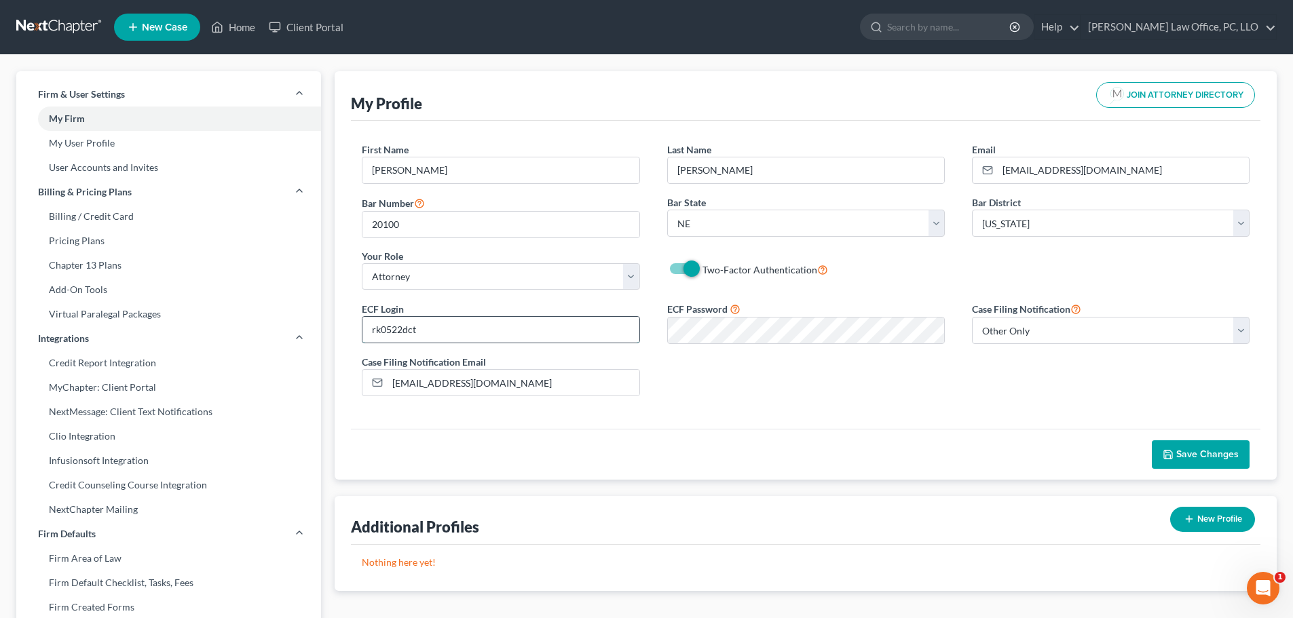
click at [448, 326] on input "rk0522dct" at bounding box center [500, 330] width 276 height 26
click at [454, 331] on input "rk0522dct" at bounding box center [500, 330] width 276 height 26
click at [654, 307] on div "ECF Password" at bounding box center [806, 322] width 305 height 43
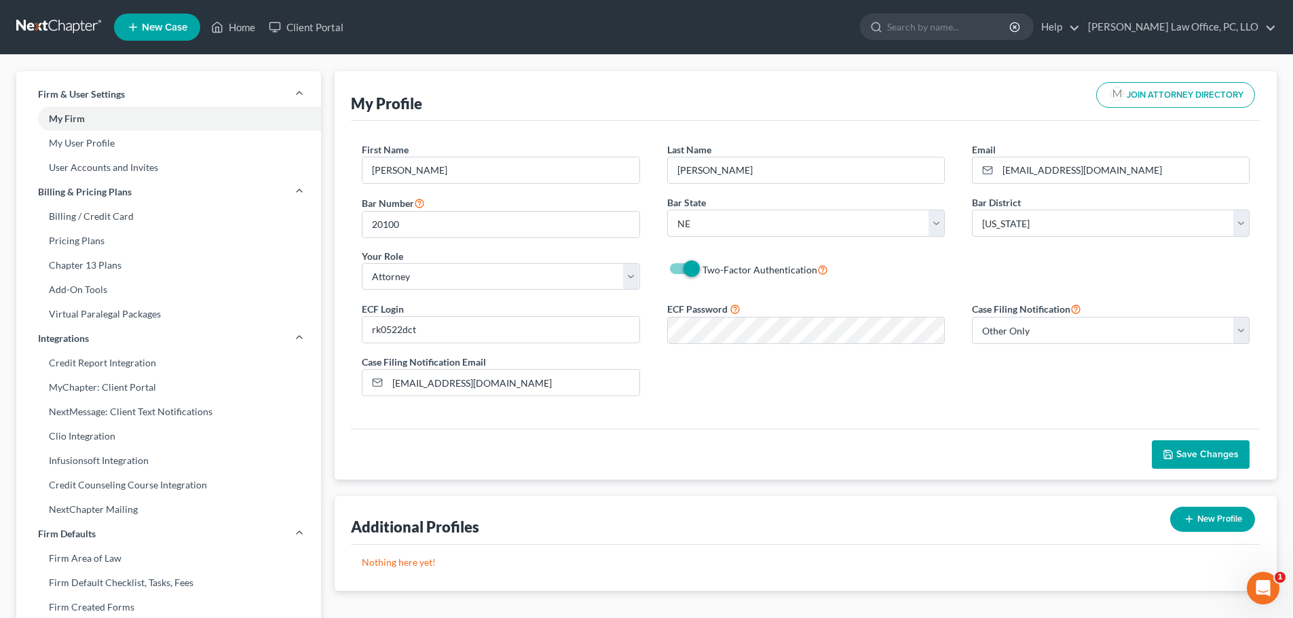
click at [880, 298] on div "First Name * David Last Name * Kyker Email * kykerlaw@gmail.com Bar Number 2010…" at bounding box center [805, 222] width 915 height 158
